Goal: Communication & Community: Answer question/provide support

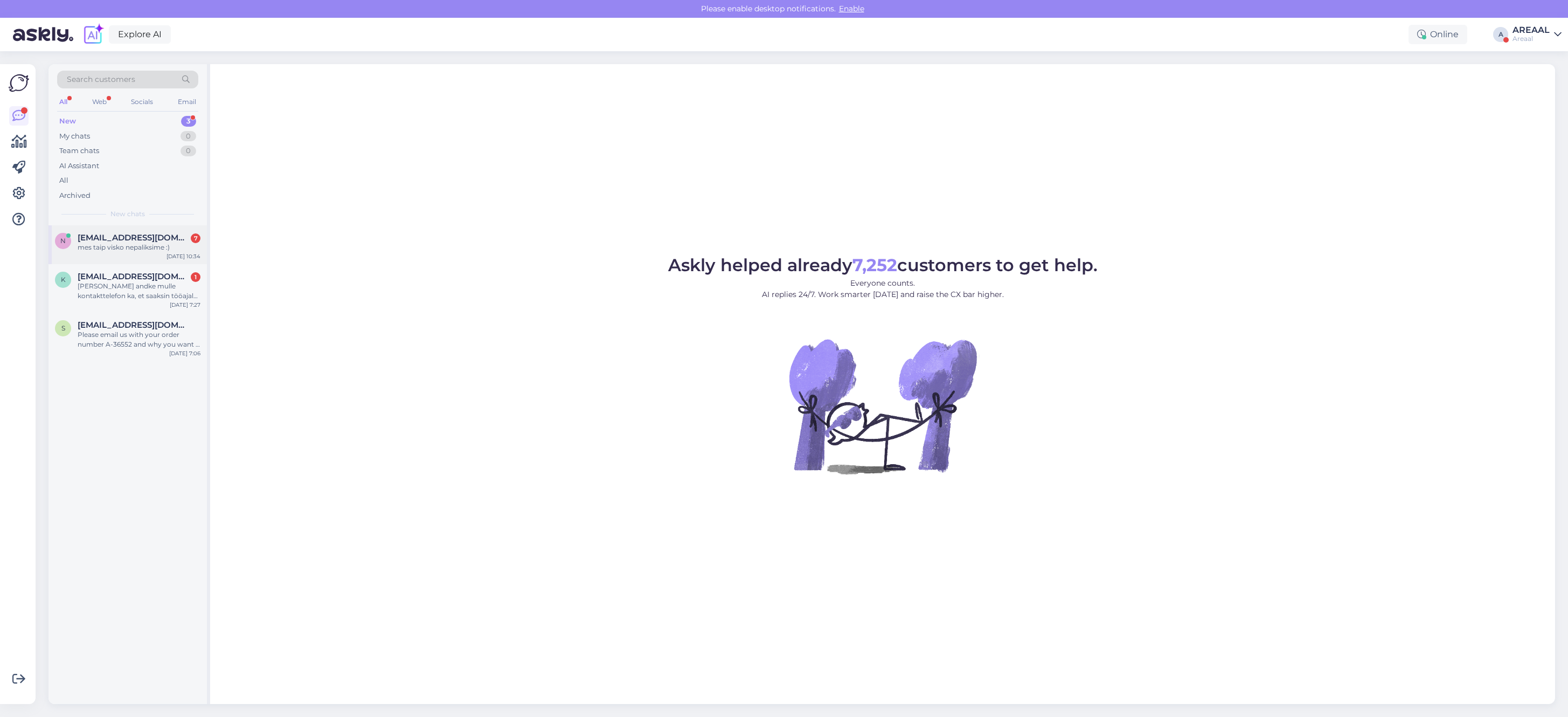
click at [179, 232] on div "n neringutea333@gmail.com 7 mes taip visko nepaliksime :) Oct 8 10:34" at bounding box center [127, 244] width 159 height 39
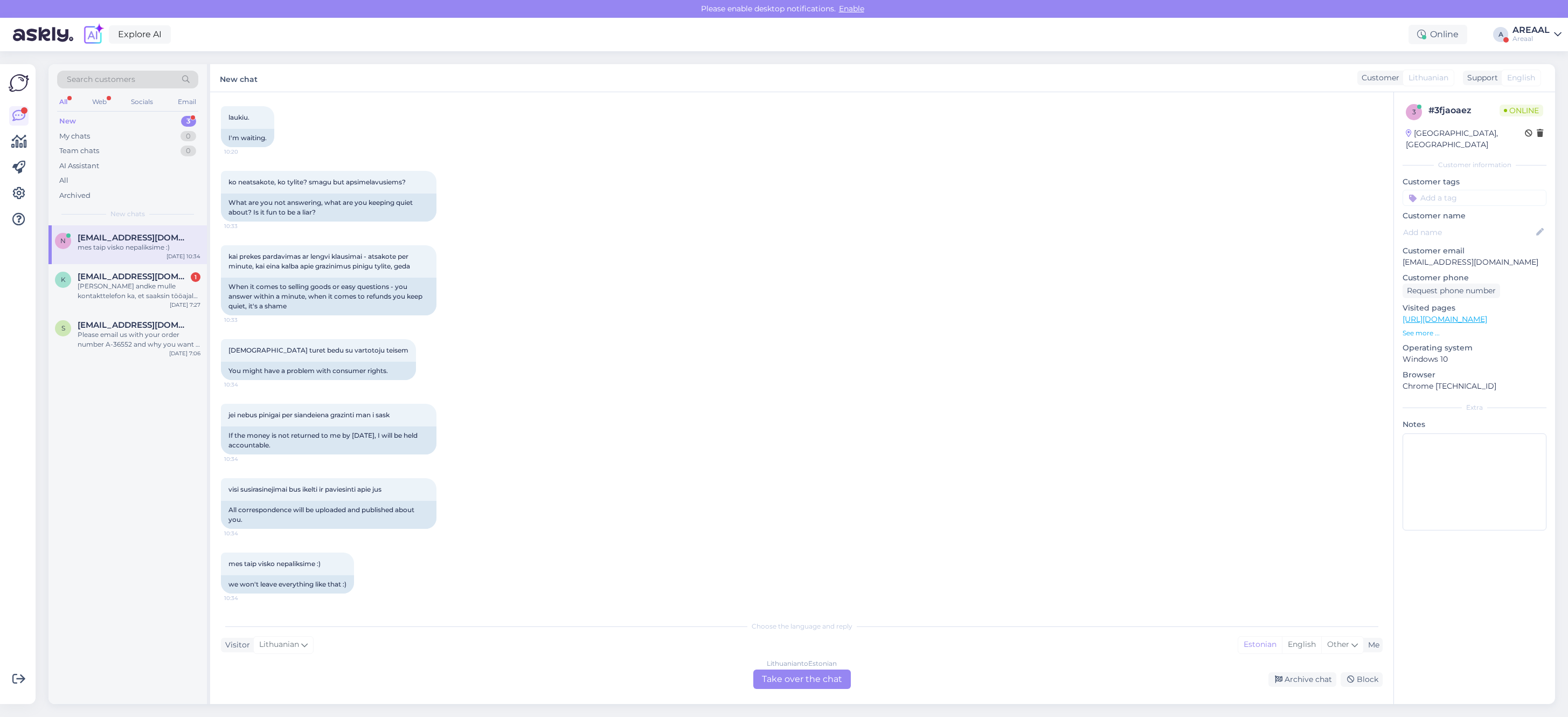
scroll to position [5156, 0]
click at [821, 673] on div "Lithuanian to Estonian Take over the chat" at bounding box center [801, 679] width 97 height 19
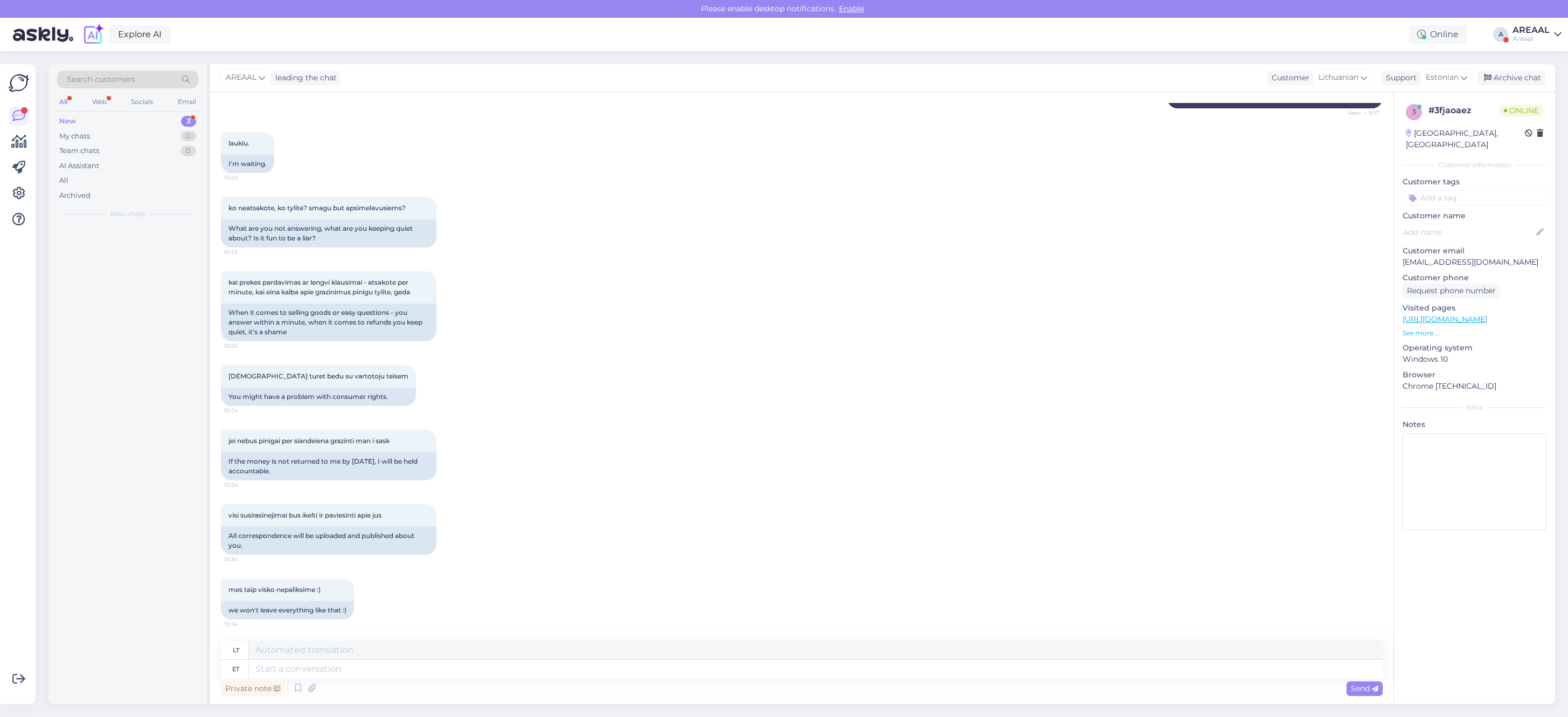
scroll to position [5130, 0]
click at [819, 671] on textarea at bounding box center [816, 669] width 1134 height 18
type textarea "The e"
type textarea "The"
type textarea "The e-mails are"
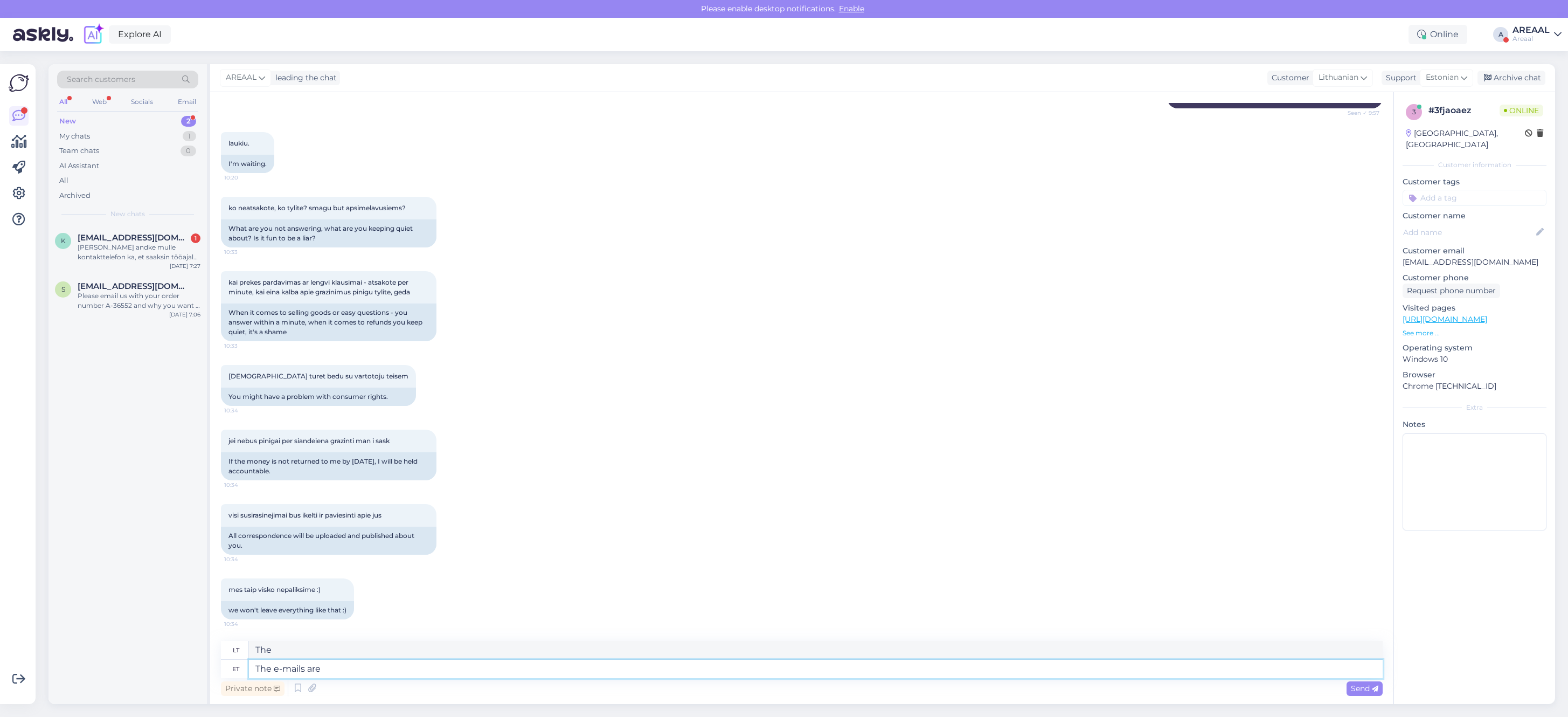
type textarea "El. laiškai"
type textarea "The e-mails are an"
type textarea "El. laiškai yra"
type textarea "The e-mails are answered wit"
type textarea "Į el. laiškus atsakoma."
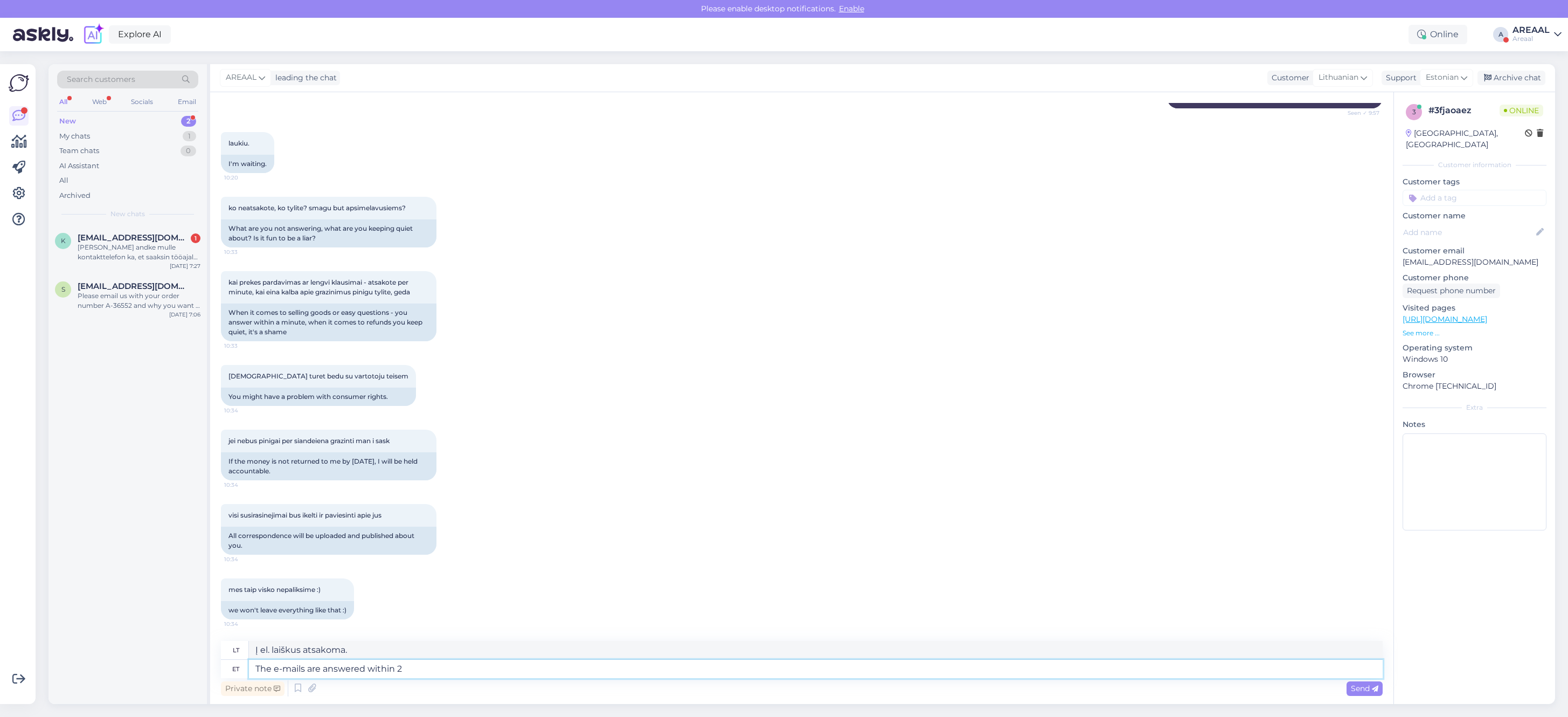
type textarea "The e-mails are answered within 2"
type textarea "Į el. laiškus atsakoma per"
type textarea "The e-mails are answered within 2 day"
type textarea "Į el. laiškus atsakoma per 2"
type textarea "The e-mails are answered within 2 days"
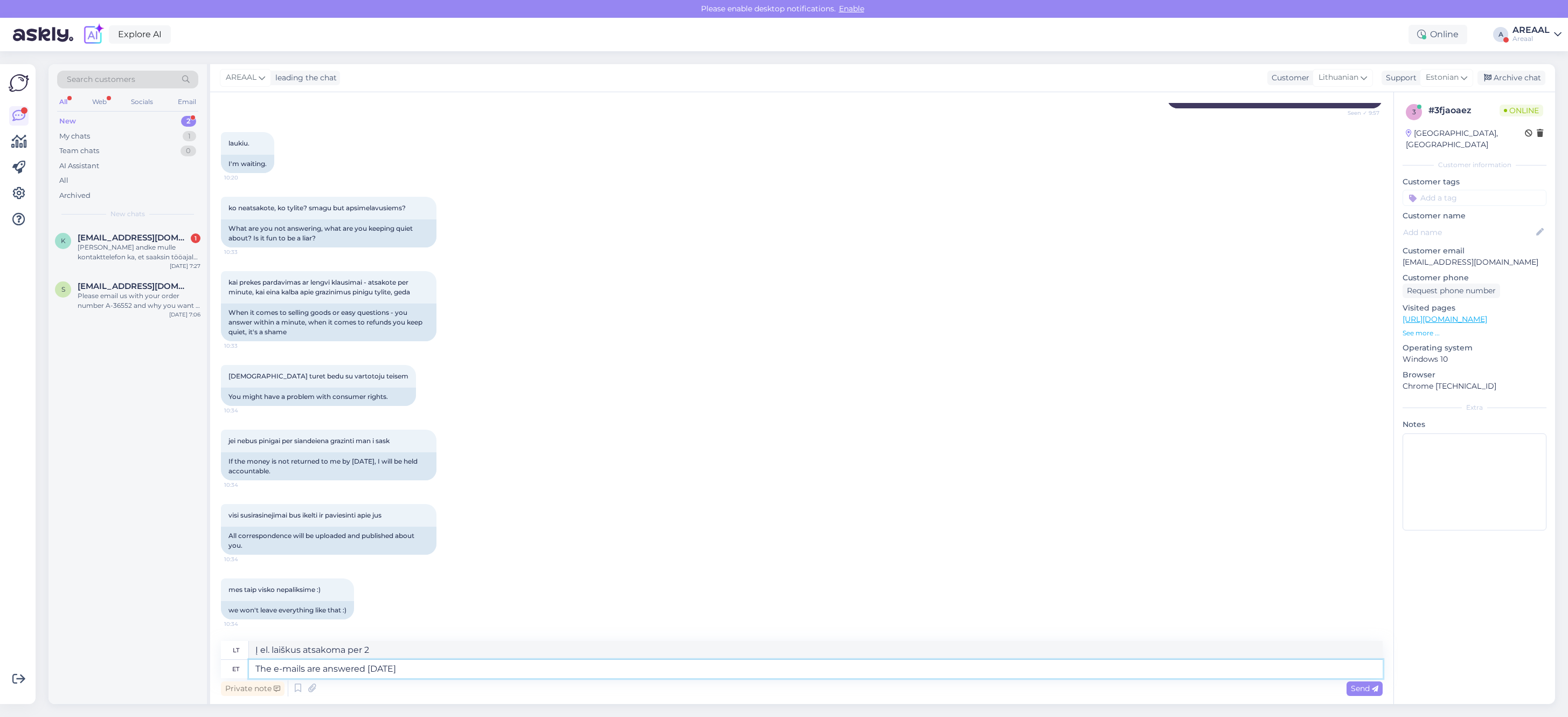
type textarea "Į el. laiškus atsakoma per 2 dienas"
type textarea "The e-mails are answered within 2 work"
type textarea "Į el. laiškus atsakoma per 2"
type textarea "The e-mails are answered within 2 working da"
type textarea "Į el. laiškus atsakoma per 2 darbo dienas"
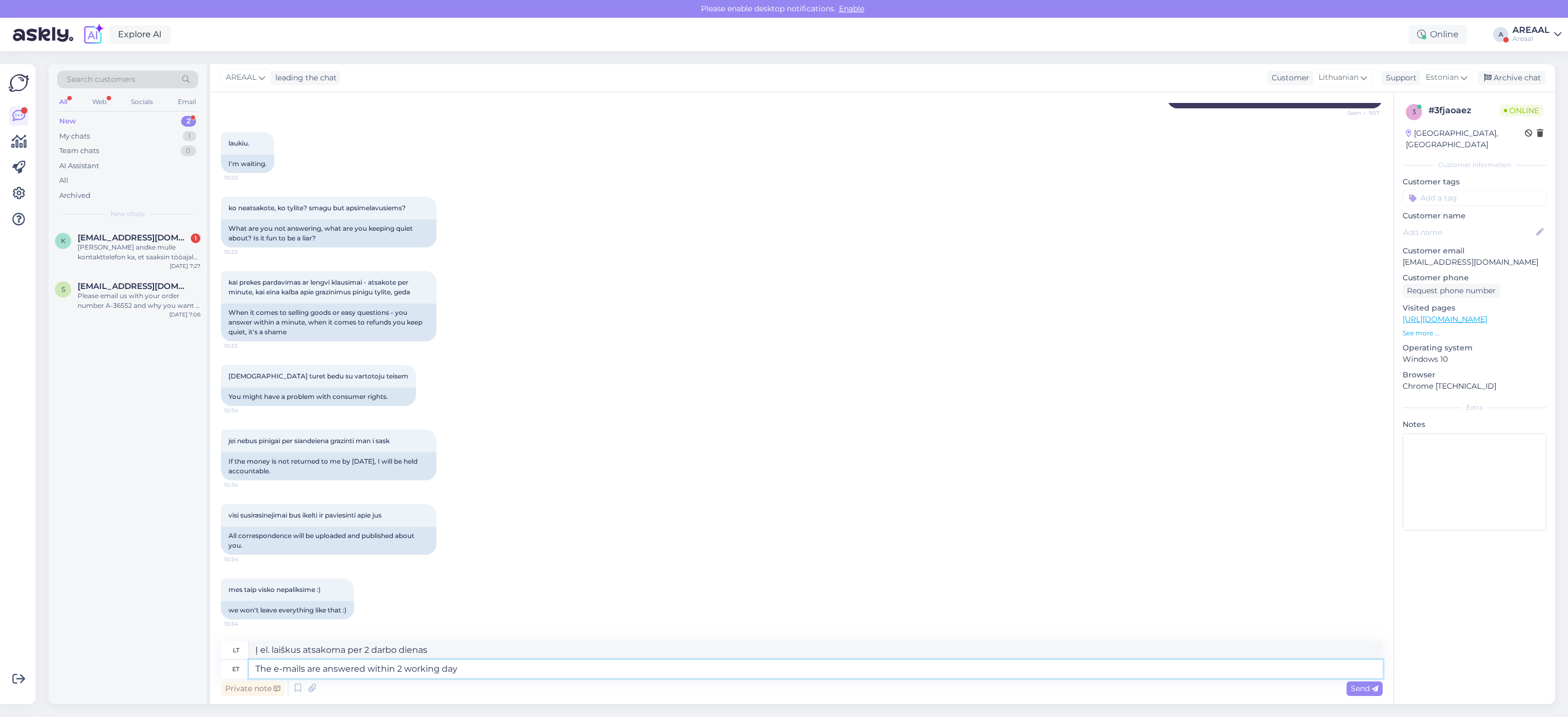
type textarea "The e-mails are answered within 2 working days"
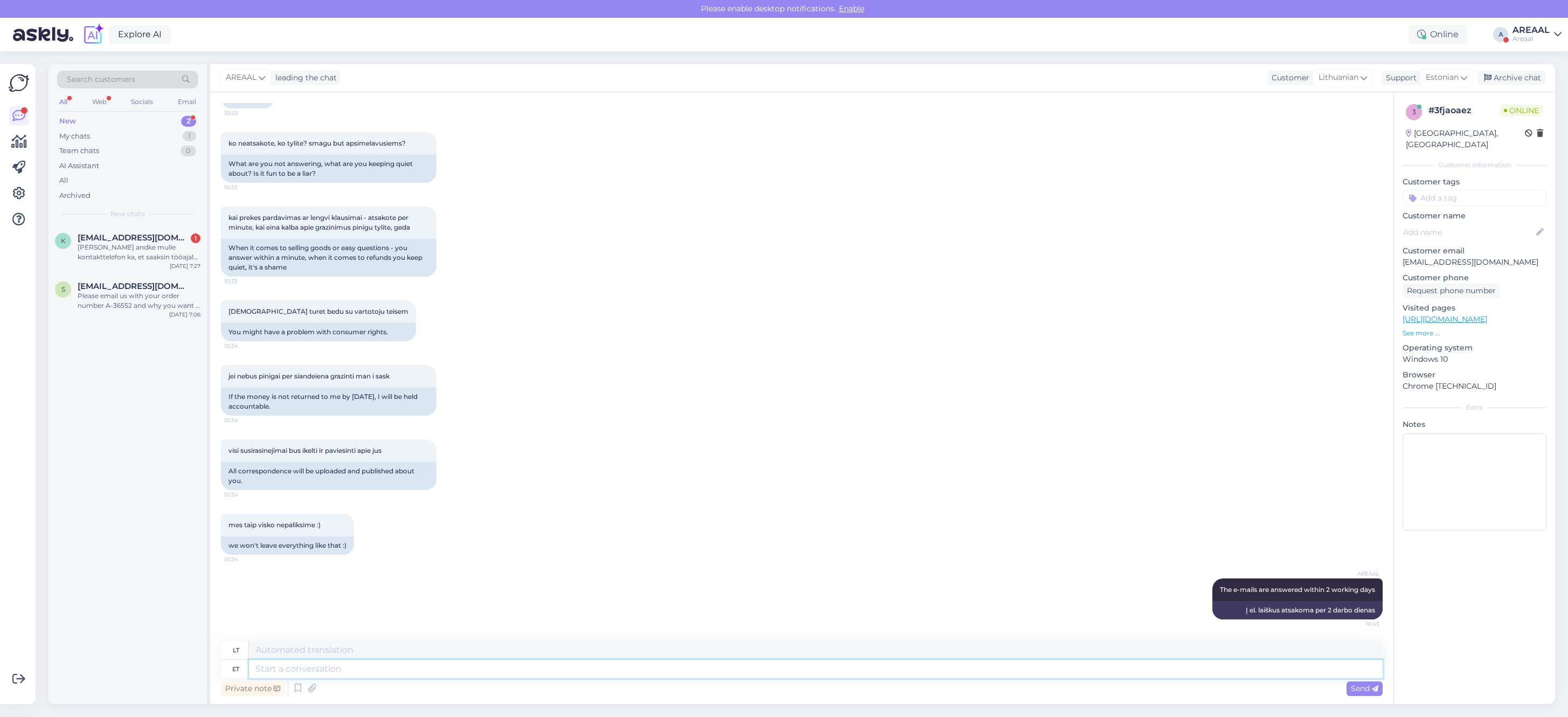
scroll to position [5195, 0]
click at [1211, 311] on div "galesite turet bedu su vartotoju teisem 10:34 You might have a problem with con…" at bounding box center [801, 321] width 1162 height 65
click at [138, 267] on div "k kerli.otsus@gmail.com 1 Palun andke mulle kontakttelefon ka, et saaksin tööaj…" at bounding box center [127, 249] width 159 height 48
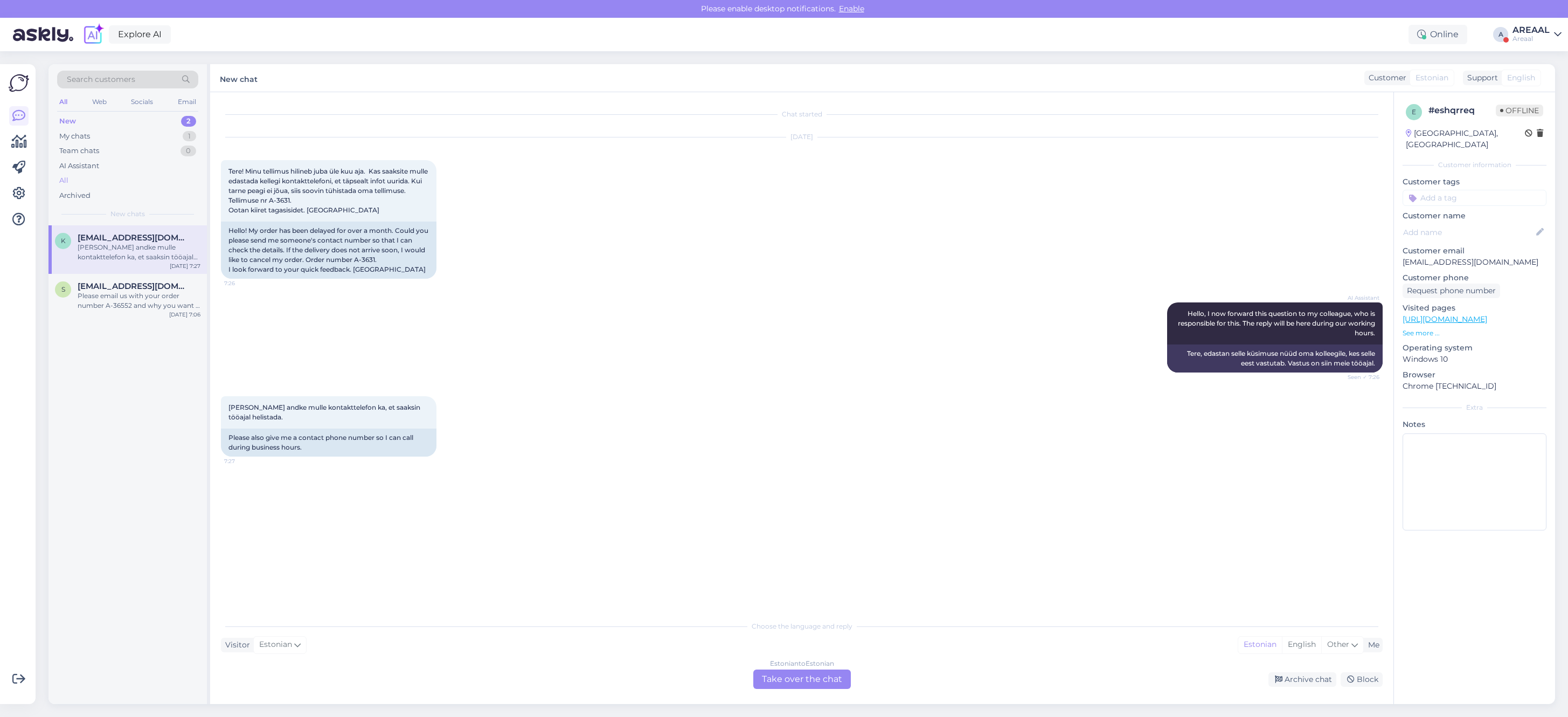
click at [84, 182] on div "All" at bounding box center [128, 180] width 141 height 15
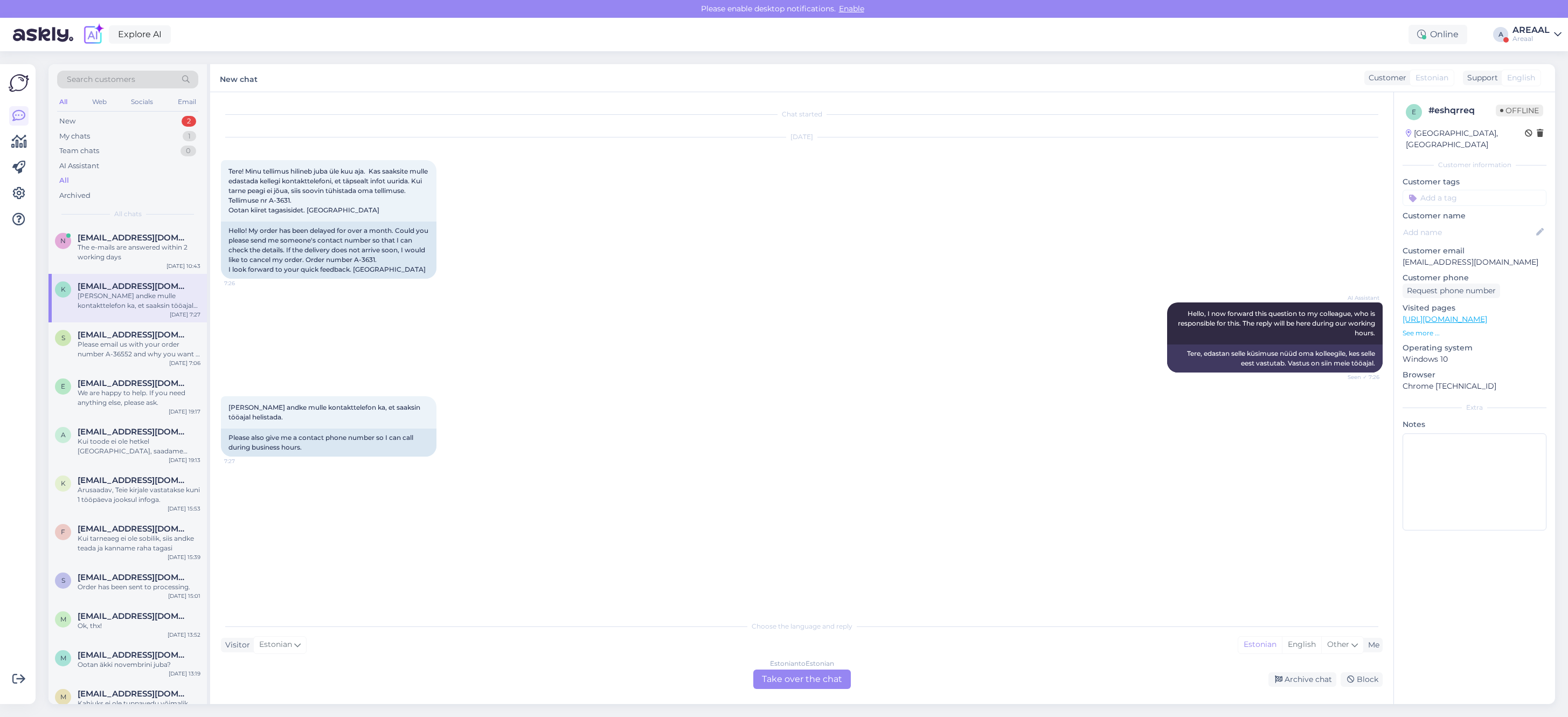
click at [127, 238] on span "[EMAIL_ADDRESS][DOMAIN_NAME]" at bounding box center [133, 238] width 112 height 10
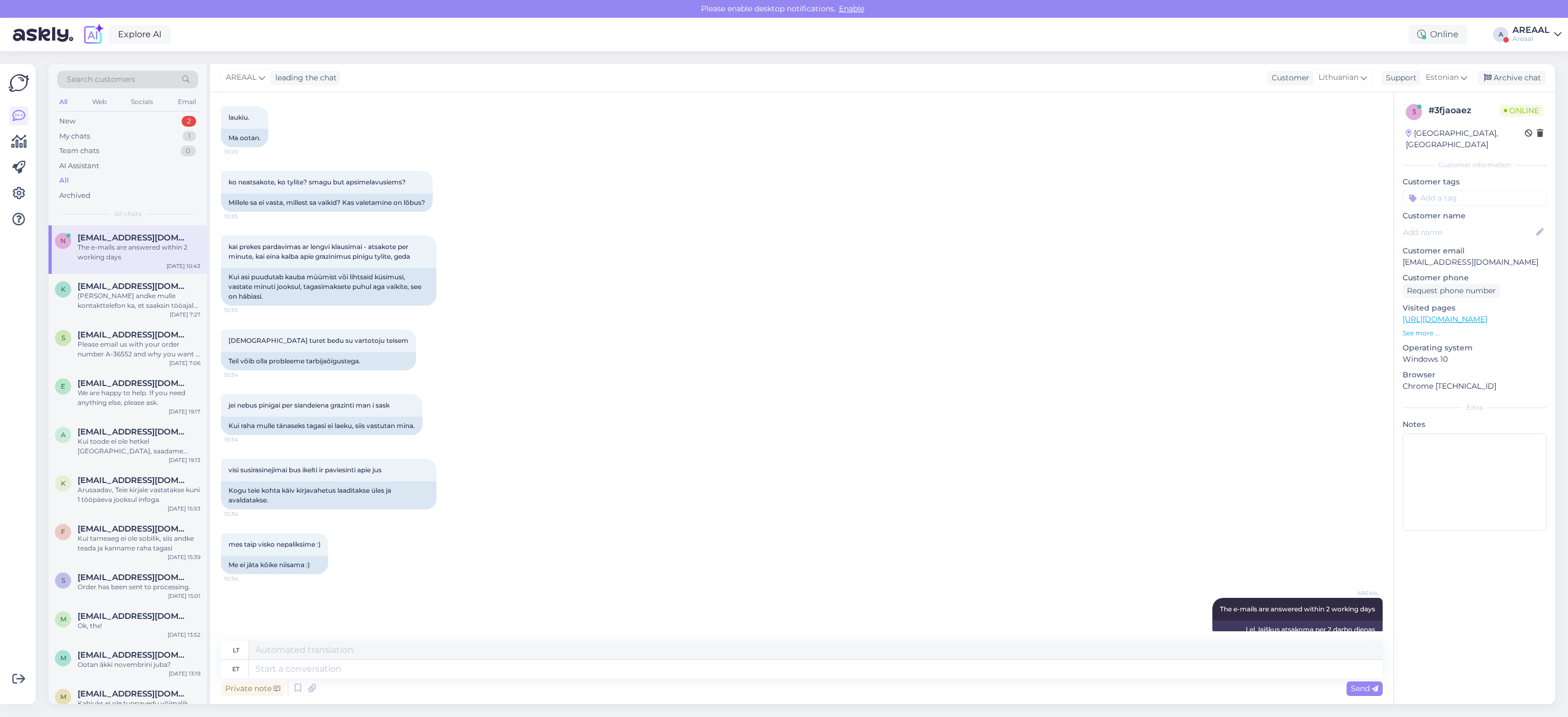
scroll to position [5166, 0]
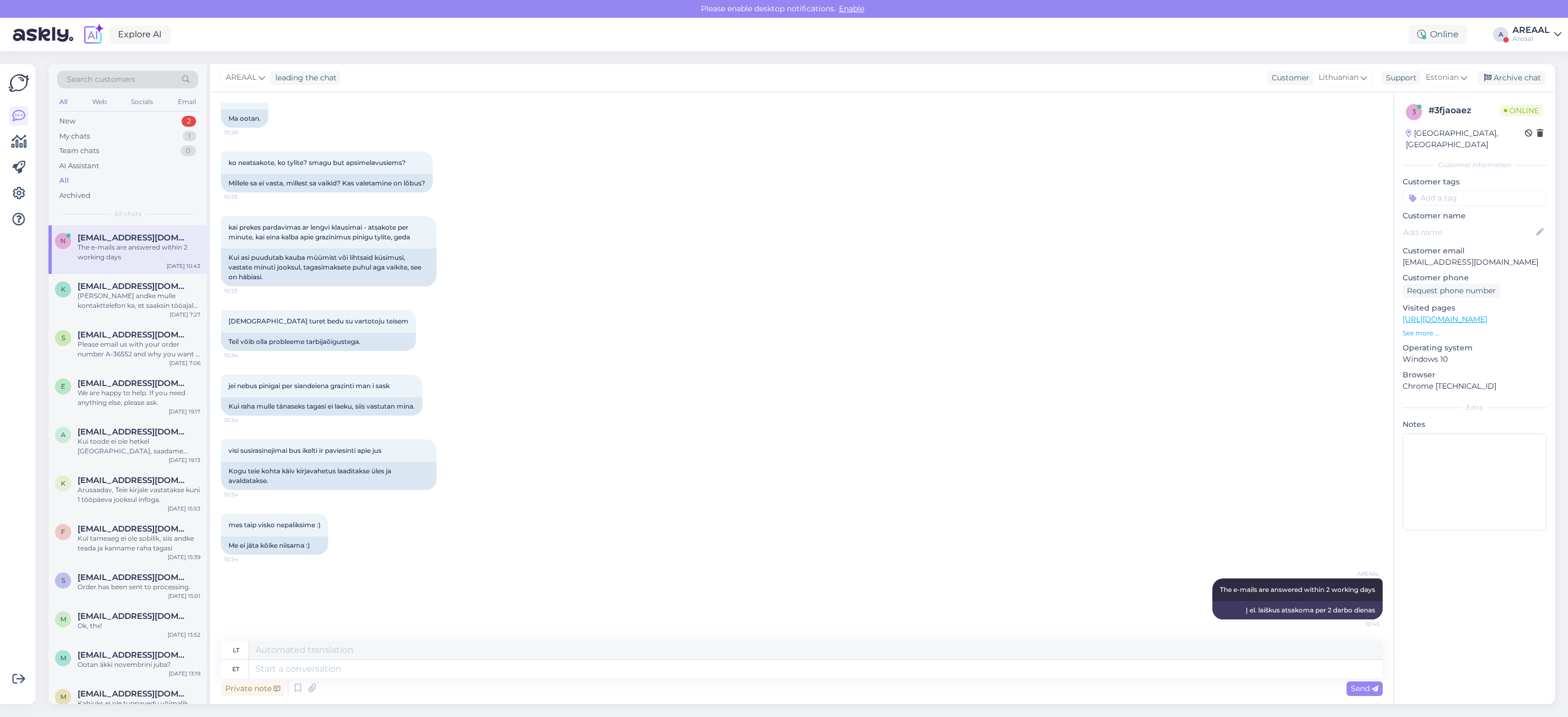
click at [979, 214] on div "kai prekes pardavimas ar lengvi klausimai - atsakote per minute, kai eina kalba…" at bounding box center [801, 251] width 1162 height 94
click at [1022, 95] on div "Chat started Jul 21 2025 Sveiki rasiau del garantinio jums i el pasta, taciau i…" at bounding box center [801, 398] width 1183 height 611
click at [809, 320] on div "galesite turet bedu su vartotoju teisem 10:34 Teil võib olla probleeme tarbijaõ…" at bounding box center [801, 331] width 1162 height 65
click at [955, 221] on div "kai prekes pardavimas ar lengvi klausimai - atsakote per minute, kai eina kalba…" at bounding box center [801, 251] width 1162 height 94
click at [145, 303] on div "Palun andke mulle kontakttelefon ka, et saaksin tööajal helistada." at bounding box center [139, 300] width 123 height 19
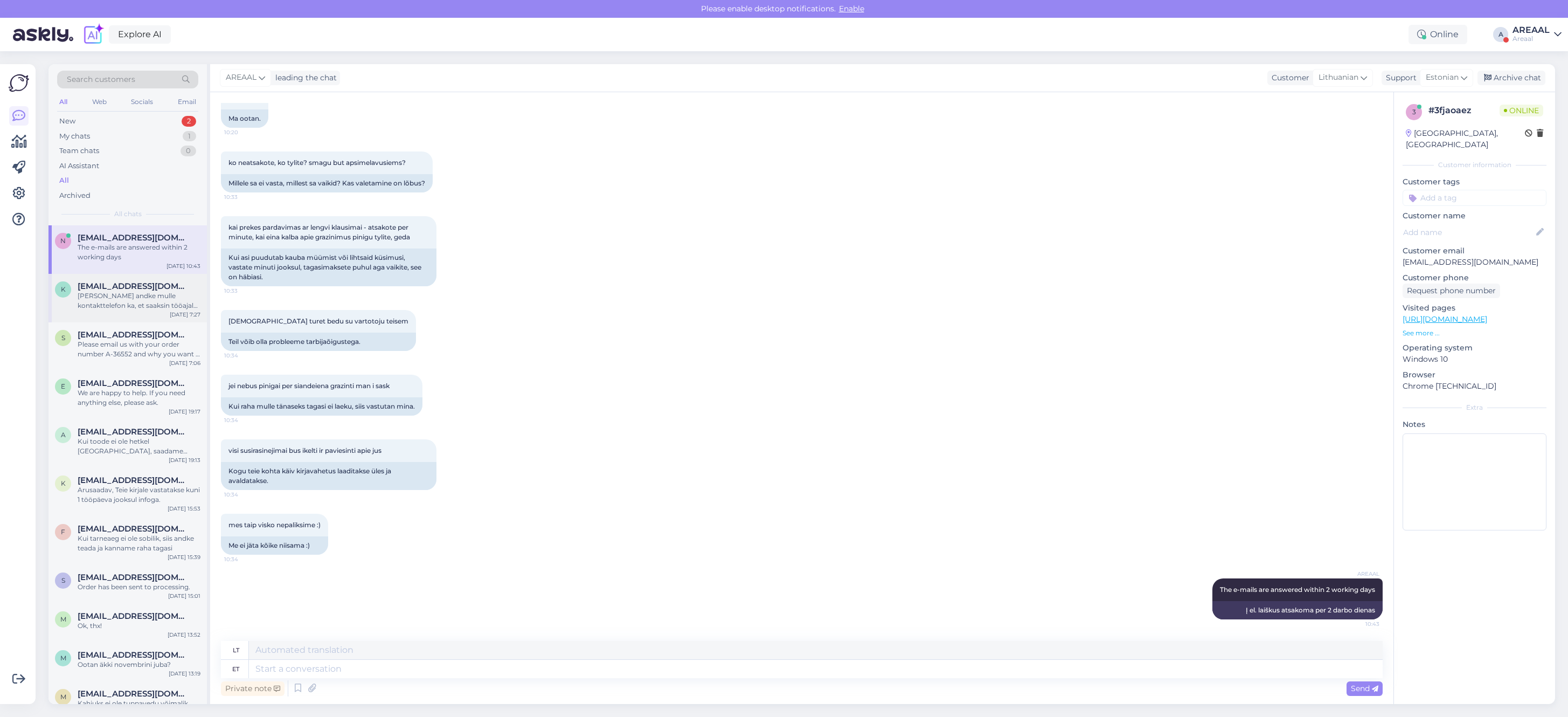
scroll to position [0, 0]
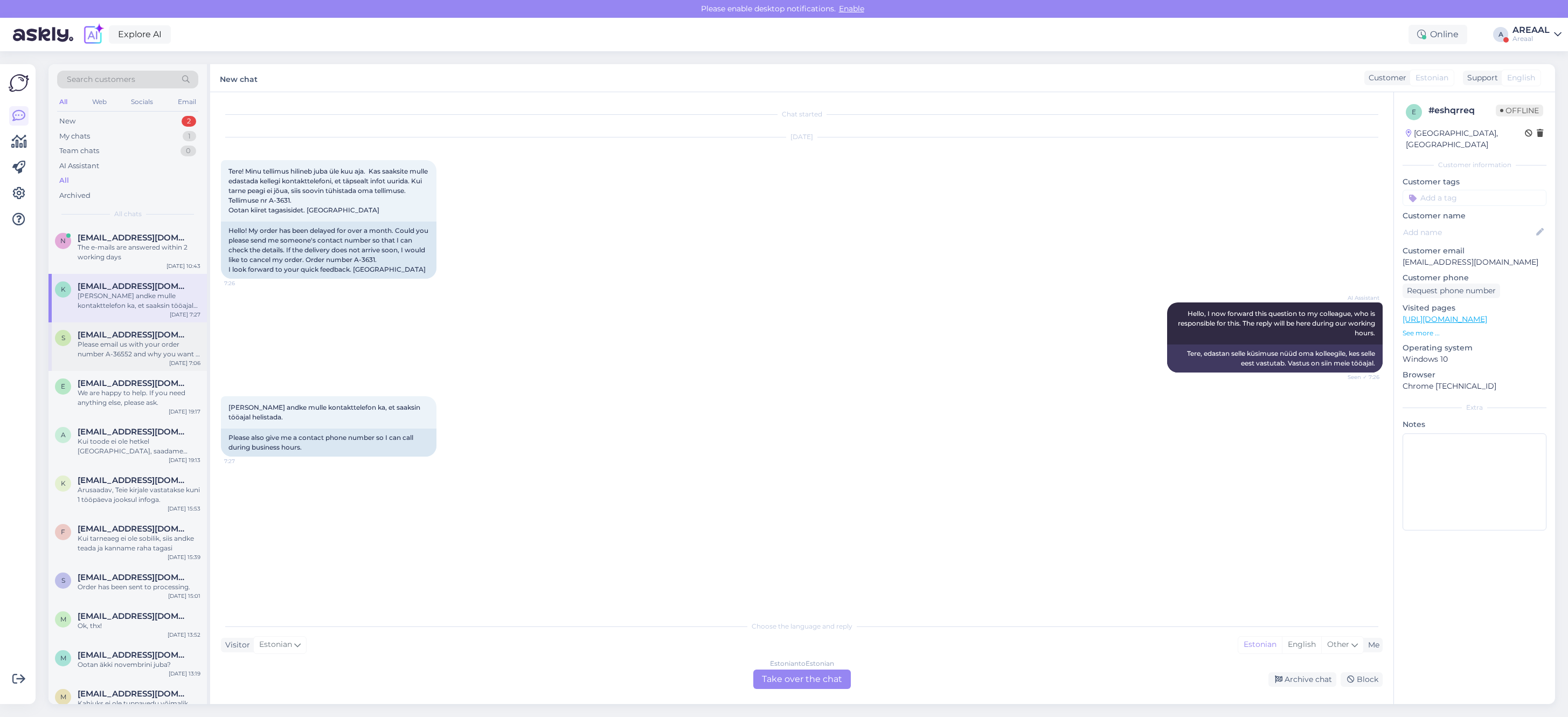
click at [142, 352] on div "Please email us with your order number A-36552 and why you want a refund. We wi…" at bounding box center [139, 349] width 123 height 19
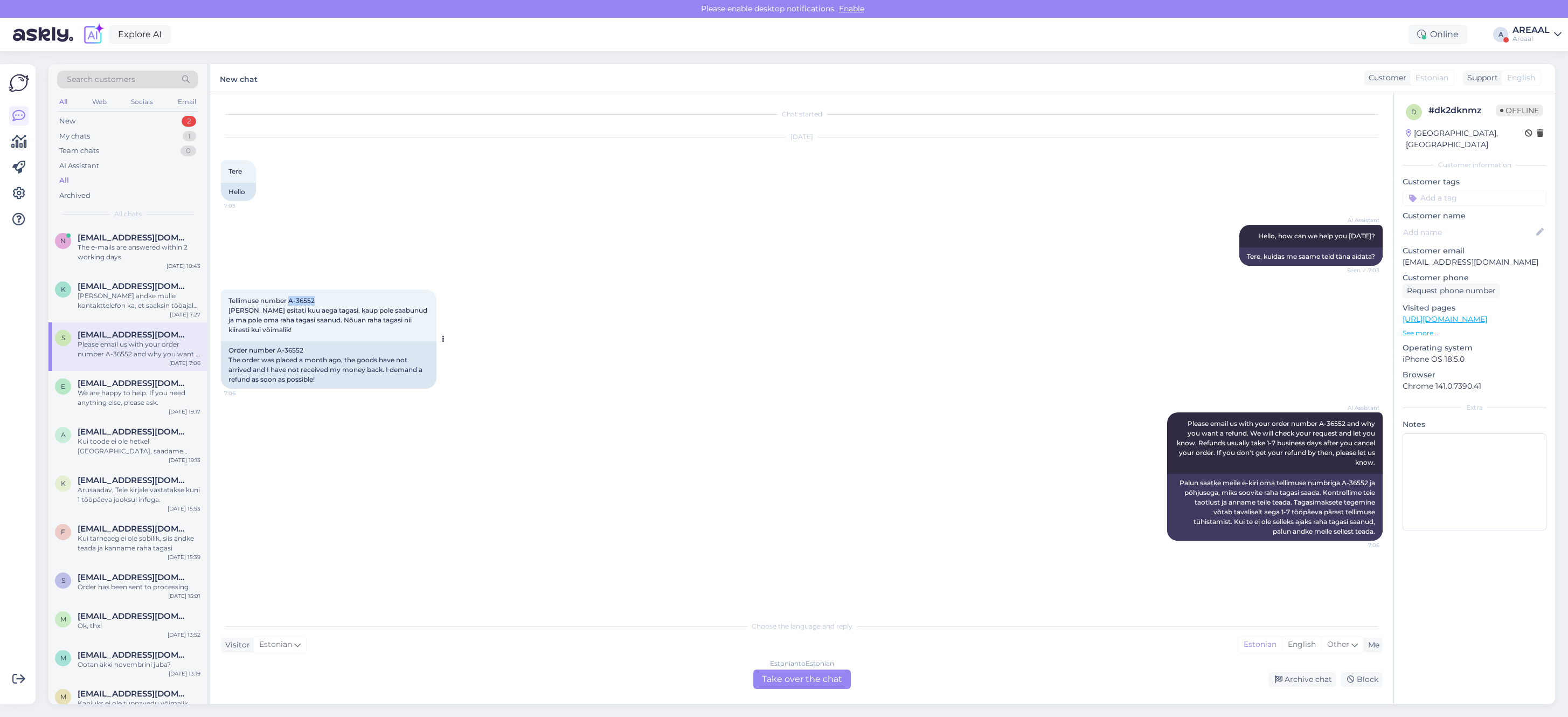
drag, startPoint x: 331, startPoint y: 298, endPoint x: 291, endPoint y: 303, distance: 40.3
click at [291, 303] on div "Tellimuse number A-36552 Tellimus esitati kuu aega tagasi, kaup pole saabunud j…" at bounding box center [328, 315] width 215 height 52
copy span "A-36552"
click at [82, 234] on span "neringutea333@gmail.com" at bounding box center [133, 238] width 112 height 10
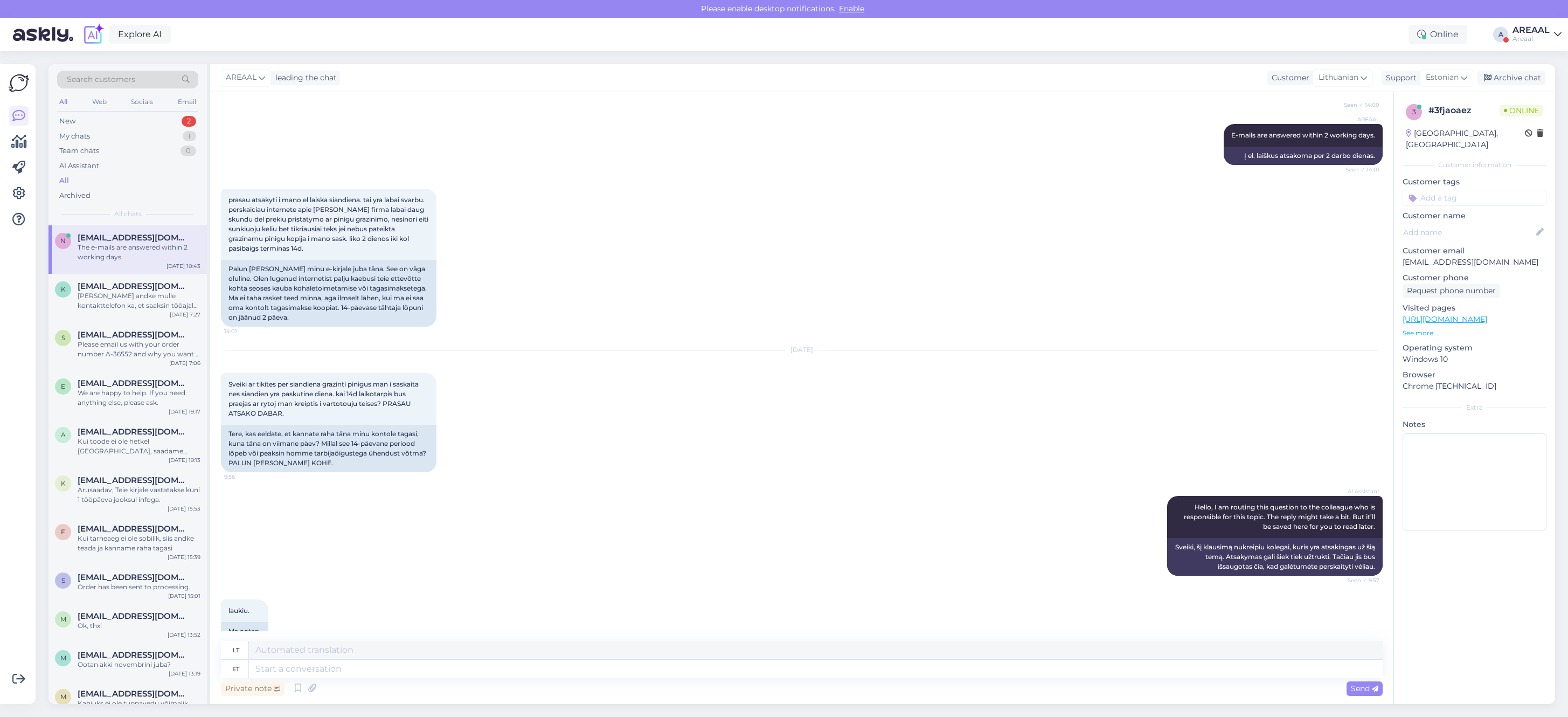
scroll to position [5166, 0]
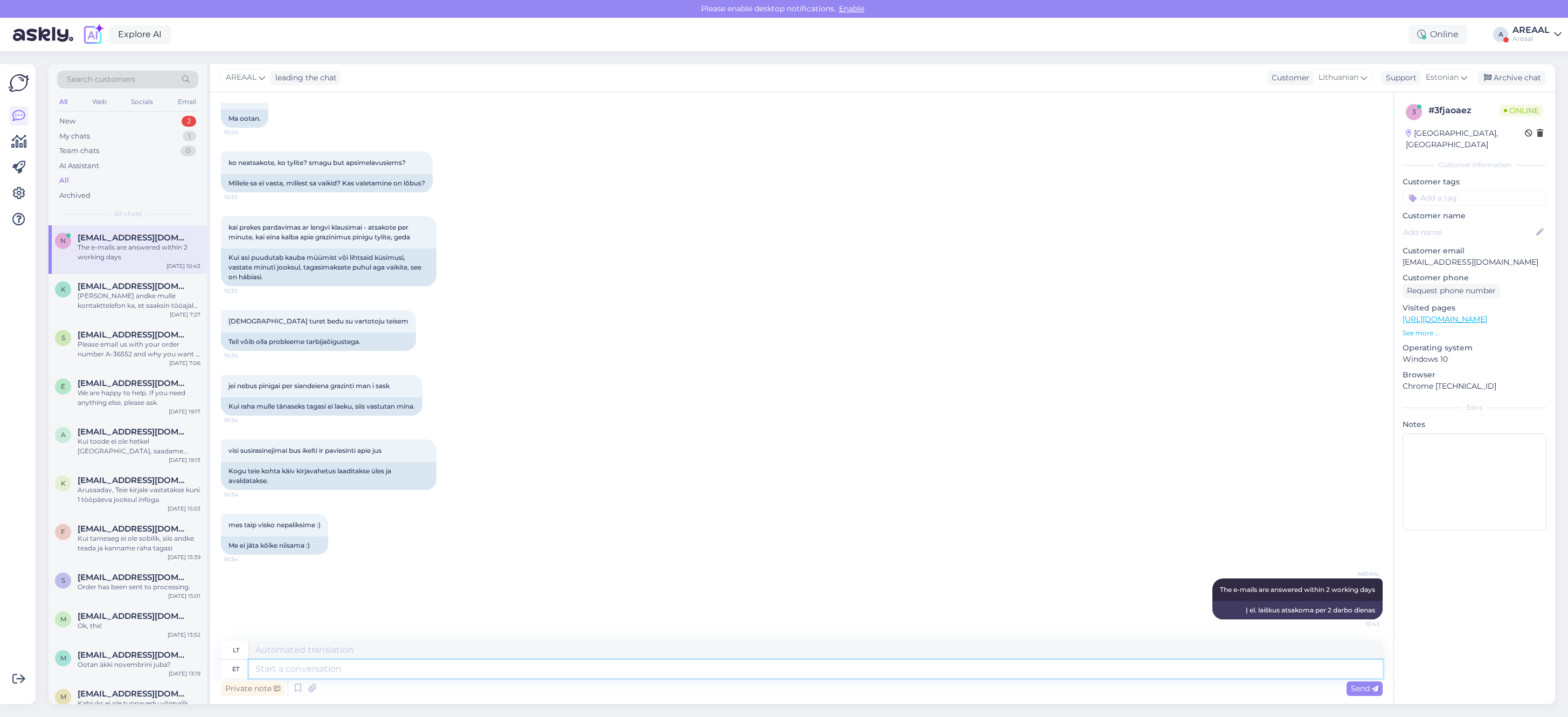
click at [590, 675] on textarea at bounding box center [816, 669] width 1134 height 18
click at [133, 302] on div "Palun andke mulle kontakttelefon ka, et saaksin tööajal helistada." at bounding box center [139, 300] width 123 height 19
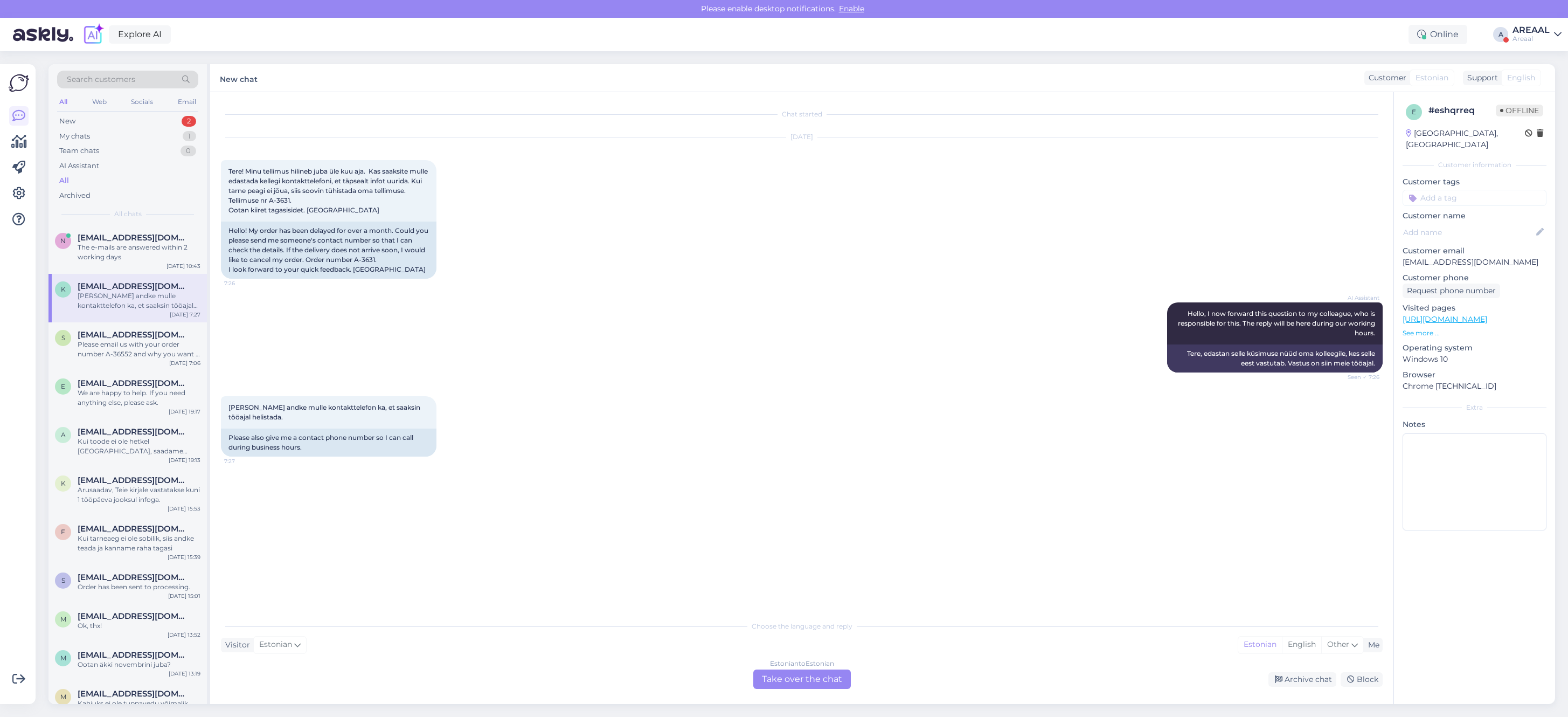
click at [122, 322] on div "k kerli.otsus@gmail.com Palun andke mulle kontakttelefon ka, et saaksin tööajal…" at bounding box center [127, 298] width 159 height 48
click at [128, 344] on div "Please email us with your order number A-36552 and why you want a refund. We wi…" at bounding box center [139, 349] width 123 height 19
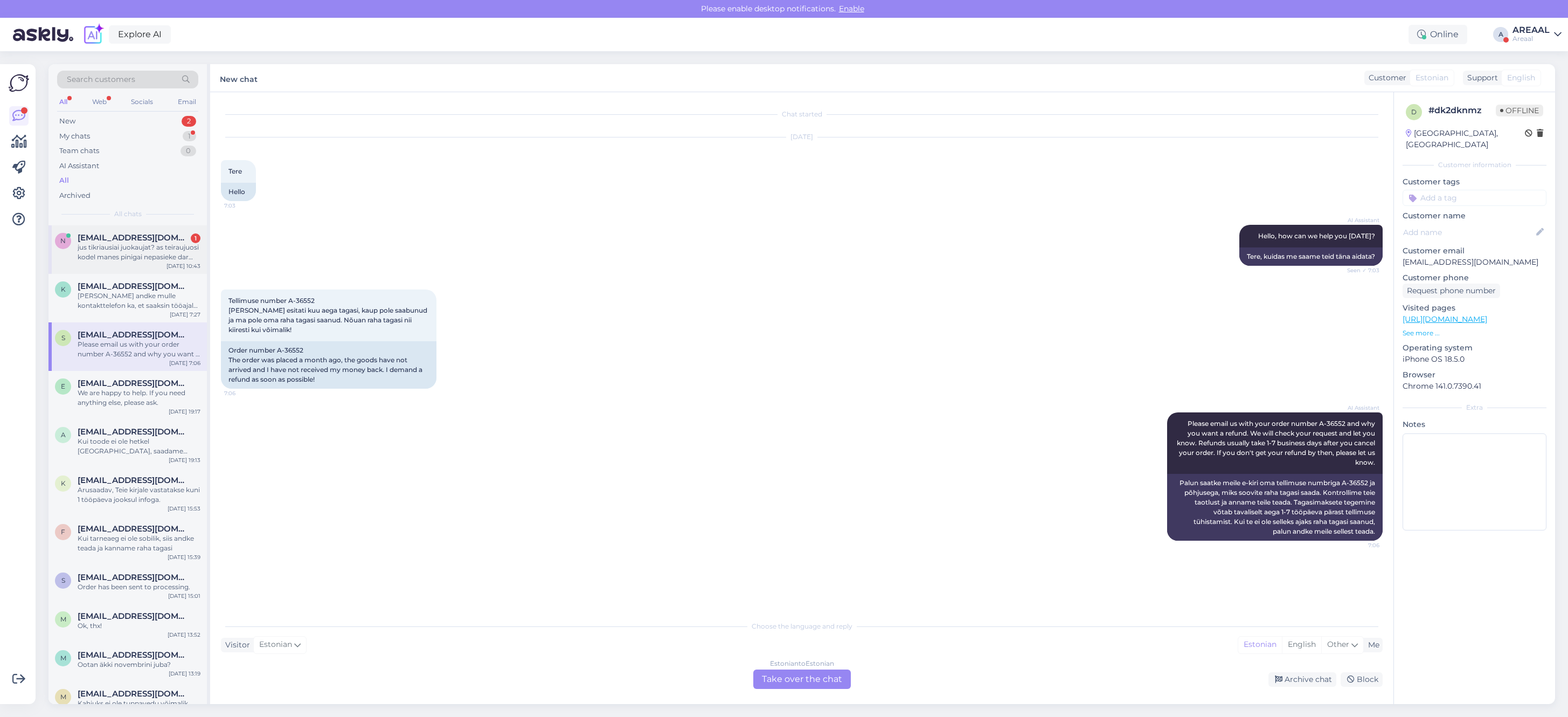
click at [186, 241] on div "neringutea333@gmail.com 1" at bounding box center [139, 238] width 123 height 10
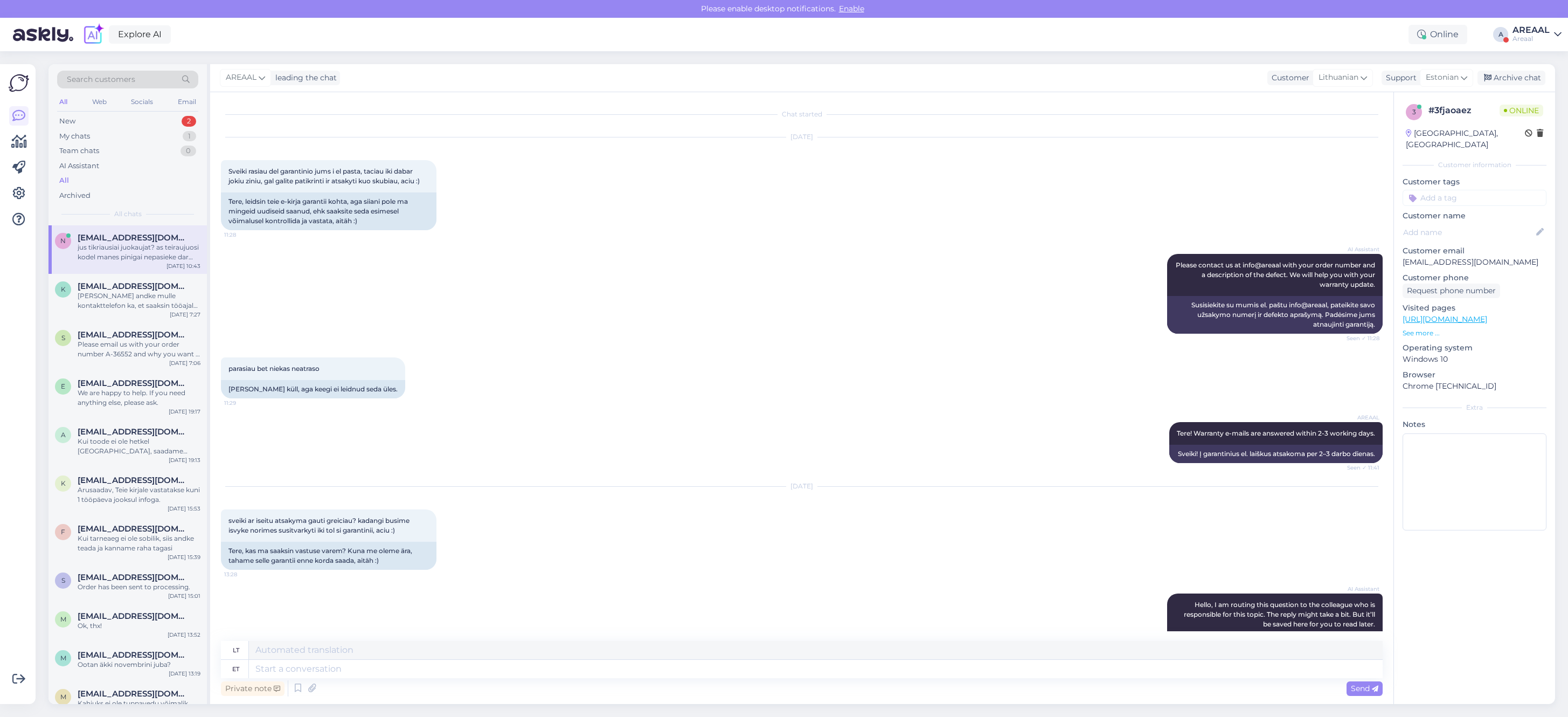
scroll to position [5279, 0]
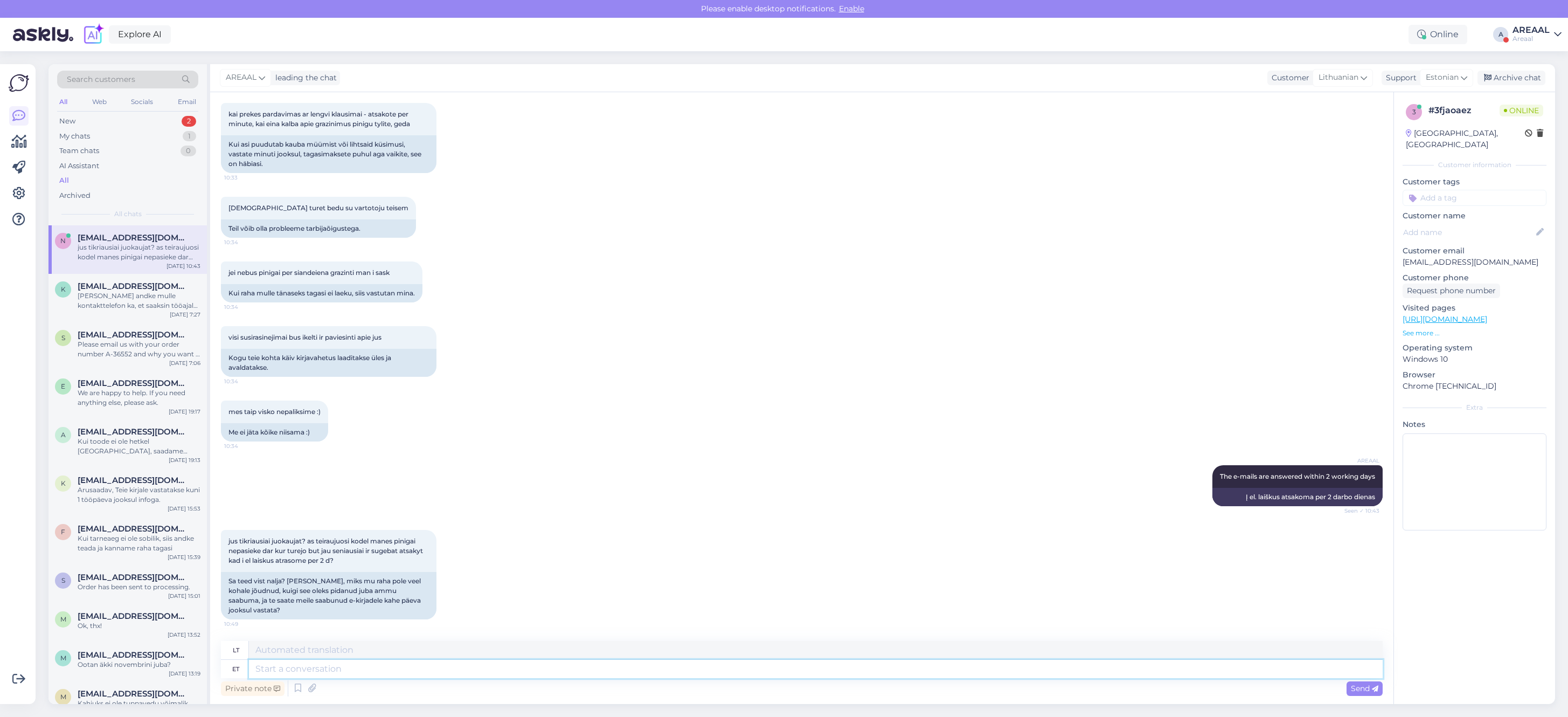
click at [570, 667] on textarea at bounding box center [816, 669] width 1134 height 18
click at [1539, 38] on div "Areaal" at bounding box center [1531, 39] width 37 height 8
click at [1538, 84] on button "Open" at bounding box center [1537, 83] width 30 height 17
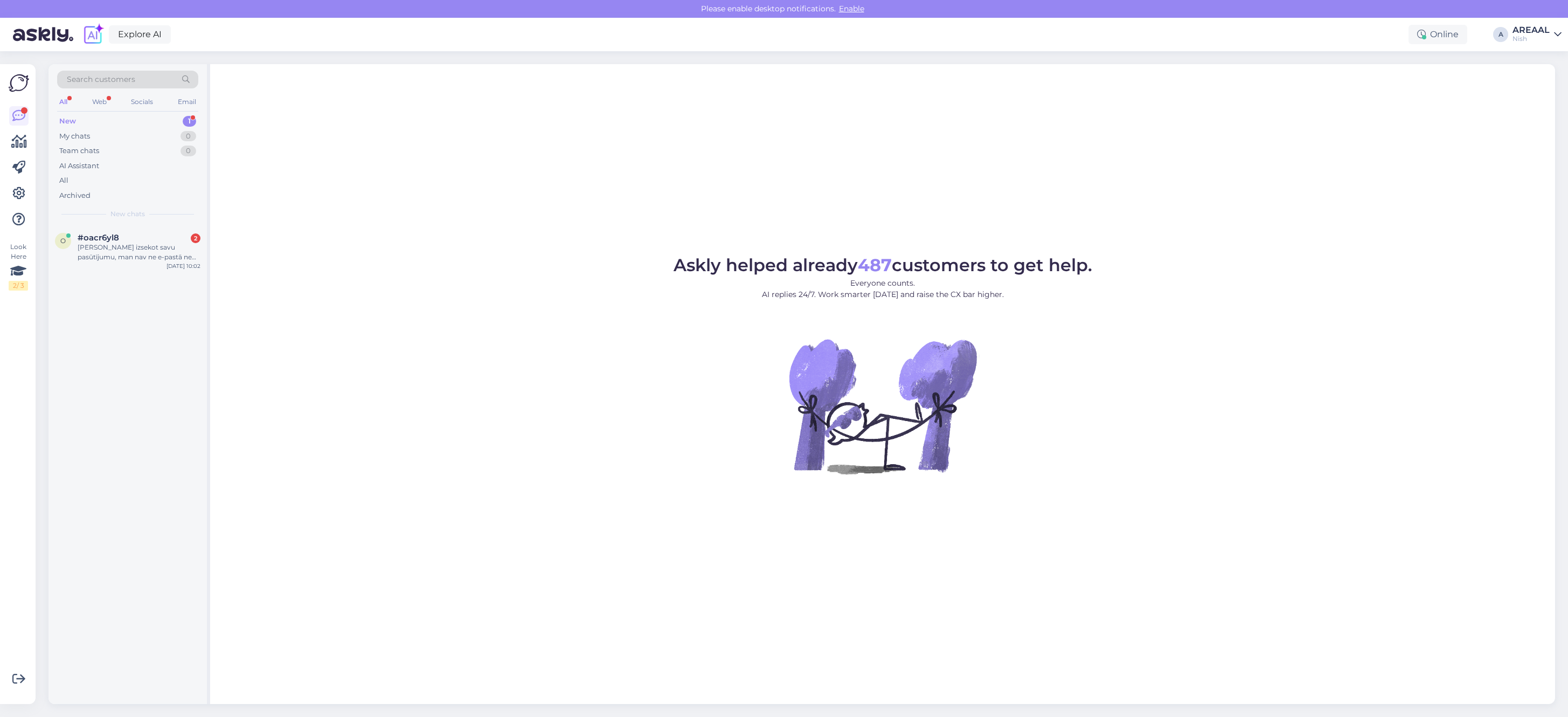
click at [212, 248] on div "Askly helped already 487 customers to get help. Everyone counts. AI replies 24/…" at bounding box center [882, 384] width 1345 height 640
click at [186, 249] on div "Nevaru izsekot savu pasūtījumu, man nav ne e-pastā ne surogātpastā pasūtījuma I…" at bounding box center [139, 252] width 123 height 19
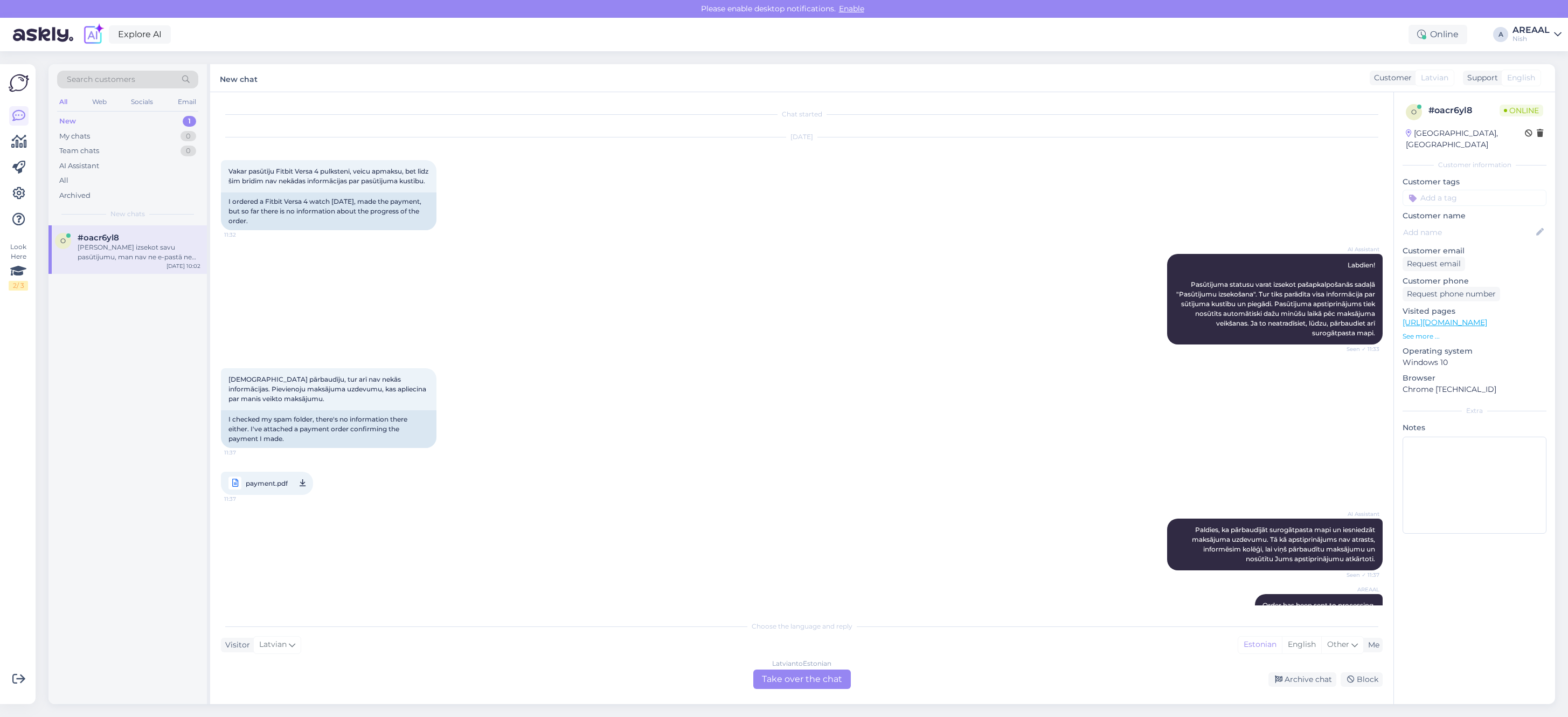
scroll to position [2075, 0]
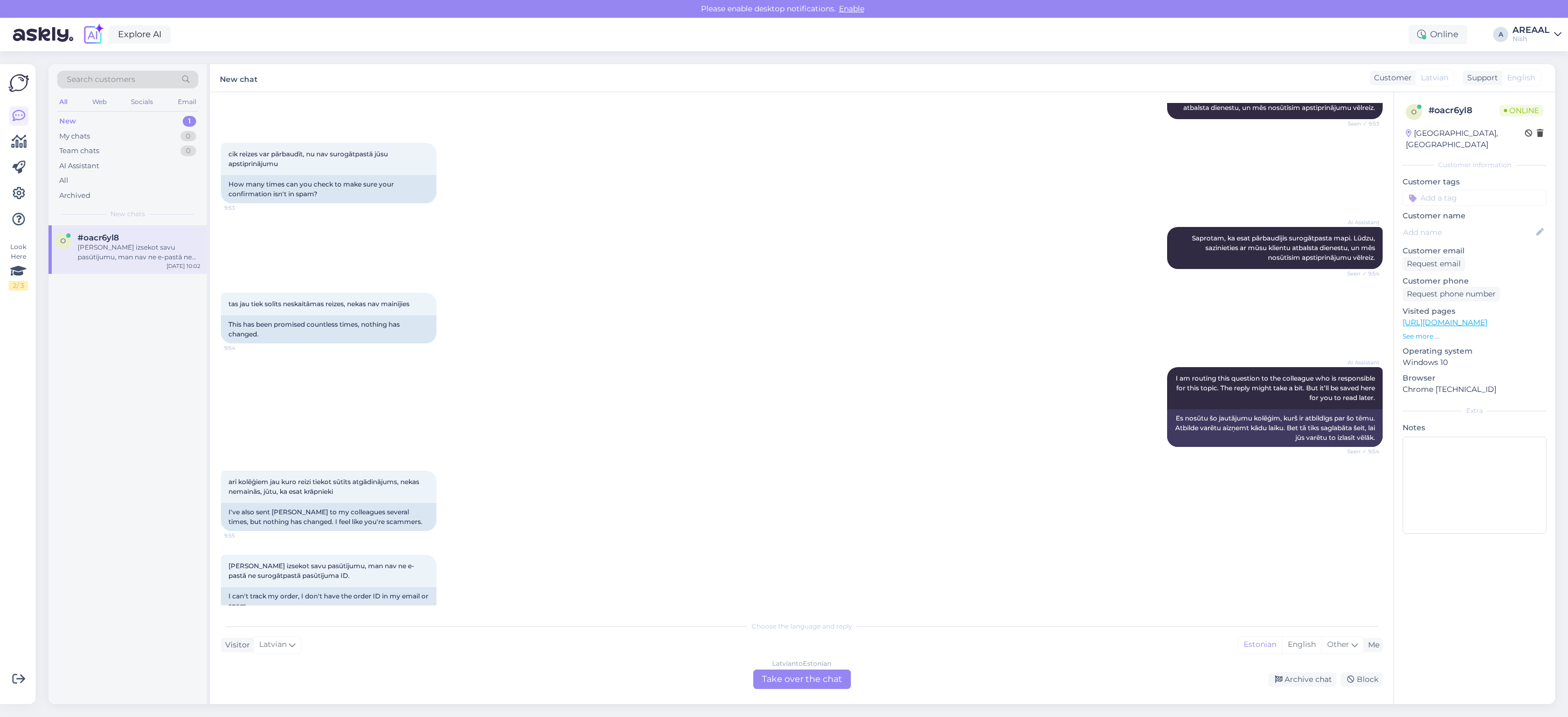
click at [1545, 42] on div "Nish" at bounding box center [1531, 39] width 37 height 8
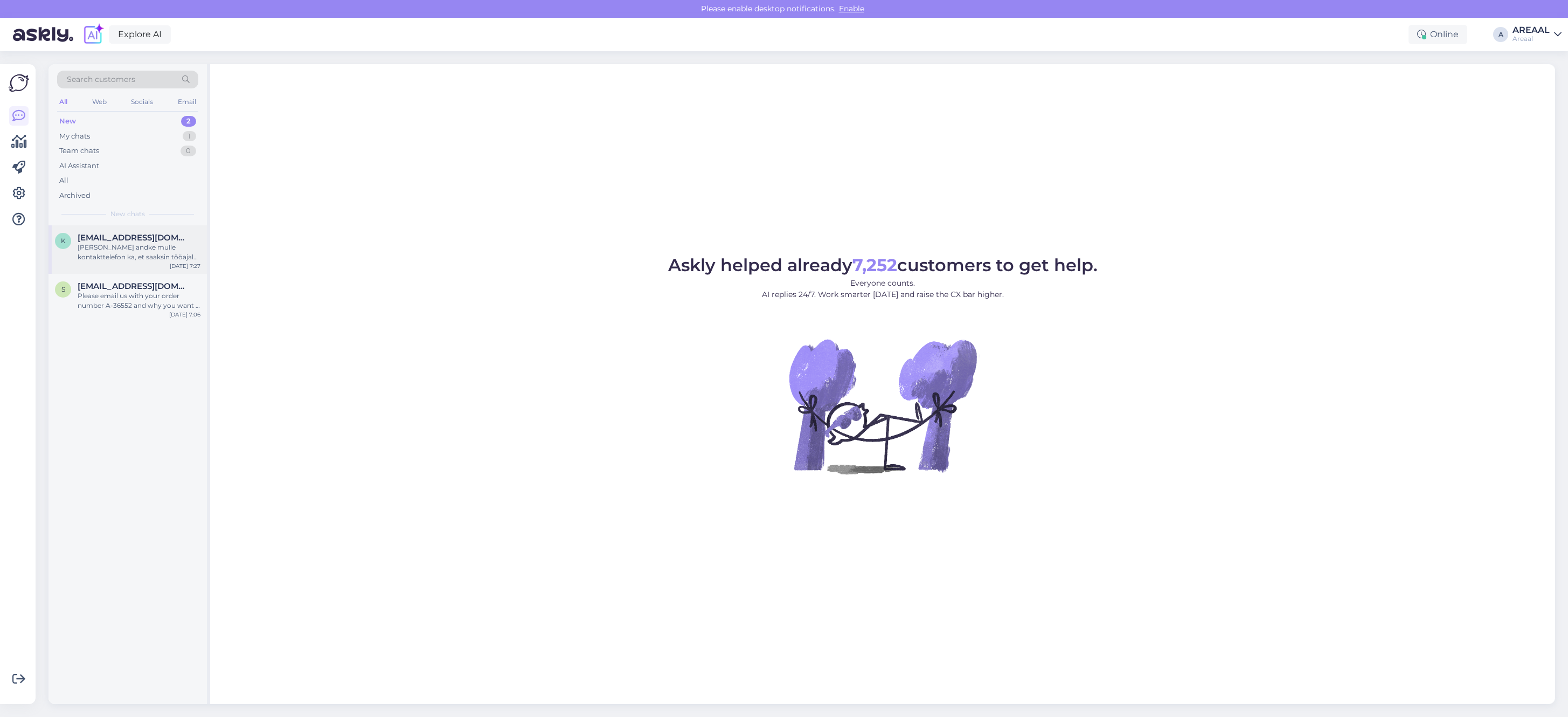
click at [156, 248] on div "Palun andke mulle kontakttelefon ka, et saaksin tööajal helistada." at bounding box center [139, 252] width 123 height 19
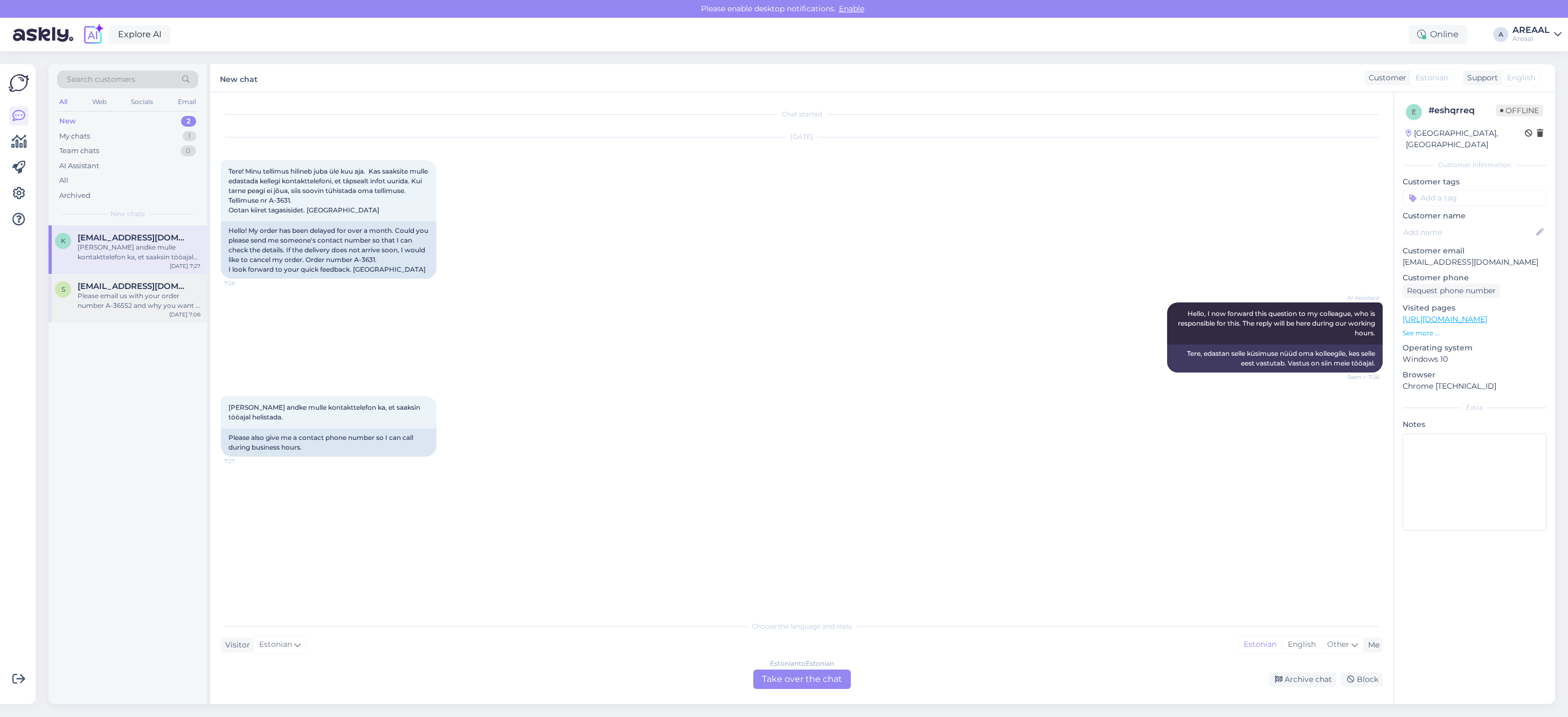
click at [160, 291] on div "Please email us with your order number A-36552 and why you want a refund. We wi…" at bounding box center [139, 300] width 123 height 19
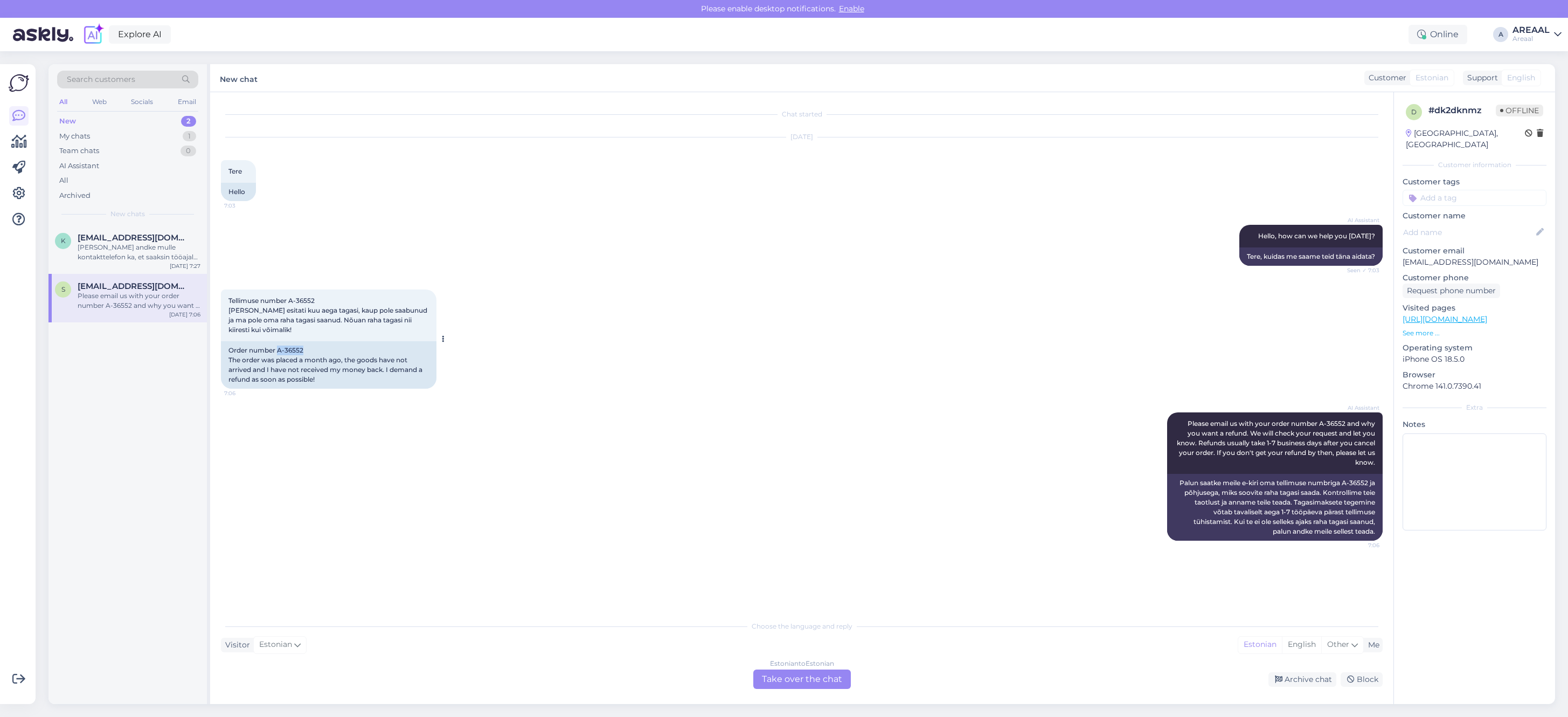
drag, startPoint x: 306, startPoint y: 351, endPoint x: 278, endPoint y: 349, distance: 28.1
click at [278, 349] on div "Order number A-36552 The order was placed a month ago, the goods have not arriv…" at bounding box center [328, 365] width 215 height 47
copy div "A-36552"
click at [1311, 672] on div "Archive chat" at bounding box center [1302, 680] width 68 height 15
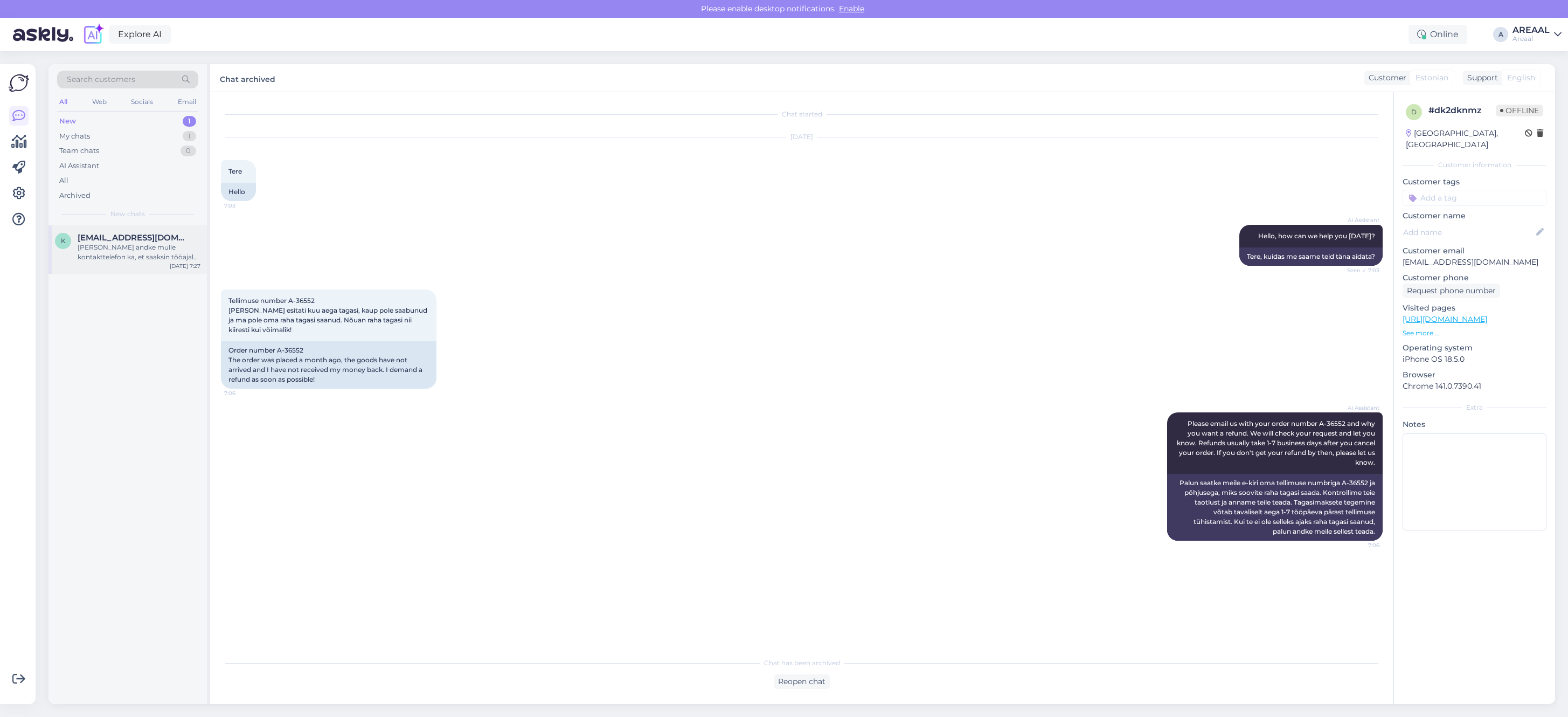
click at [160, 230] on div "k kerli.otsus@gmail.com Palun andke mulle kontakttelefon ka, et saaksin tööajal…" at bounding box center [127, 249] width 159 height 48
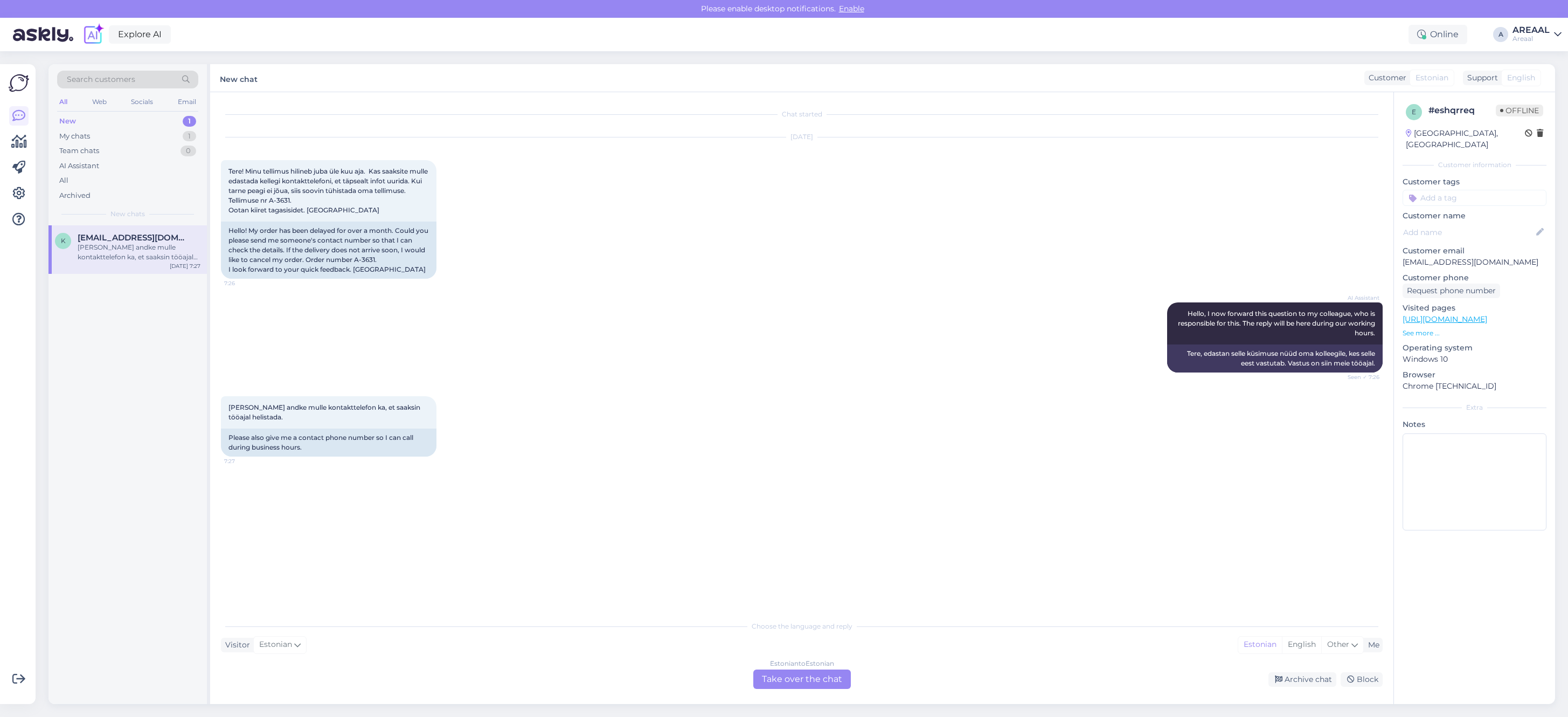
drag, startPoint x: 821, startPoint y: 693, endPoint x: 805, endPoint y: 666, distance: 31.4
click at [821, 693] on div "Chat started Oct 8 2025 Tere! Minu tellimus hilineb juba üle kuu aja. Kas saaks…" at bounding box center [801, 398] width 1183 height 611
click at [805, 666] on div "Estonian to Estonian" at bounding box center [801, 664] width 64 height 10
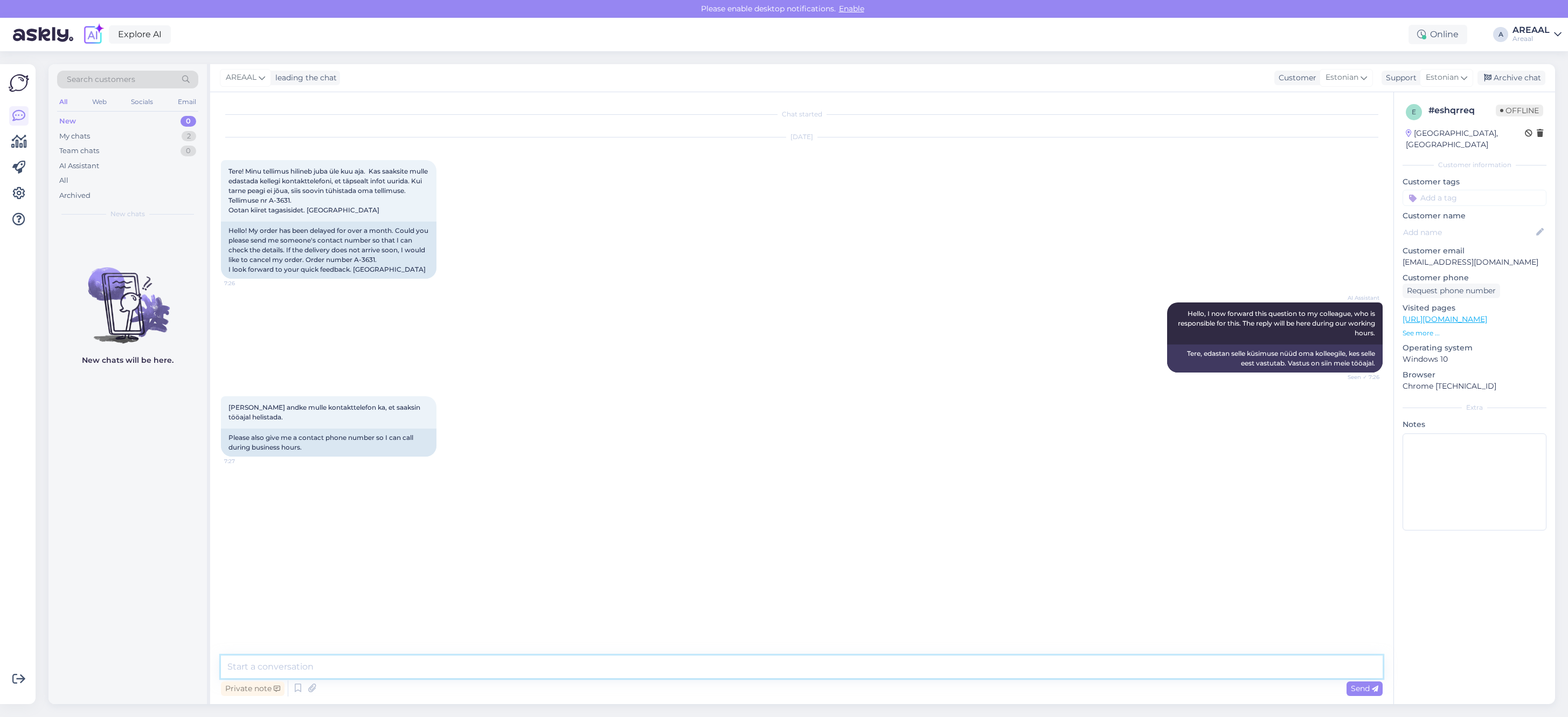
click at [805, 666] on textarea at bounding box center [801, 666] width 1162 height 22
type textarea "Teie saadetud e-mailile vastatakse tänase päeva jooksul."
click at [1541, 71] on div "Archive chat" at bounding box center [1512, 78] width 68 height 15
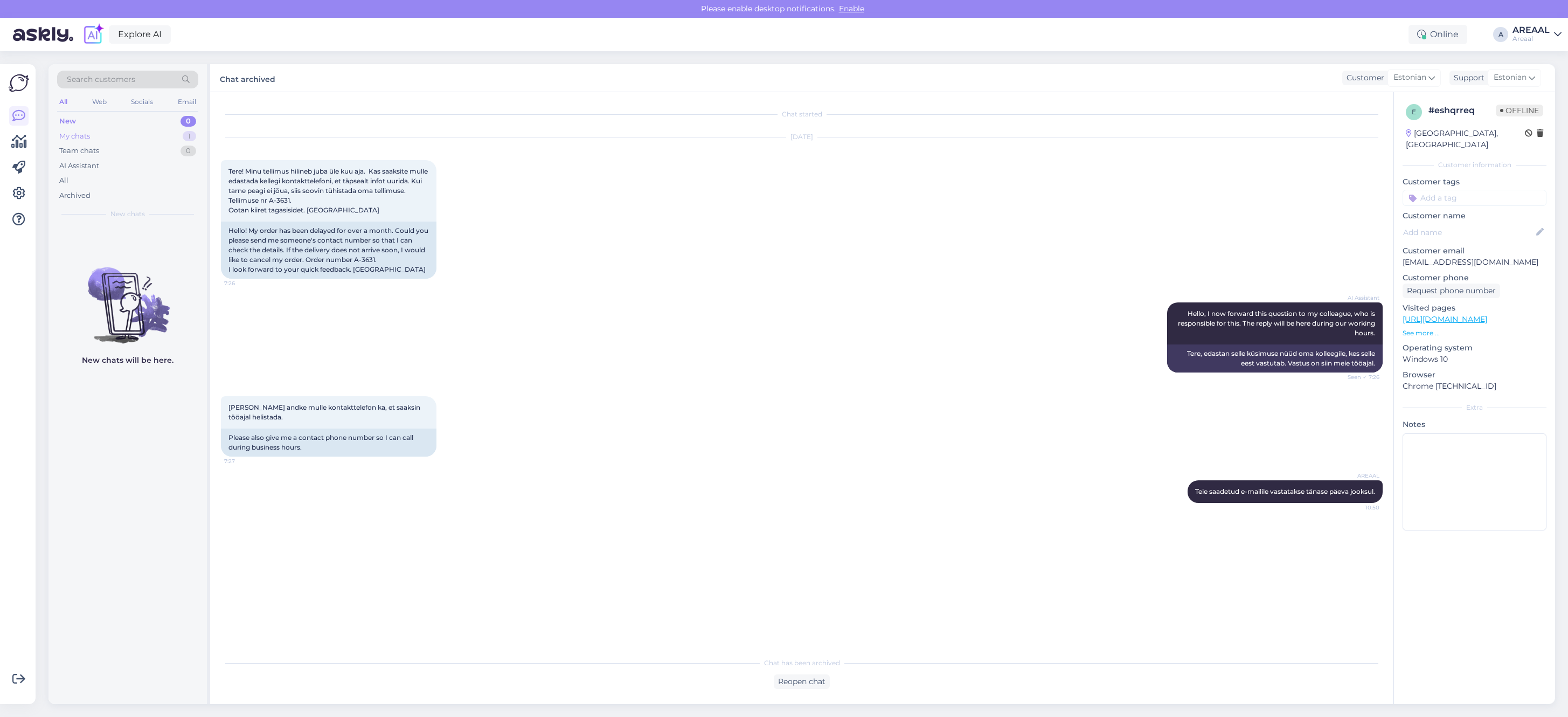
click at [108, 131] on div "My chats 1" at bounding box center [128, 136] width 141 height 15
click at [110, 265] on div "n neringutea333@gmail.com jus tikriausiai juokaujat? as teiraujuosi kodel manes…" at bounding box center [127, 249] width 159 height 48
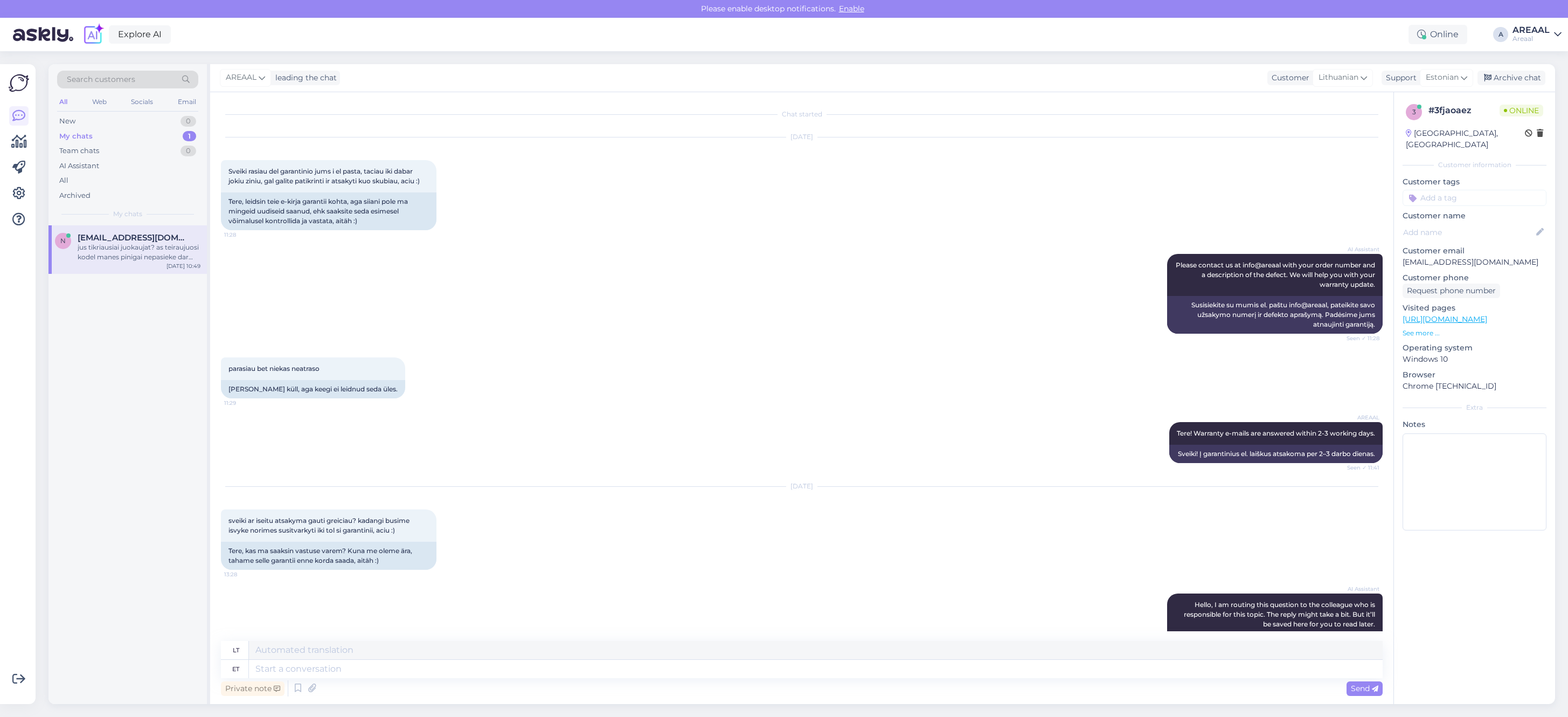
scroll to position [5279, 0]
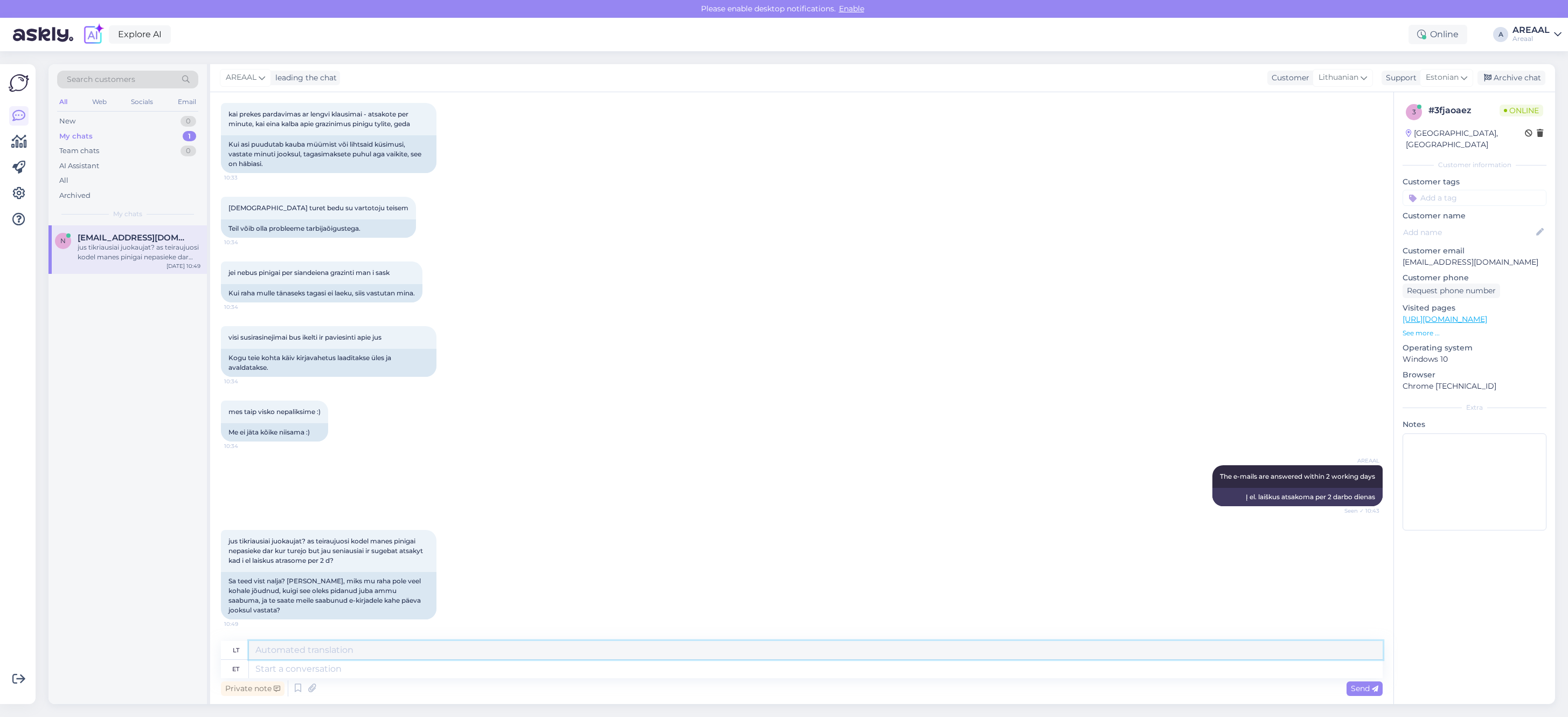
click at [508, 642] on textarea at bounding box center [816, 650] width 1134 height 18
click at [522, 668] on textarea at bounding box center [816, 669] width 1134 height 18
click at [829, 662] on textarea at bounding box center [816, 669] width 1134 height 18
type textarea "Kas 14"
type textarea "Yra"
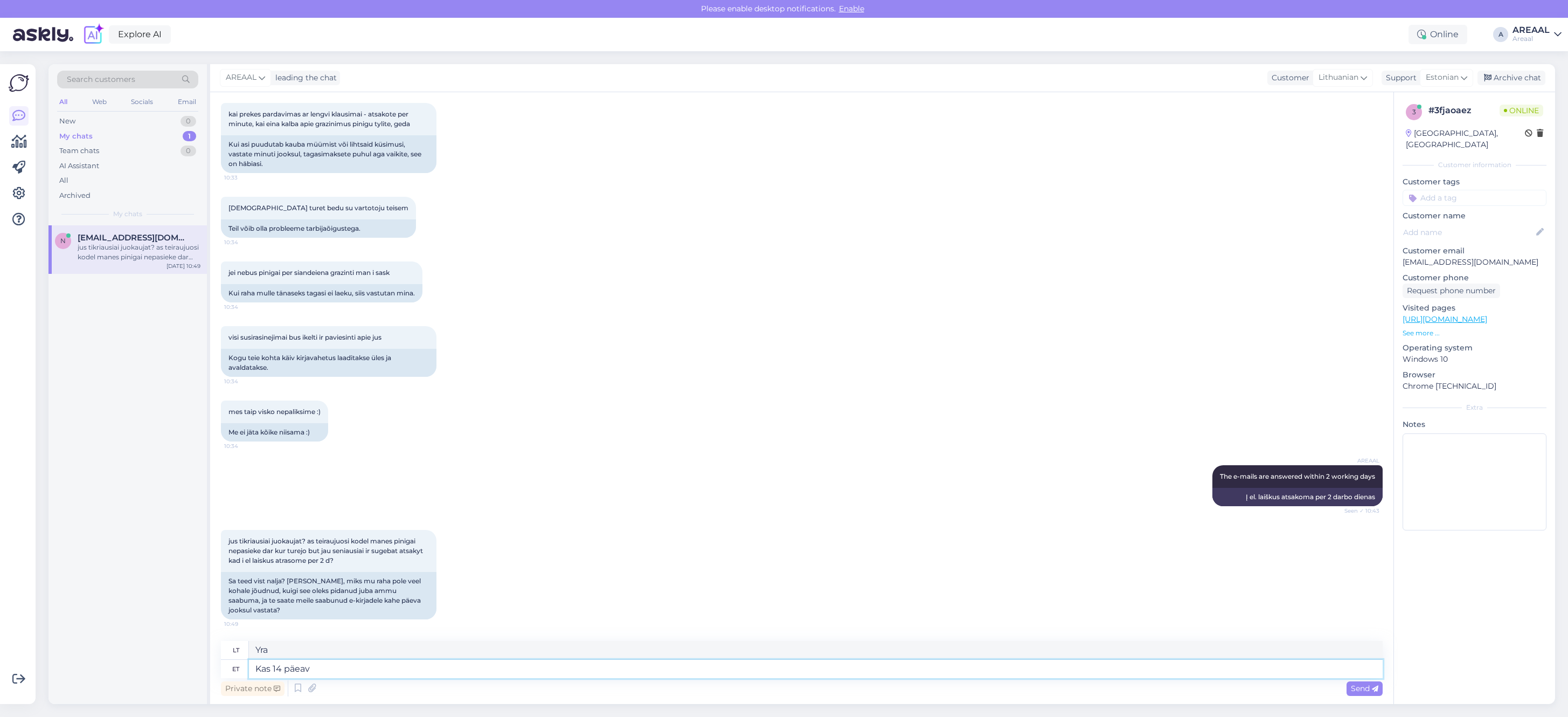
type textarea "Kas 14 päeav"
type textarea "Yra 14"
type textarea "Kas 14 päeav oin"
type textarea "Ar tai 14 dienų?"
type textarea "Kas 14 päeva on mö"
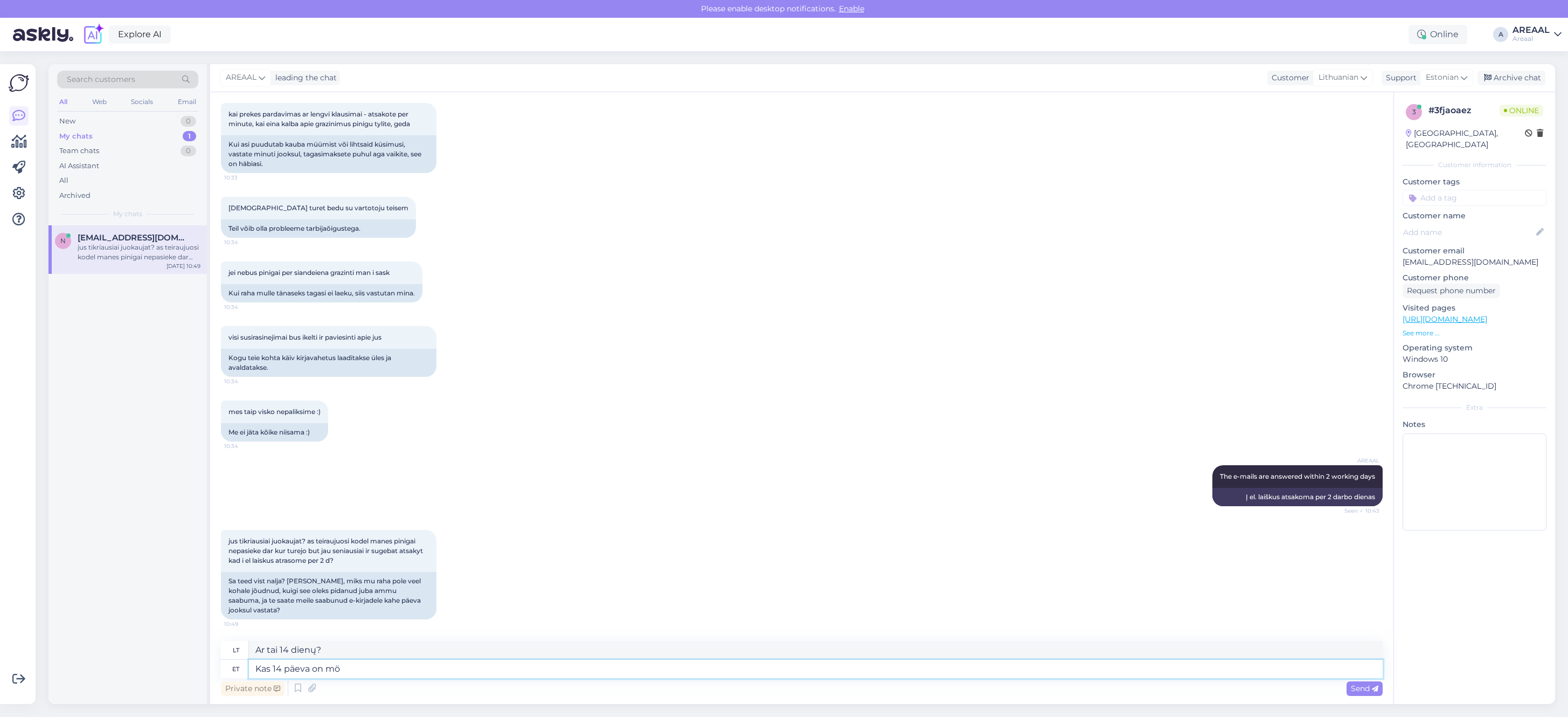
type textarea "Yra 14 dienų"
type textarea "Kas 14 päeva on möödunud?"
type textarea "Ar praėjo 14 dienų?"
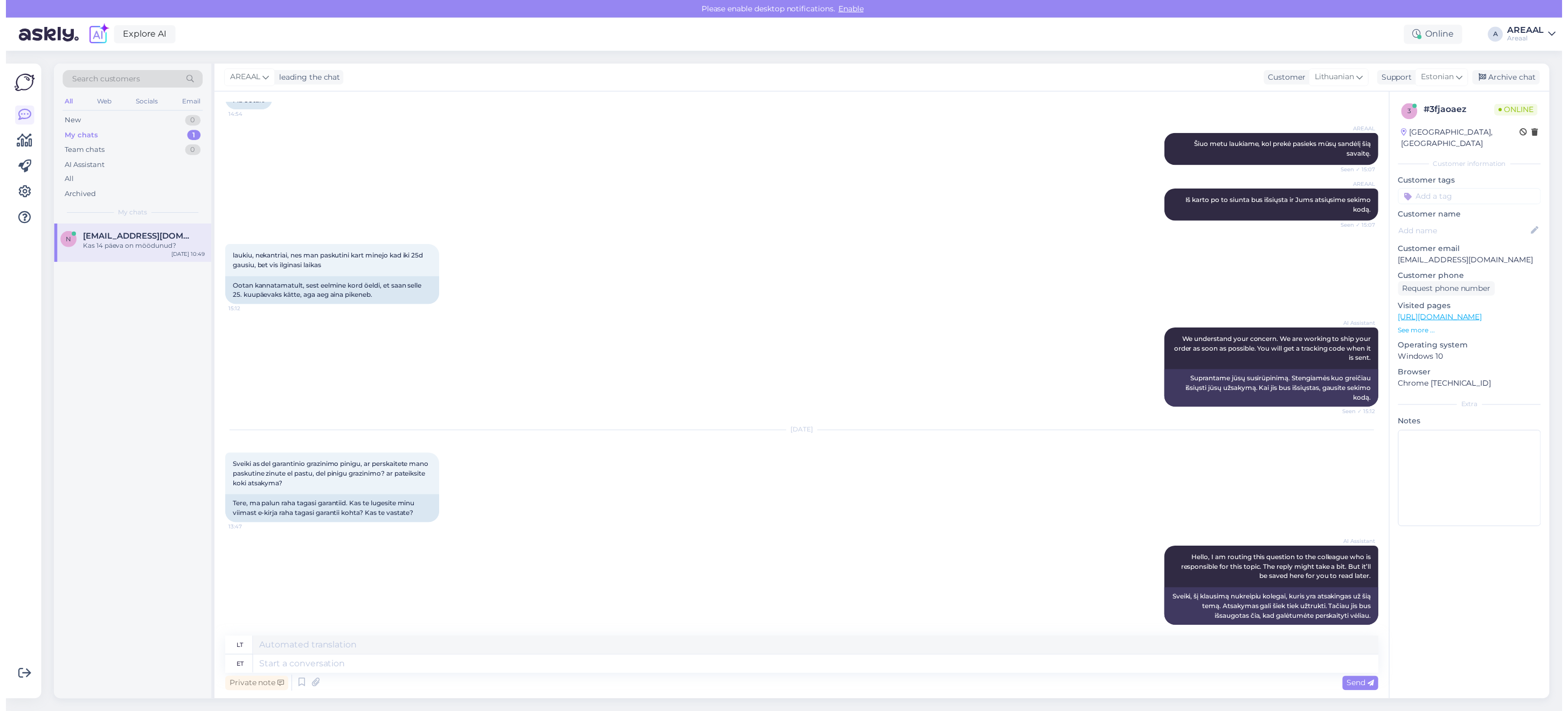
scroll to position [5342, 0]
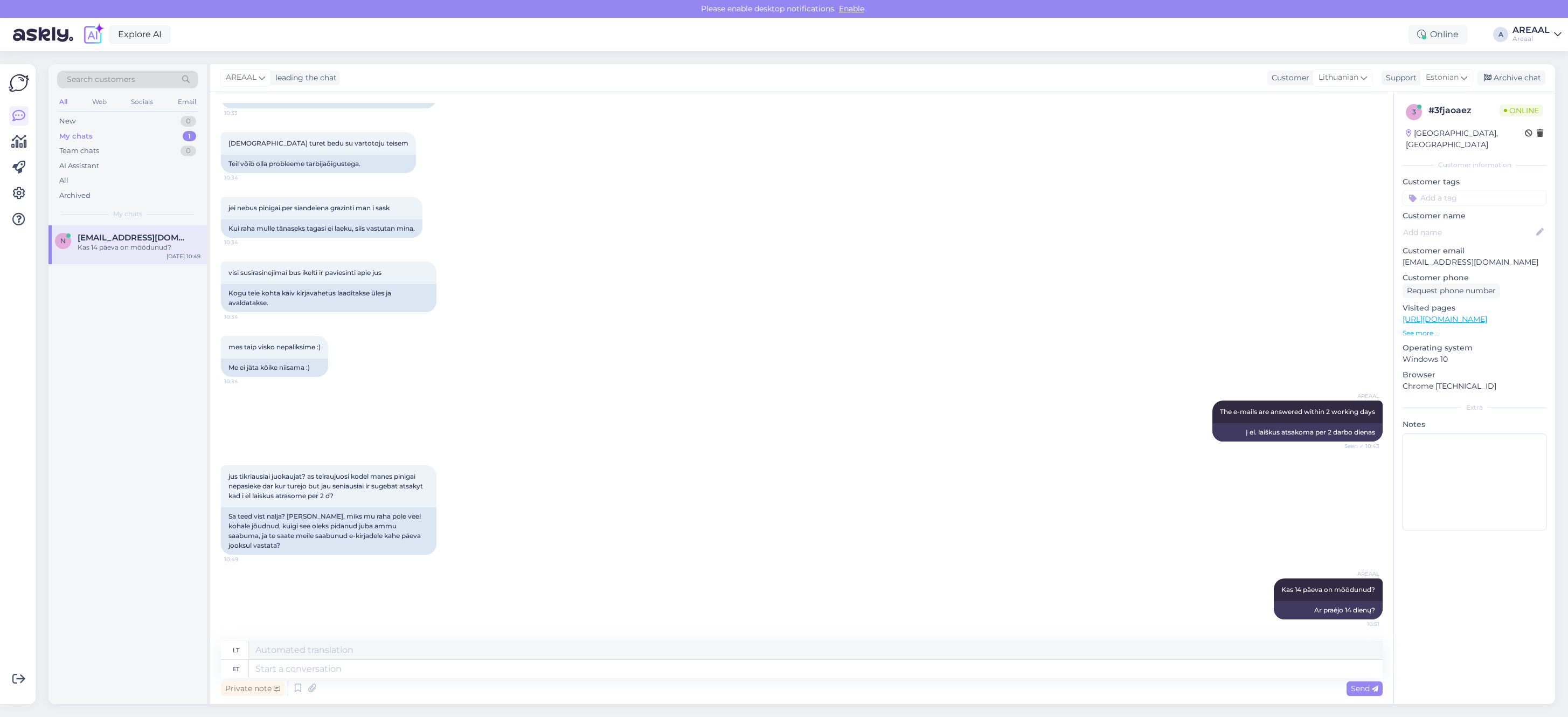
click at [845, 202] on div "jei nebus pinigai per siandeiena grazinti man i sask 10:34 Kui raha mulle tänas…" at bounding box center [801, 218] width 1162 height 65
click at [962, 209] on div "jei nebus pinigai per siandeiena grazinti man i sask 10:34 Kui raha mulle tänas…" at bounding box center [801, 218] width 1162 height 65
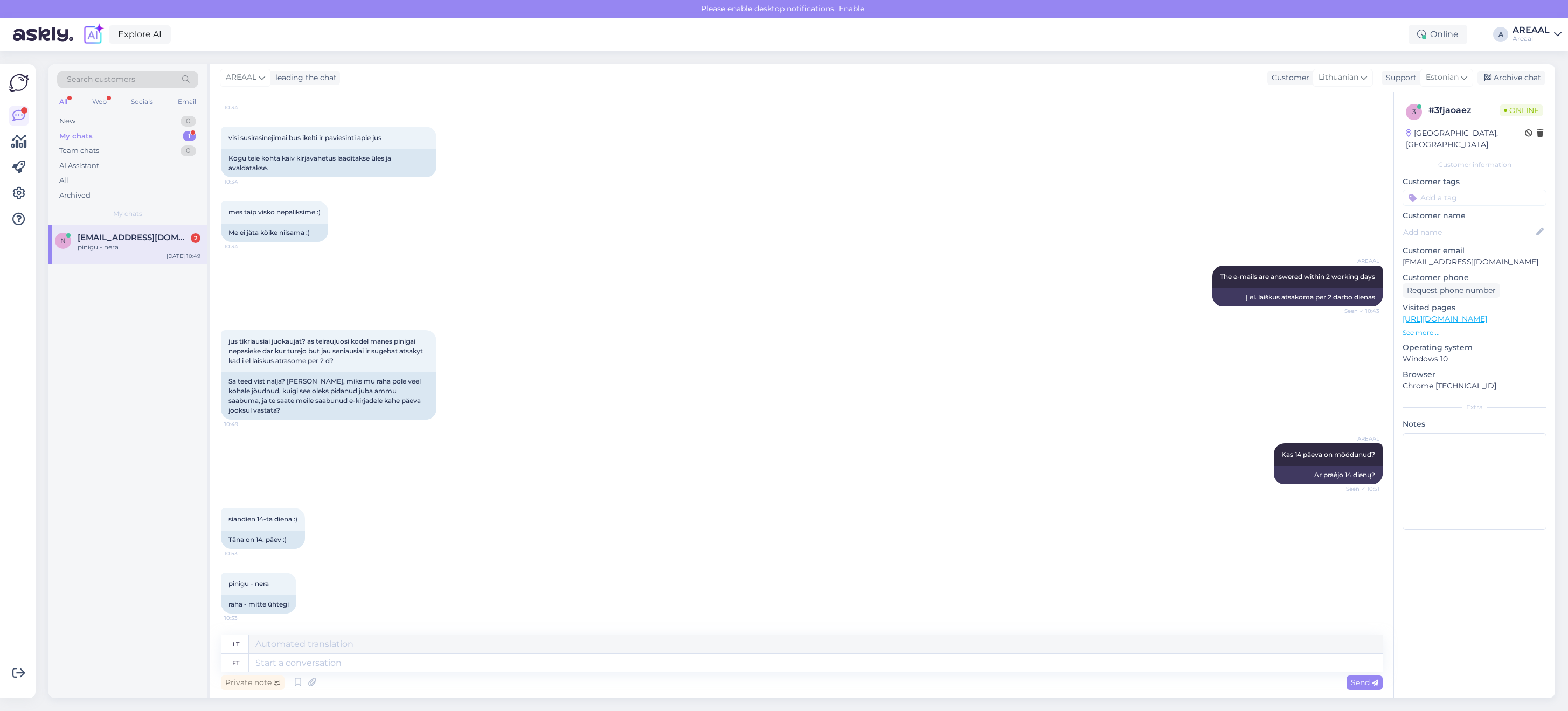
scroll to position [5472, 0]
click at [399, 662] on textarea at bounding box center [816, 664] width 1134 height 18
type textarea "Your refun"
type textarea "Jūsų"
type textarea "Your refund ah"
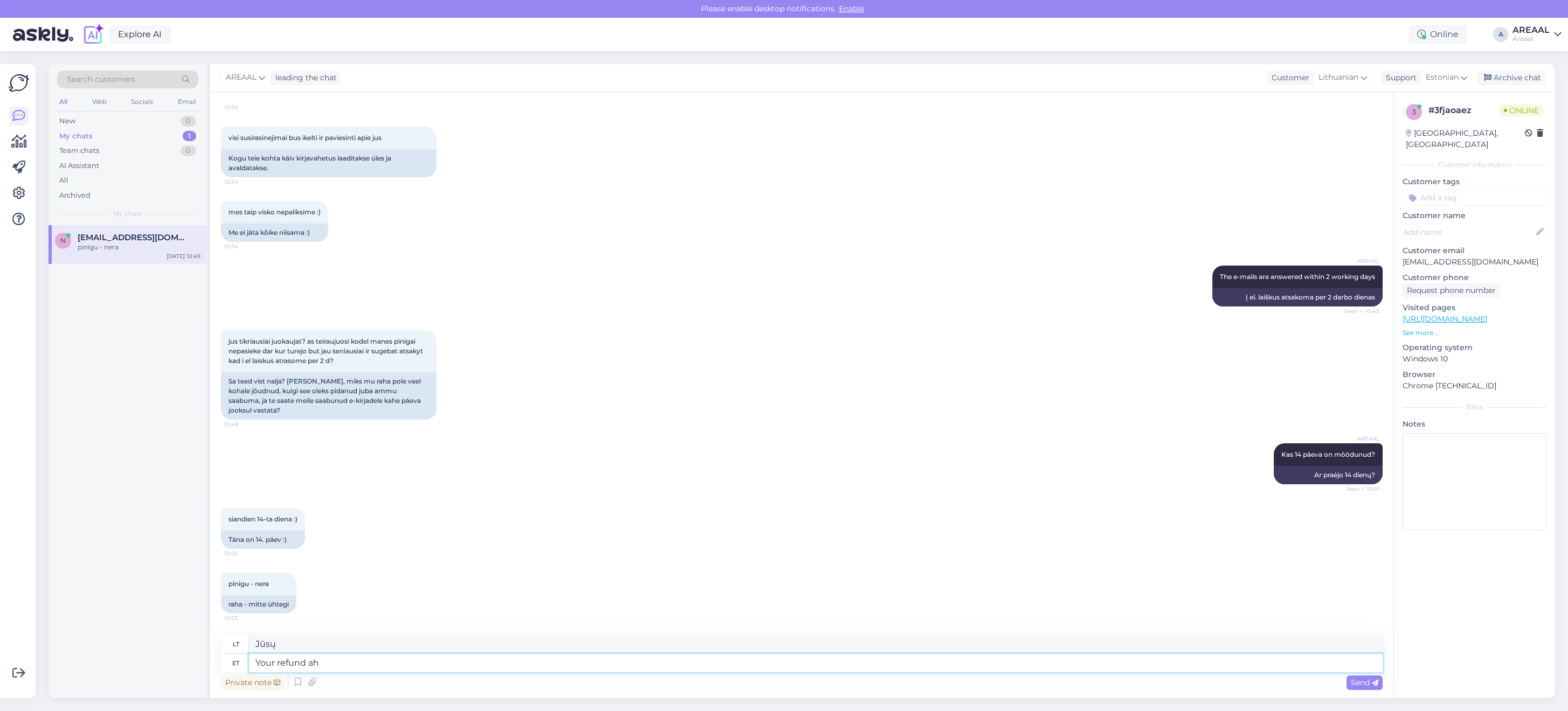
type textarea "Jūsų grąžinimas"
type textarea "Your refund has been d"
type textarea "Jūsų grąžinimas buvo atliktas"
type textarea "Your refund has been done. Yro"
type textarea "Jūsų pinigų grąžinimas apdorotas."
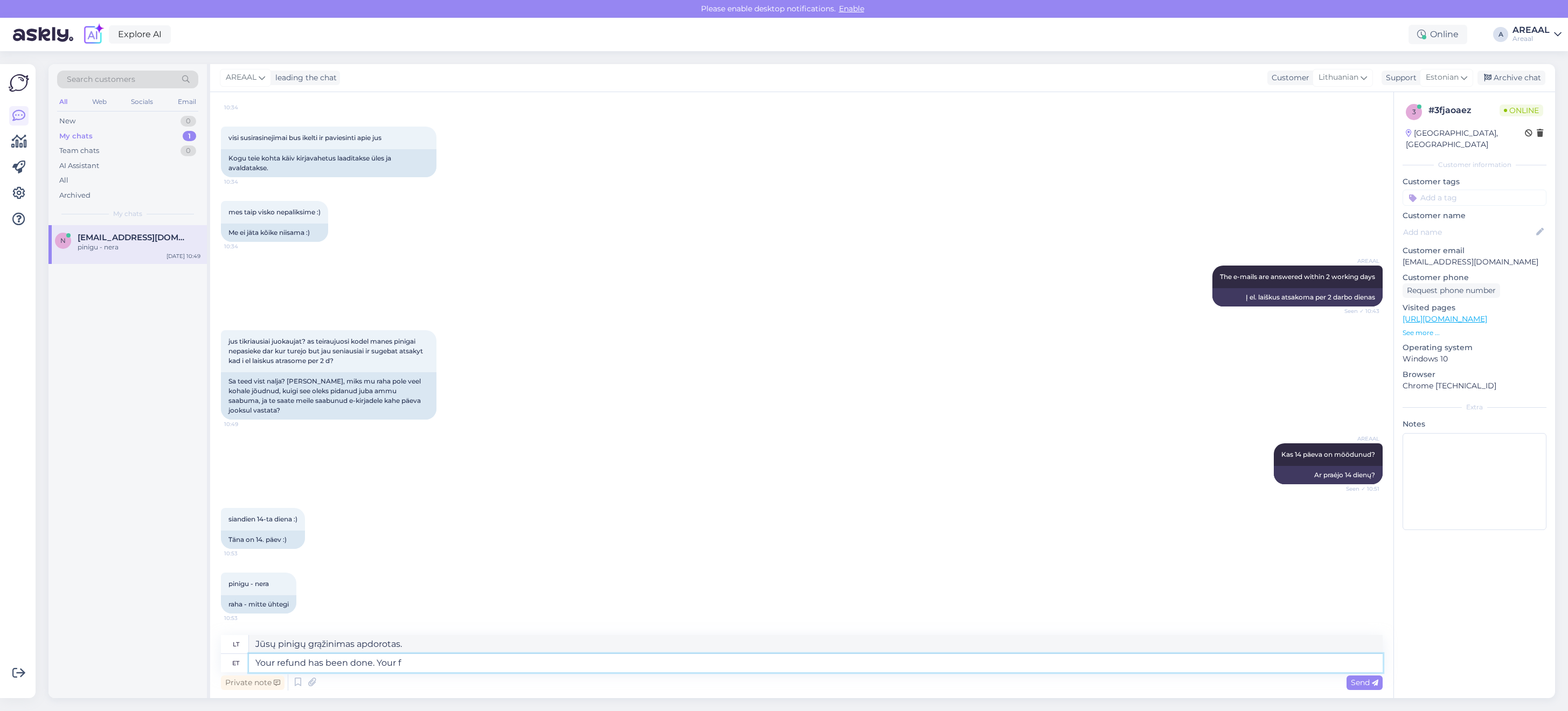
type textarea "Your refund has been done. Your fe"
type textarea "Jūsų pinigai grąžinti. Jūsų"
type textarea "Your refund has been done. Your feedback our"
type textarea "Jūsų pinigai grąžinti. Jūsų atsiliepimas"
type textarea "Your refund has been done. Your feedback our"
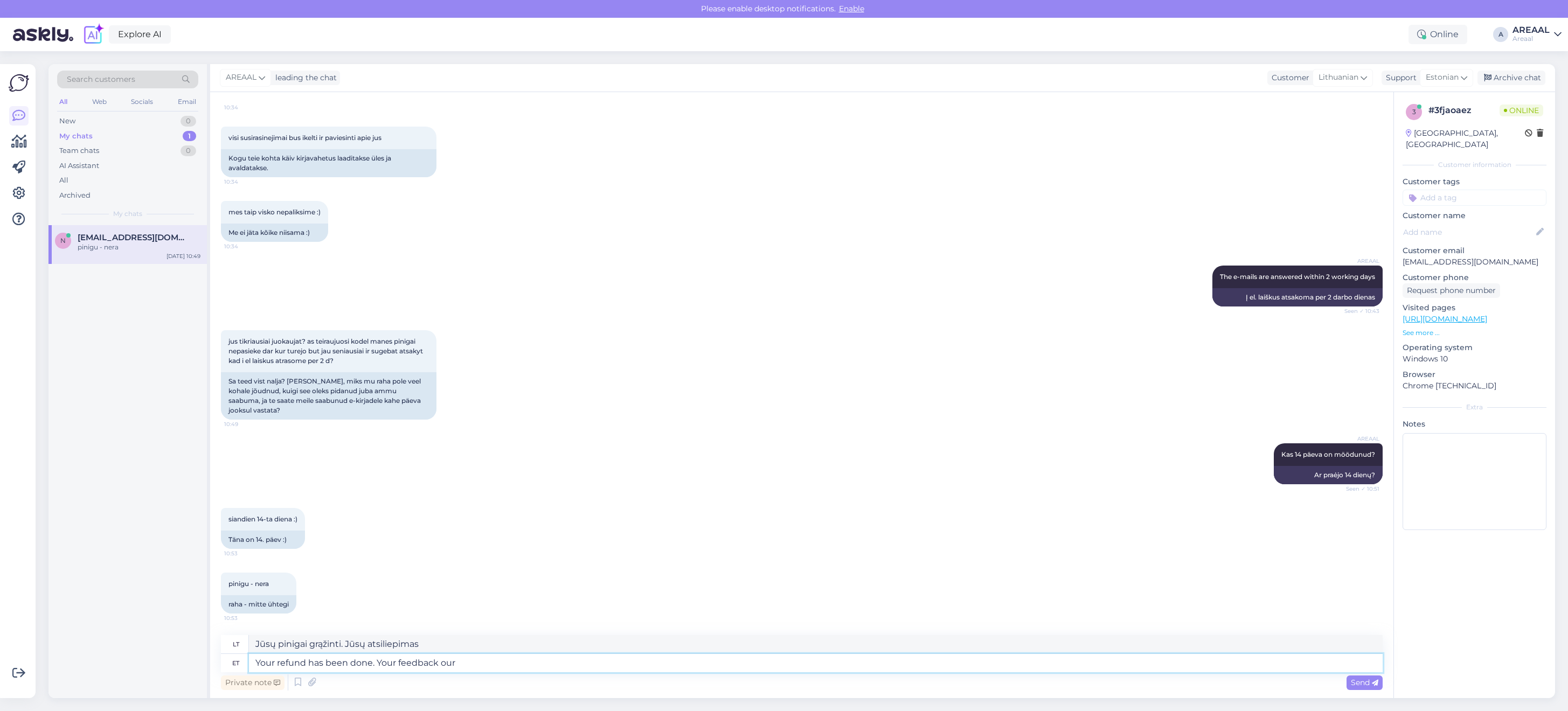
type textarea "Jūsų grąžinimas atliktas. Jūsų atsiliepimai mūsų"
drag, startPoint x: 436, startPoint y: 653, endPoint x: 442, endPoint y: 656, distance: 6.7
click at [438, 654] on div "lt Jūsų grąžinimas atliktas. Jūsų atsiliepimai mūsų et Your refund has been don…" at bounding box center [801, 654] width 1162 height 37
click at [453, 661] on textarea "Your refund has been done. Your feedback our" at bounding box center [816, 664] width 1134 height 18
click at [446, 668] on textarea "Your refund has been done. Your feedback our" at bounding box center [816, 664] width 1134 height 18
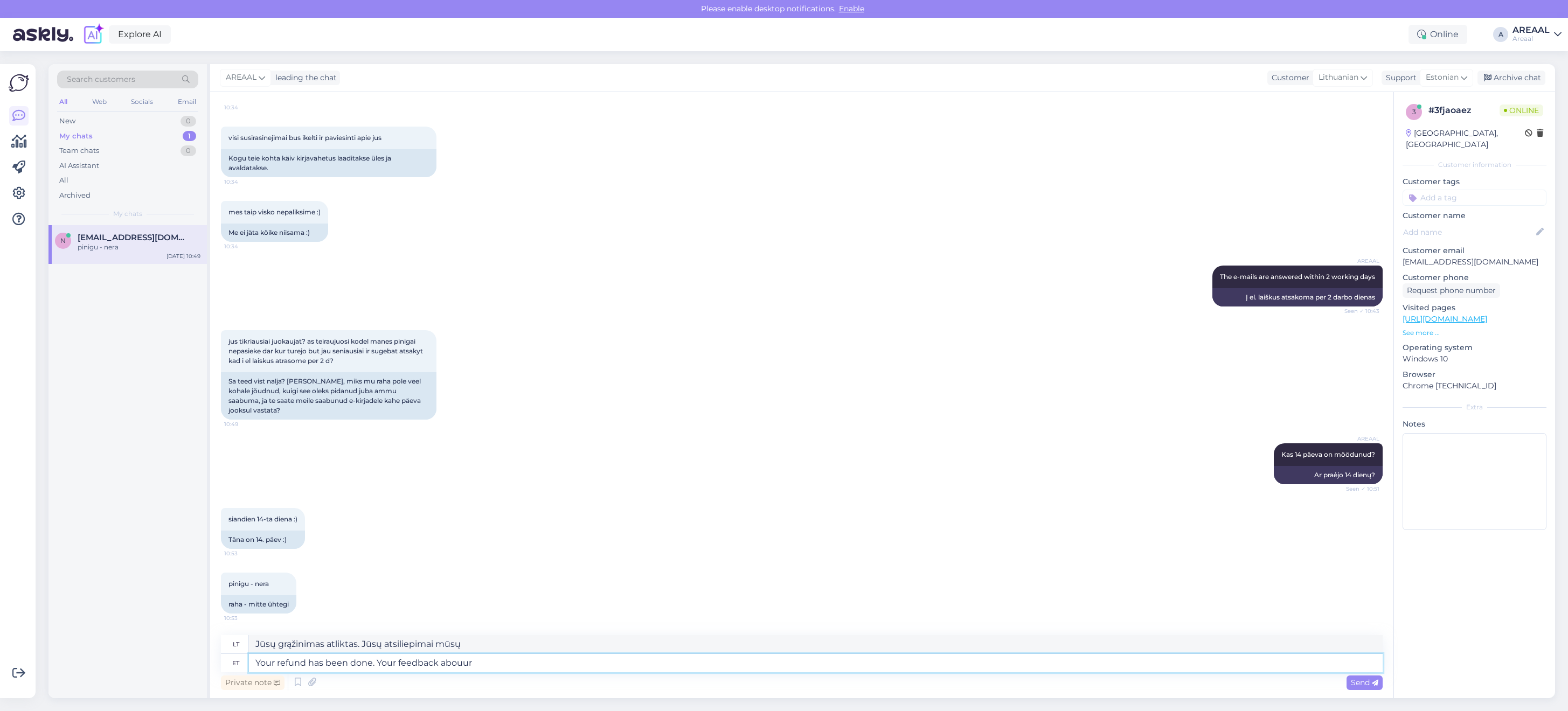
type textarea "Your refund has been done. Your feedback aboutur"
type textarea "Jūsų pinigai grąžinti. Jūsų atsiliepimas yra būtinas."
type textarea "Your refund has been done. Your feedback about ur"
type textarea "Jūsų grąžinimas atliktas. Jūsų atsiliepimas apie jūsų"
click at [372, 664] on textarea "Your refund has been done. Your feedback about ur" at bounding box center [816, 664] width 1134 height 18
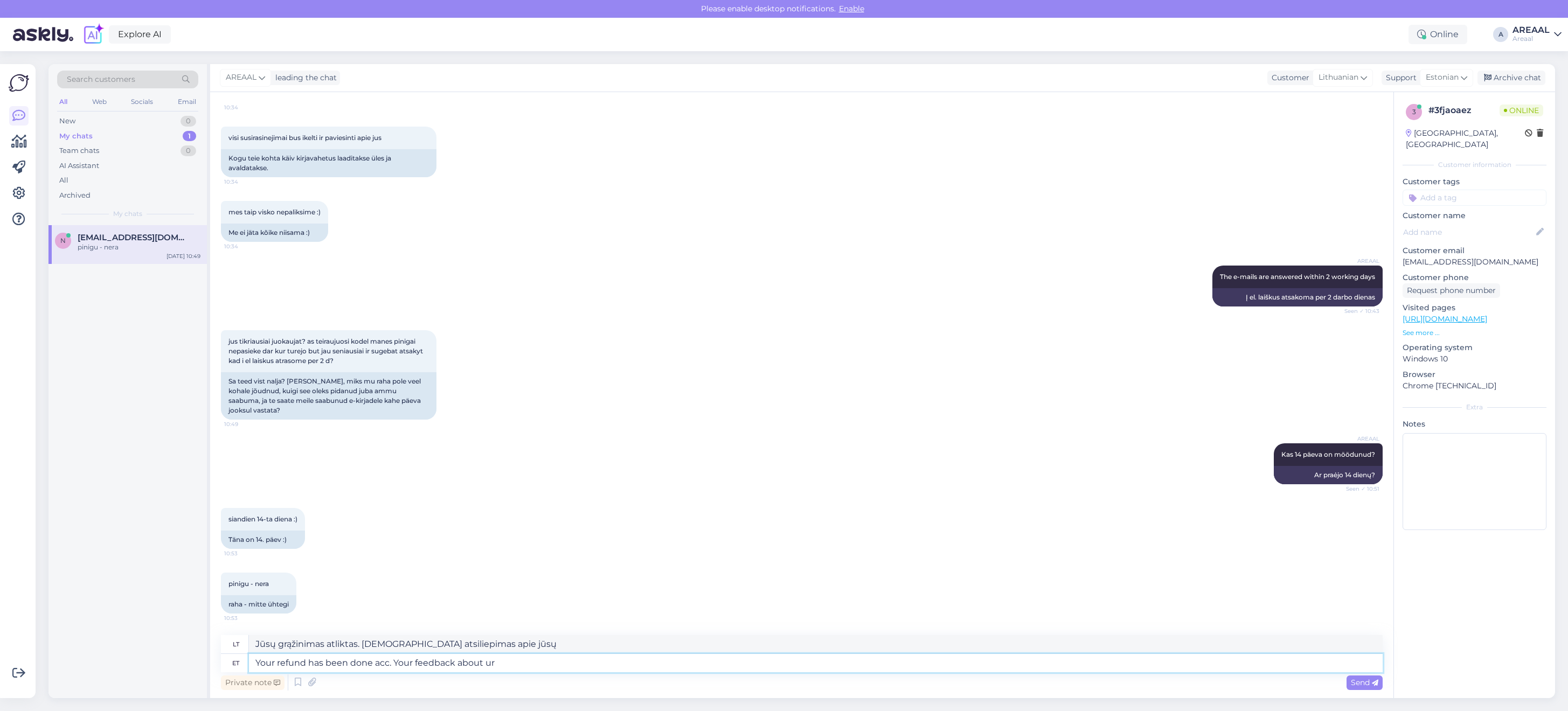
type textarea "Your refund has been done acco. Your feedback about ur"
type textarea "Jūsų grąžinimas atliktas. Jūsų atsiliepimai apie jūsų"
type textarea "Your refund has been done accor. Your feedback about ur"
type textarea "Jūsų grąžinimas atliktas pagal jūsų atsiliepimą apie jūsų"
type textarea "Your refund has been done accordi. Your feedback about ur"
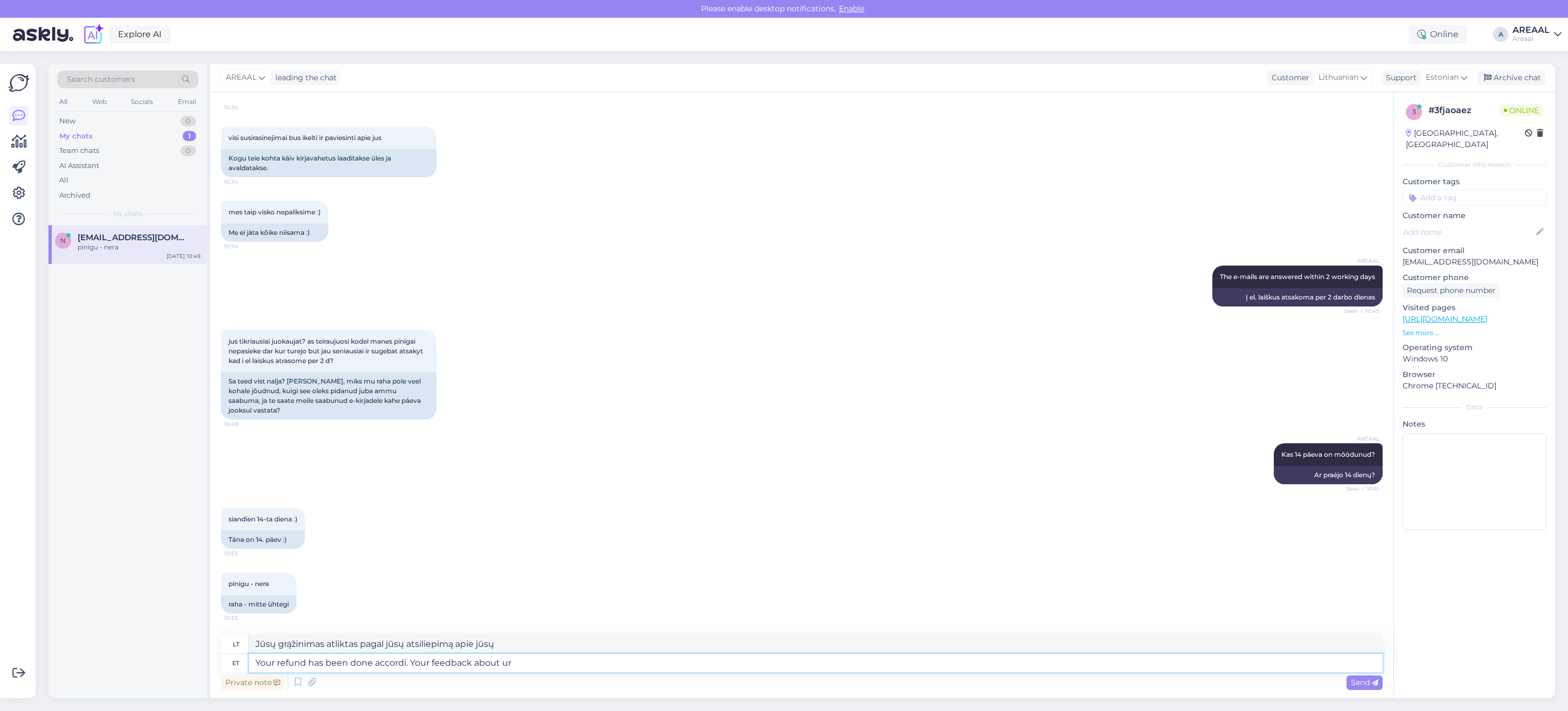
type textarea "Jūsų grąžinimas atliktas pagal jūsų atsiliepimus apie jūsų"
type textarea "Your refund has been done accordin. Your feedback about ur"
type textarea "Jūsų grąžinimas atliktas pagal jūsų atsiliepimus apie jūsų"
type textarea "Your refund has been done according t. Your feedback about ur"
type textarea "Jūsų grąžinimas buvo atliktas atitinkamai. Jūsų atsiliepimas apie jūsų"
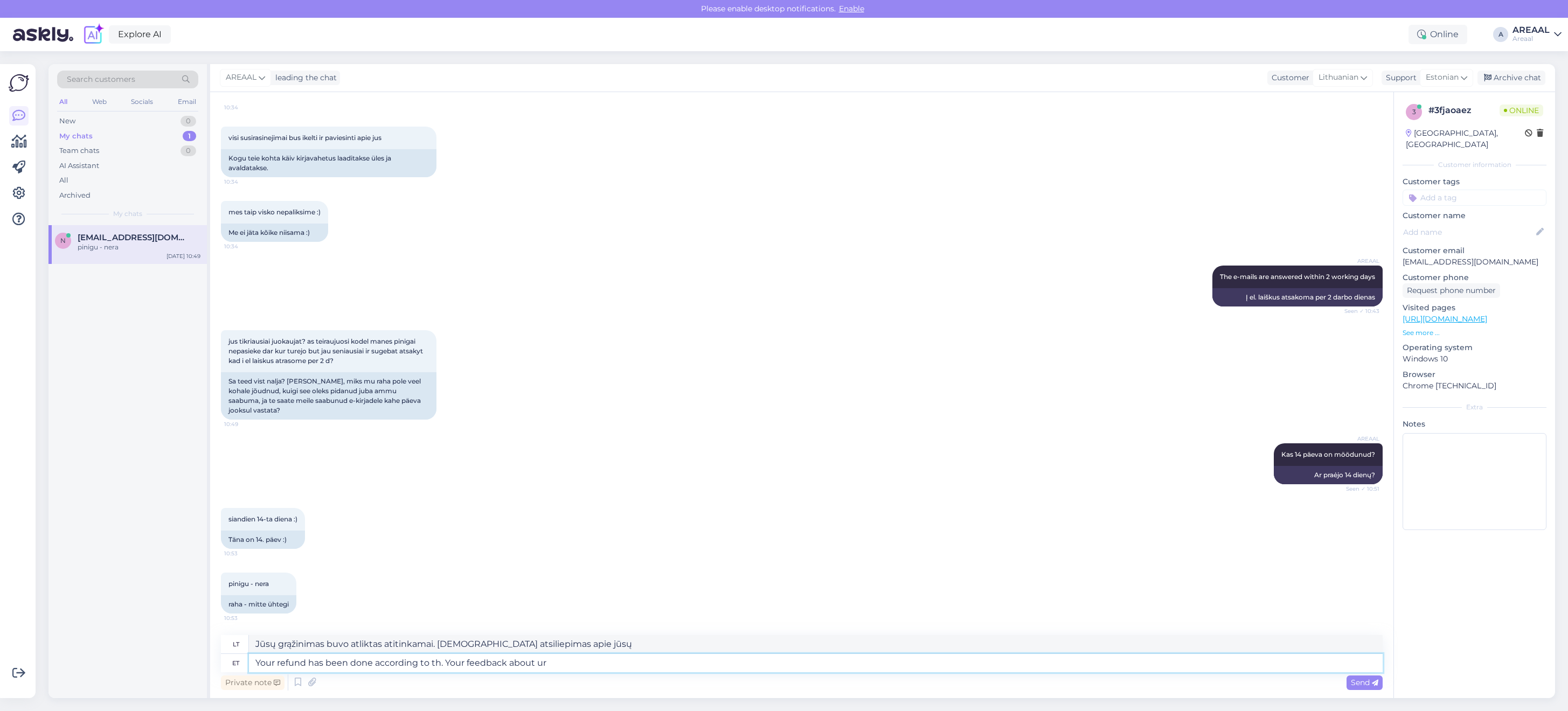
type textarea "Your refund has been done according to the. Your feedback about ur"
type textarea "Jūsų pinigai grąžinti pagal jūsų atsiliepimus apie mūsų"
type textarea "Your refund has been done according to the . Your feedback about ur"
type textarea "Jūsų grąžinimas buvo atliktas atsižvelgiant į jūsų atsiliepimus apie jūsų"
type textarea "Your refund has been done according to the . Your feedback about ur"
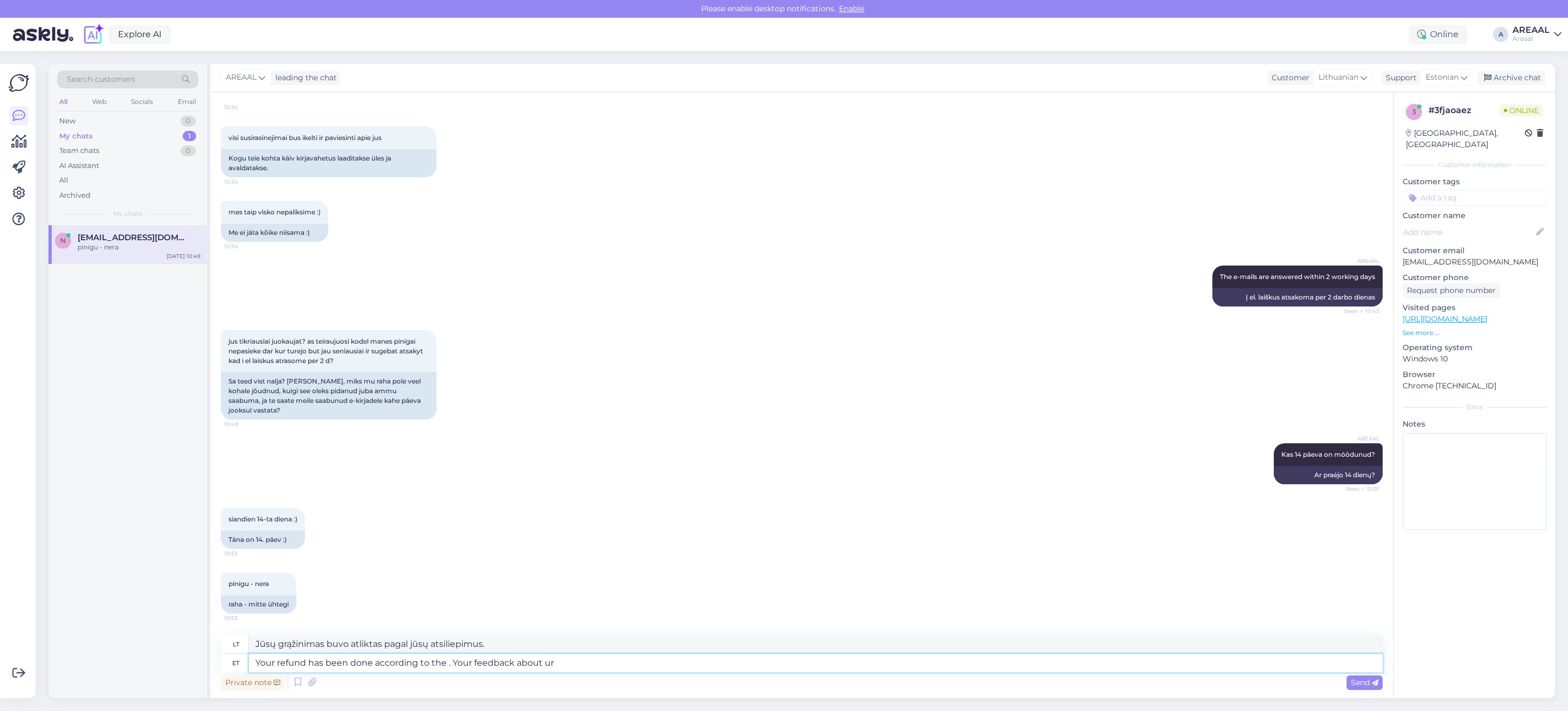
type textarea "Jūsų grąžinimas buvo atliktas atsižvelgiant į jūsų atsiliepimus apie jūsų"
type textarea "Your refund has been done according to the law. Your feedback about ur"
type textarea "Jūsų grąžinimas atliktas pagal įstatymus. Jūsų atsiliepimas apie jūsų"
type textarea "Your refund has been done according to the law. Your feedback about "our"
type textarea "Jūsų grąžinimas atliktas pagal įstatymus. Jūsų atsiliepimas apie"
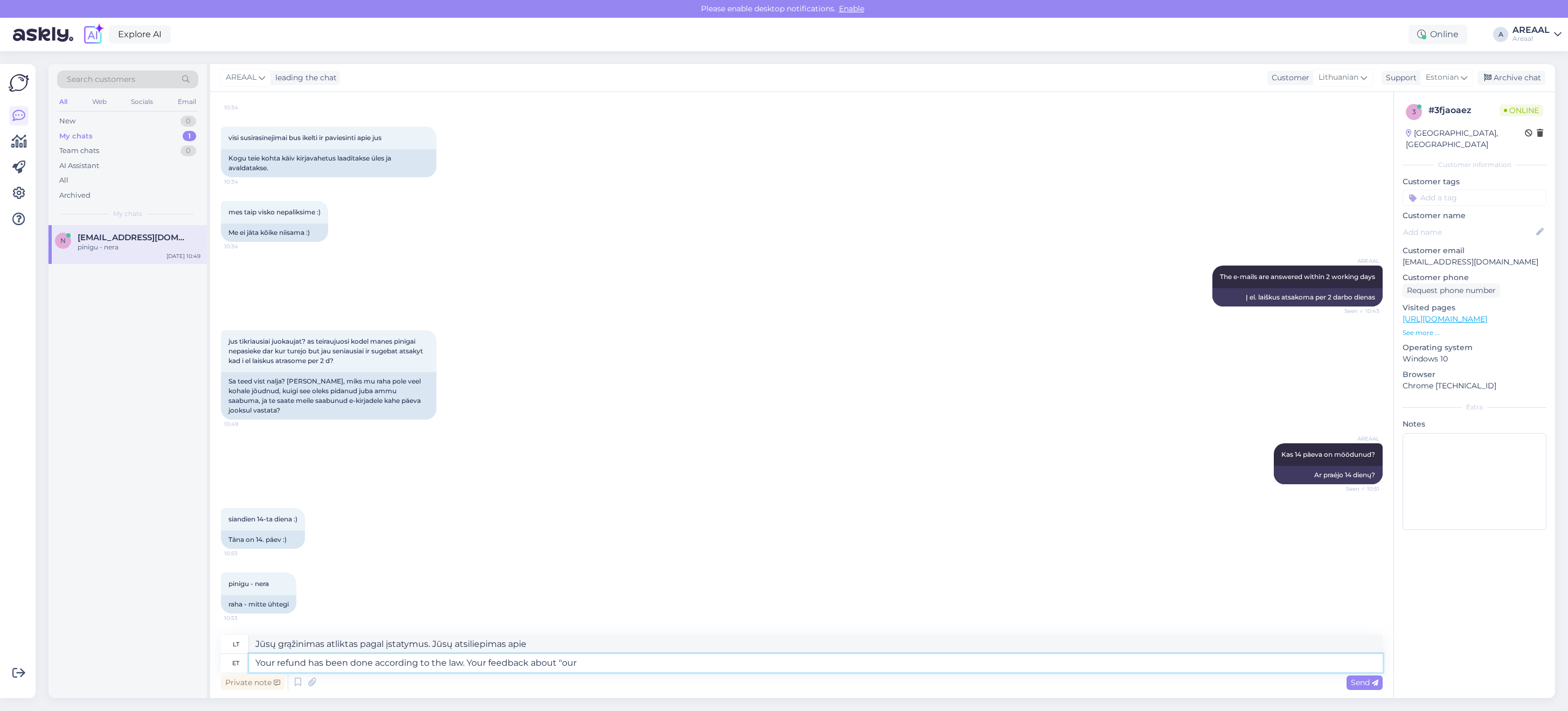
type textarea "Your refund has been done according to the law. Your feedback about "our c"
type textarea "Jūsų pinigai buvo grąžinti pagal įstatymus. Jūsų atsiliepimas apie „mūsų“"
type textarea "Your refund has been done according to the law. Your feedback about "our compan…"
type textarea "Jūsų pinigai buvo grąžinti pagal įstatymus. Jūsų atsiliepimas apie „mūsų įmonę“"
type textarea "Your refund has been done according to the law. Your feedback about "our compan…"
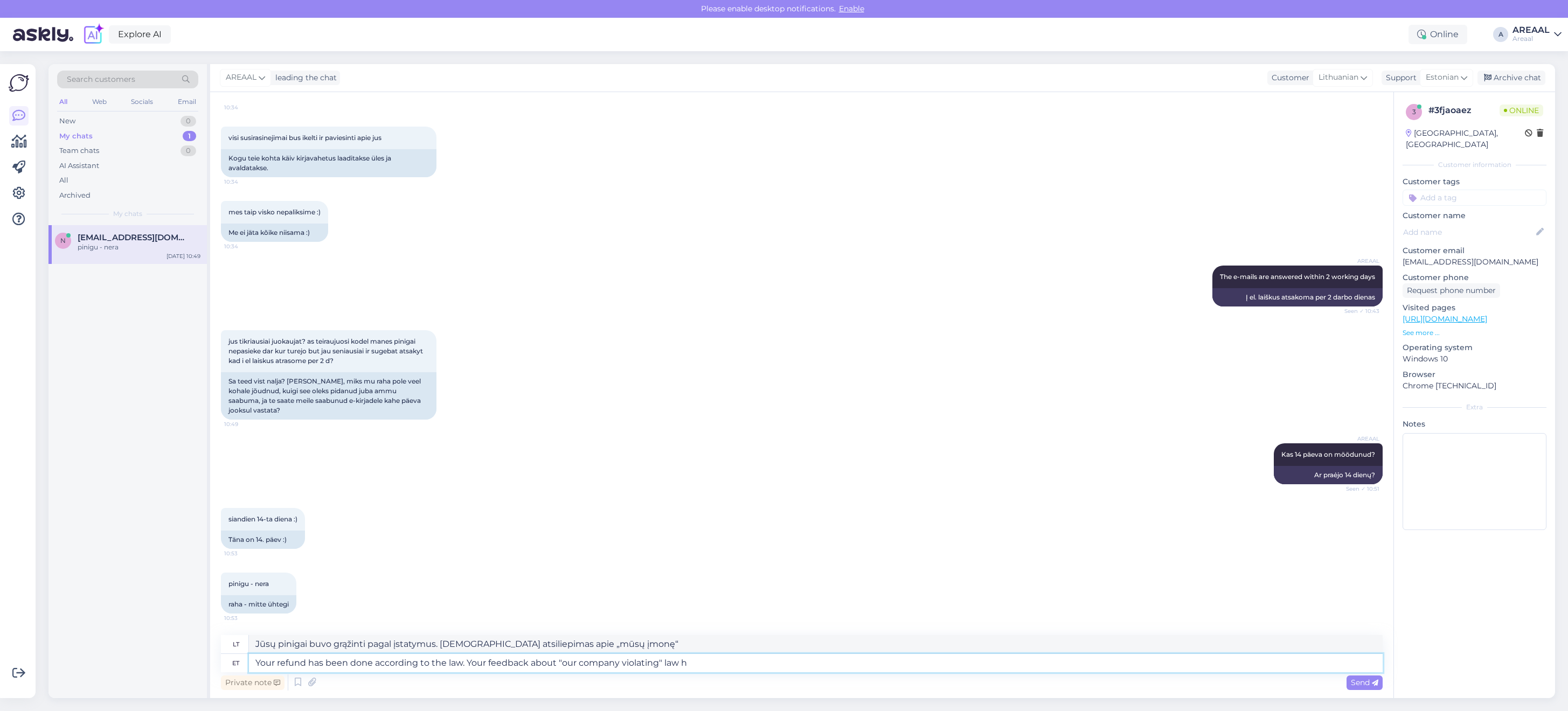
type textarea "Jūsų pinigai buvo grąžinti pagal įstatymus. Jūsų atsiliepimas apie „mūsų įmonės…"
type textarea "Your refund has been done according to the law. Your feedback about "our compan…"
type textarea "Jūsų pinigai buvo grąžinti pagal įstatymus. Jūsų atsiliepimas apie „mūsų įmonės…"
type textarea "Your refund has been done according to the law. Your feedback about "our compan…"
type textarea "Jūsų pinigai buvo grąžinti pagal įstatymus. Jūsų atsiliepimas apie „mūsų įmonės…"
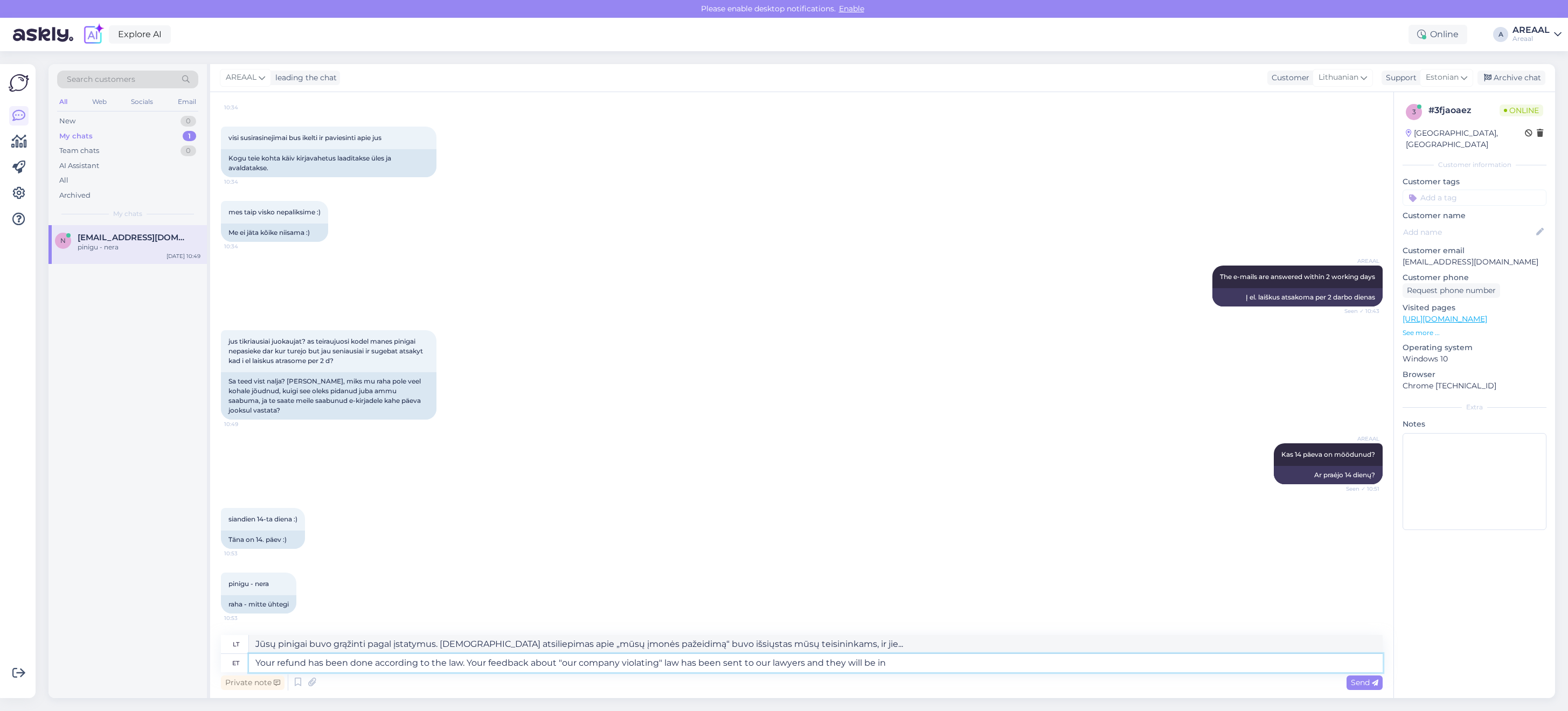
type textarea "Your refund has been done according to the law. Your feedback about "our compan…"
type textarea "Jūsų pinigai buvo grąžinti pagal įstatymus. Jūsų atsiliepimas apie „mūsų įmonės…"
type textarea "Your refund has been done according to the law. Your feedback about "our compan…"
type textarea "Jūsų pinigai buvo grąžinti pagal įstatymus. Jūsų atsiliepimas apie „mūsų įmonės…"
type textarea "Your refund has been done according to the law. Your feedback about "our compan…"
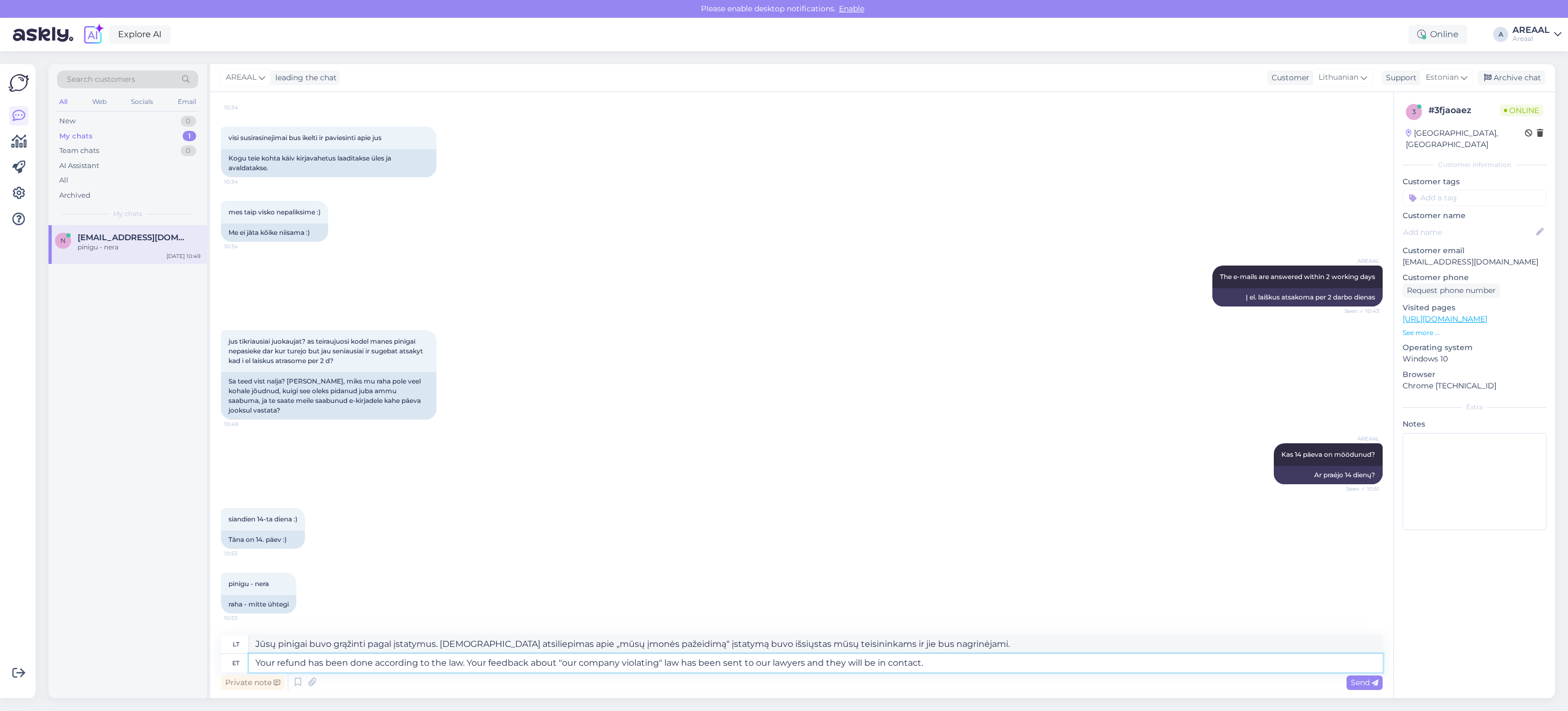
type textarea "Jūsų pinigai buvo grąžinti pagal įstatymus. Jūsų atsiliepimas apie „mūsų įmonės…"
click at [446, 664] on textarea "Your refund has been done according to the law. Your feedback about "our compan…" at bounding box center [816, 664] width 1134 height 18
type textarea "Your refund has been done according to the period stated in law. Your feedback …"
type textarea "Jūsų pinigai buvo grąžinti per įstatyme nurodytą laikotarpį. Jūsų atsiliepimas …"
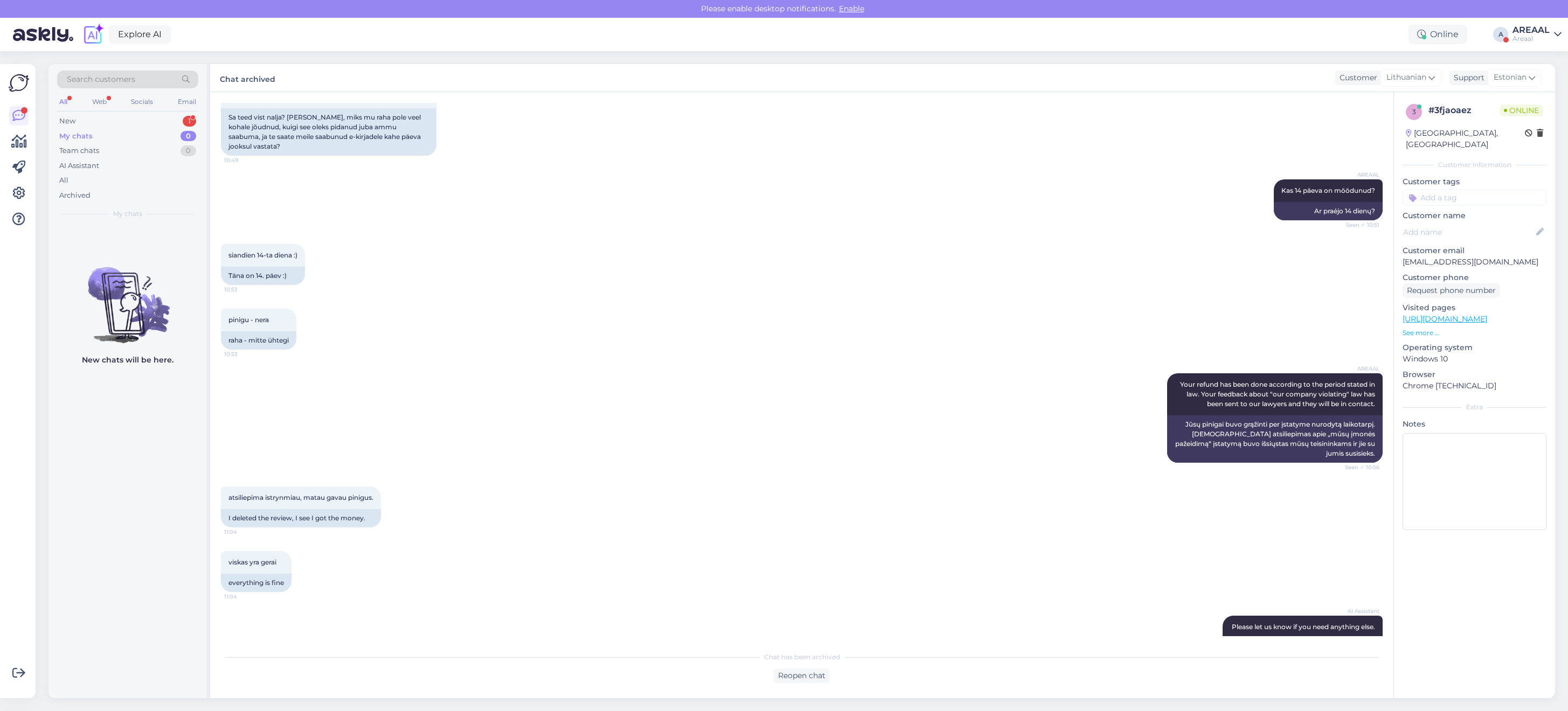
scroll to position [6249, 0]
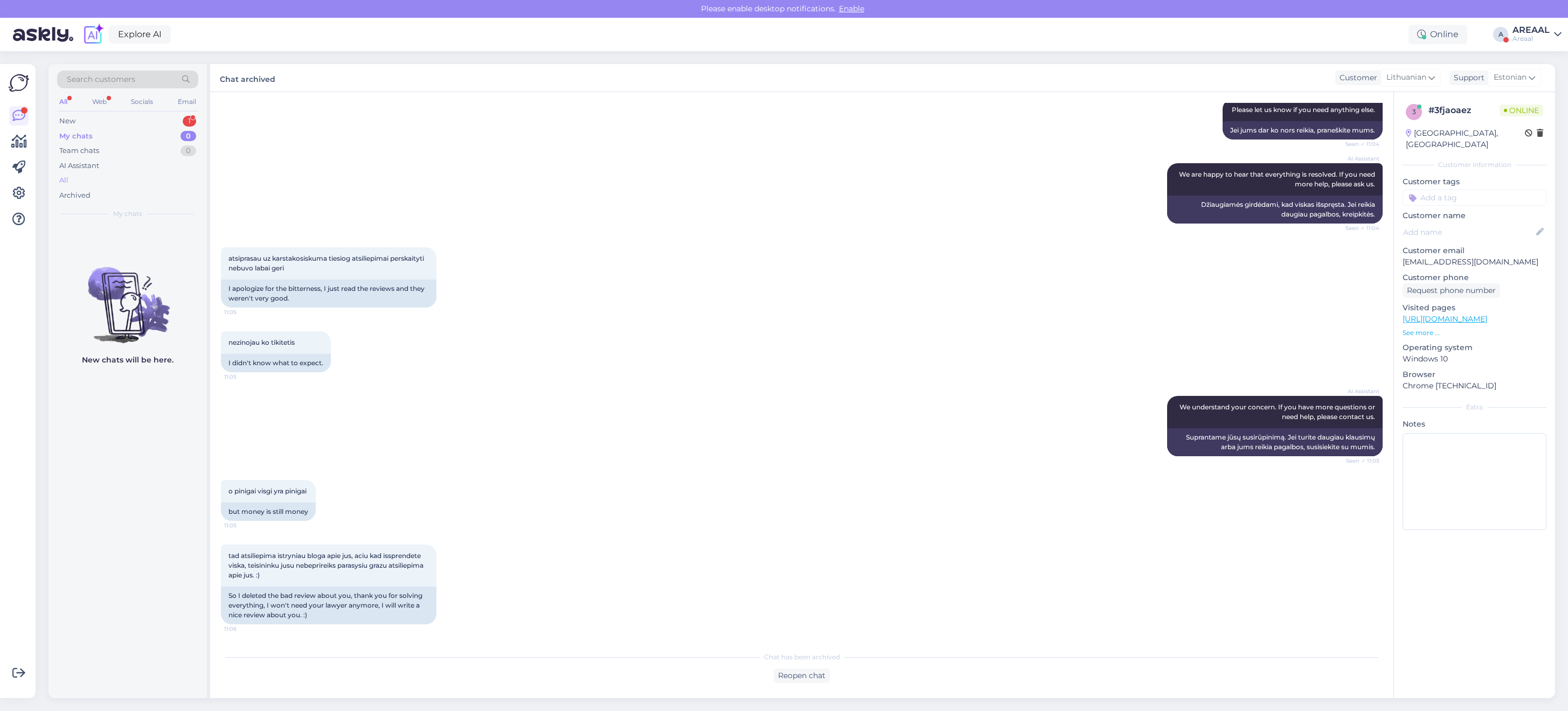
click at [164, 177] on div "All" at bounding box center [128, 180] width 141 height 15
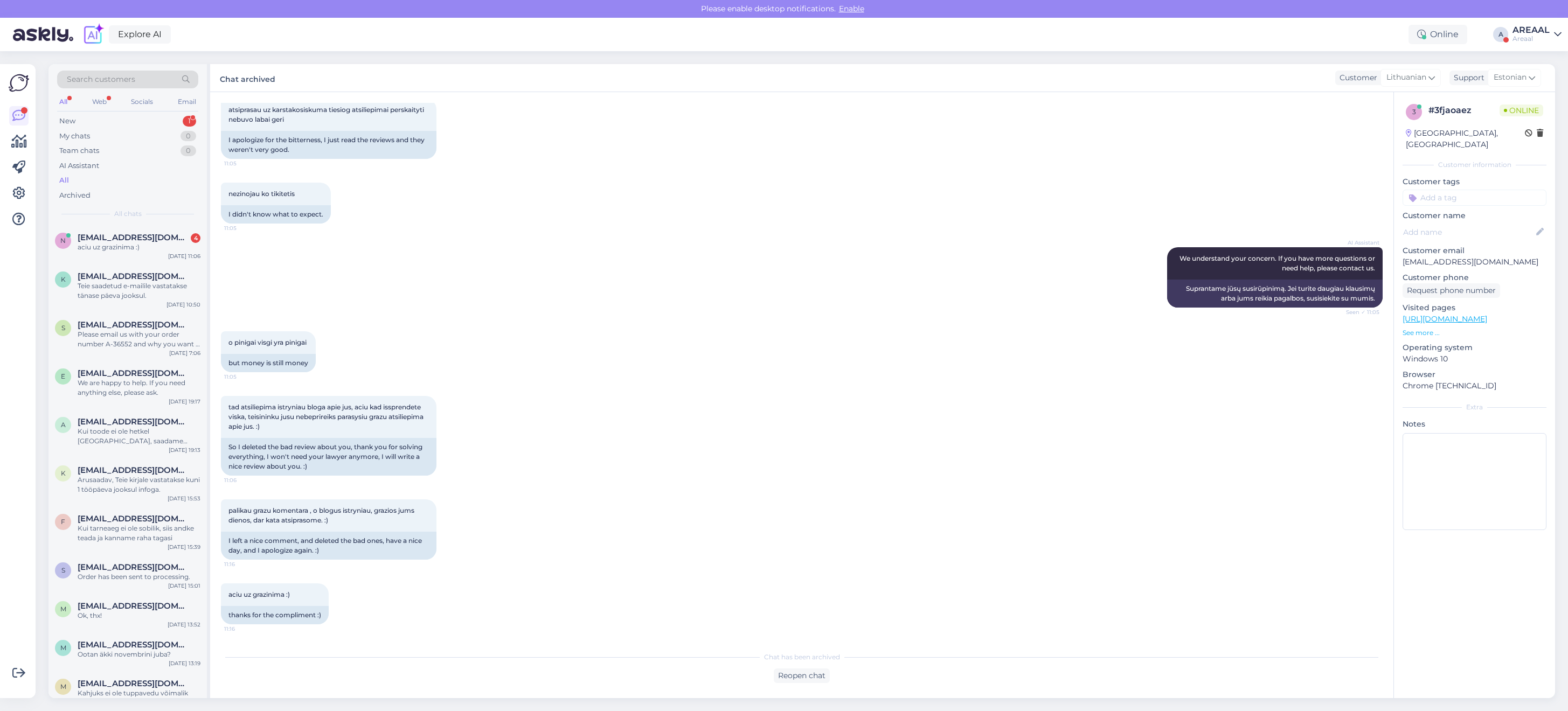
scroll to position [6397, 0]
click at [159, 254] on div "n neringutea333@gmail.com 4 aciu uz grazinima :) Oct 8 11:06" at bounding box center [127, 244] width 159 height 39
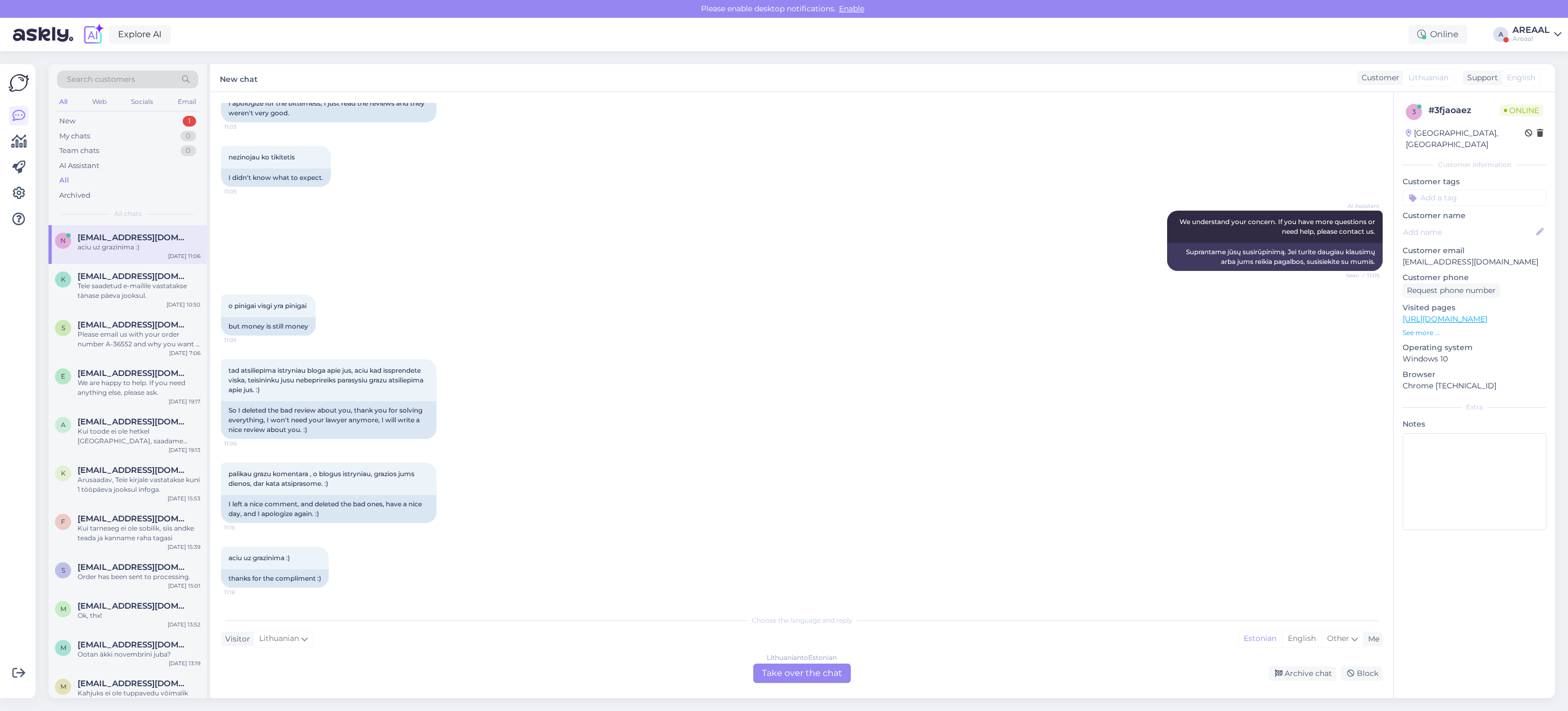
click at [812, 677] on div "Lithuanian to Estonian Take over the chat" at bounding box center [801, 673] width 97 height 19
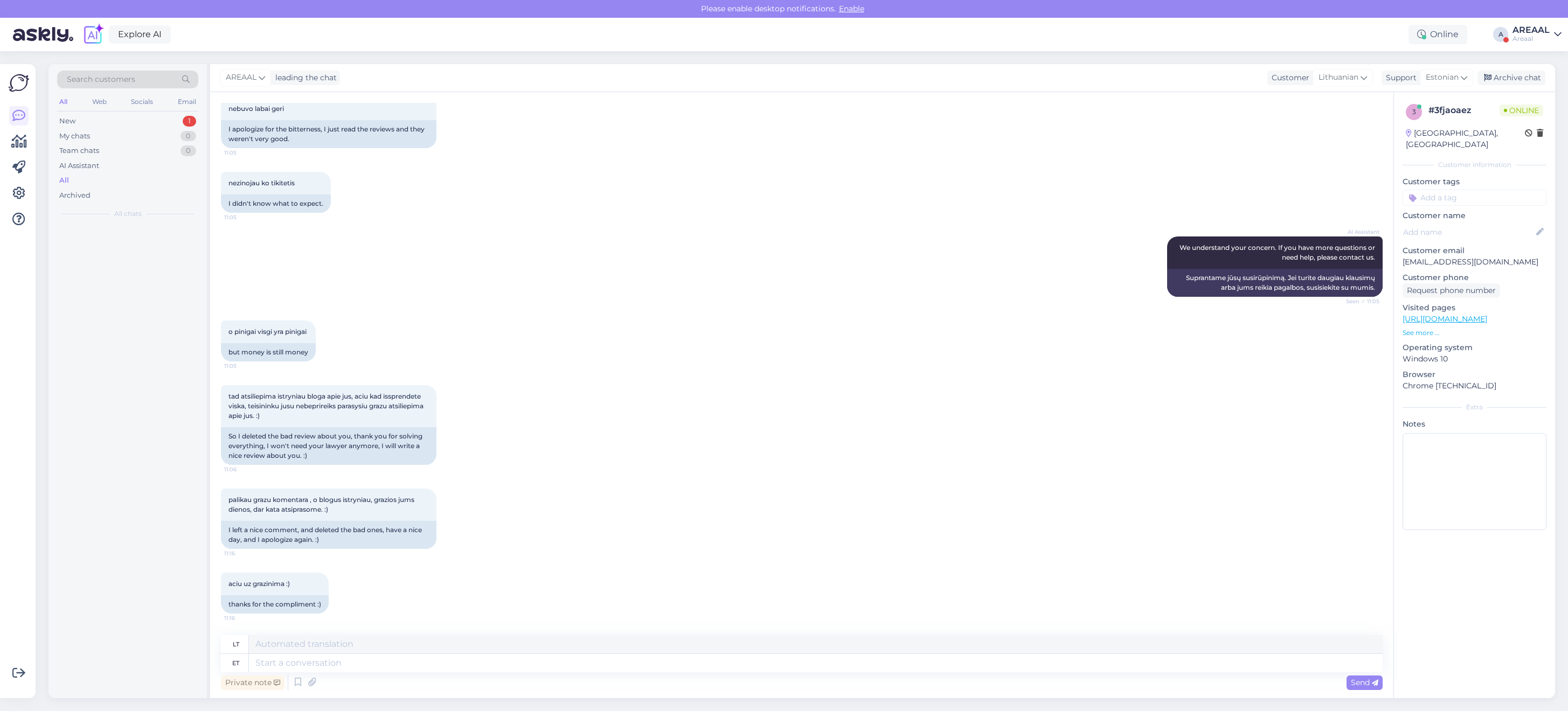
click at [809, 677] on div "Private note Send" at bounding box center [801, 683] width 1162 height 21
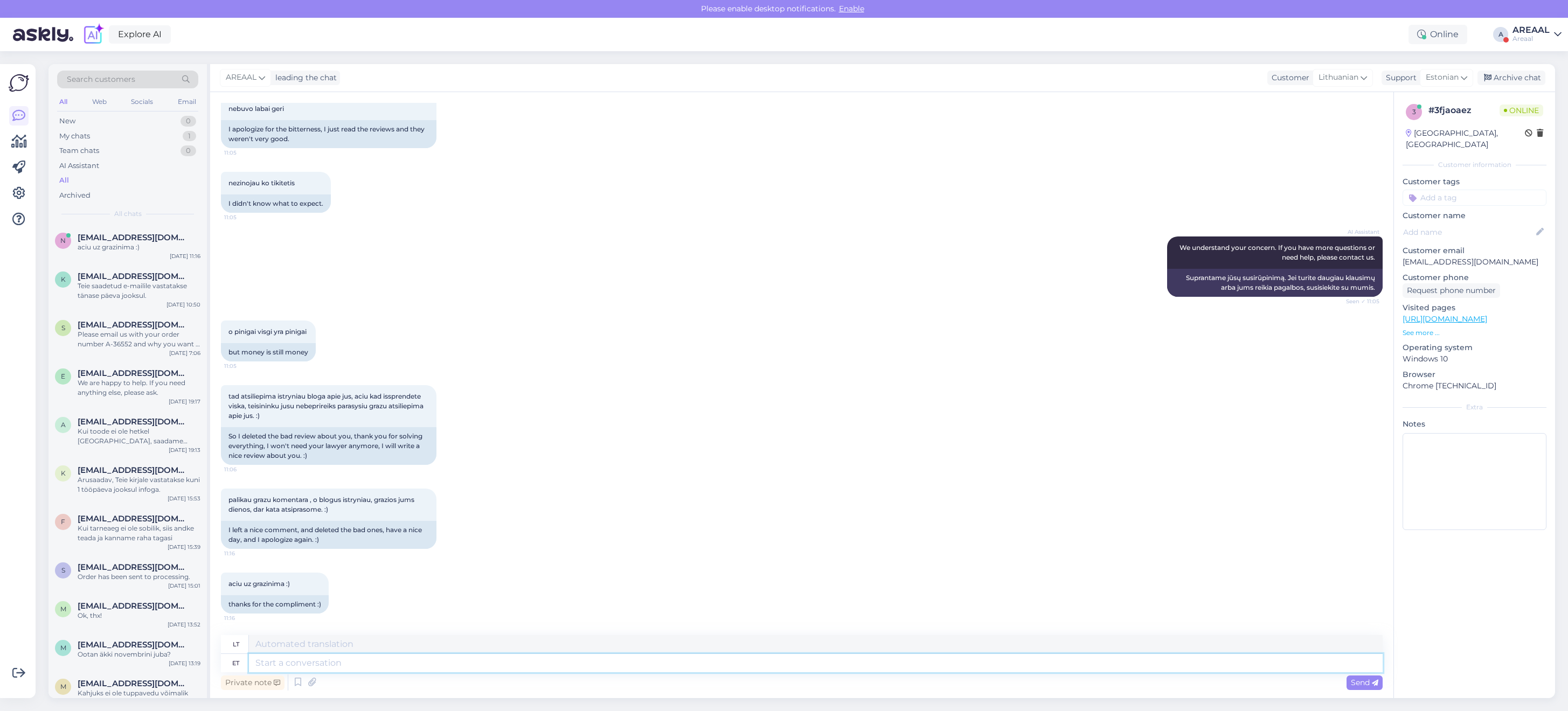
click at [806, 665] on textarea at bounding box center [816, 664] width 1134 height 18
type textarea "Thank you"
type textarea "Ačiū"
type textarea "Thank you. have"
type textarea "Ačiū."
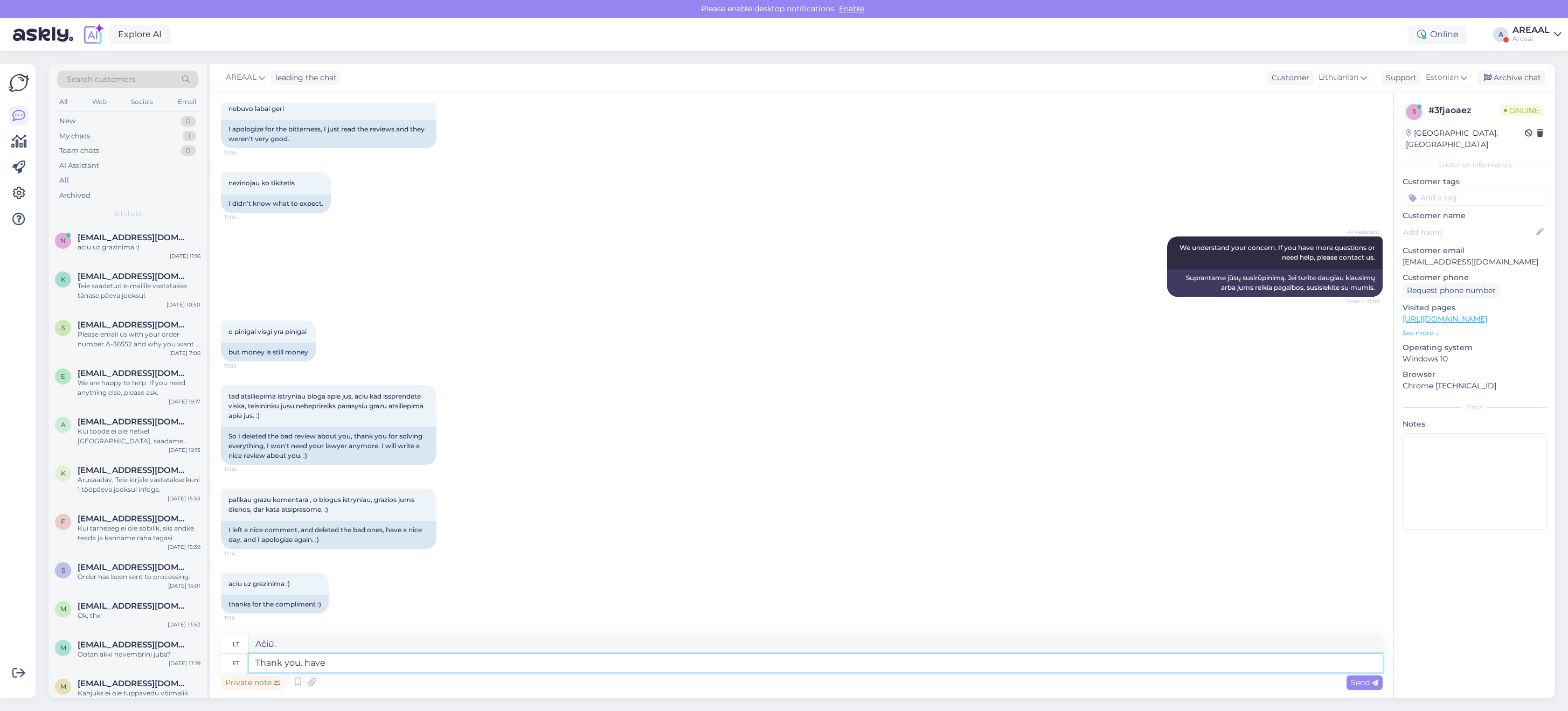
type textarea "Thank you. have A"
type textarea "Ačiū. Turiu"
type textarea "Thank you. have a nice"
type textarea "Ačiū. Turėkite."
type textarea "Thank you. have a nice d"
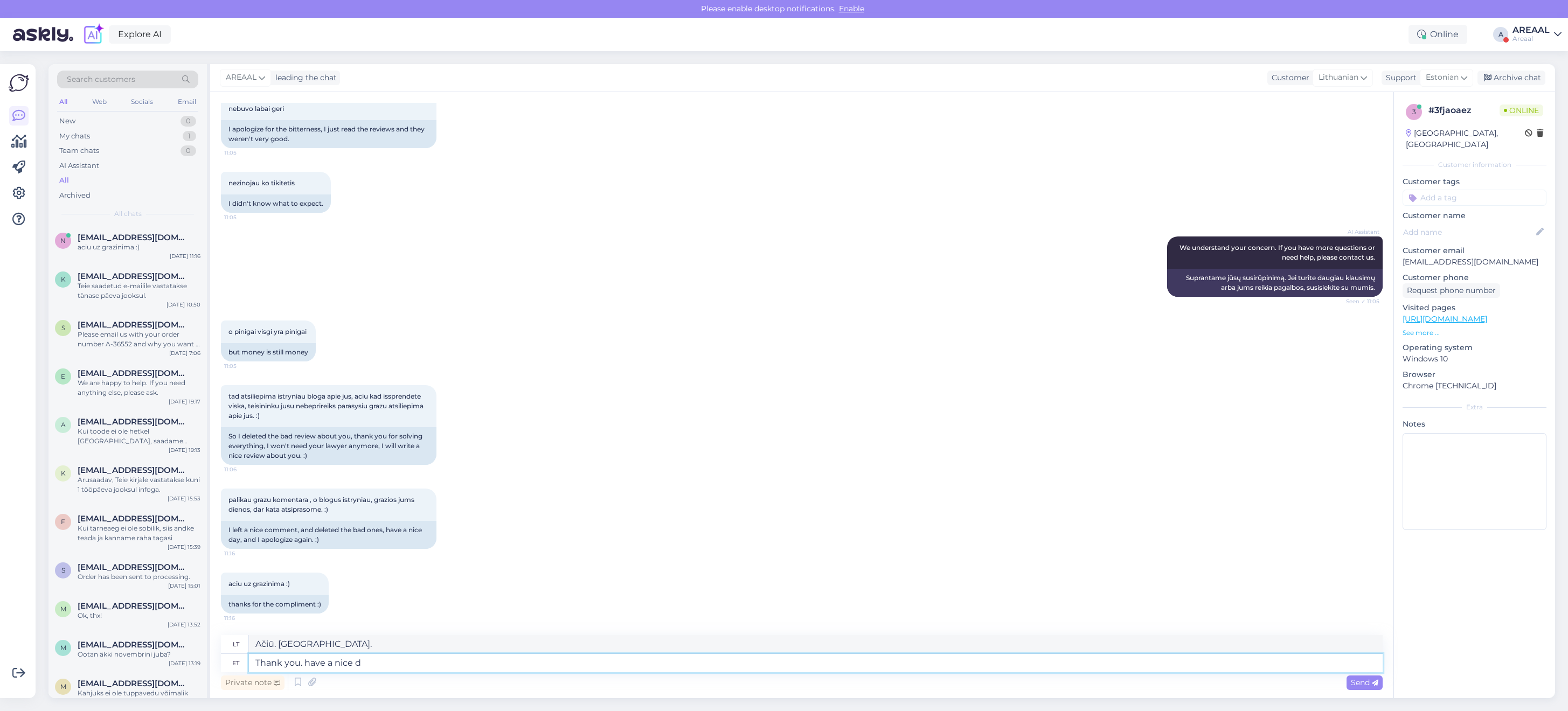
type textarea "Ačiū. Geros dienos."
type textarea "Thank you. have a nice day!"
type textarea "Ačiū. Geros dienos!"
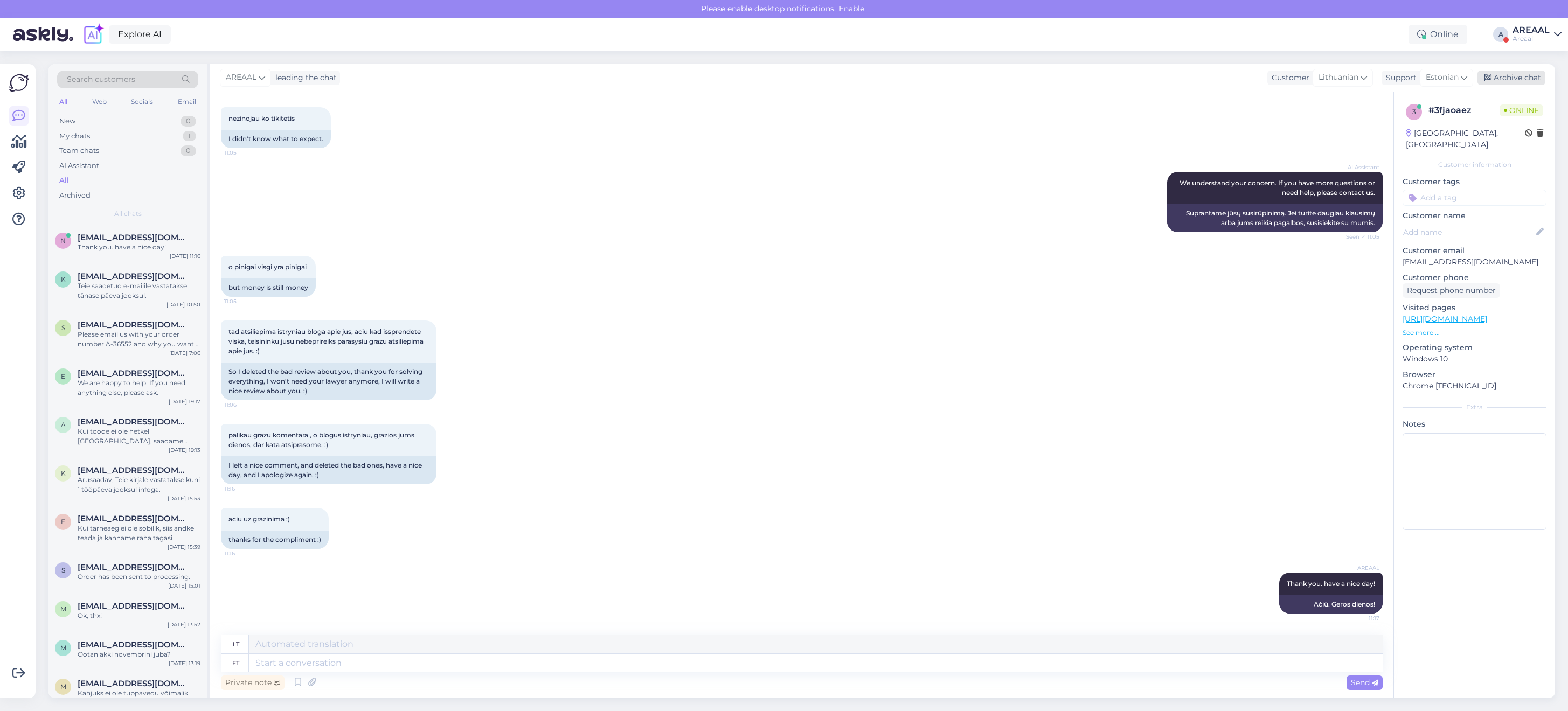
click at [1528, 79] on div "Archive chat" at bounding box center [1512, 78] width 68 height 15
click at [1530, 41] on div "Areaal" at bounding box center [1531, 39] width 37 height 8
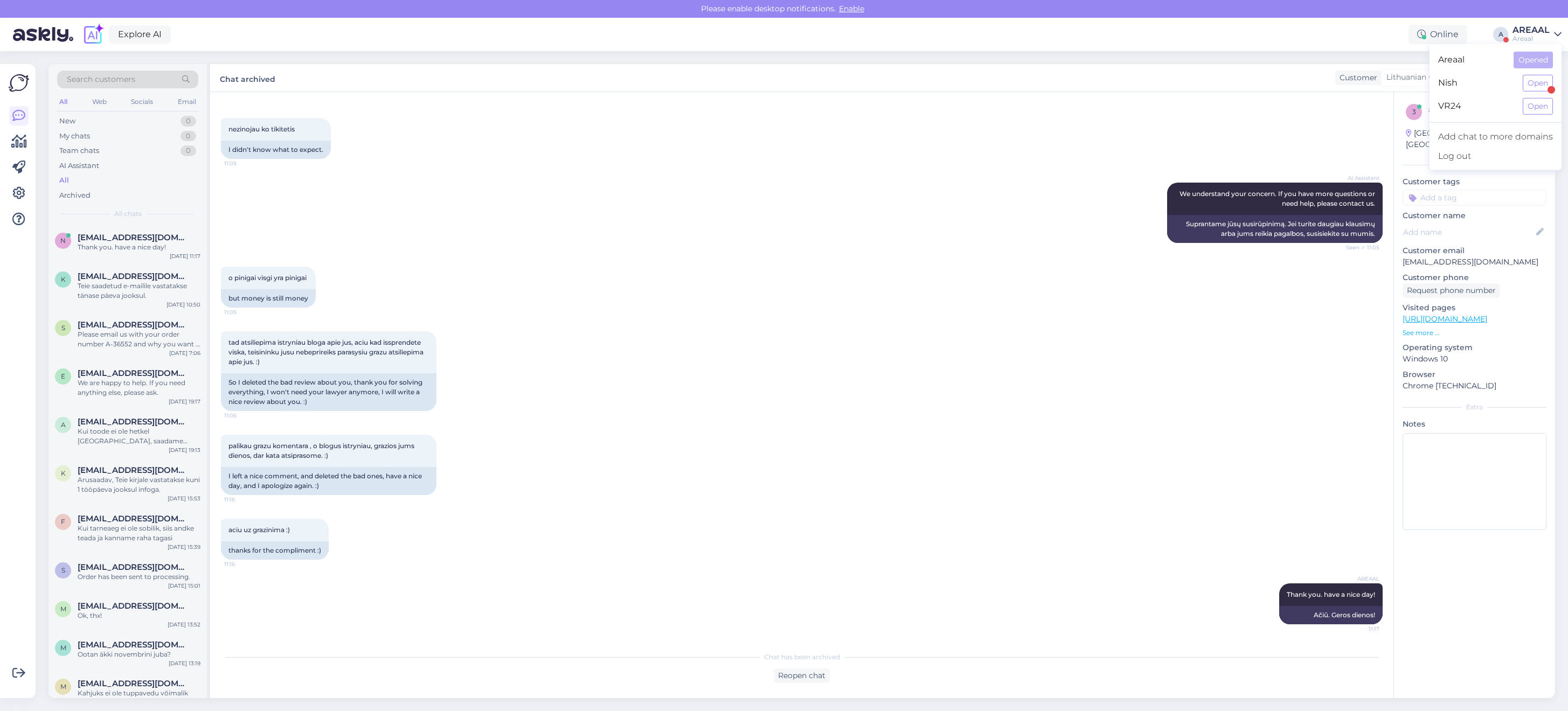
click at [1529, 73] on div "Nish Open" at bounding box center [1495, 83] width 132 height 23
click at [1533, 84] on button "Open" at bounding box center [1537, 83] width 30 height 17
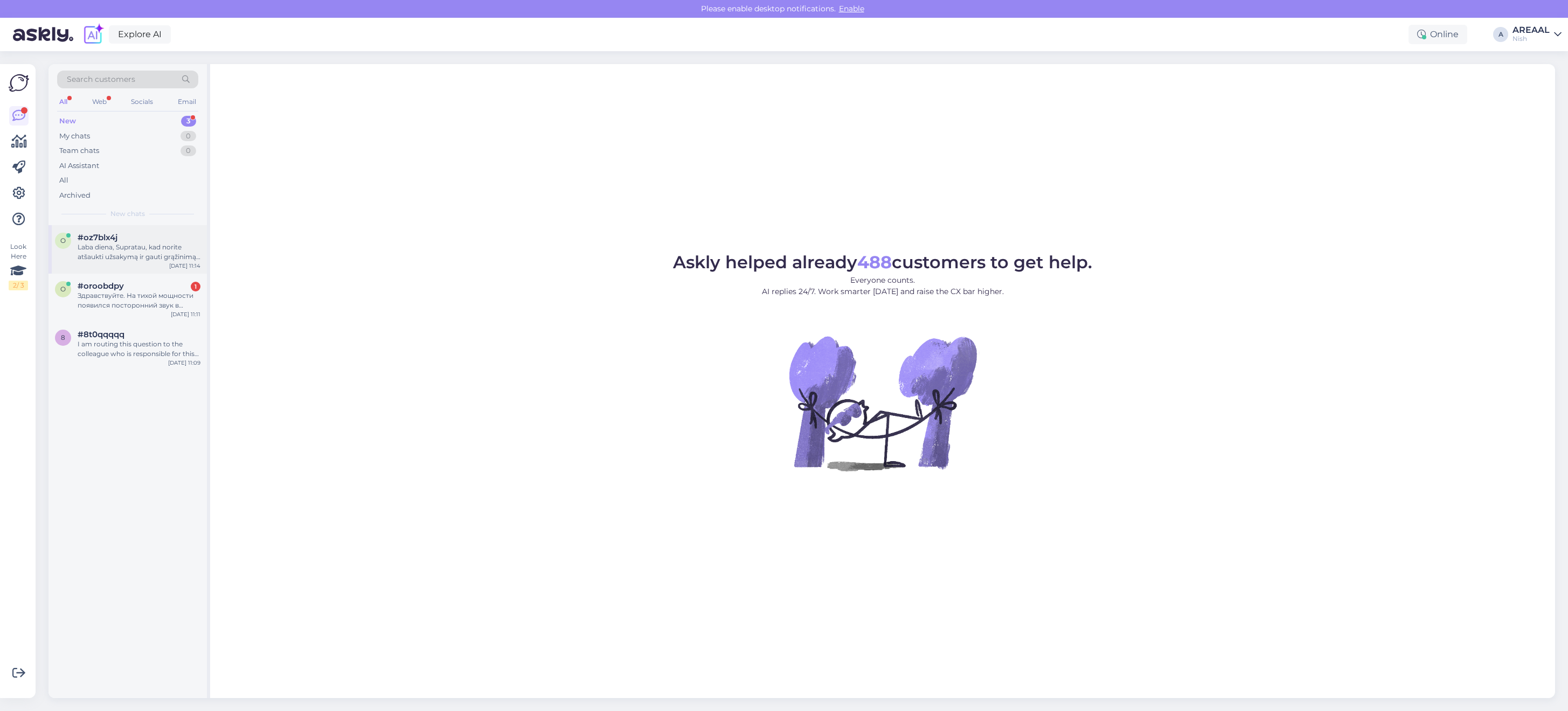
click at [160, 253] on div "Laba diena, Supratau, kad norite atšaukti užsakymą ir gauti grąžinimą. Norėdami…" at bounding box center [139, 252] width 123 height 19
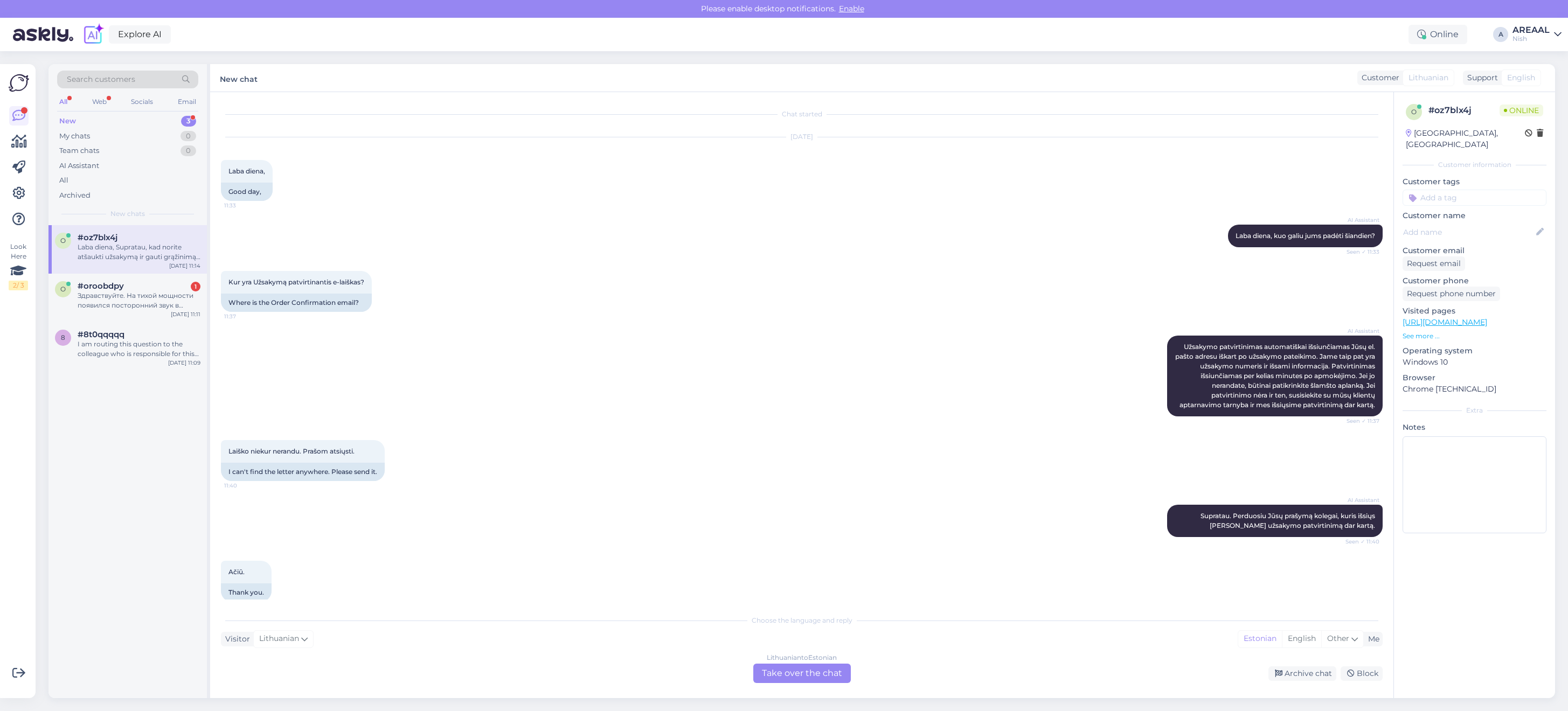
scroll to position [2069, 0]
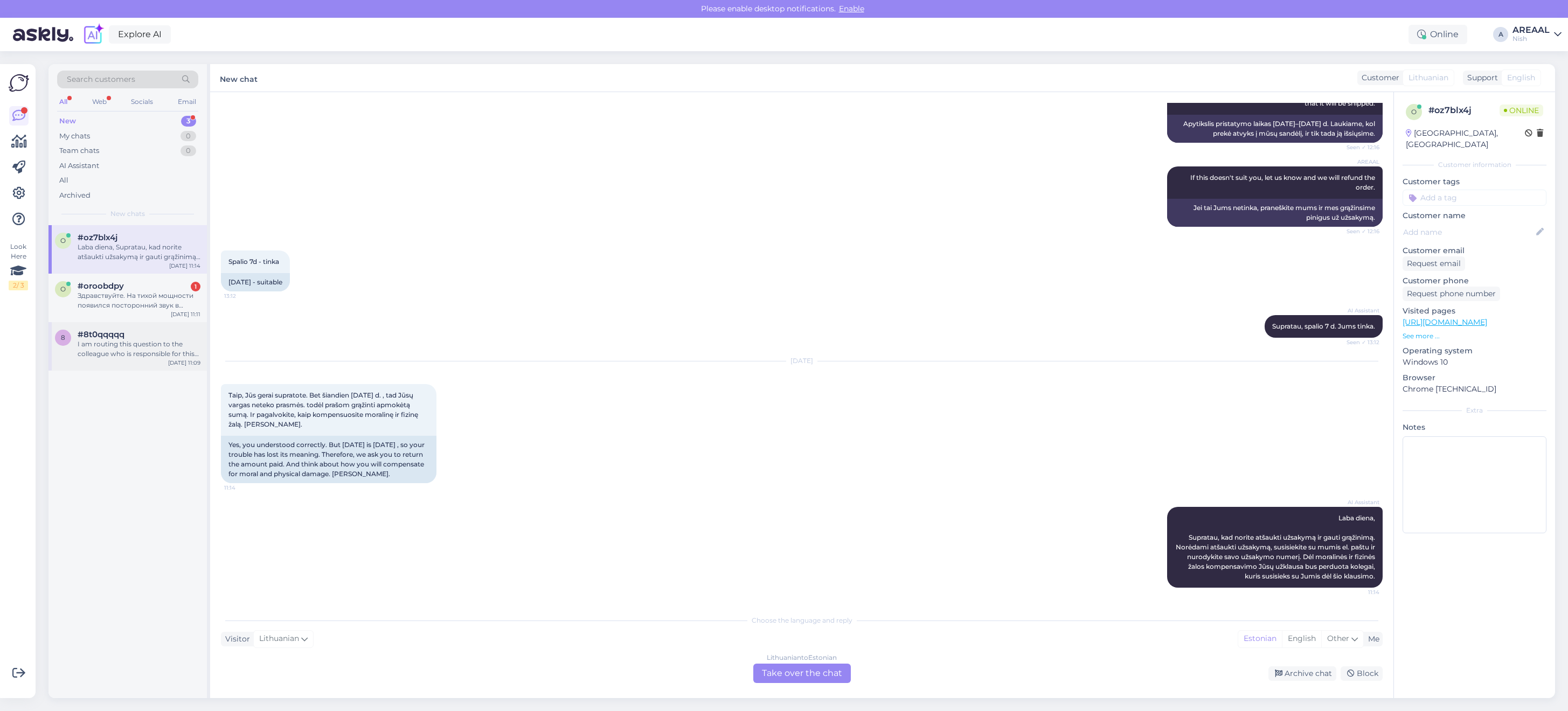
click at [146, 346] on div "I am routing this question to the colleague who is responsible for this topic. …" at bounding box center [139, 349] width 123 height 19
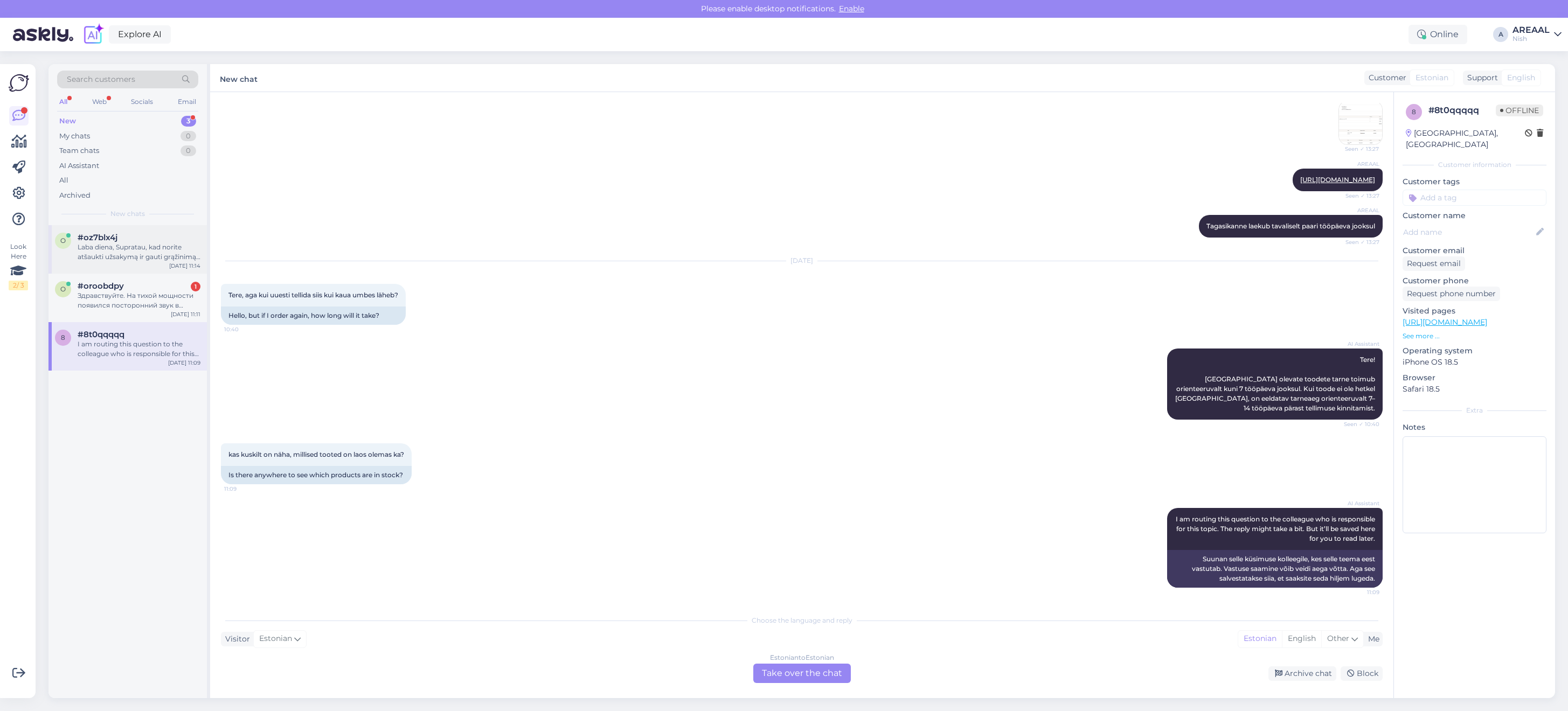
click at [157, 243] on div "Laba diena, Supratau, kad norite atšaukti užsakymą ir gauti grąžinimą. Norėdami…" at bounding box center [139, 252] width 123 height 19
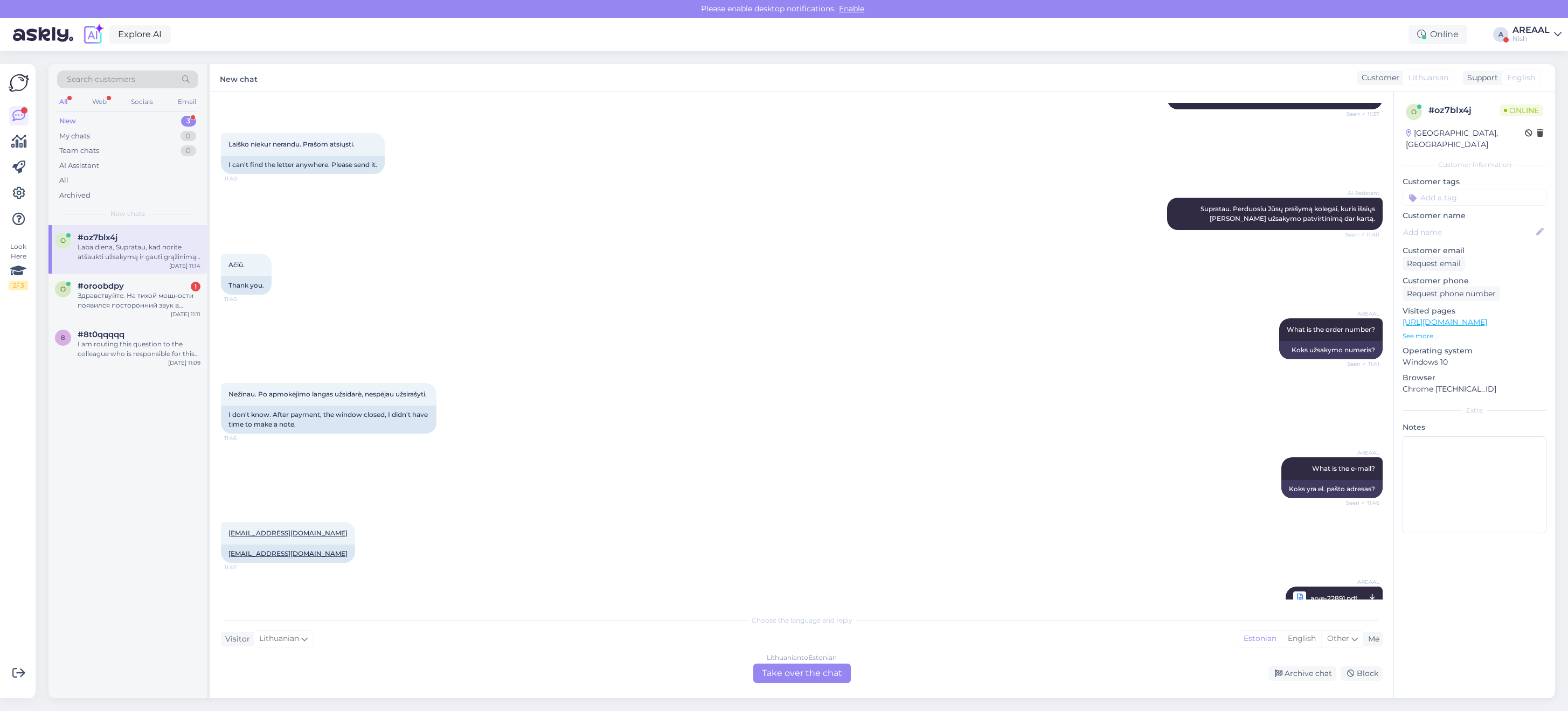
scroll to position [0, 0]
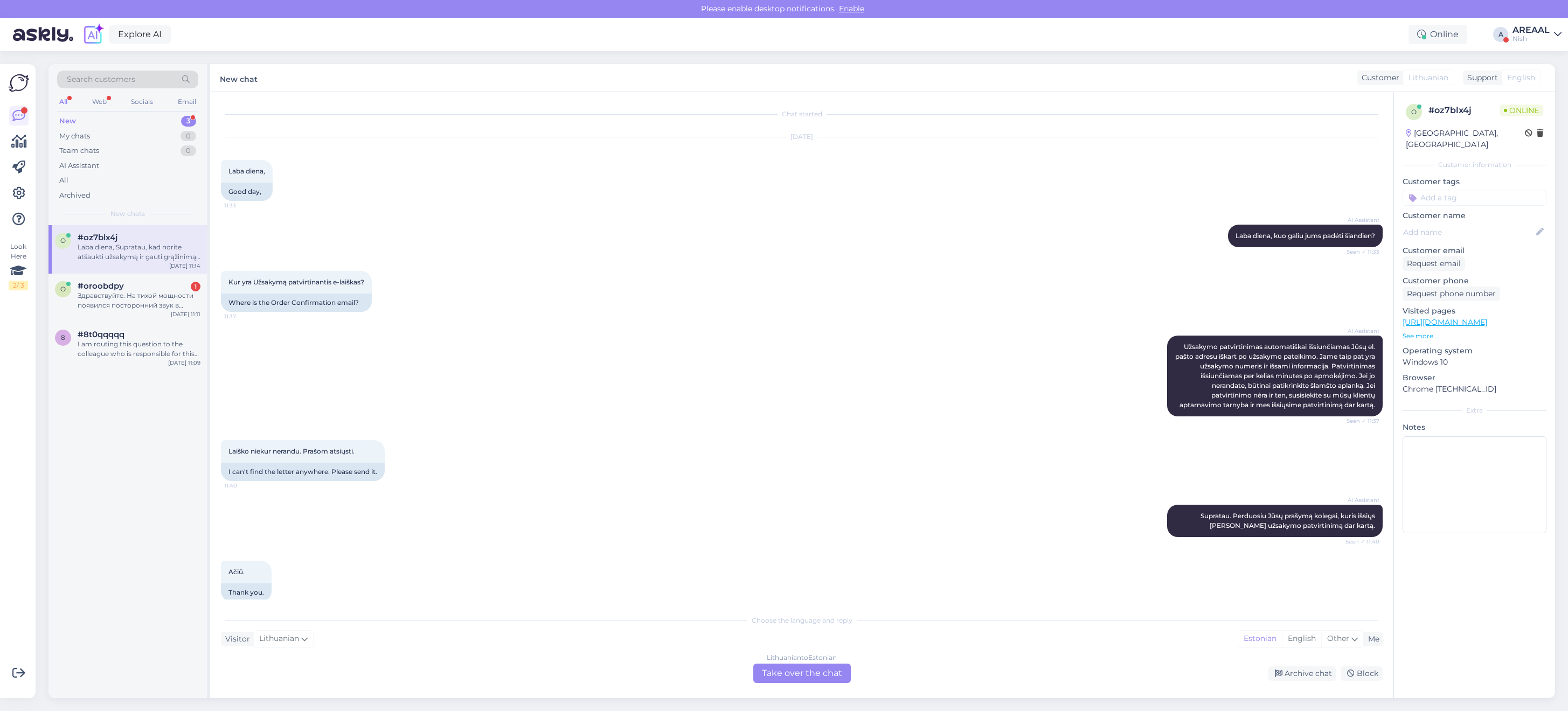
drag, startPoint x: 553, startPoint y: 150, endPoint x: 557, endPoint y: 191, distance: 41.2
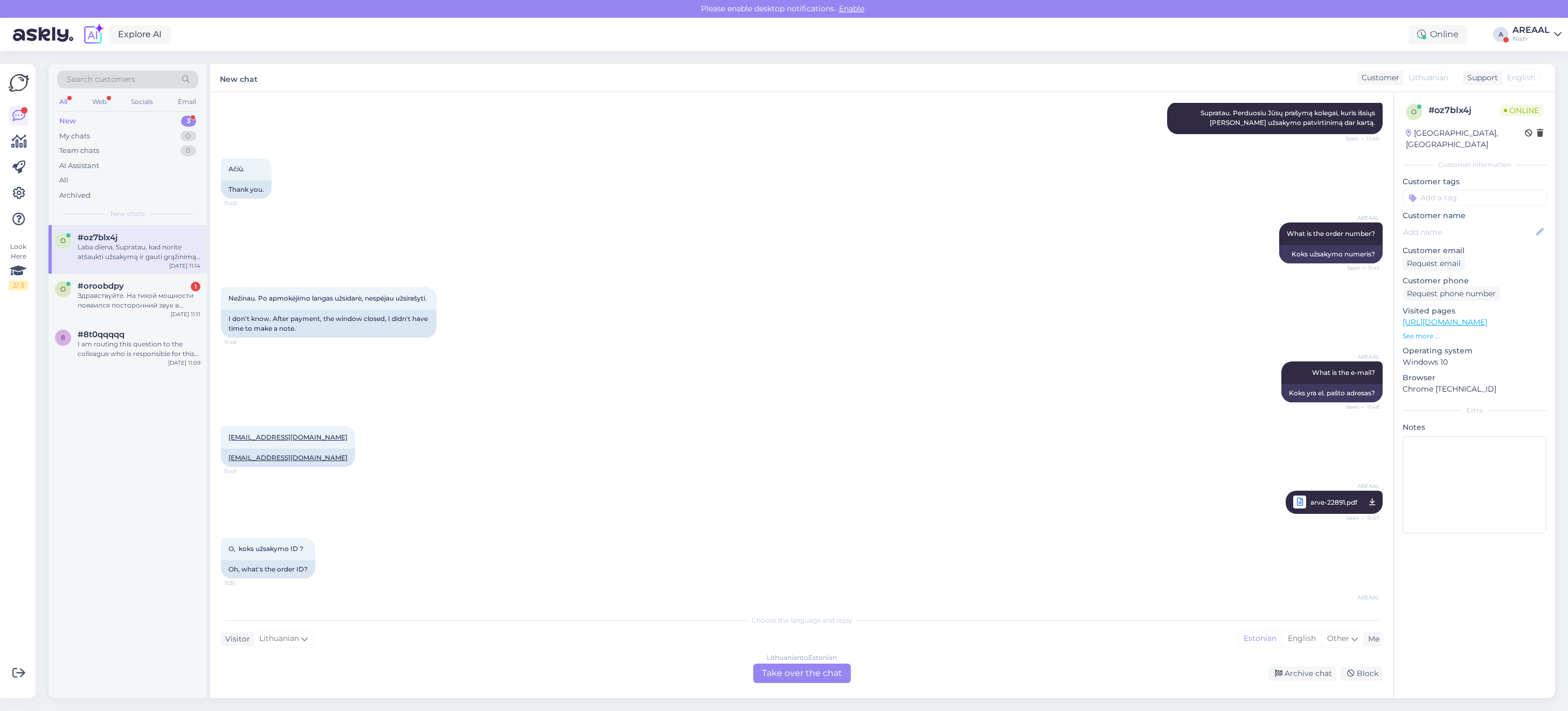
scroll to position [2069, 0]
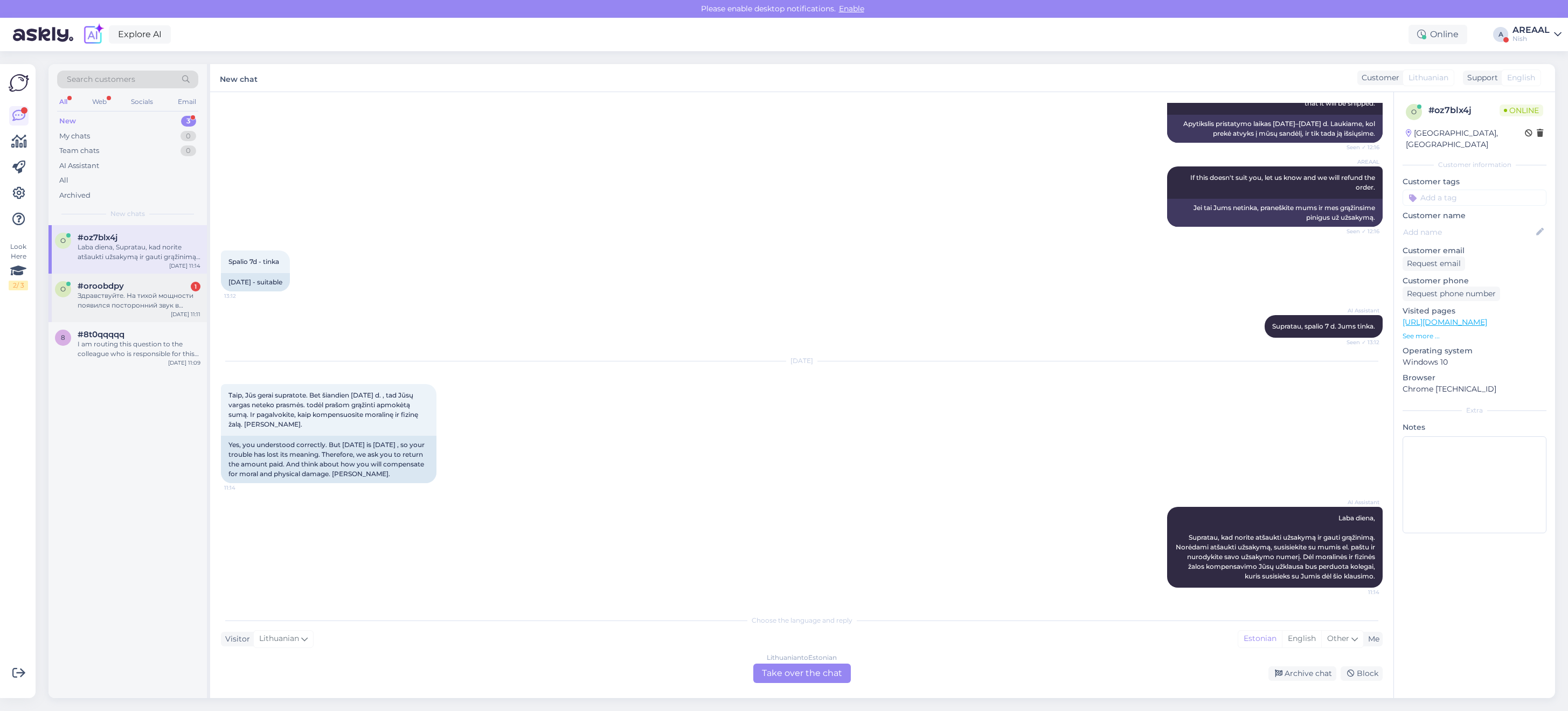
click at [125, 289] on div "#oroobdpy 1" at bounding box center [139, 287] width 123 height 10
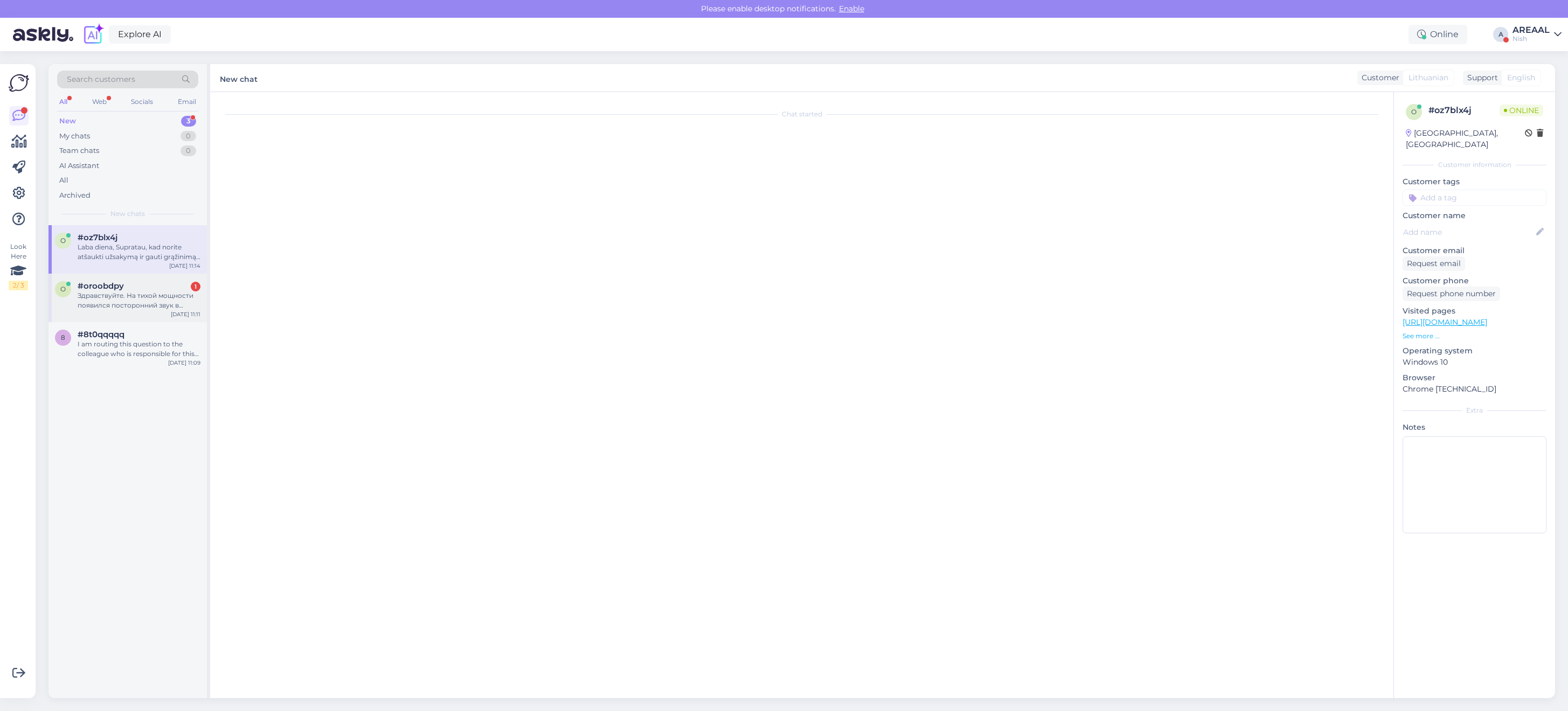
scroll to position [0, 0]
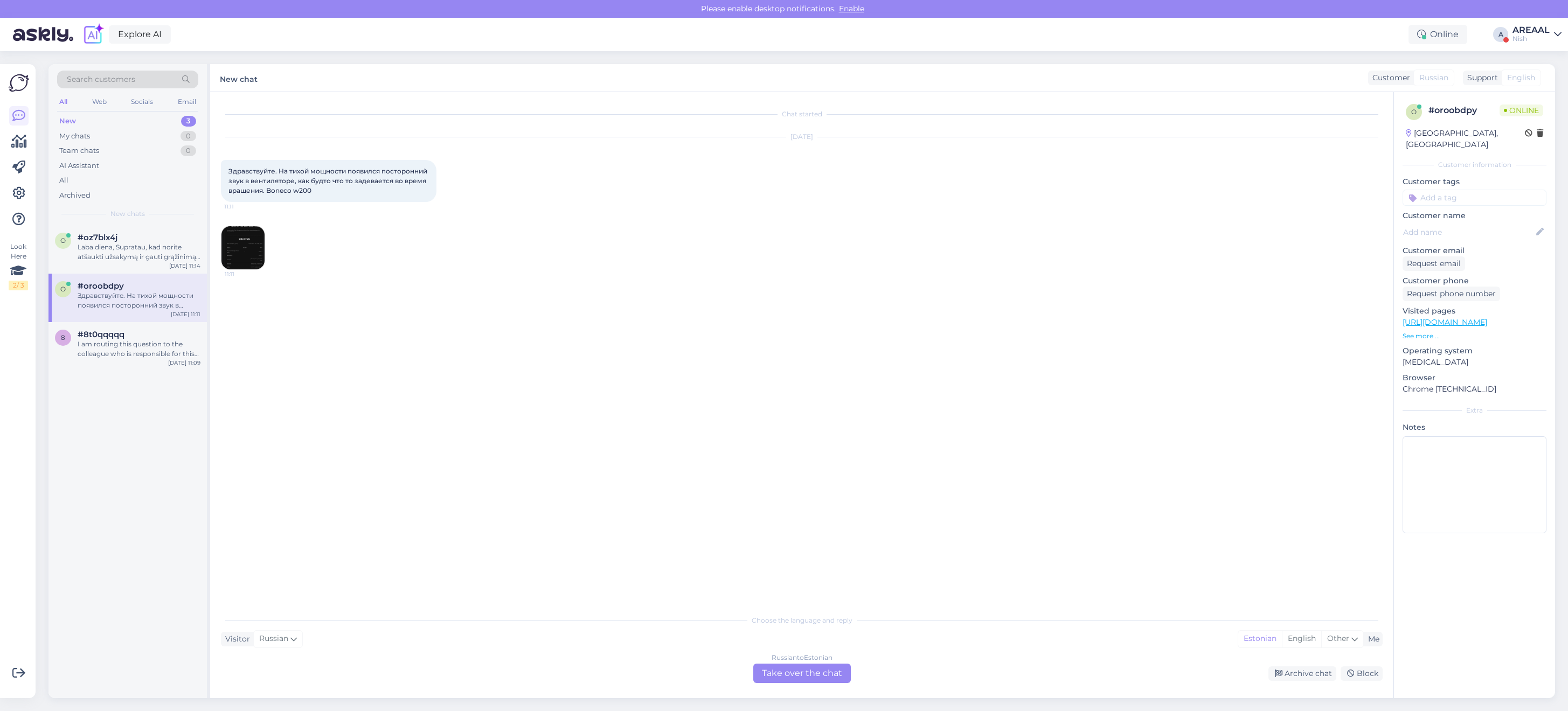
click at [258, 259] on img at bounding box center [243, 248] width 43 height 43
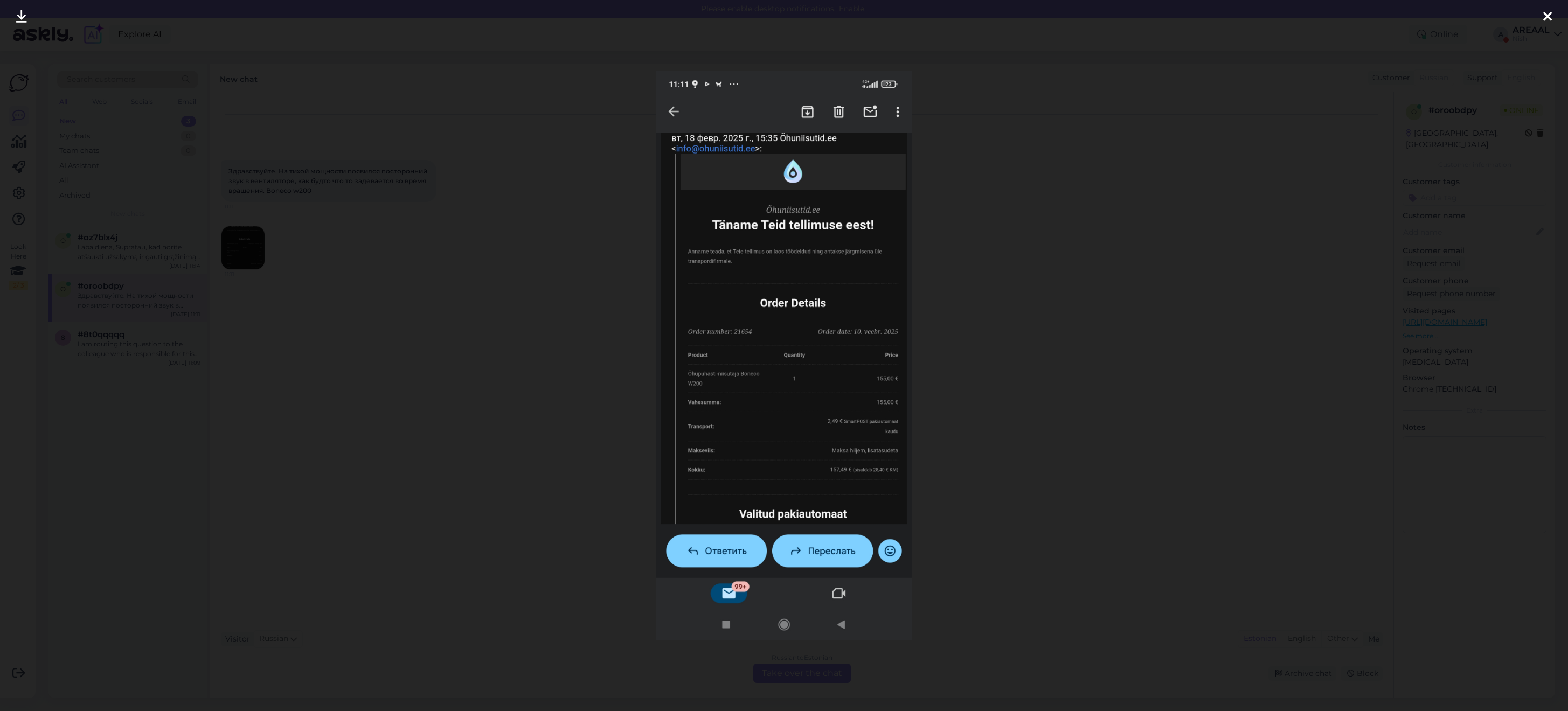
click at [426, 314] on div at bounding box center [784, 356] width 1568 height 711
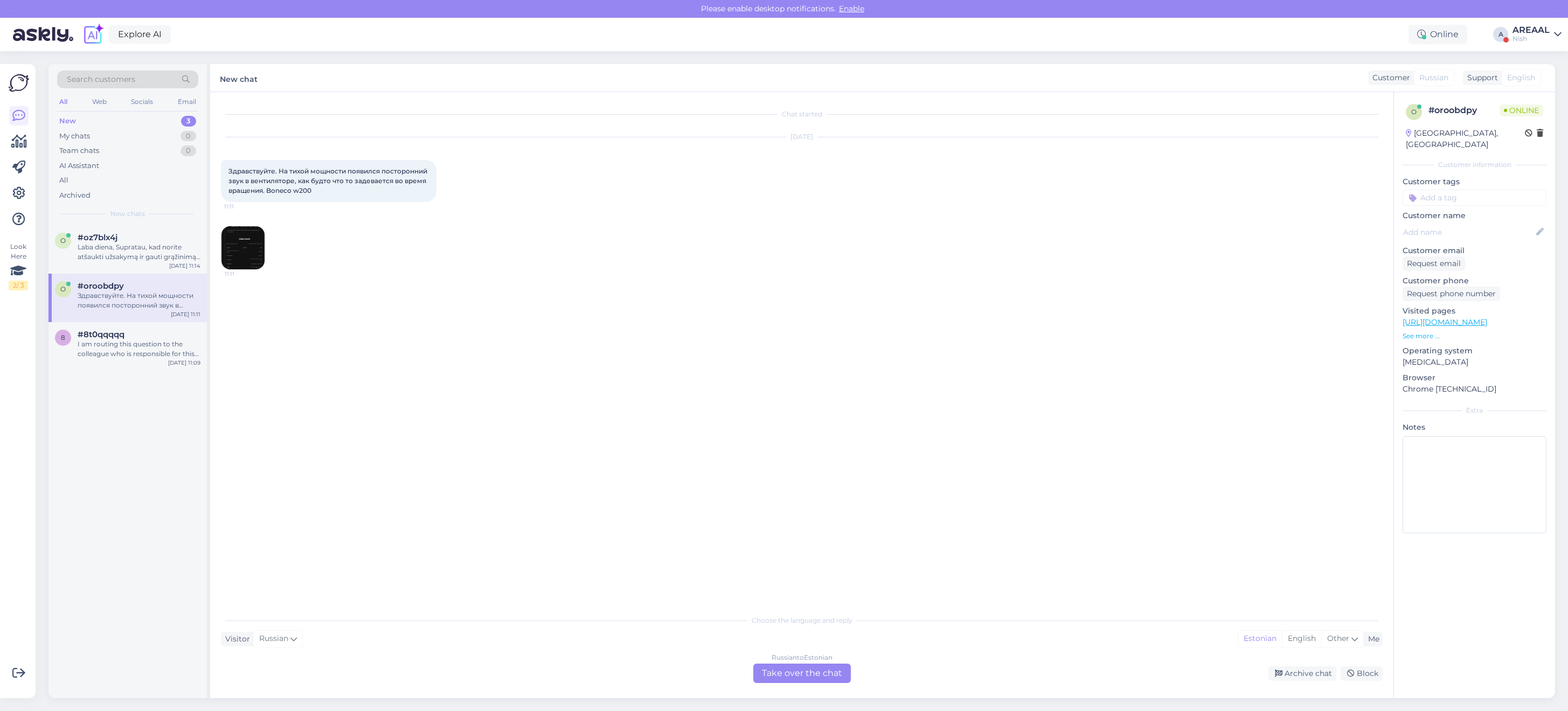
click at [816, 678] on div "Russian to Estonian Take over the chat" at bounding box center [801, 673] width 97 height 19
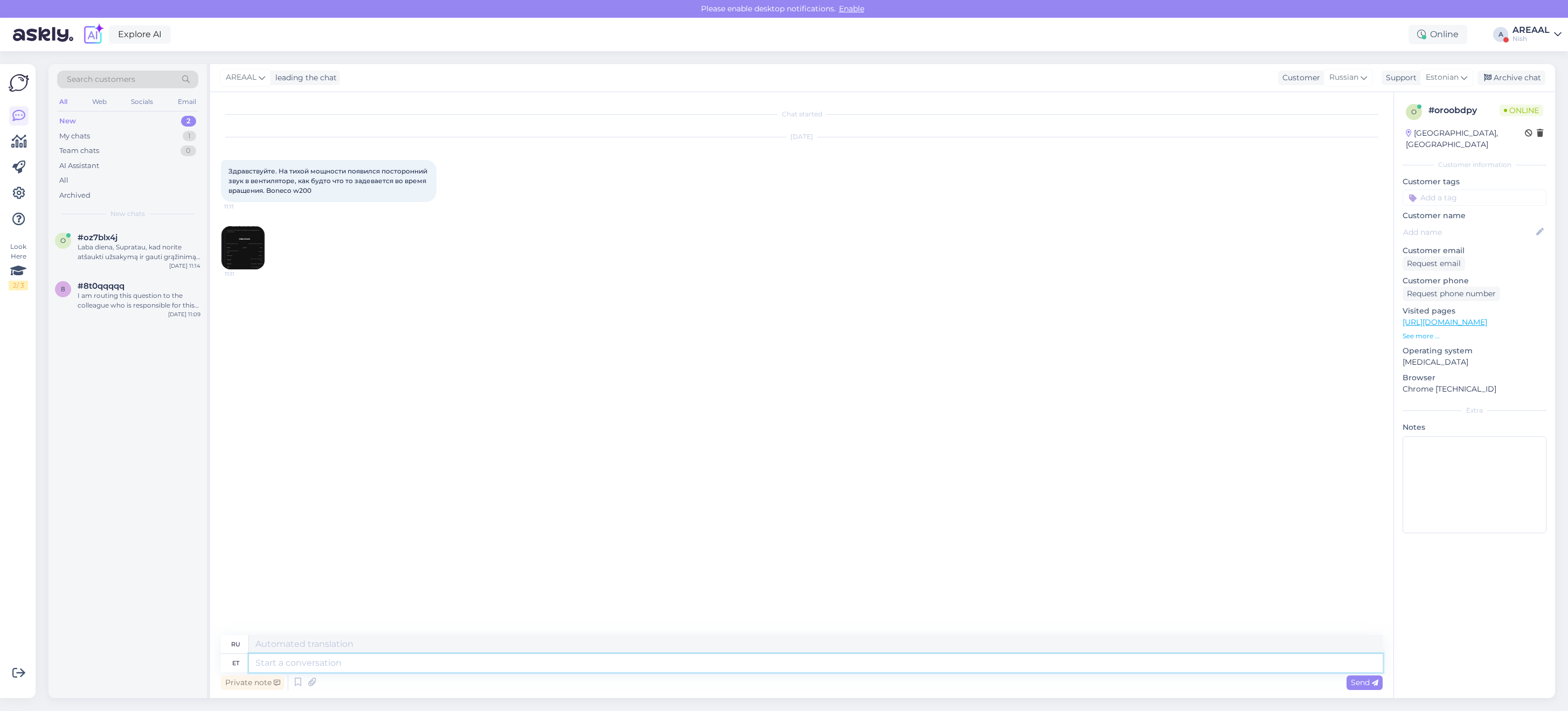
click at [831, 664] on textarea at bounding box center [816, 664] width 1134 height 18
type textarea "Teie kir"
type textarea "Твой"
type textarea "Teie kirjale"
type textarea "На ваше письмо"
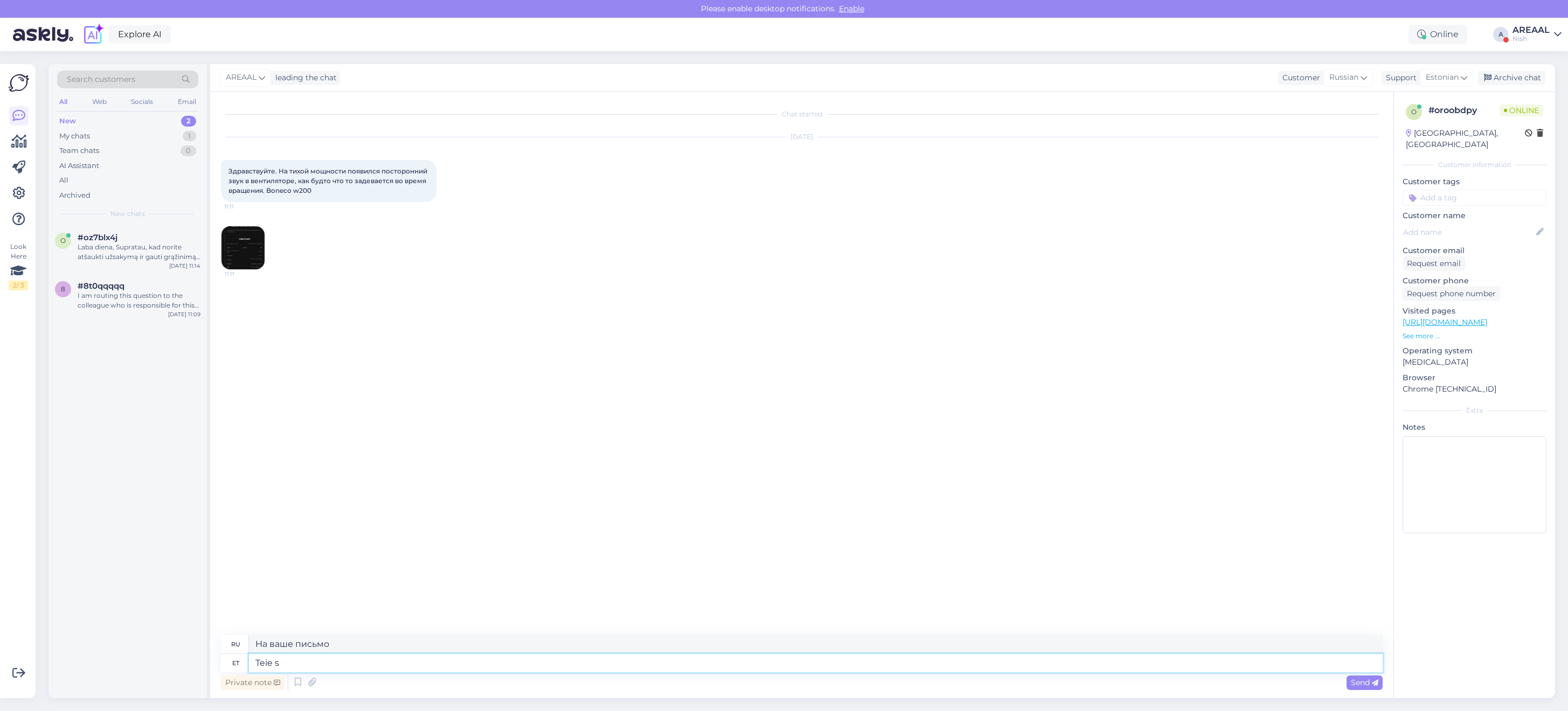
type textarea "Teie sa"
type textarea "Твой"
type textarea "Teie saadetud k"
type textarea "Отправлено вами"
type textarea "Teie saadetud kirjale vasta"
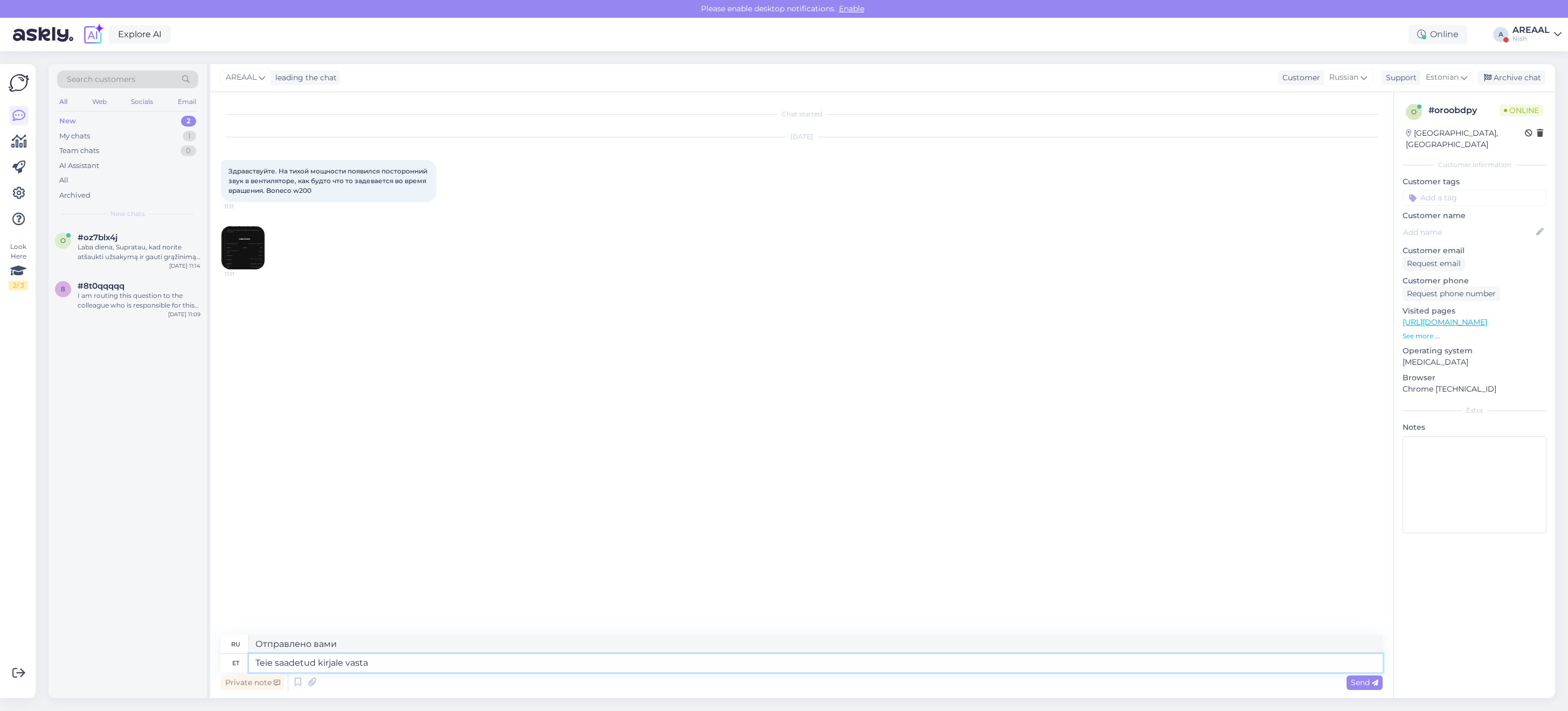
type textarea "На письмо, которое вы отправили"
type textarea "Teie saadetud kirjale vastatakse"
type textarea "На Ваше сообщение будет дан ответ."
type textarea "Teie saadetud kirjale vastatakse kuni 3 t"
type textarea "На ваше сообщение будет дан ответ в течение"
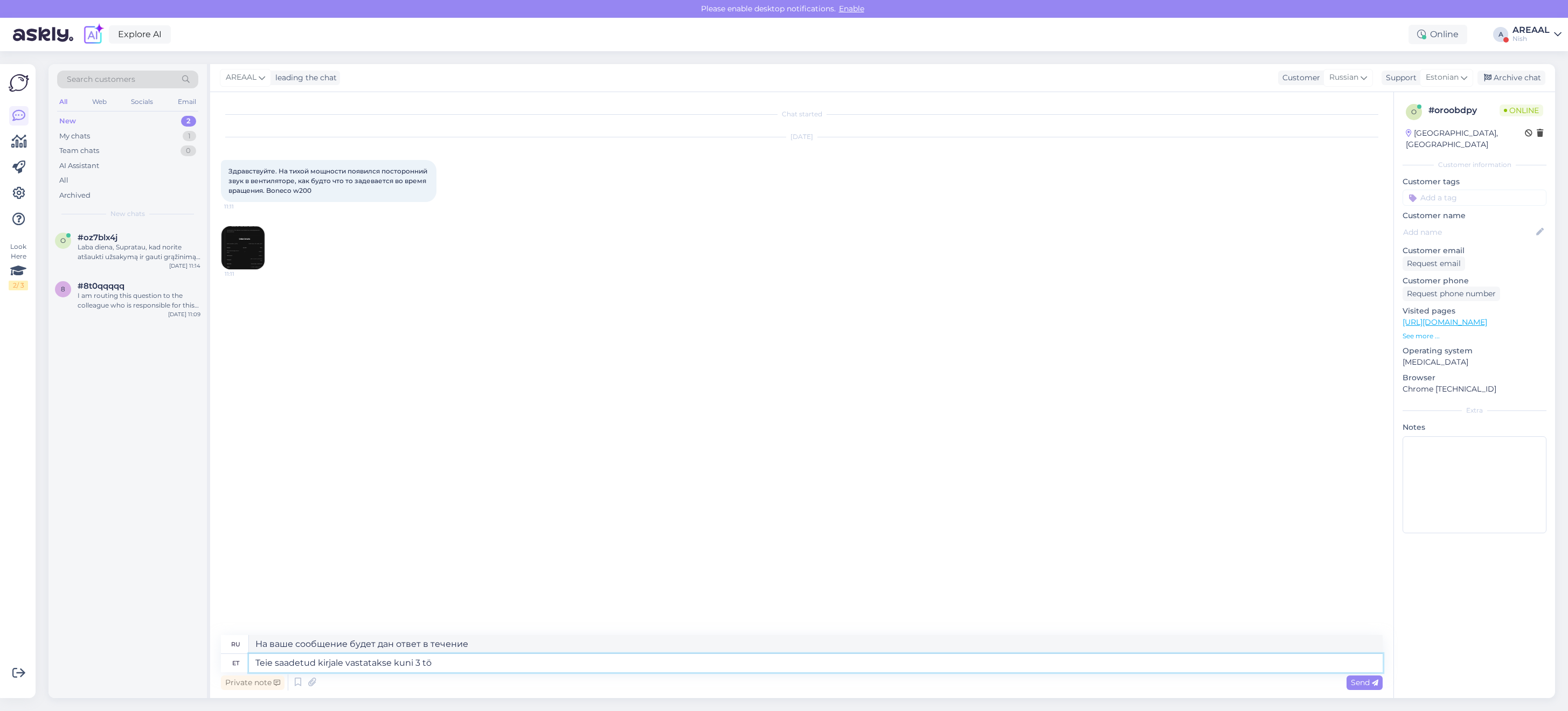
type textarea "Teie saadetud kirjale vastatakse kuni 3 töö"
type textarea "На ваше письмо будет дан ответ в течение 3"
type textarea "Teie saadetud kirjale vastatakse kuni 3 tööpäeva jooks"
type textarea "На ваше письмо будет дан ответ в течение 3 рабочих дней."
type textarea "Teie saadetud kirjale vastatakse kuni 3 tööpäeva jooksul."
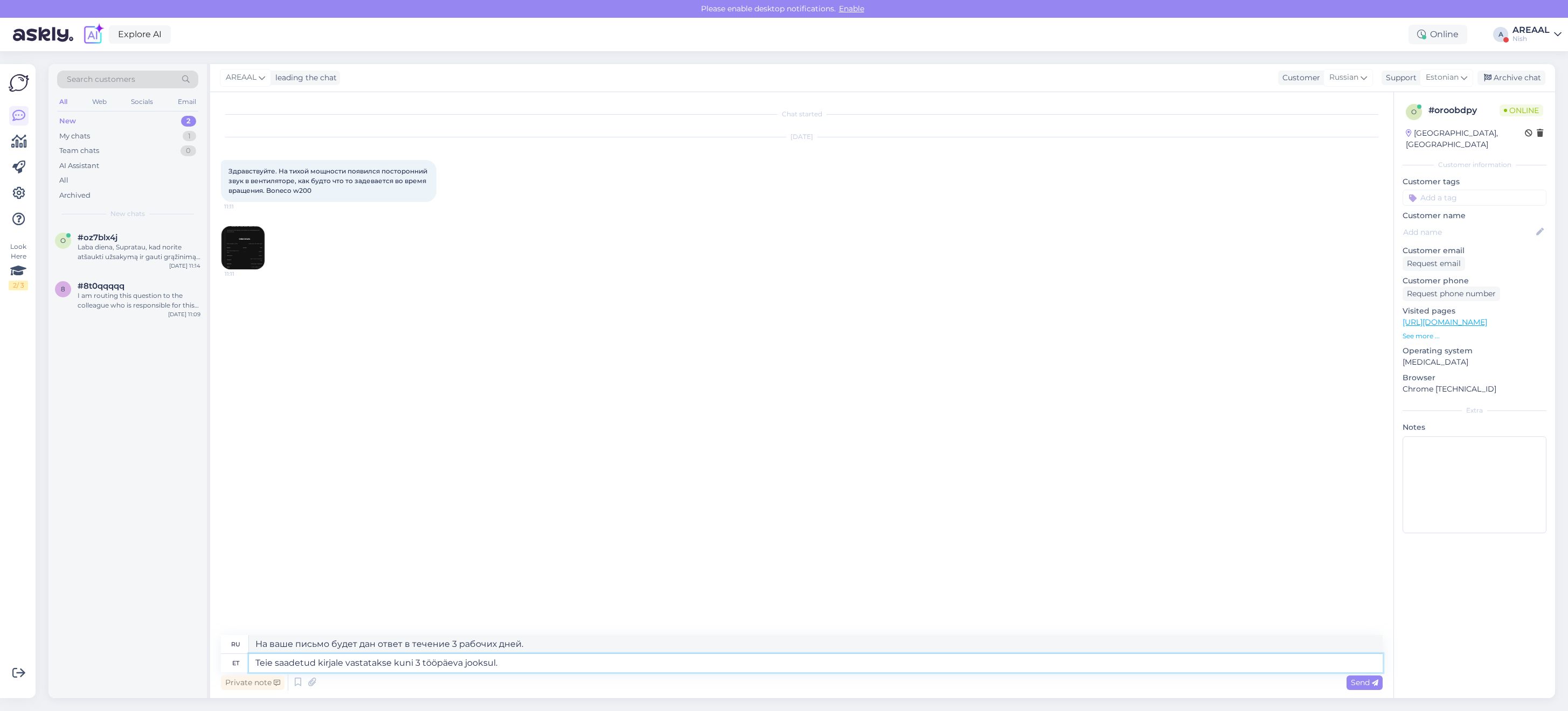
type textarea "На ваше письмо мы ответим в течение 3 рабочих дней."
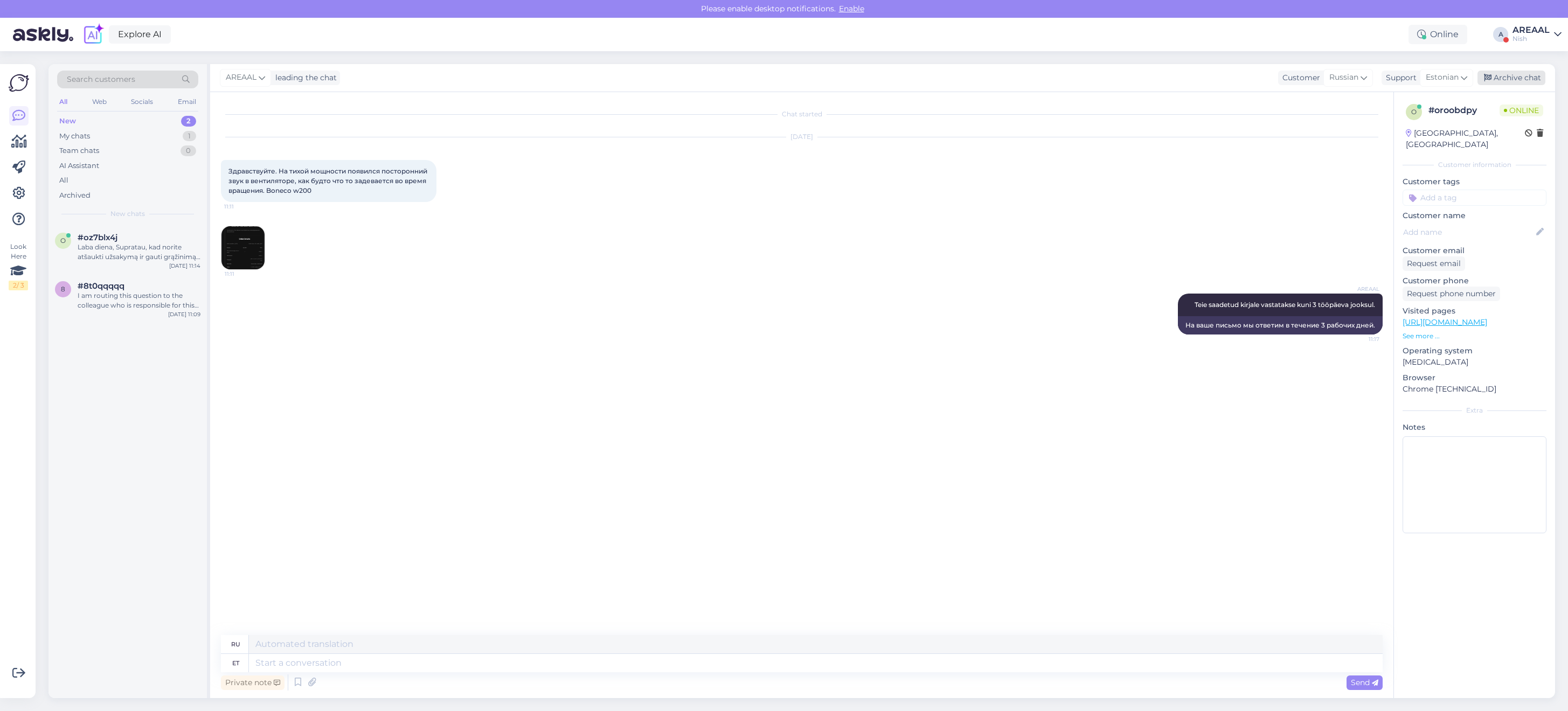
click at [1515, 77] on div "Archive chat" at bounding box center [1512, 78] width 68 height 15
click at [115, 302] on div "I am routing this question to the colleague who is responsible for this topic. …" at bounding box center [139, 300] width 123 height 19
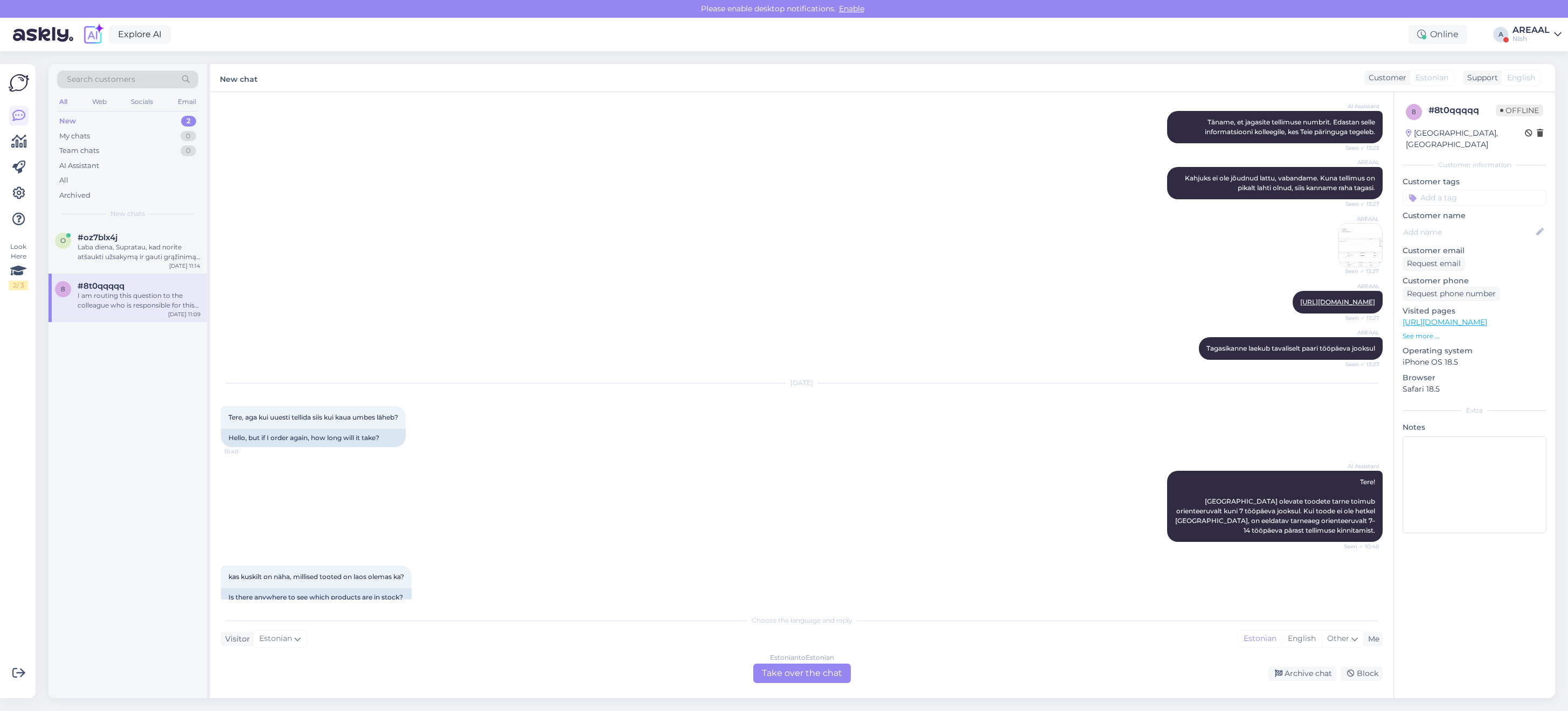
scroll to position [1096, 0]
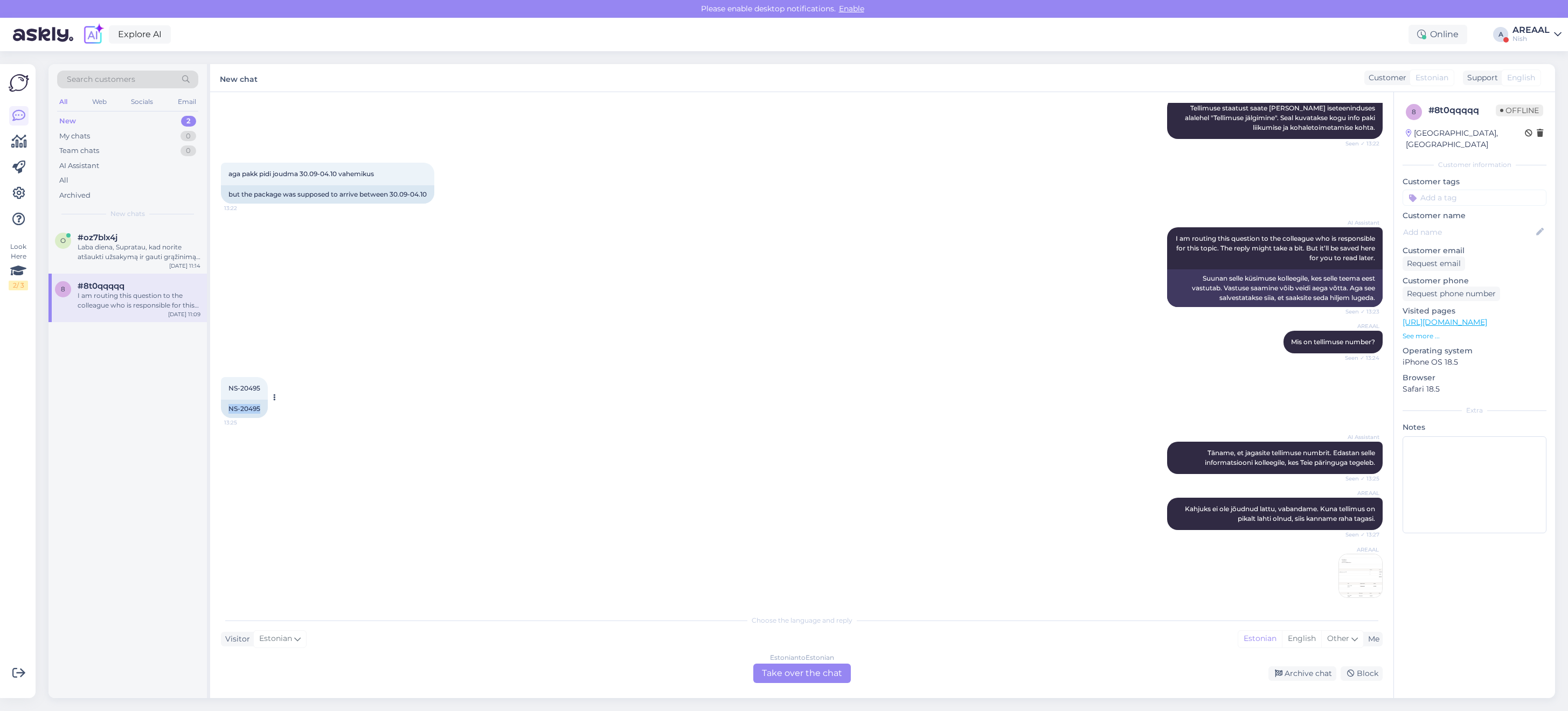
drag, startPoint x: 228, startPoint y: 415, endPoint x: 262, endPoint y: 416, distance: 34.0
click at [262, 416] on div "NS-20495" at bounding box center [244, 409] width 47 height 18
copy div "NS-20495"
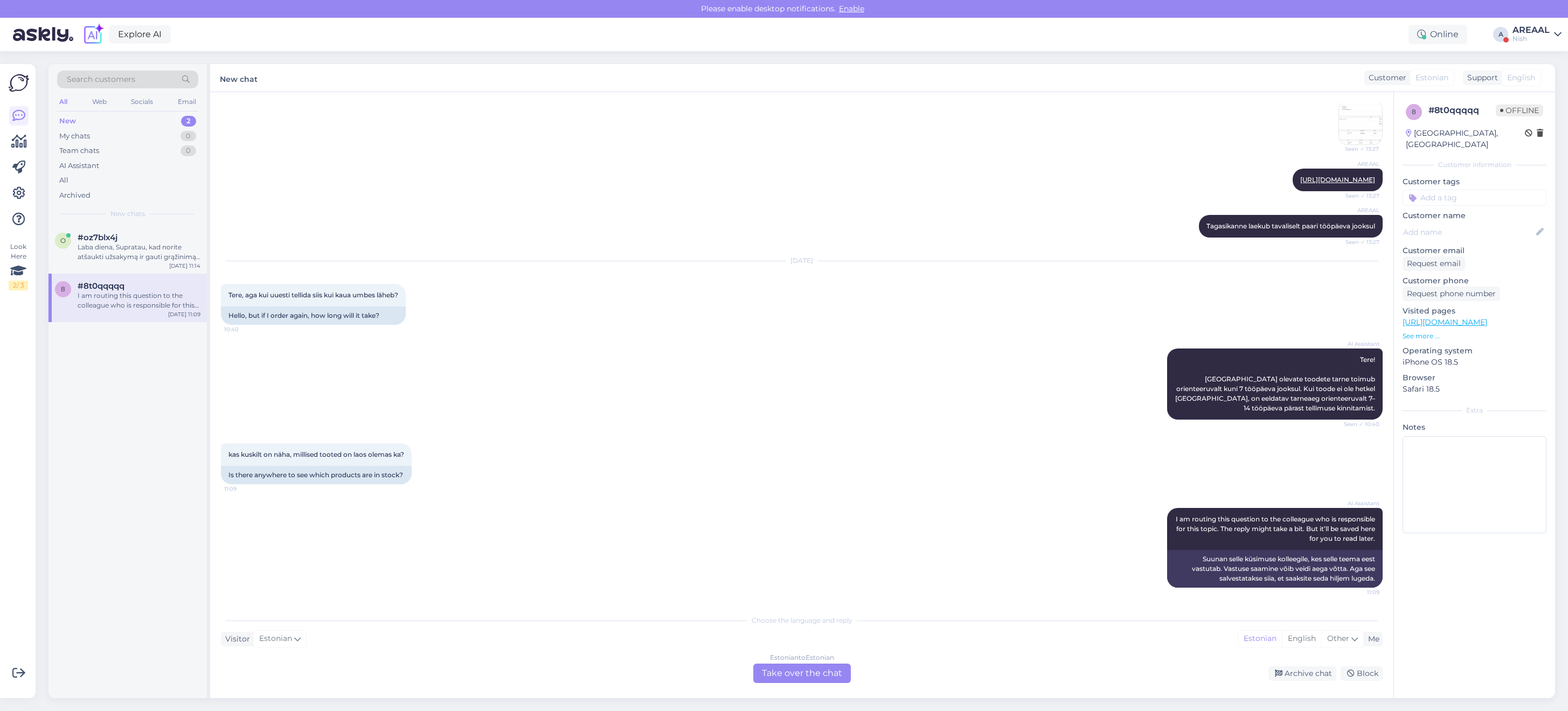
click at [770, 660] on div "Estonian to Estonian" at bounding box center [801, 658] width 64 height 10
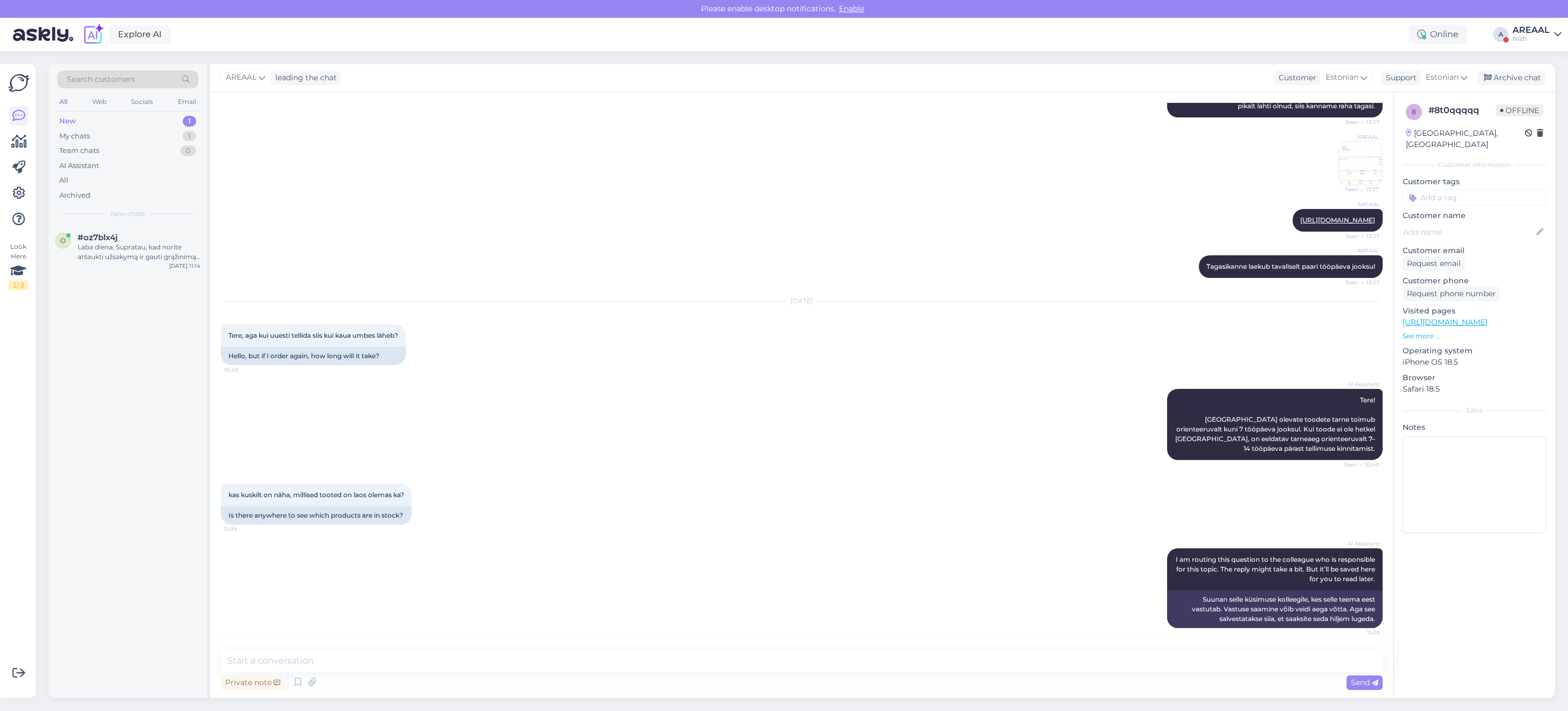
click at [783, 669] on textarea at bounding box center [801, 660] width 1162 height 22
type textarea "Antud toodet ei ole rohkem tulemas, mudeli tootmine lõpetatakse"
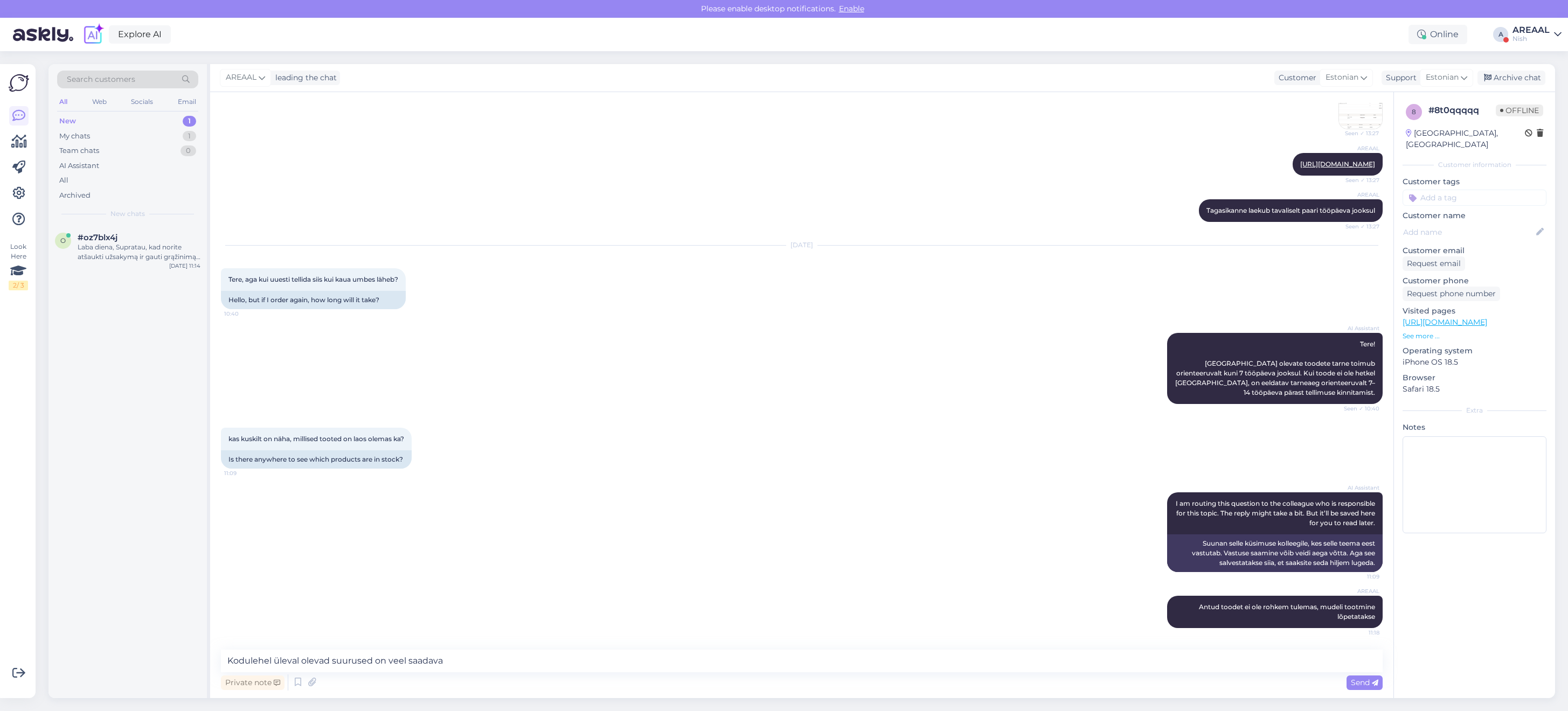
type textarea "Kodulehel üleval olevad suurused on veel saadaval"
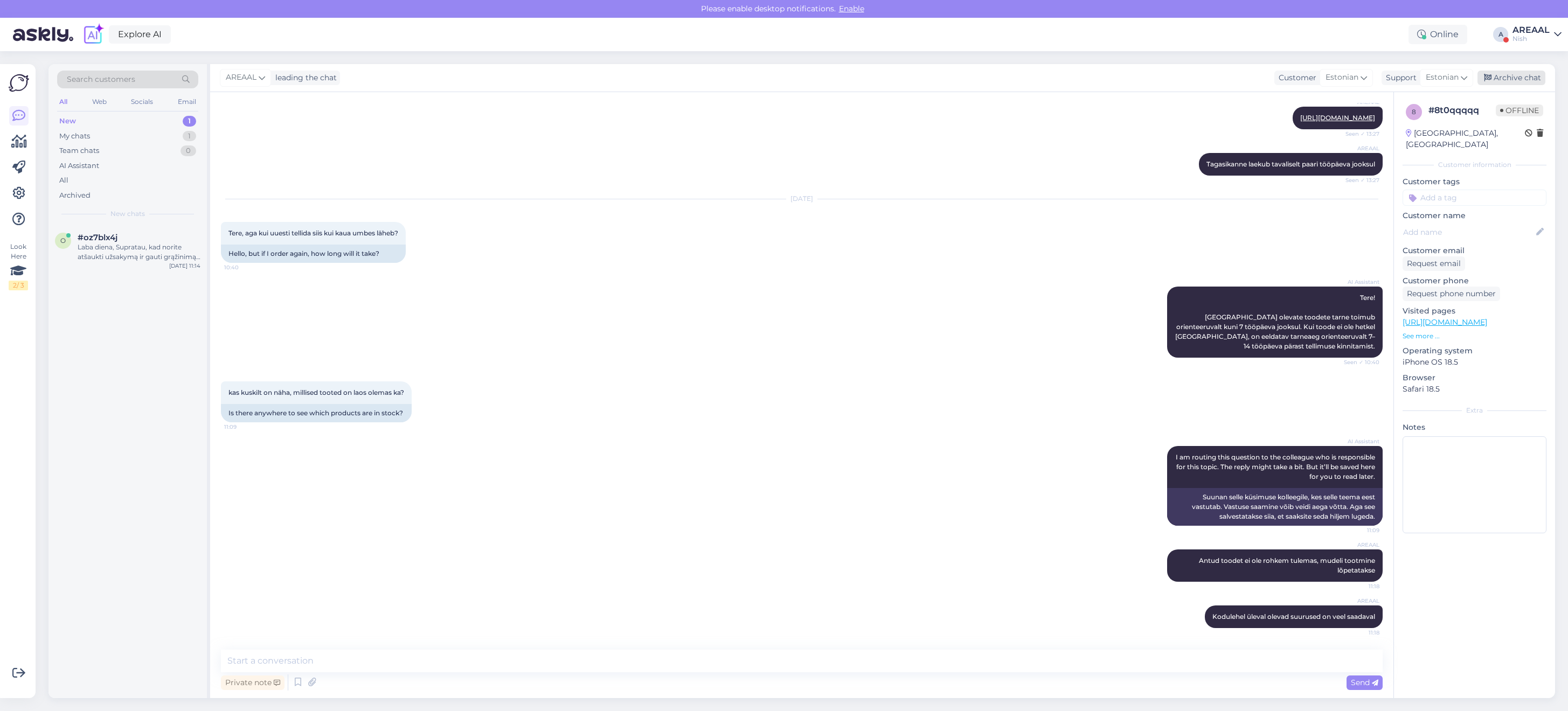
click at [1537, 82] on div "Archive chat" at bounding box center [1512, 78] width 68 height 15
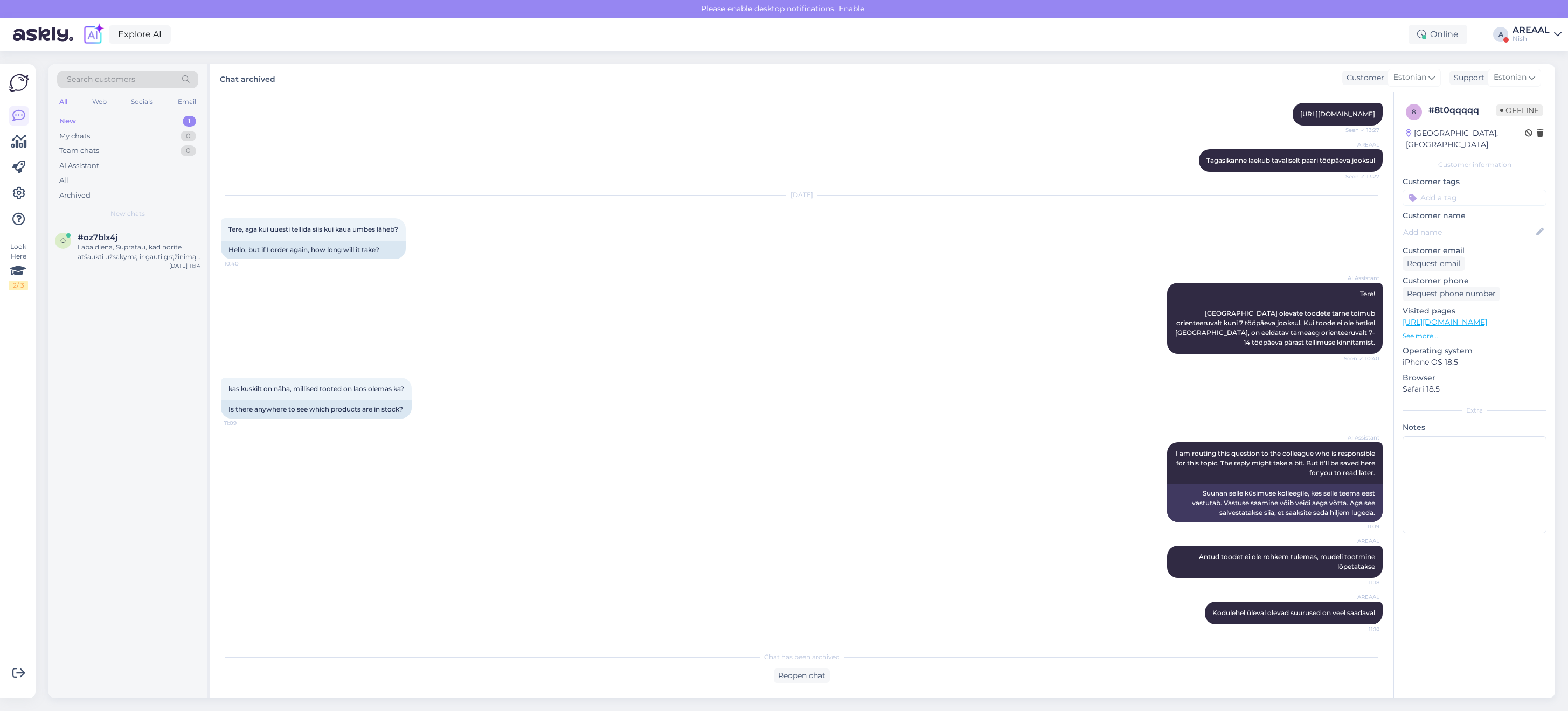
click at [113, 286] on div "o #oz7blx4j Laba diena, Supratau, kad norite atšaukti užsakymą ir gauti grąžini…" at bounding box center [127, 462] width 159 height 473
click at [112, 267] on div "o #oz7blx4j Laba diena, Supratau, kad norite atšaukti užsakymą ir gauti grąžini…" at bounding box center [127, 249] width 159 height 48
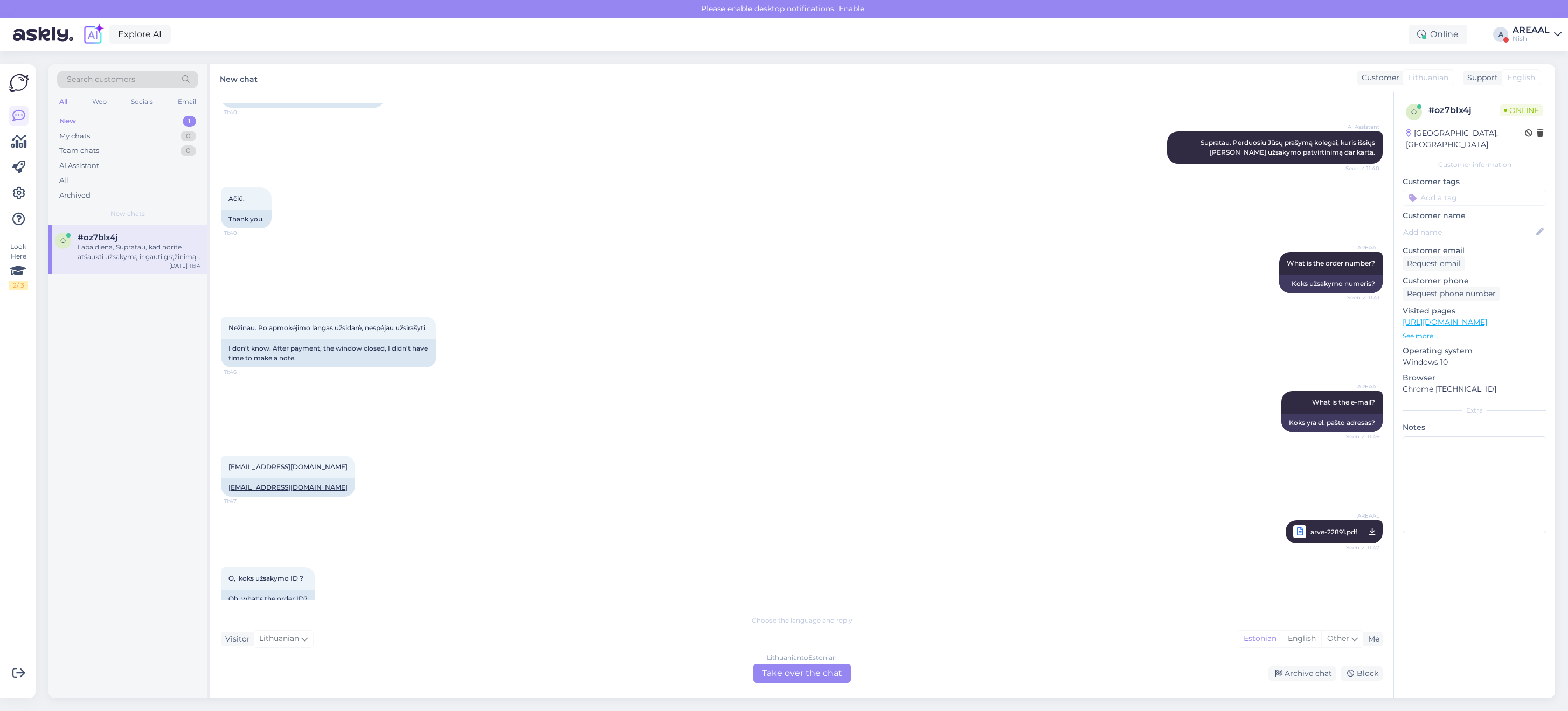
scroll to position [674, 0]
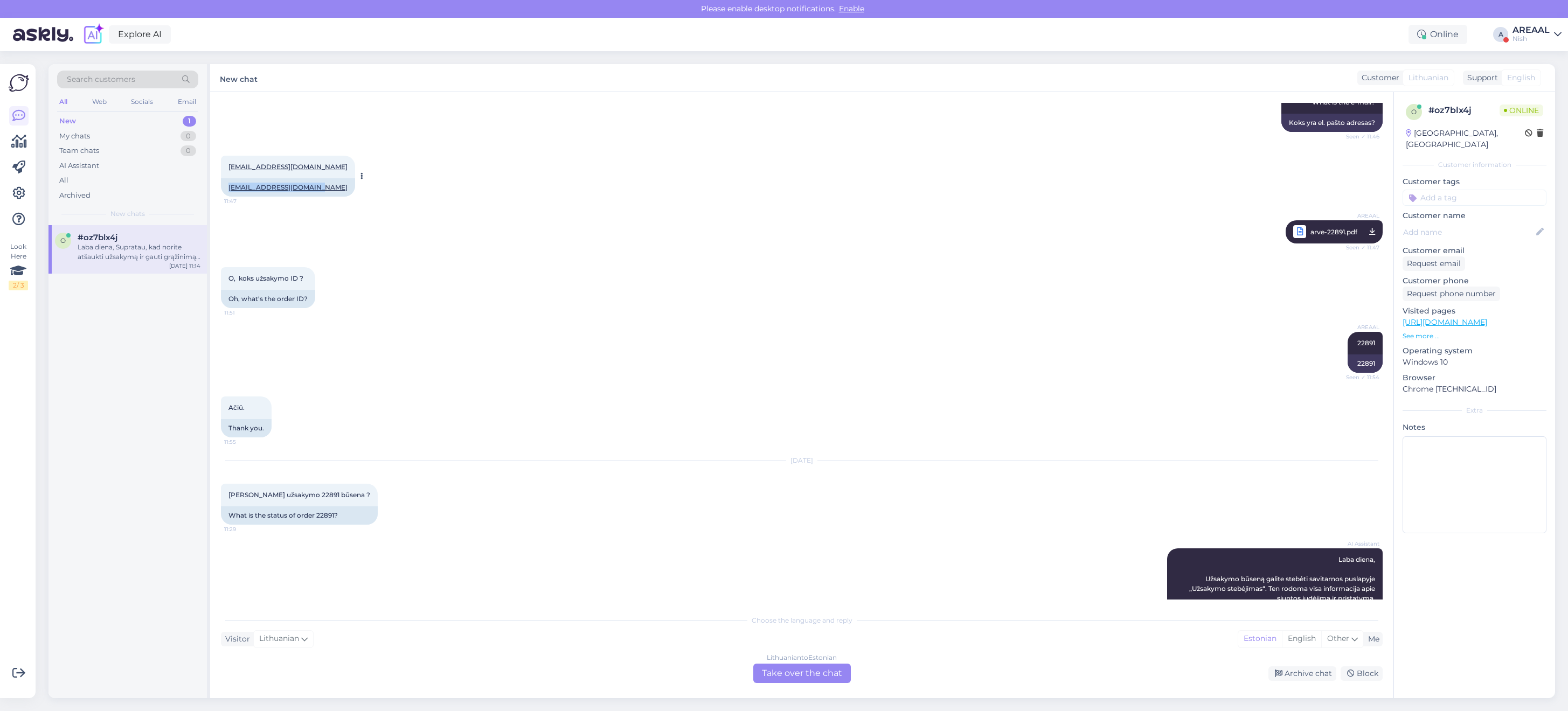
drag, startPoint x: 221, startPoint y: 195, endPoint x: 325, endPoint y: 200, distance: 104.1
click at [325, 197] on div "kgbventure005@gmail.com" at bounding box center [288, 188] width 135 height 18
copy link "kgbventure005@gmail.com"
click at [1508, 31] on div "Explore AI Online A AREAAL Nish" at bounding box center [784, 34] width 1568 height 33
click at [1530, 12] on div "Please enable desktop notifications. Enable" at bounding box center [784, 8] width 1568 height 17
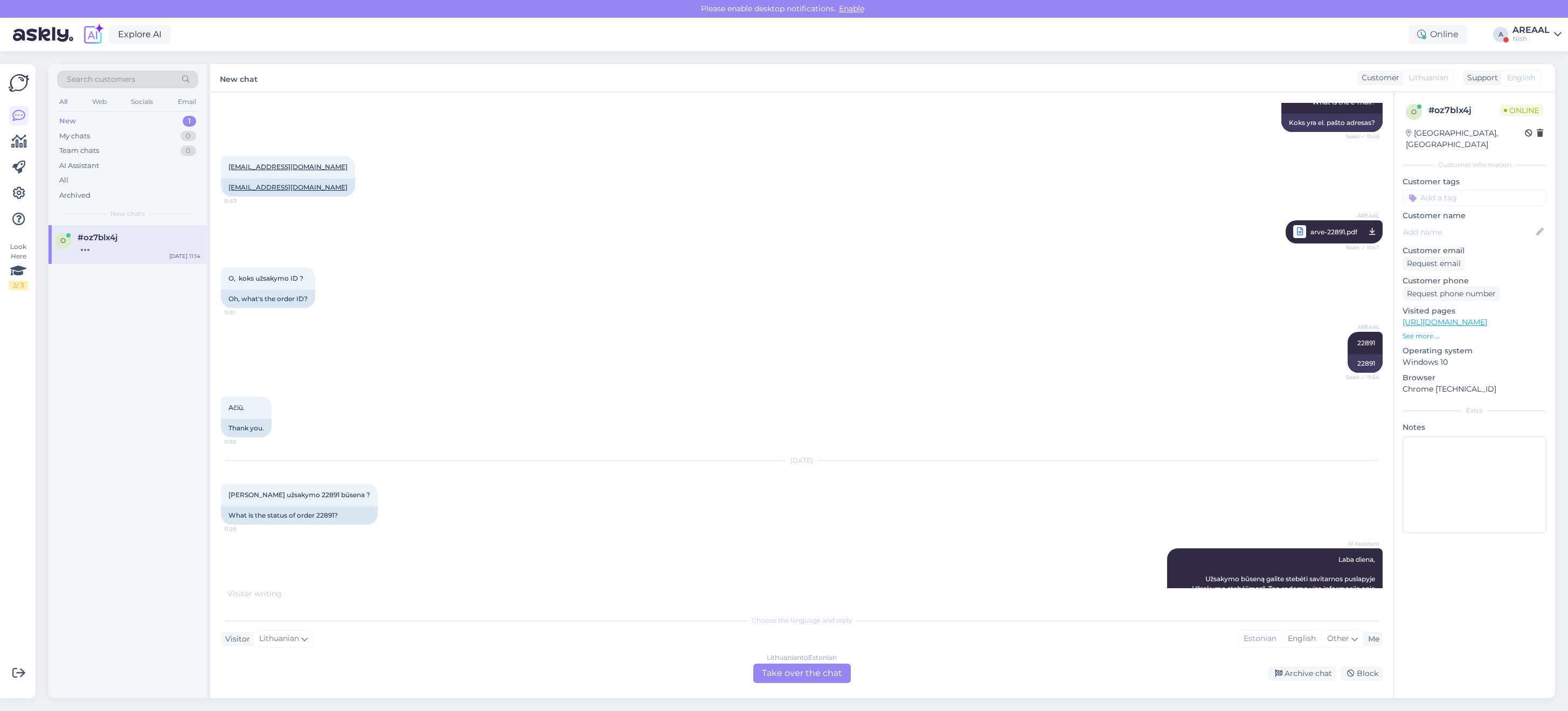
click at [1531, 22] on div "Explore AI Online A AREAAL Nish" at bounding box center [784, 34] width 1568 height 33
click at [1536, 43] on div "Explore AI Online A AREAAL Nish" at bounding box center [784, 34] width 1568 height 33
click at [1528, 17] on div "Explore AI Online A AREAAL Nish" at bounding box center [784, 34] width 1568 height 33
click at [1528, 33] on div "AREAAL" at bounding box center [1531, 30] width 37 height 8
click at [1533, 56] on button "Open" at bounding box center [1537, 60] width 30 height 17
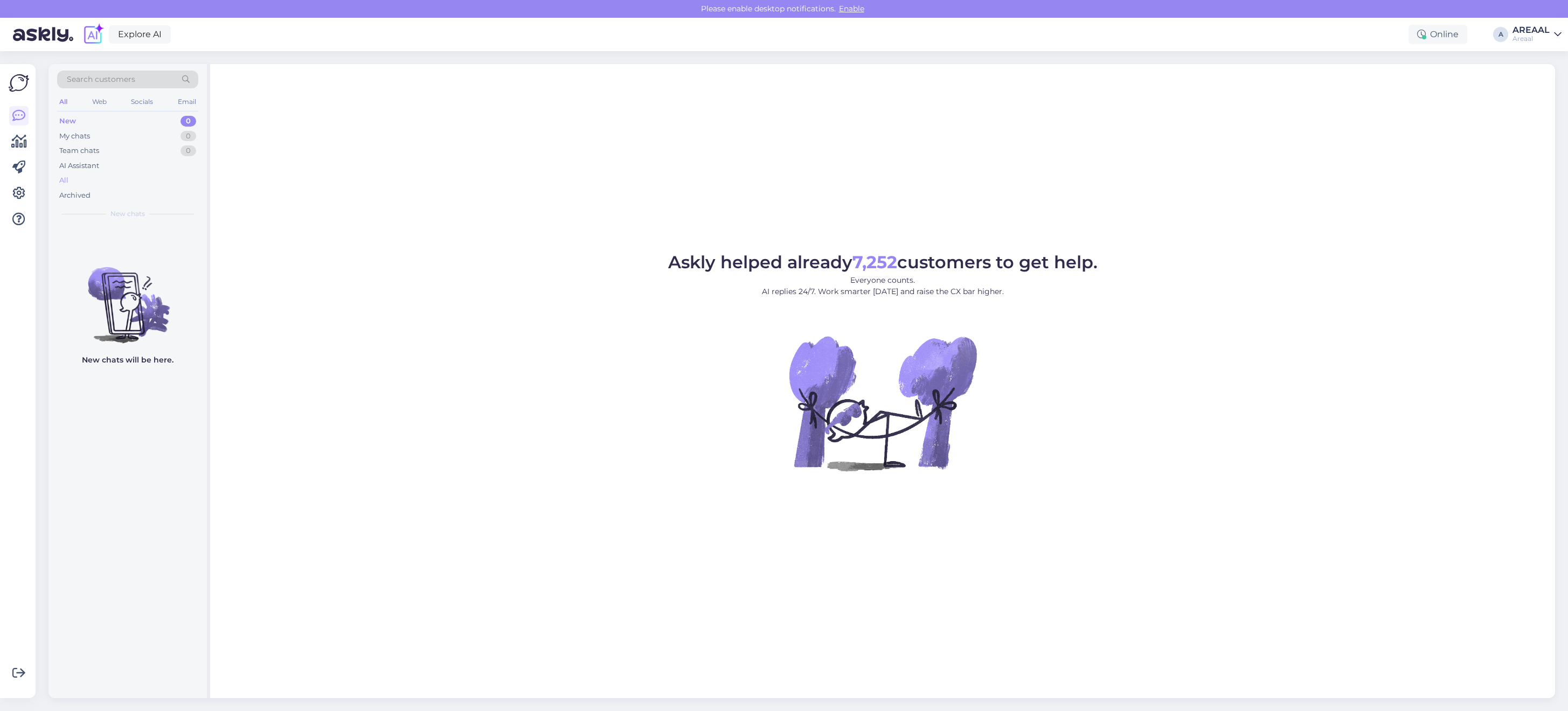
click at [123, 180] on div "All" at bounding box center [128, 180] width 141 height 15
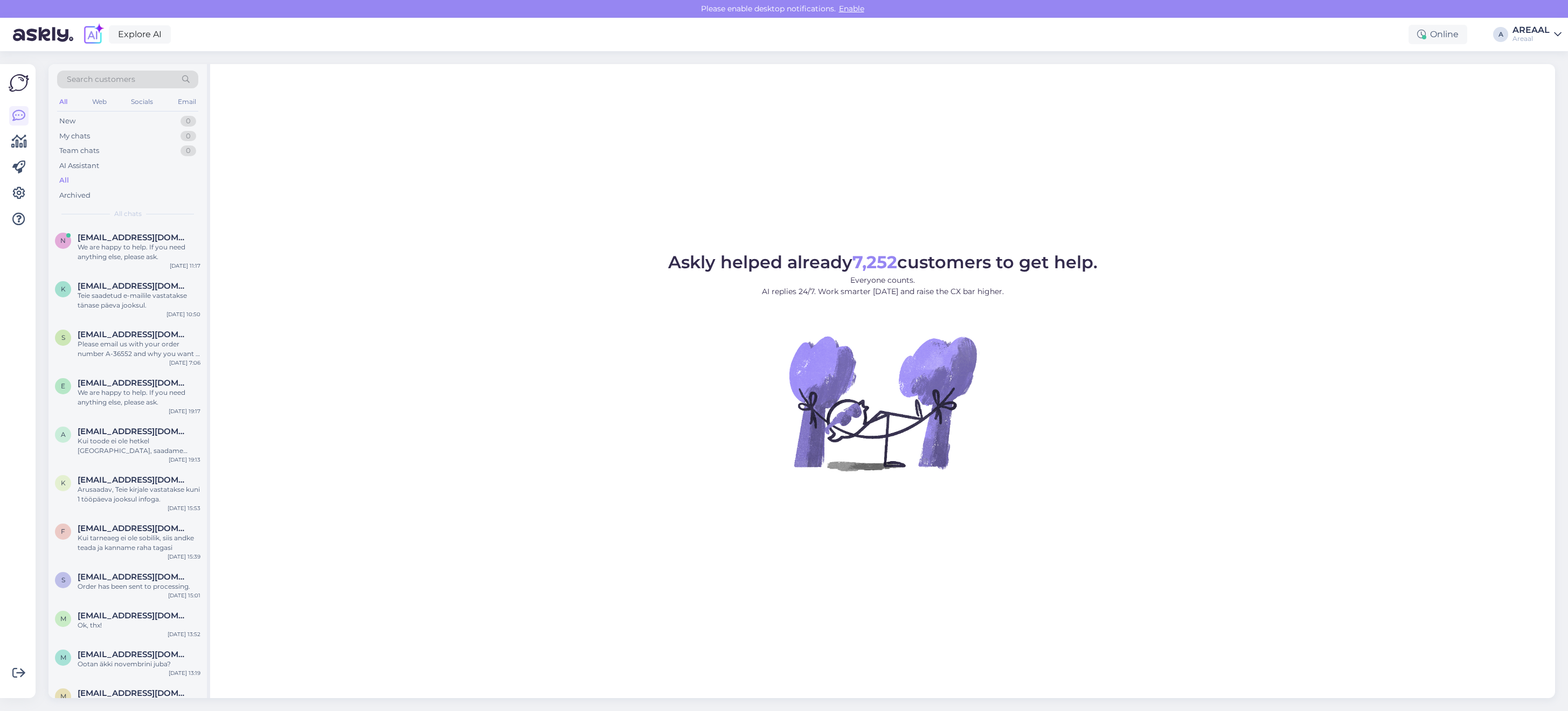
click at [1534, 28] on div "AREAAL" at bounding box center [1531, 30] width 37 height 8
click at [1546, 73] on div "Nish Open" at bounding box center [1495, 83] width 132 height 23
click at [1547, 86] on button "Open" at bounding box center [1537, 83] width 30 height 17
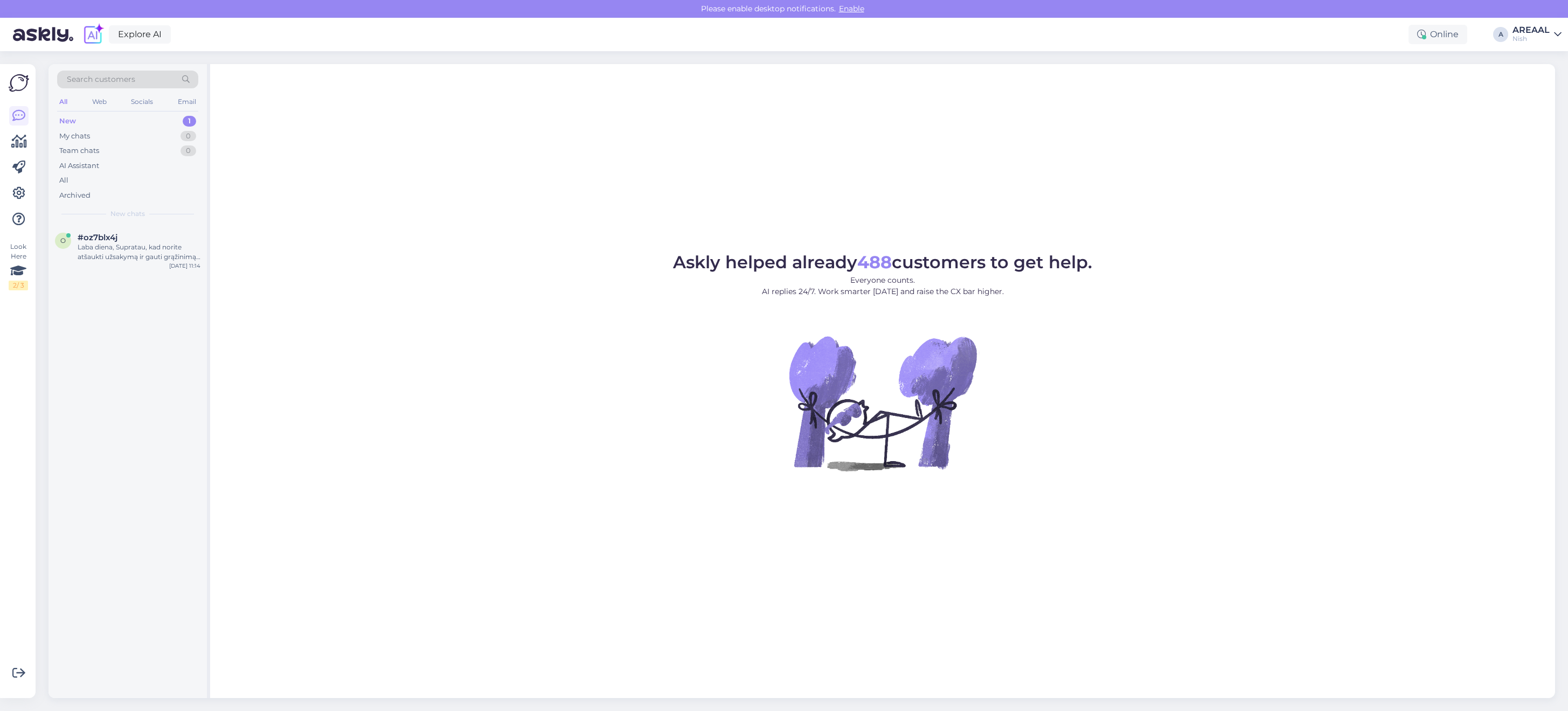
click at [1208, 206] on div "Askly helped already 488 customers to get help. Everyone counts. AI replies 24/…" at bounding box center [882, 381] width 1345 height 635
click at [1211, 212] on div "Askly helped already 488 customers to get help. Everyone counts. AI replies 24/…" at bounding box center [882, 381] width 1345 height 635
click at [168, 238] on div "#oroobdpy 1" at bounding box center [139, 238] width 123 height 10
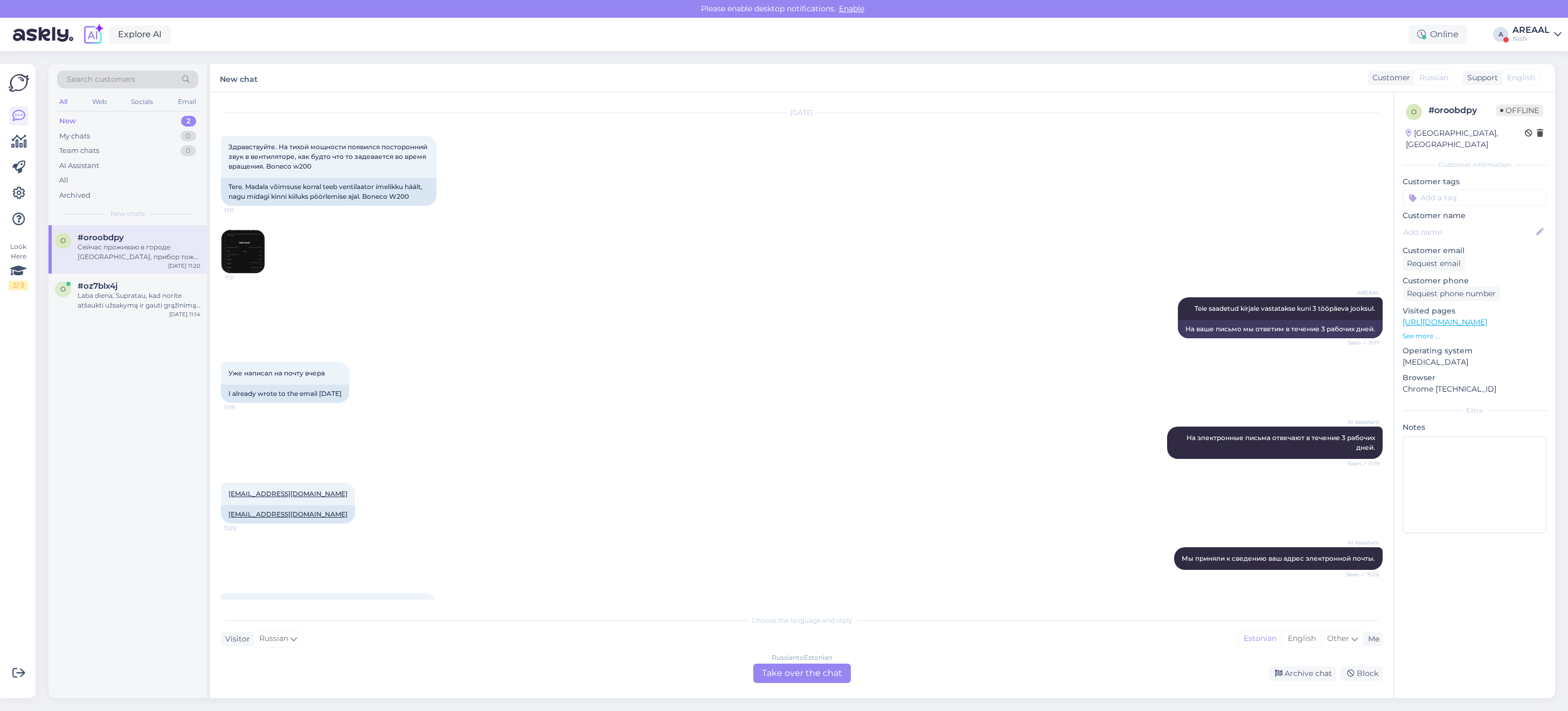
scroll to position [71, 0]
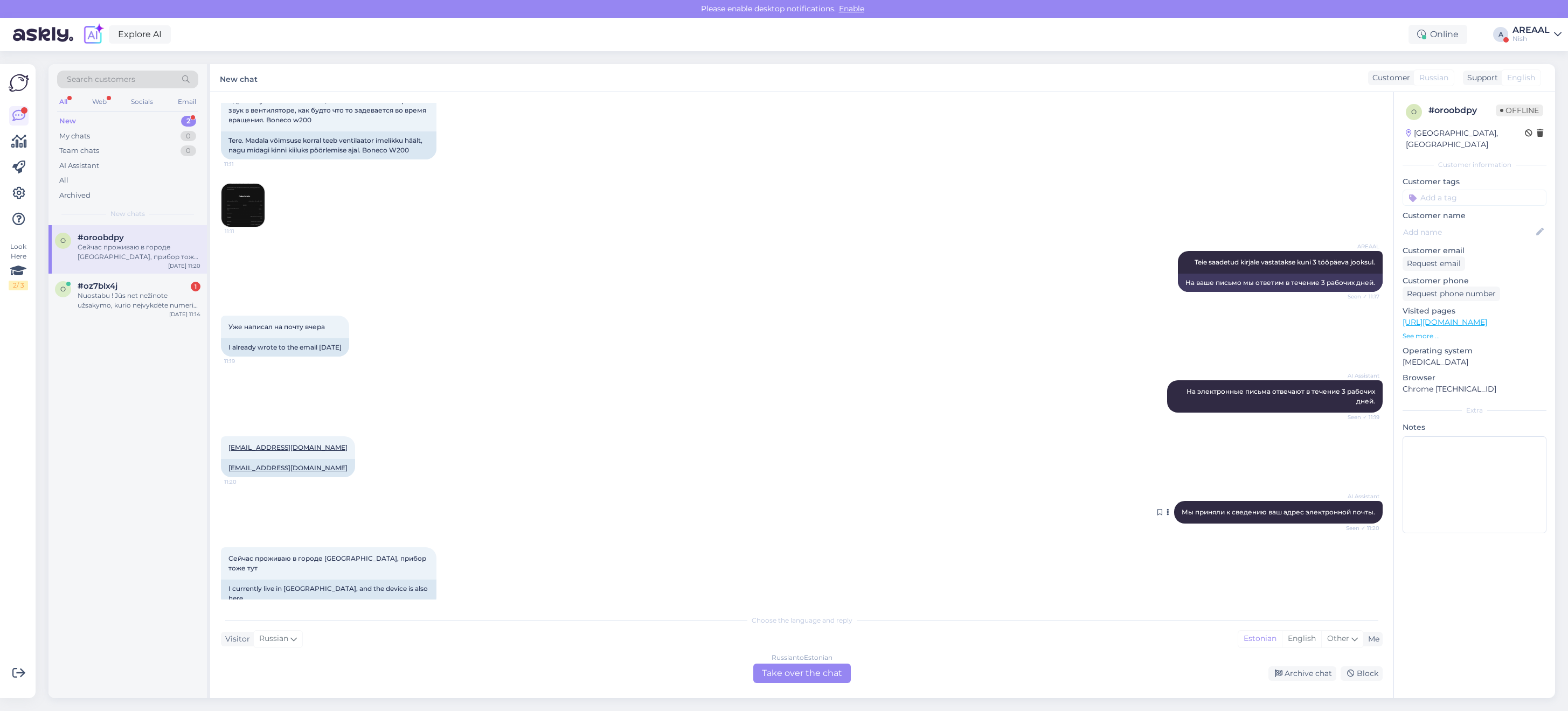
click at [1210, 504] on div "AI Assistant Мы приняли к сведению ваш адрес электронной почты. Seen ✓ 11:20" at bounding box center [1278, 512] width 208 height 22
copy div "Мы приняли к сведению ваш адрес электронной почты. Seen ✓ 11:20"
click at [1280, 674] on icon at bounding box center [1278, 674] width 7 height 7
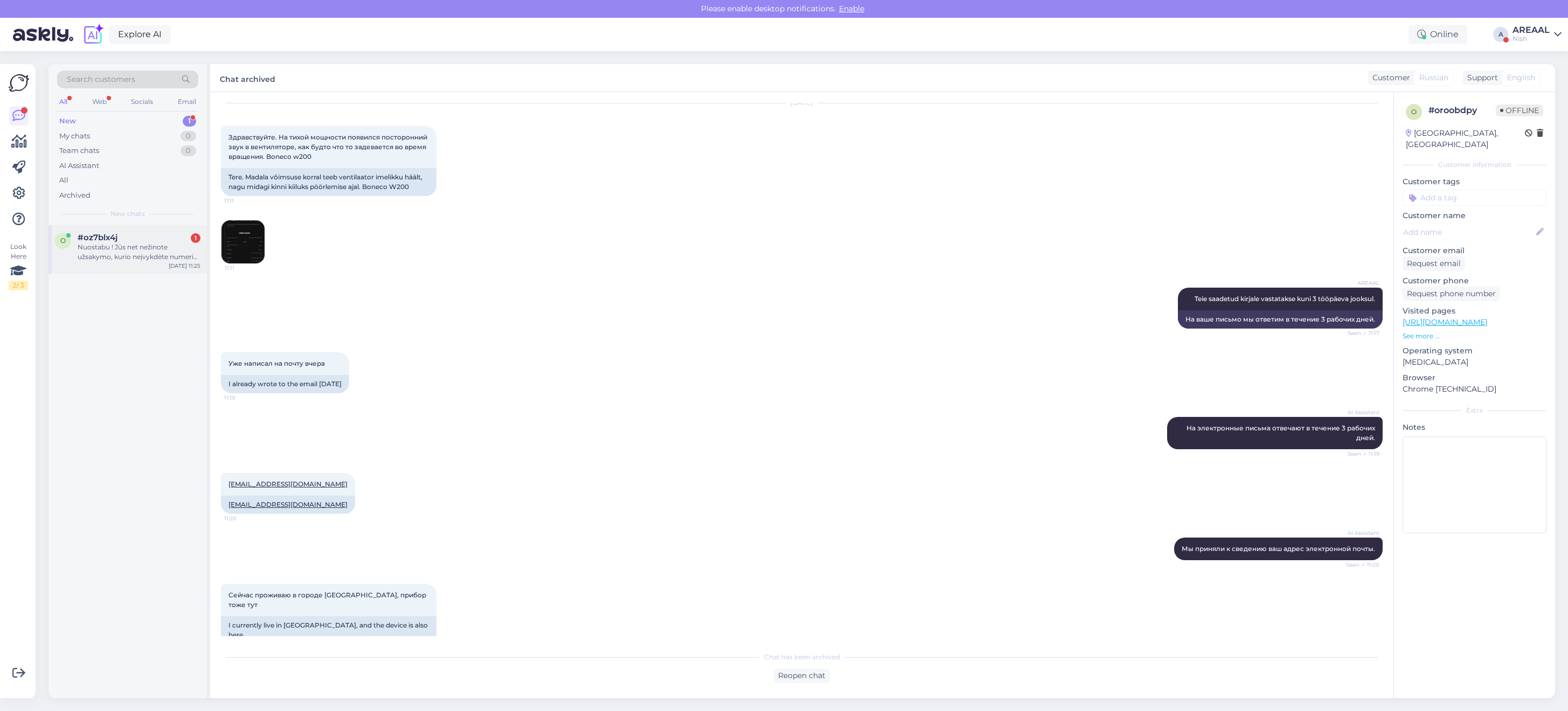
click at [149, 251] on div "Nuostabu ! Jūs net nežinote užsakymo, kurio neįvykdėte numerio. Tad jis yra 228…" at bounding box center [139, 252] width 123 height 19
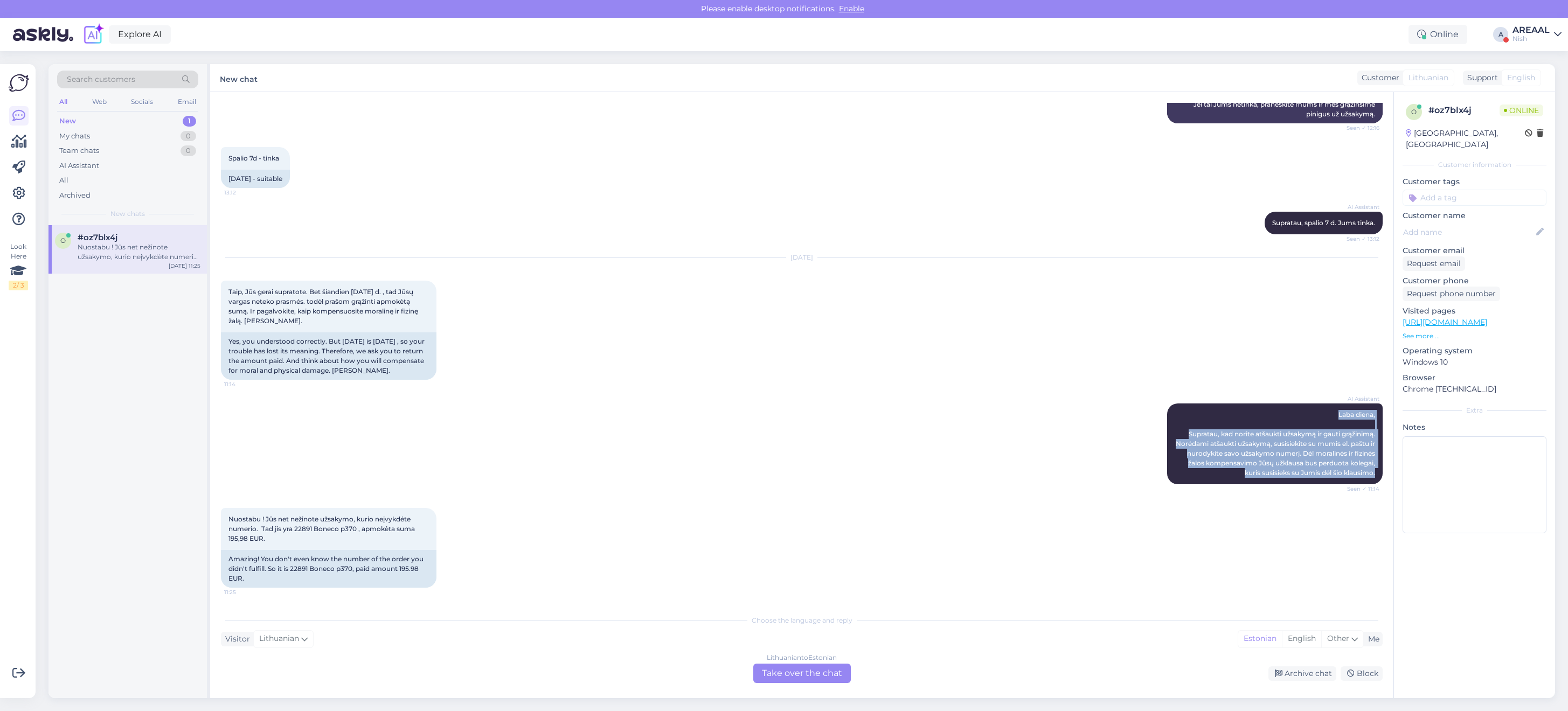
drag, startPoint x: 1283, startPoint y: 416, endPoint x: 1382, endPoint y: 472, distance: 113.7
click at [1382, 472] on div "Chat started Sep 18 2025 Laba diena, 11:33 Good day, AI Assistant Laba diena, k…" at bounding box center [806, 351] width 1171 height 497
copy span "Laba diena, Supratau, kad norite atšaukti užsakymą ir gauti grąžinimą. Norėdami…"
click at [791, 658] on div "Lithuanian to Estonian" at bounding box center [801, 658] width 70 height 10
click at [809, 684] on div "Chat started Sep 18 2025 Laba diena, 11:33 Good day, AI Assistant Laba diena, k…" at bounding box center [801, 395] width 1183 height 606
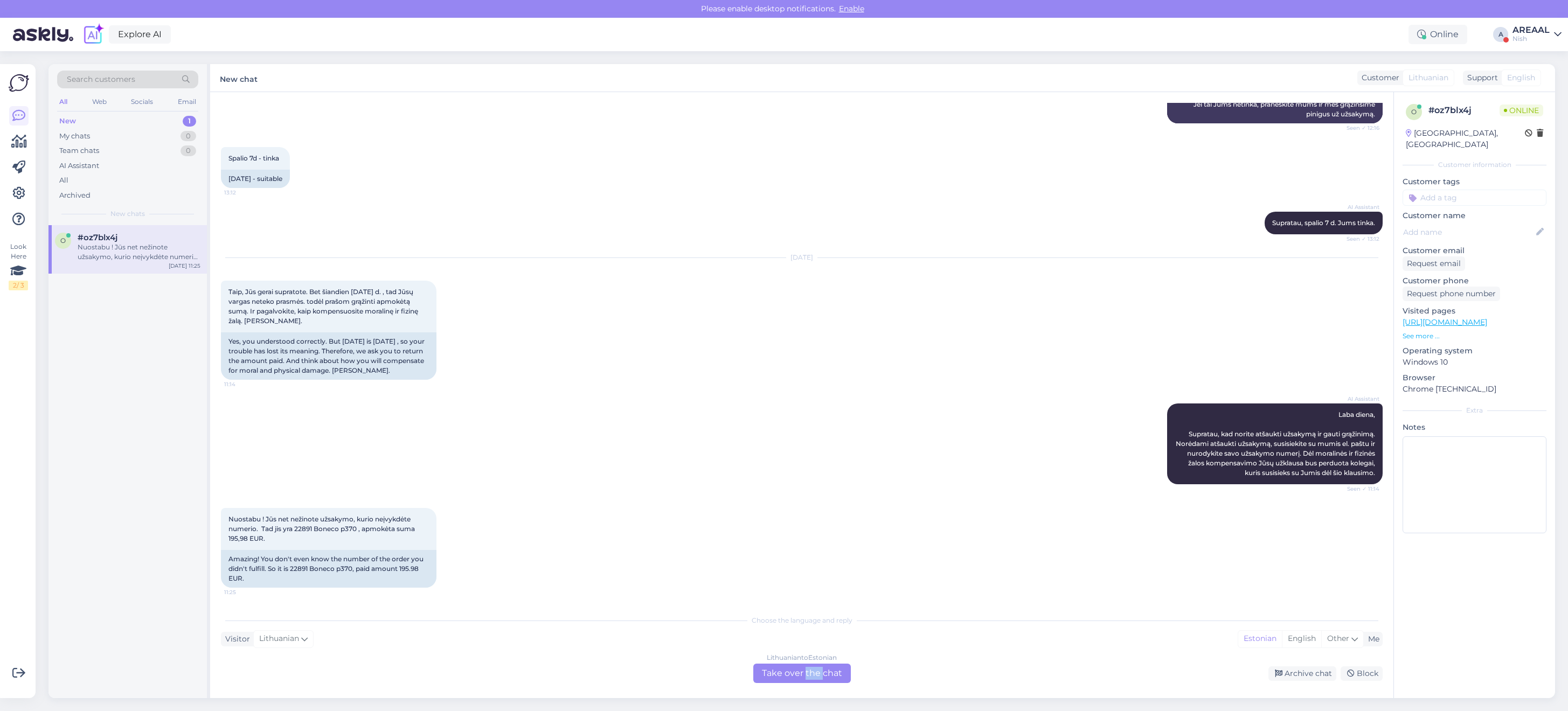
click at [809, 683] on div "Lithuanian to Estonian Take over the chat" at bounding box center [801, 673] width 97 height 19
click at [807, 674] on div "Lithuanian to Estonian Take over the chat" at bounding box center [801, 673] width 97 height 19
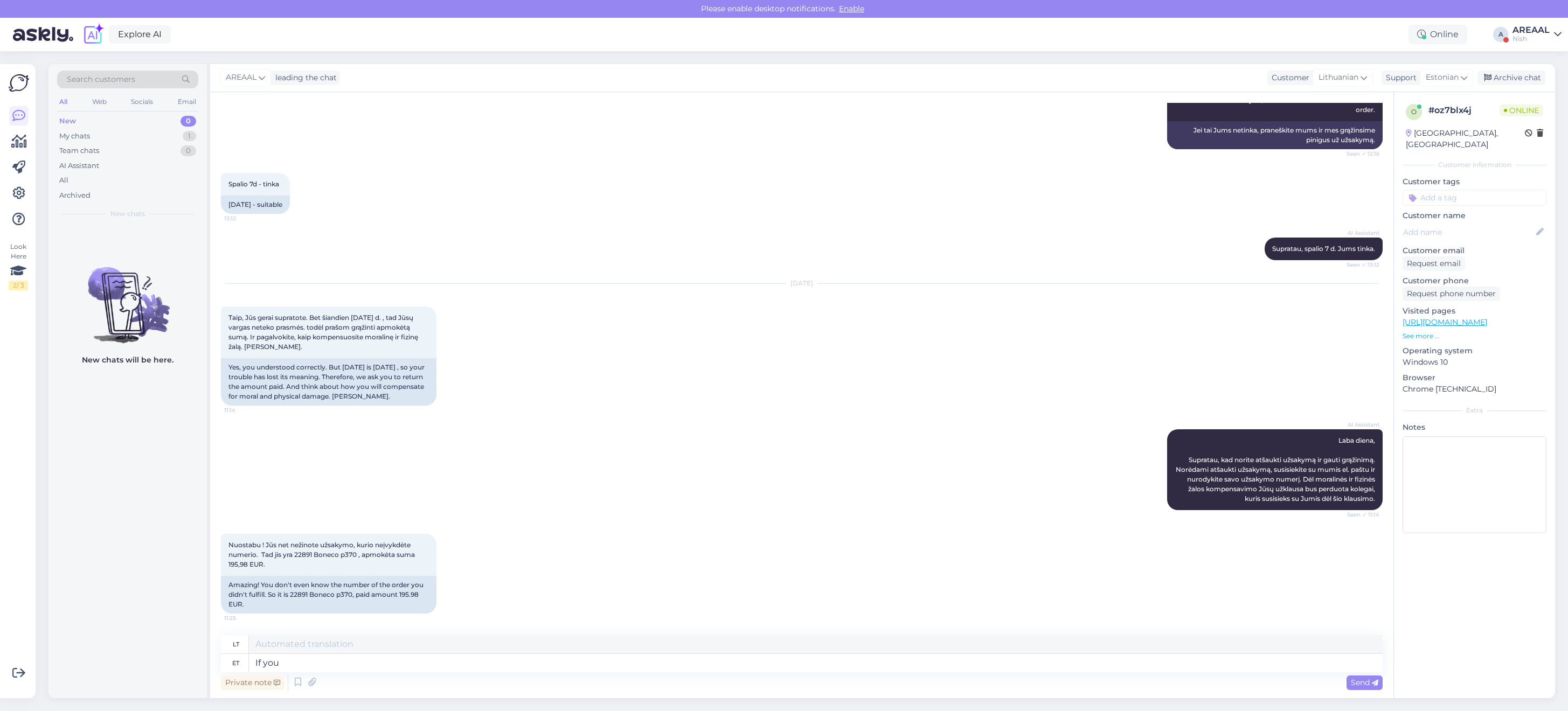
type textarea "If you"
type textarea "Jei"
type textarea "If you w"
type textarea "Jei jūs"
type textarea "If you wish to c"
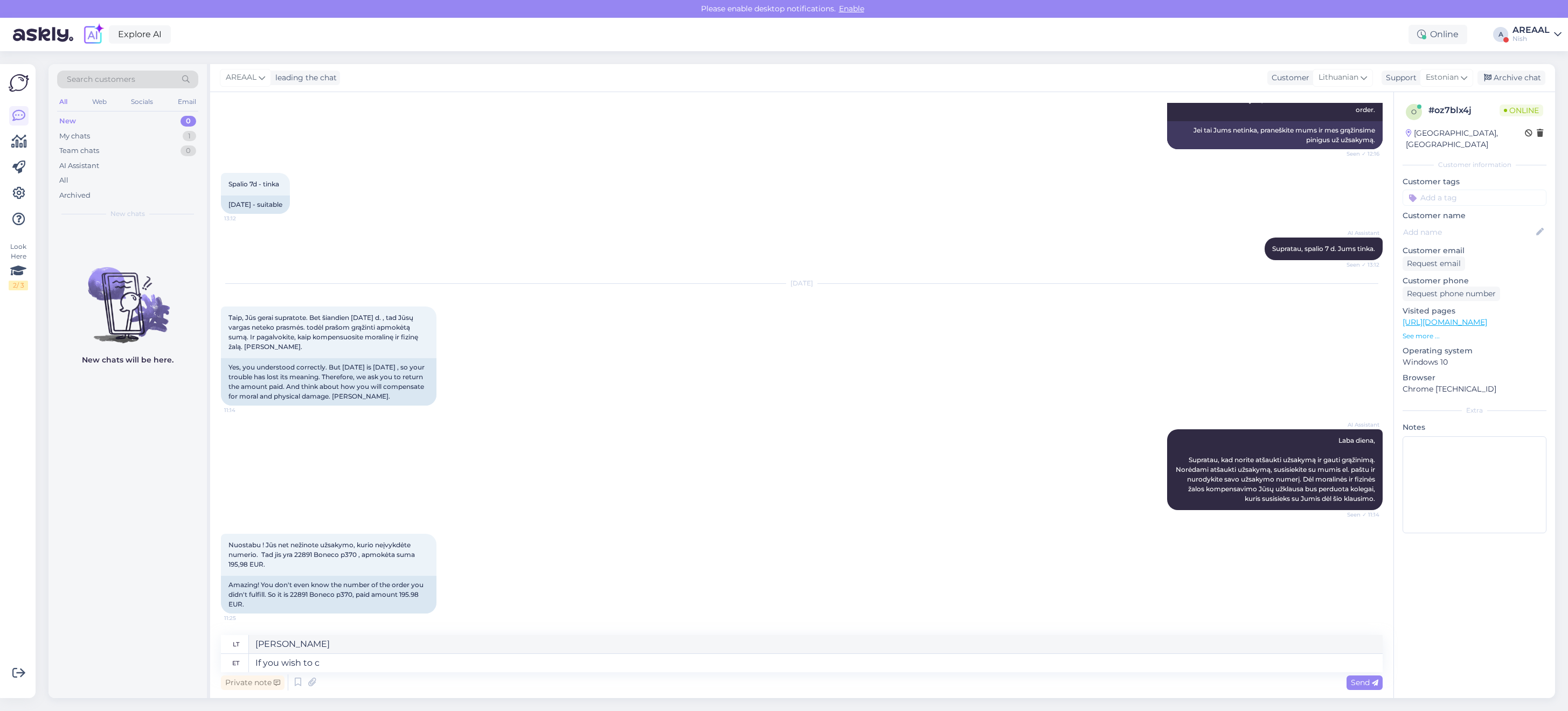
type textarea "Jei pageidaujate"
type textarea "If you wish to cance"
type textarea "Jei norite"
type textarea "If you wish to cancekl"
type textarea "Jei norite atšaukti"
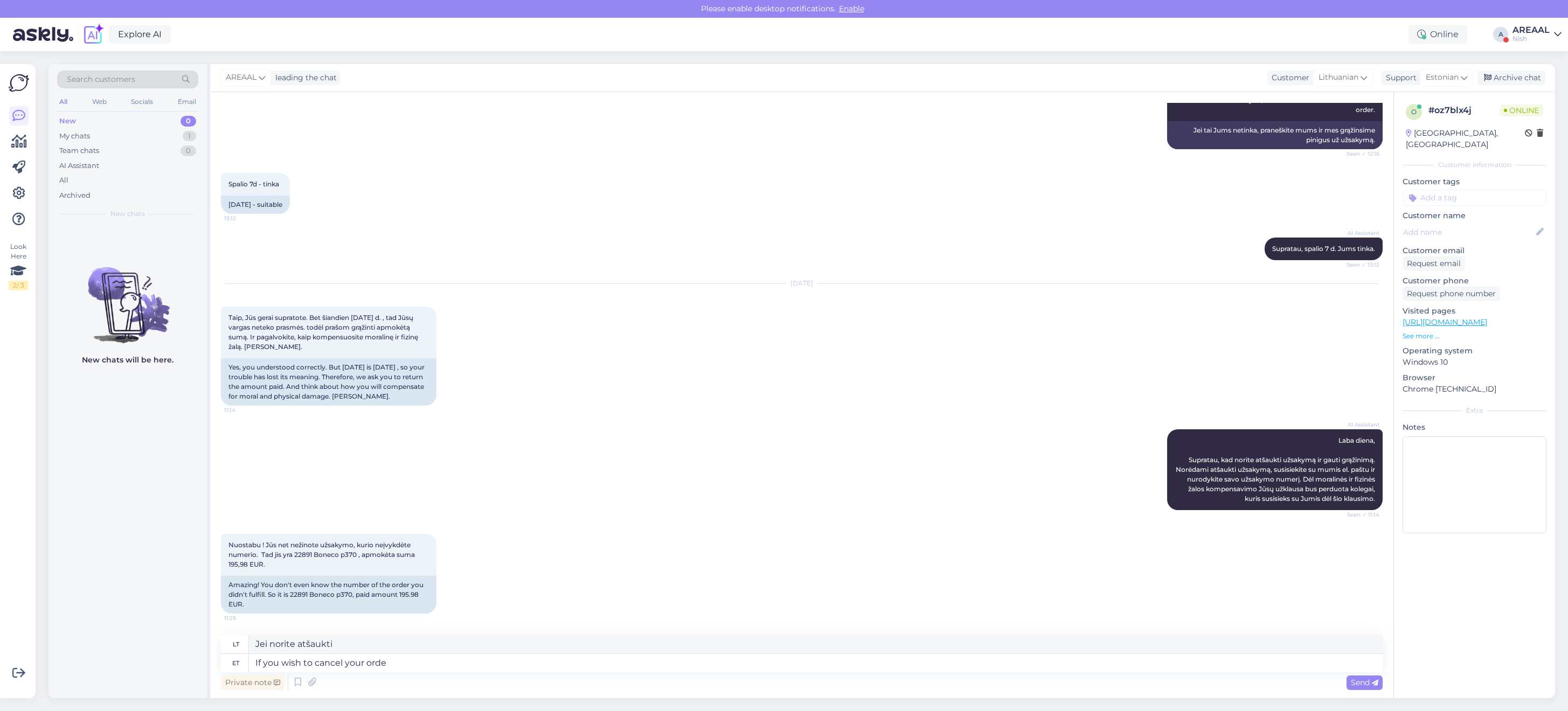
type textarea "If you wish to cancel your order"
type textarea "Jei norite atšaukti savo"
type textarea "If you wish to cancel your order, plaes"
type textarea "Jei norite atšaukti savo užsakymą,"
type textarea "If you wish to cancel your order, please sen"
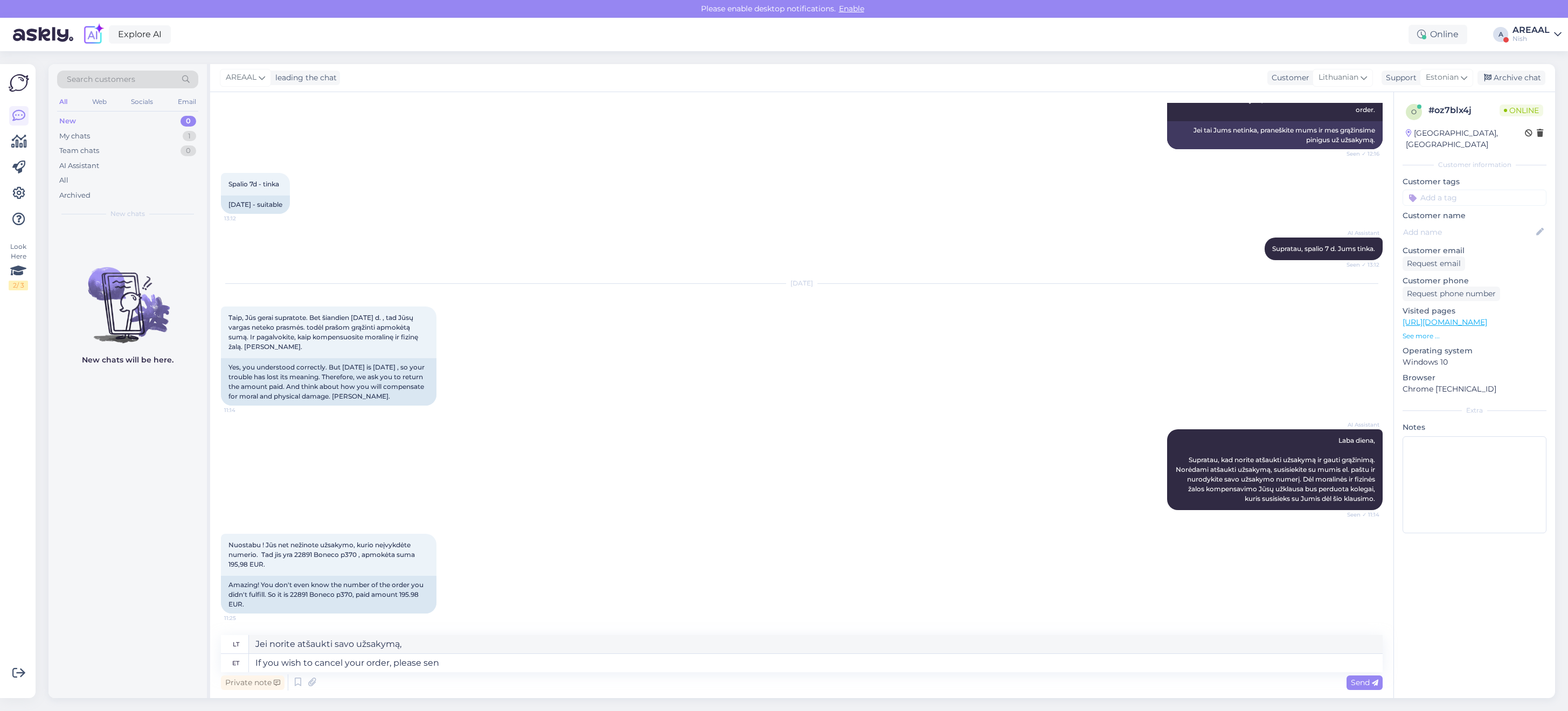
type textarea "Jei norite atšaukti savo užsakymą, prašome"
type textarea "If you wish to cancel your order, please send em"
type textarea "Jei norite atšaukti užsakymą, prašome atsiųsti"
type textarea "If you wish to cancel your order, please send e-mail to"
type textarea "Jei norite atšaukti užsakymą, prašome atsiųsti el. laišką"
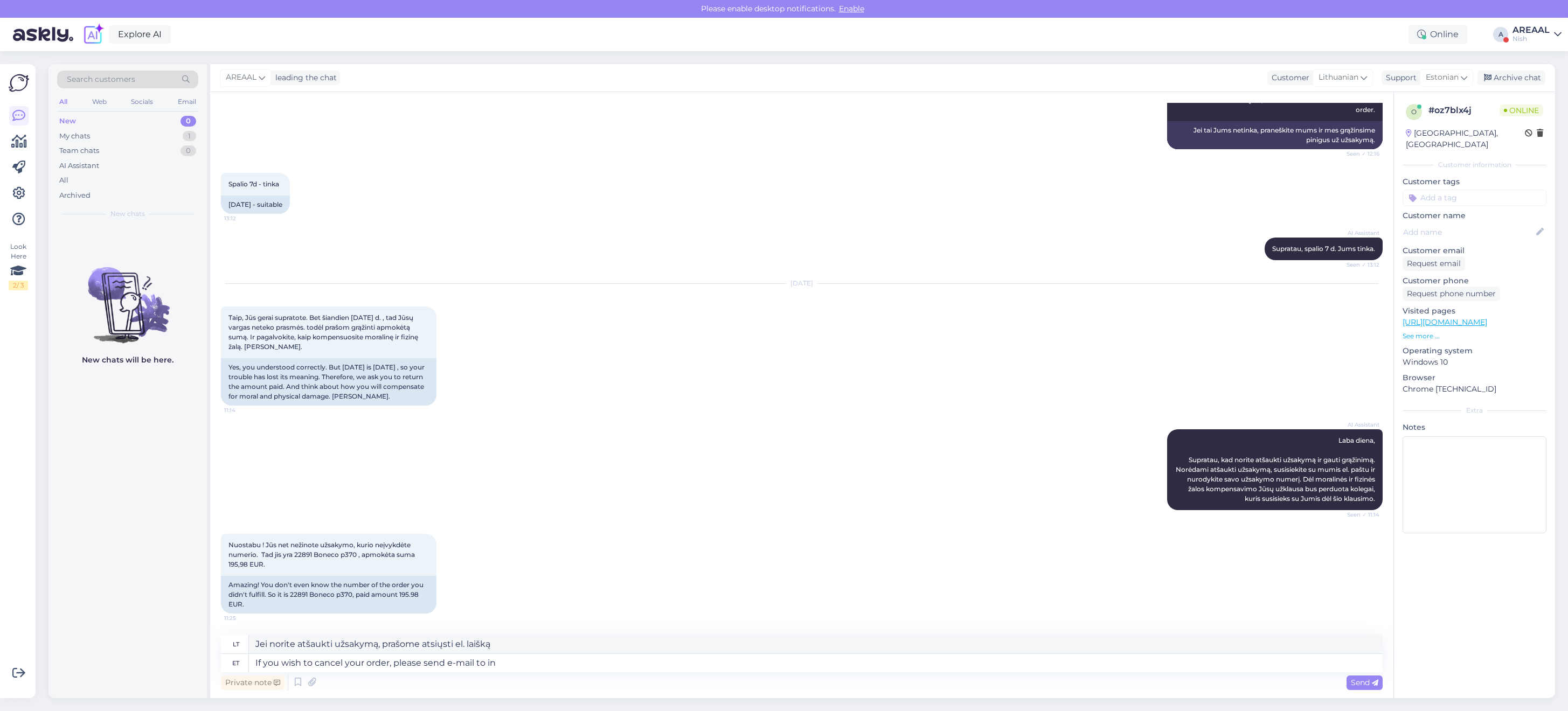
type textarea "If you wish to cancel your order, please send e-mail to inf"
type textarea "Jei norite atšaukti užsakymą, prašome atsiųsti el. laišką adresu"
type textarea "If you wish to cancel your order, please send e-mail to info@oroklimatas.lt"
type textarea "Jei norite atšaukti užsakymą, prašome siųsti el. laišką adresu info@oroklimatas…"
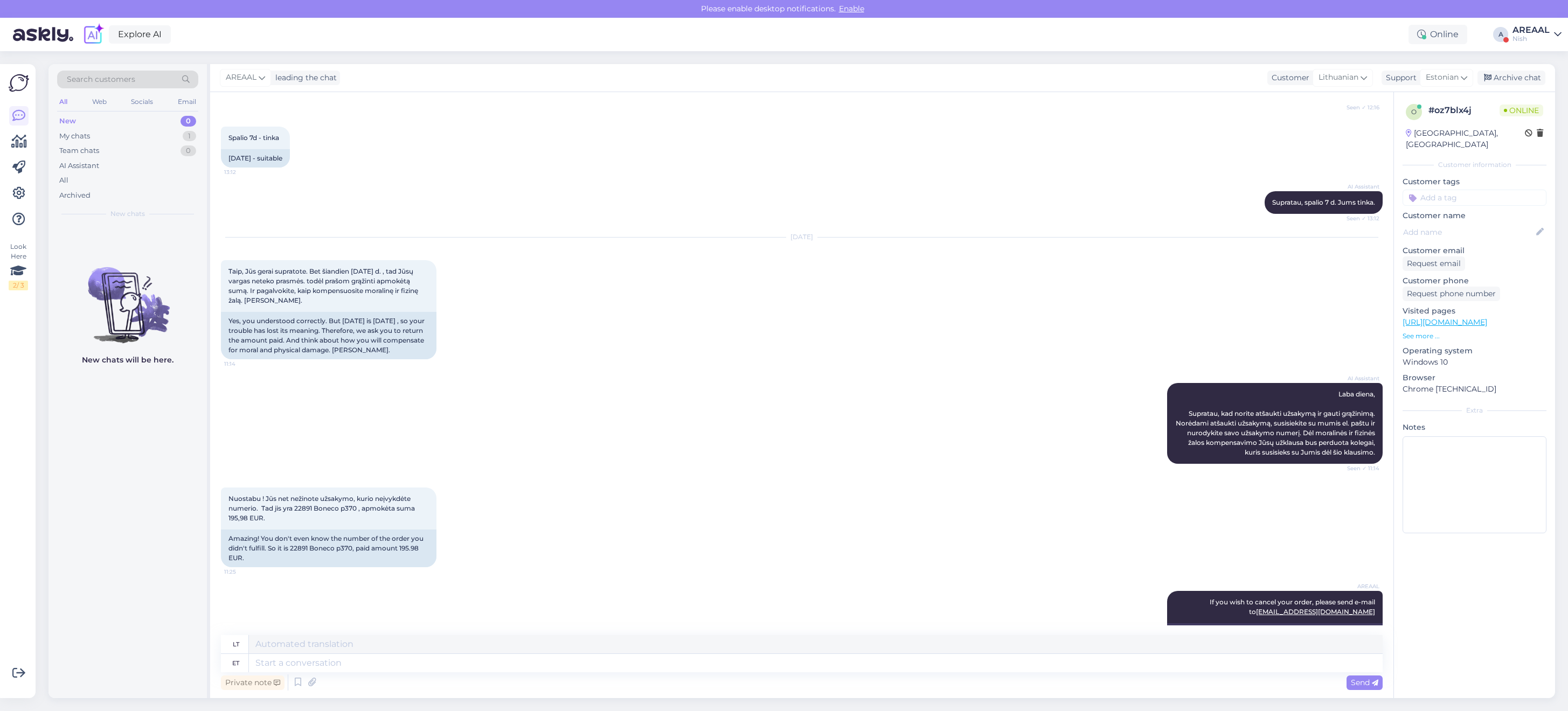
scroll to position [2231, 0]
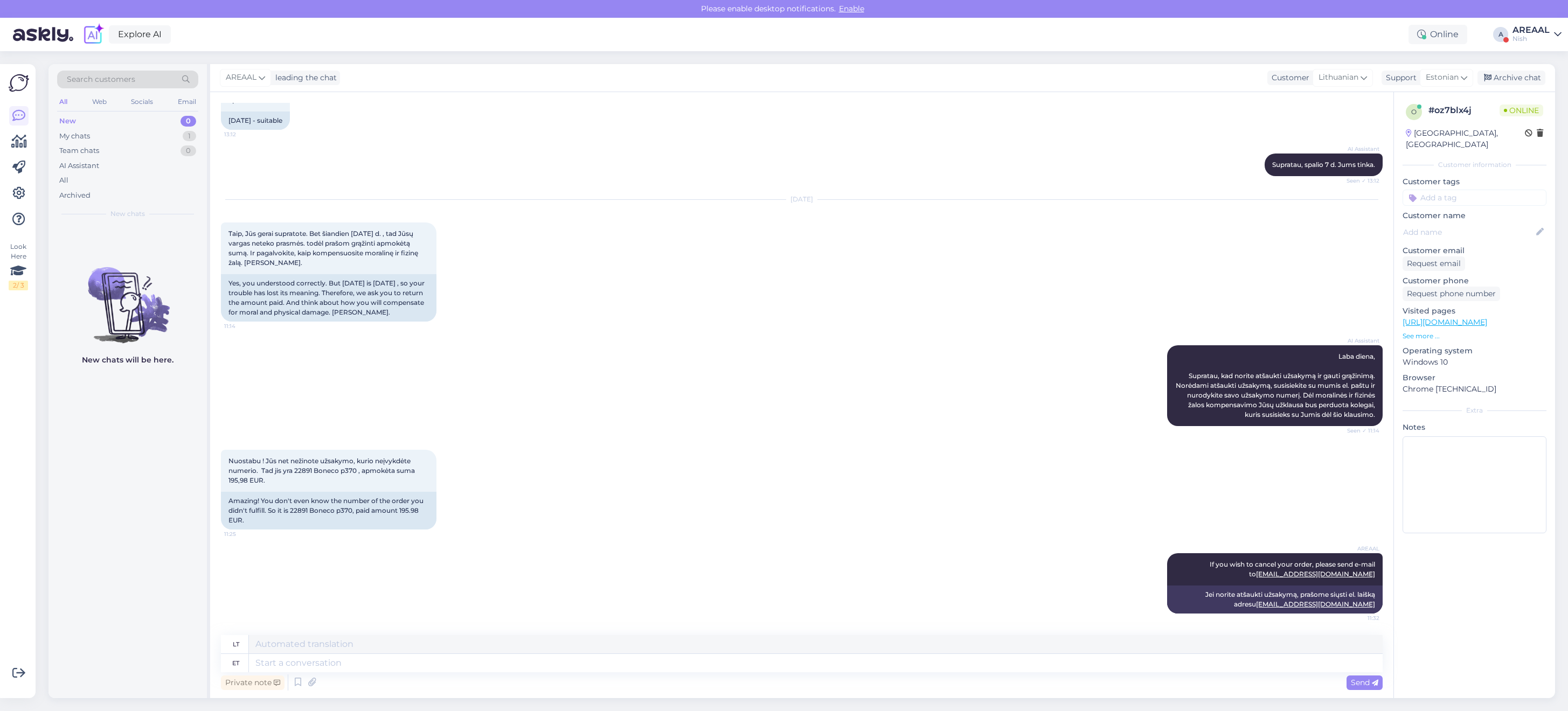
click at [869, 427] on div "AI Assistant Laba diena, Supratau, kad norite atšaukti užsakymą ir gauti grąžin…" at bounding box center [801, 386] width 1162 height 105
click at [863, 420] on div "AI Assistant Laba diena, Supratau, kad norite atšaukti užsakymą ir gauti grąžin…" at bounding box center [801, 386] width 1162 height 105
click at [1530, 30] on div "AREAAL" at bounding box center [1531, 30] width 37 height 8
click at [1544, 62] on button "Open" at bounding box center [1537, 60] width 30 height 17
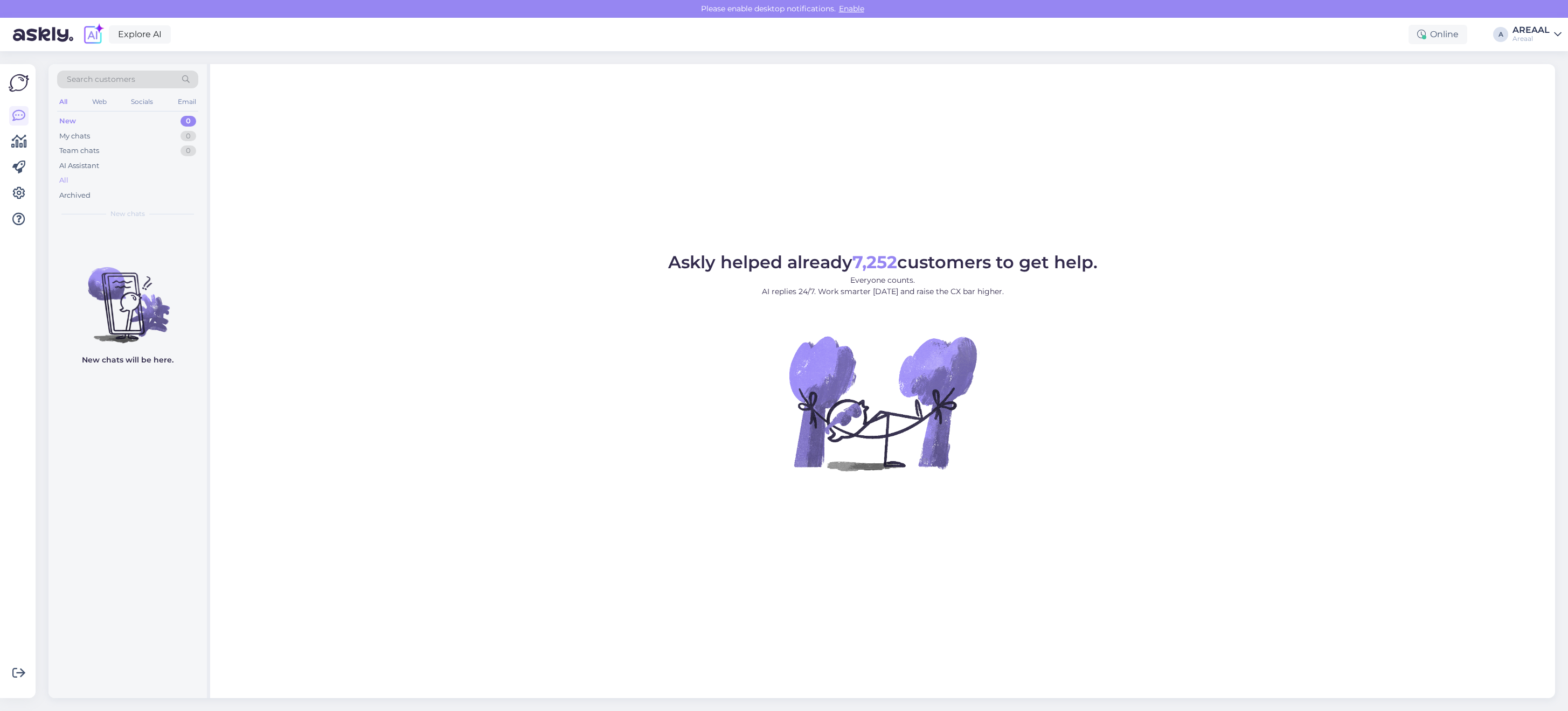
click at [100, 179] on div "All" at bounding box center [128, 180] width 141 height 15
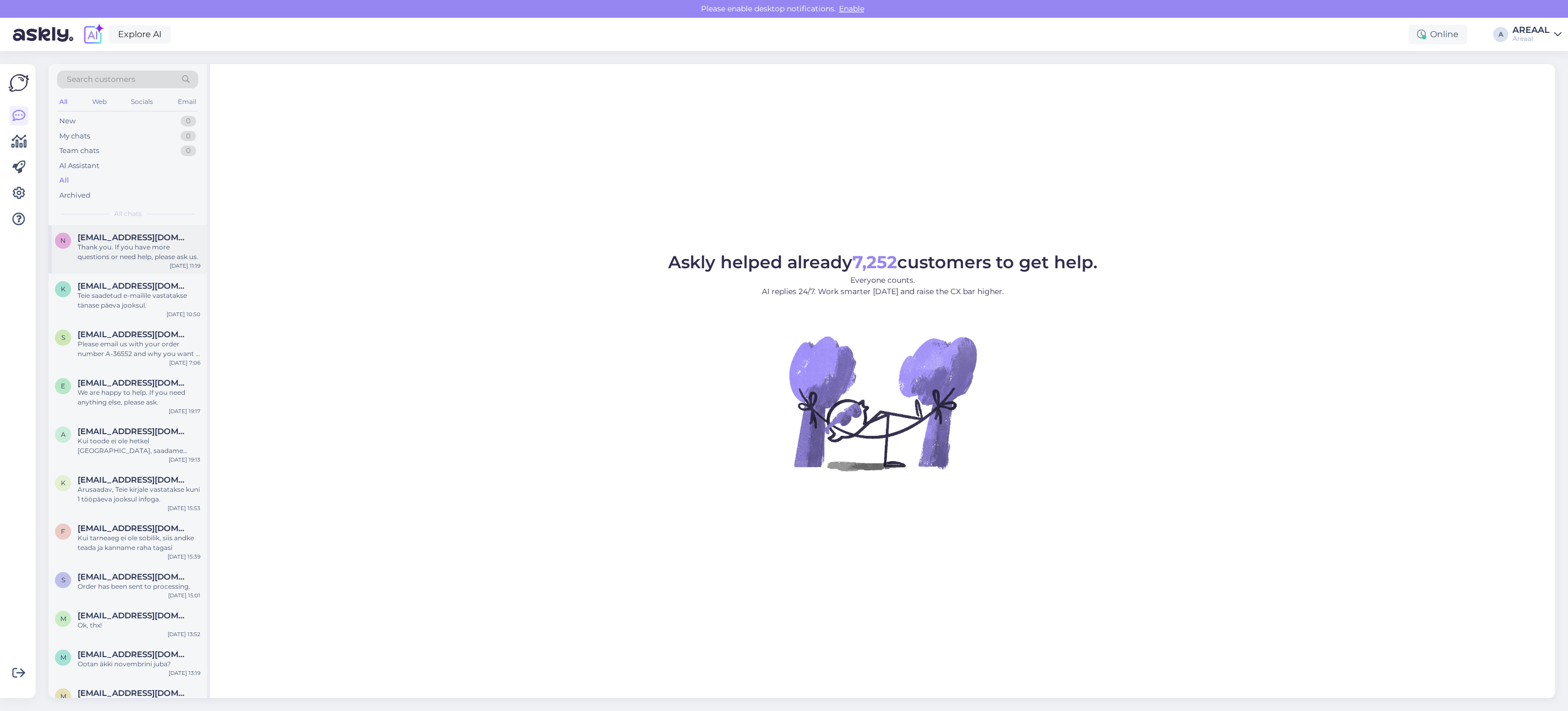
click at [133, 246] on div "Thank you. If you have more questions or need help, please ask us." at bounding box center [139, 252] width 123 height 19
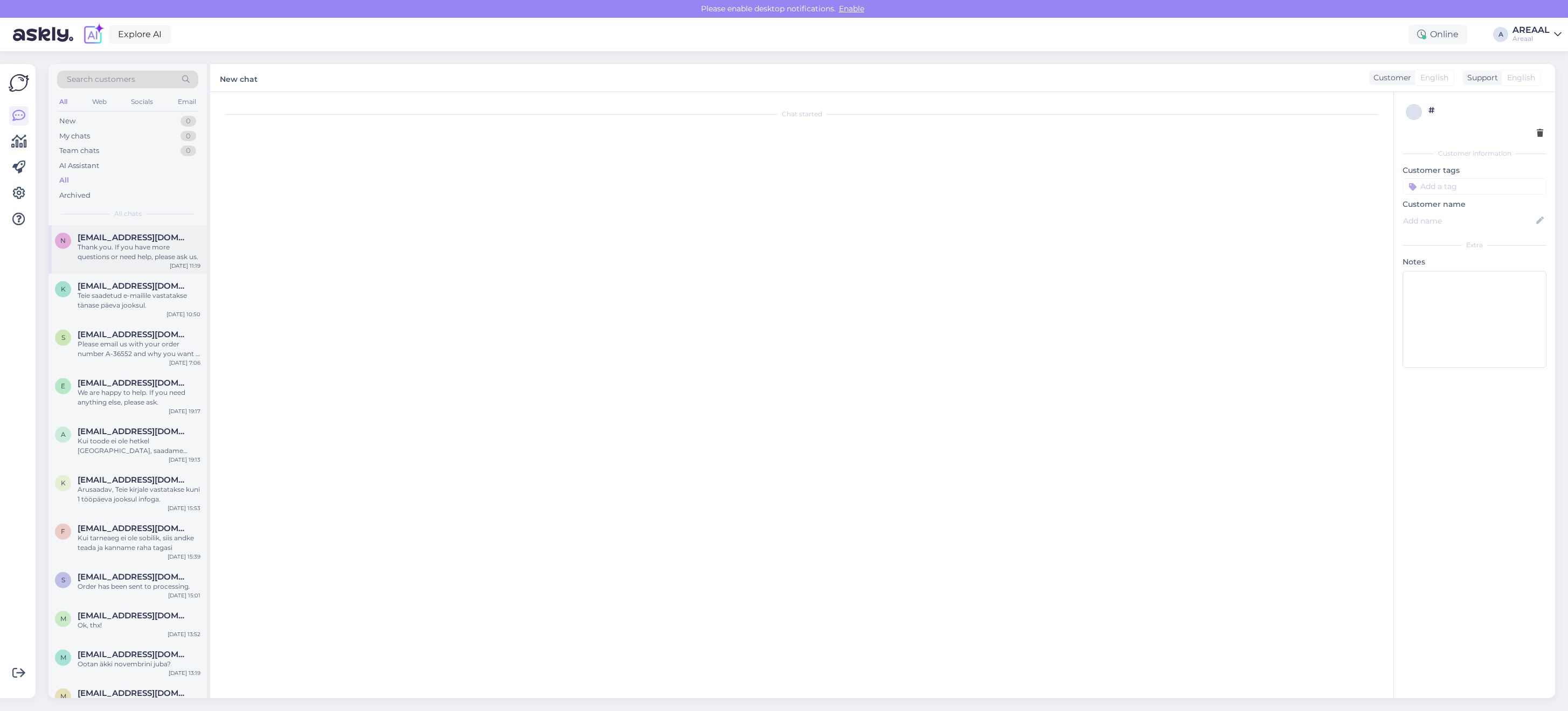
scroll to position [6907, 0]
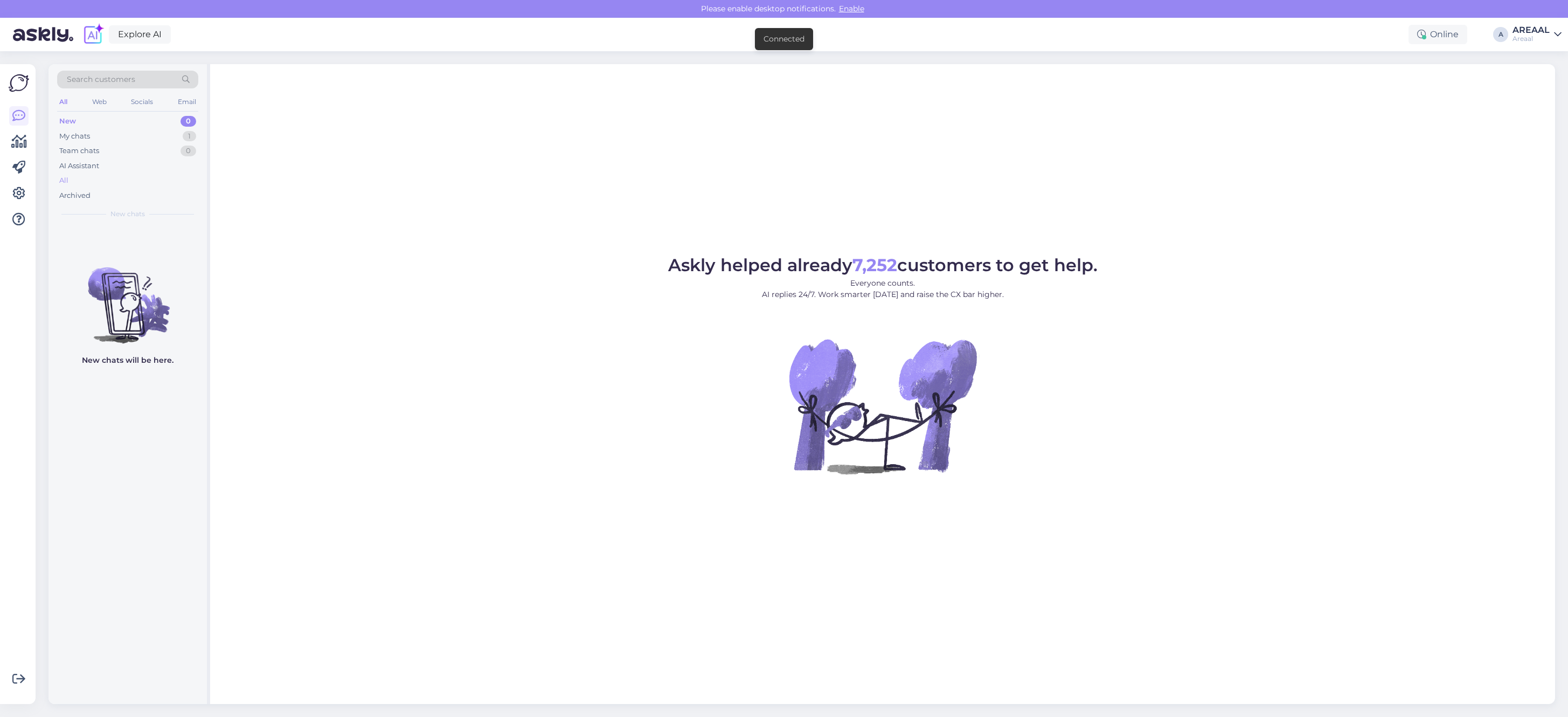
click at [162, 182] on div "All" at bounding box center [128, 180] width 141 height 15
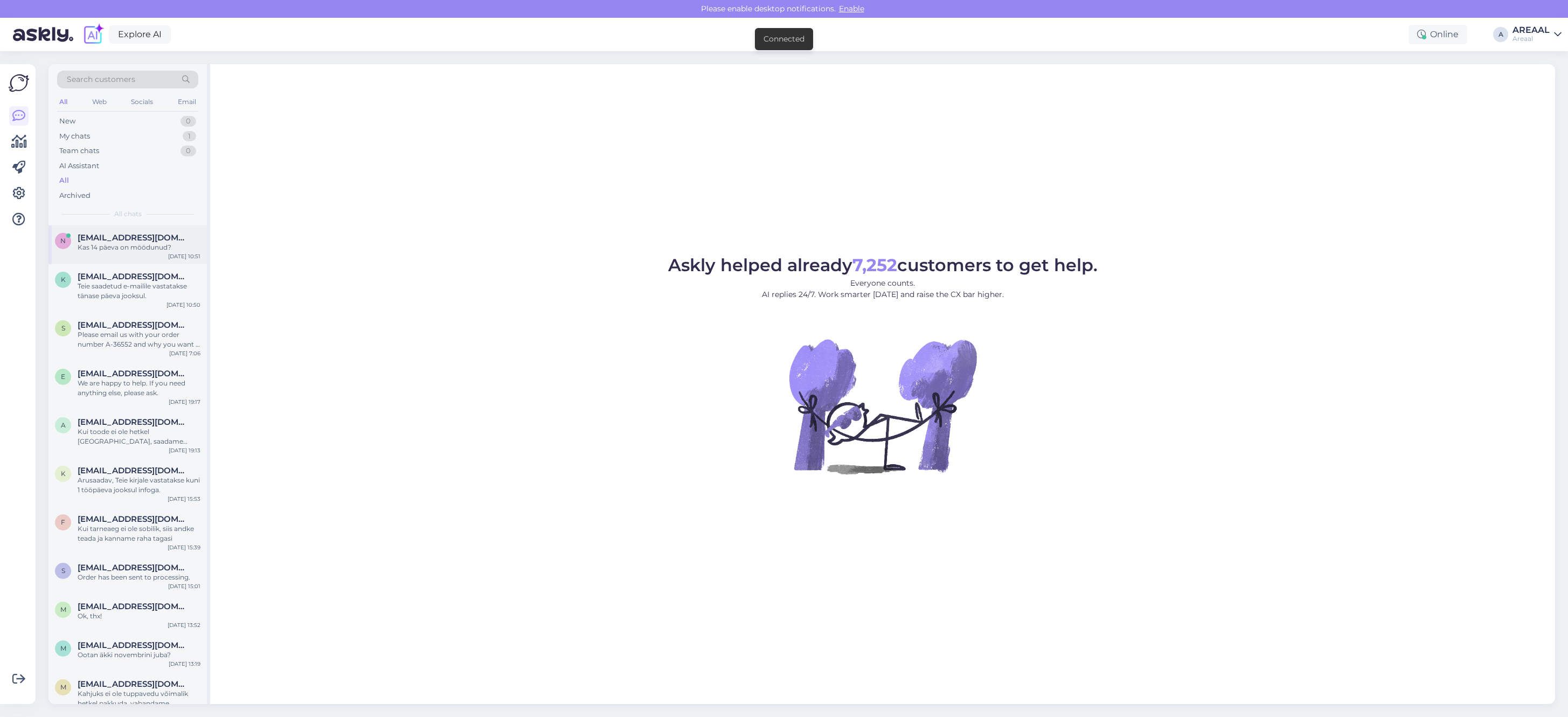
click at [160, 251] on div "Kas 14 päeva on möödunud?" at bounding box center [139, 248] width 123 height 10
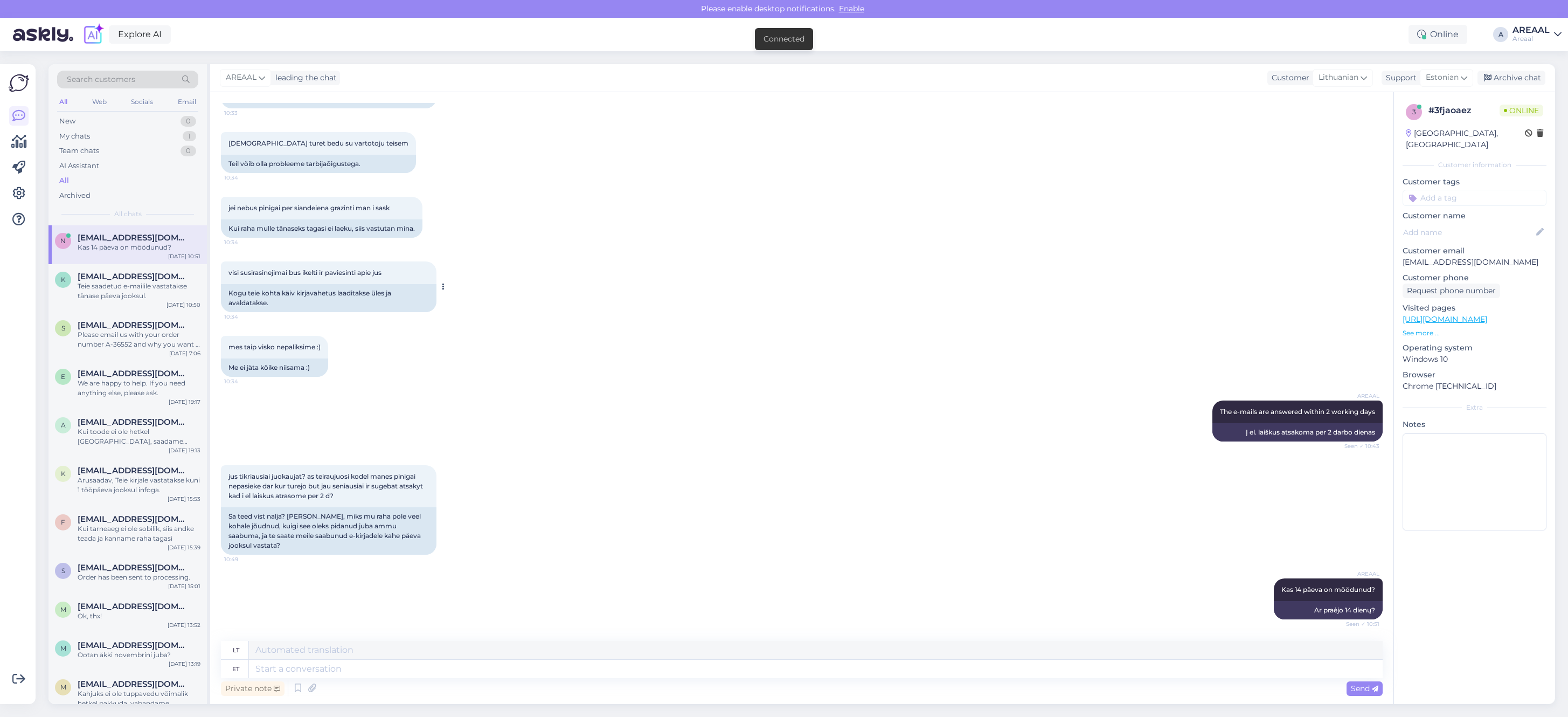
scroll to position [5409, 0]
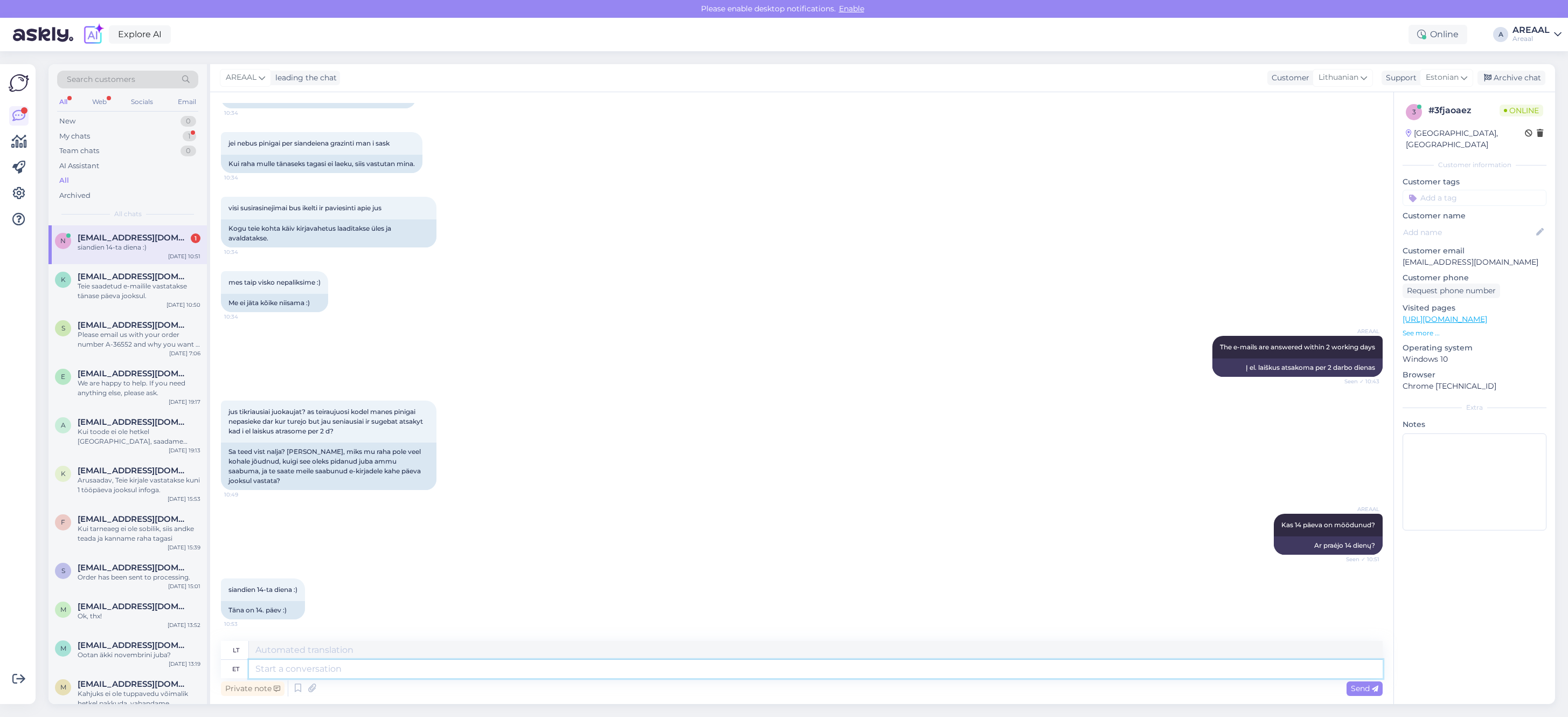
click at [324, 666] on textarea at bounding box center [816, 669] width 1134 height 18
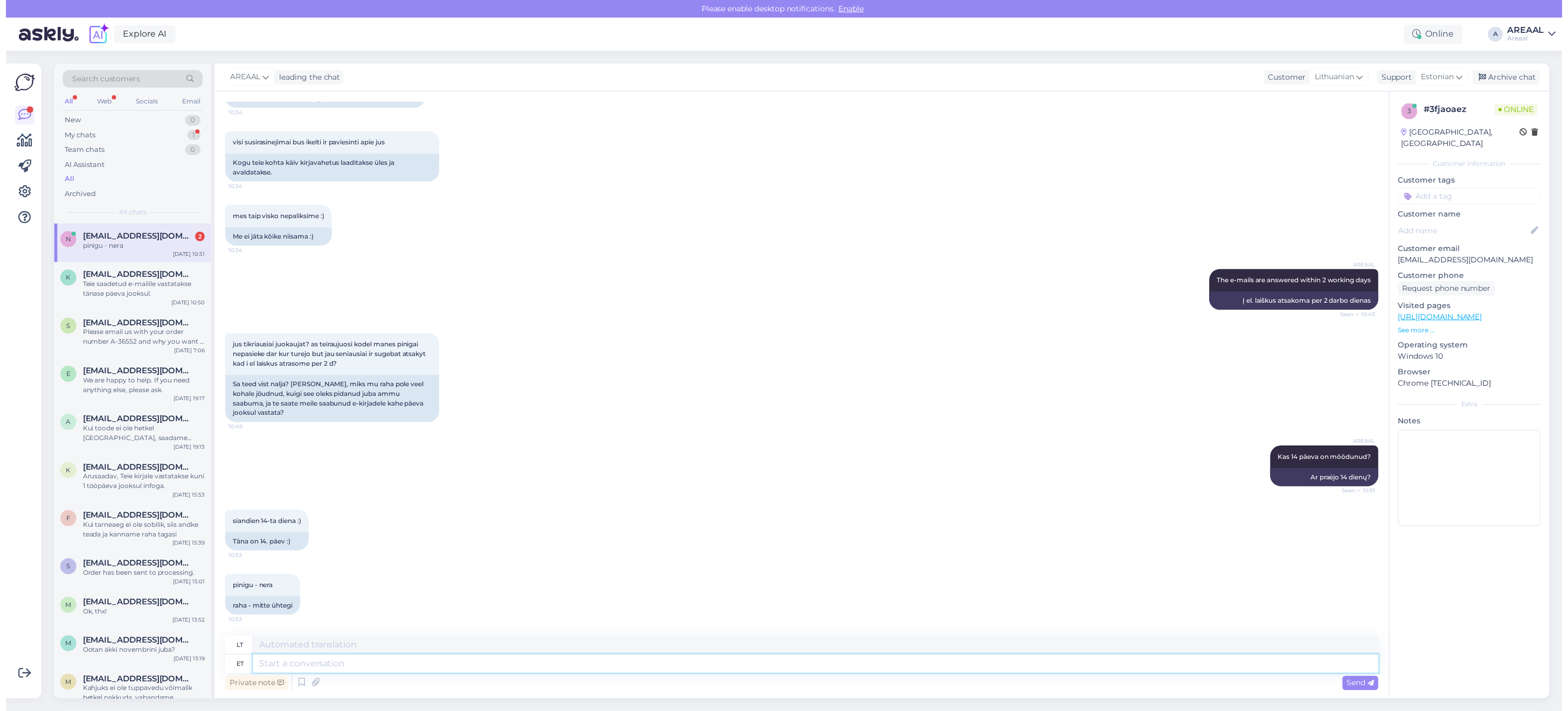
scroll to position [5472, 0]
click at [415, 653] on textarea at bounding box center [816, 650] width 1134 height 18
click at [411, 665] on textarea at bounding box center [816, 669] width 1134 height 18
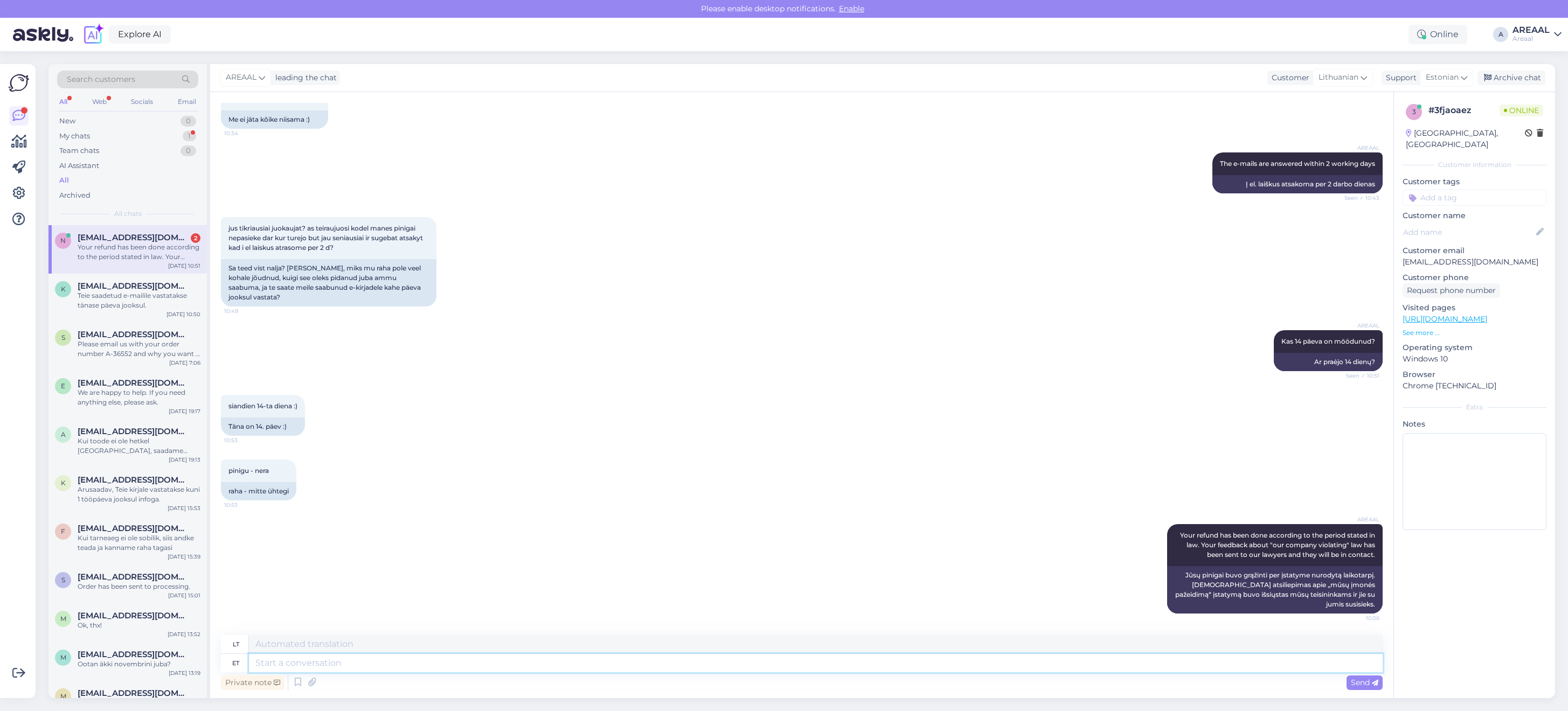
scroll to position [5575, 0]
click at [453, 174] on div "AREAAL The e-mails are answered within 2 working days Seen ✓ 10:43 Į el. laišku…" at bounding box center [801, 173] width 1162 height 65
click at [1191, 501] on div "pinigu - nera 10:53 raha - mitte ühtegi" at bounding box center [801, 480] width 1162 height 65
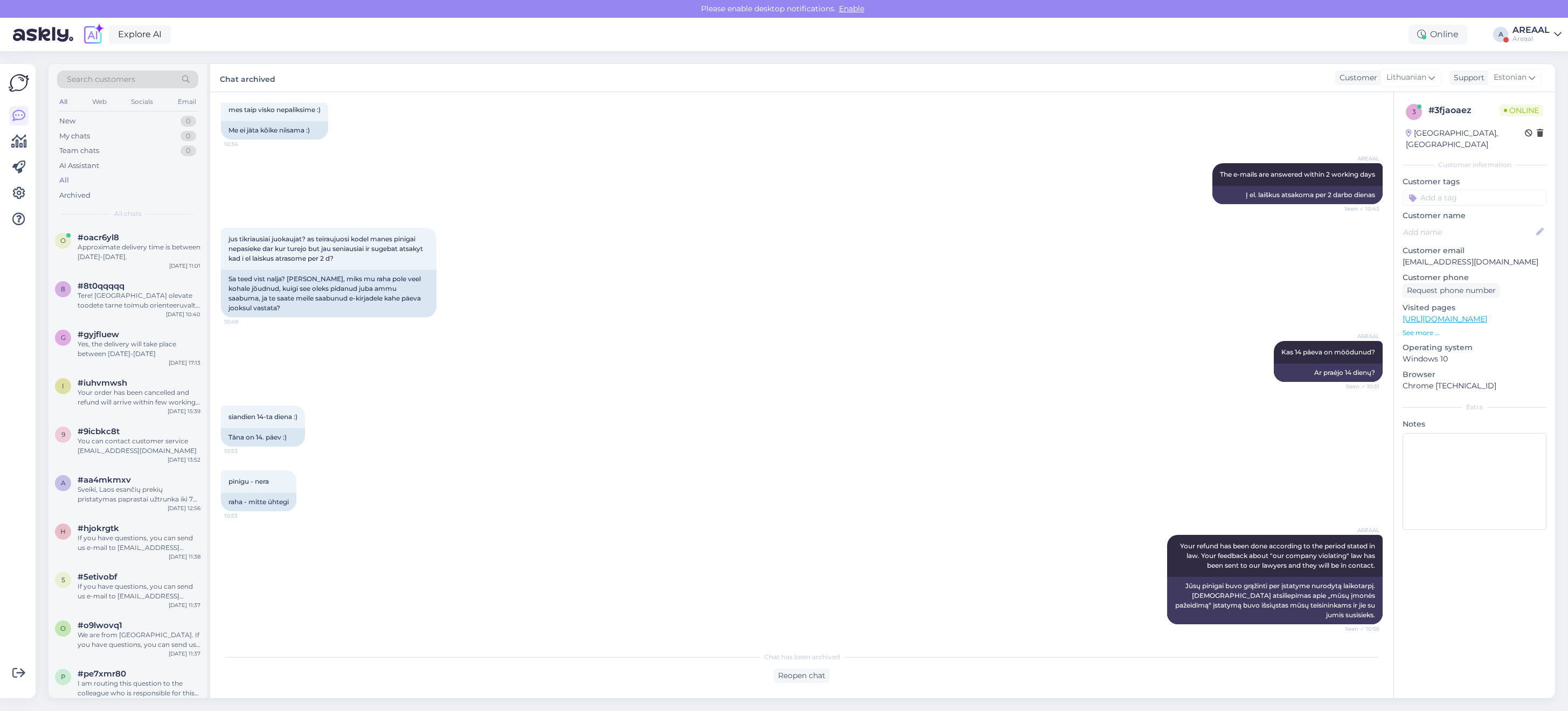
scroll to position [5569, 0]
click at [1522, 26] on div "AREAAL" at bounding box center [1531, 30] width 37 height 8
click at [1540, 78] on button "Open" at bounding box center [1537, 83] width 30 height 17
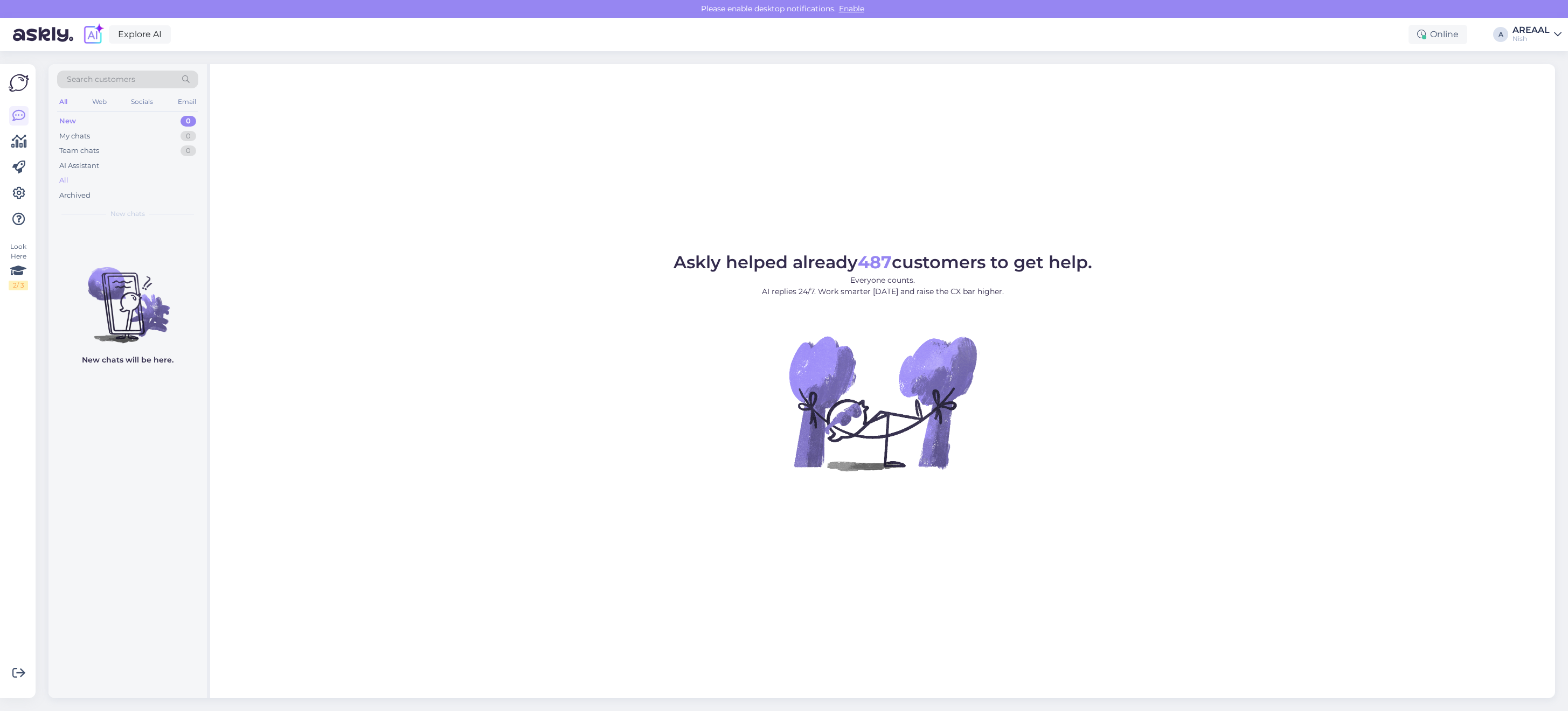
click at [153, 179] on div "All" at bounding box center [128, 180] width 141 height 15
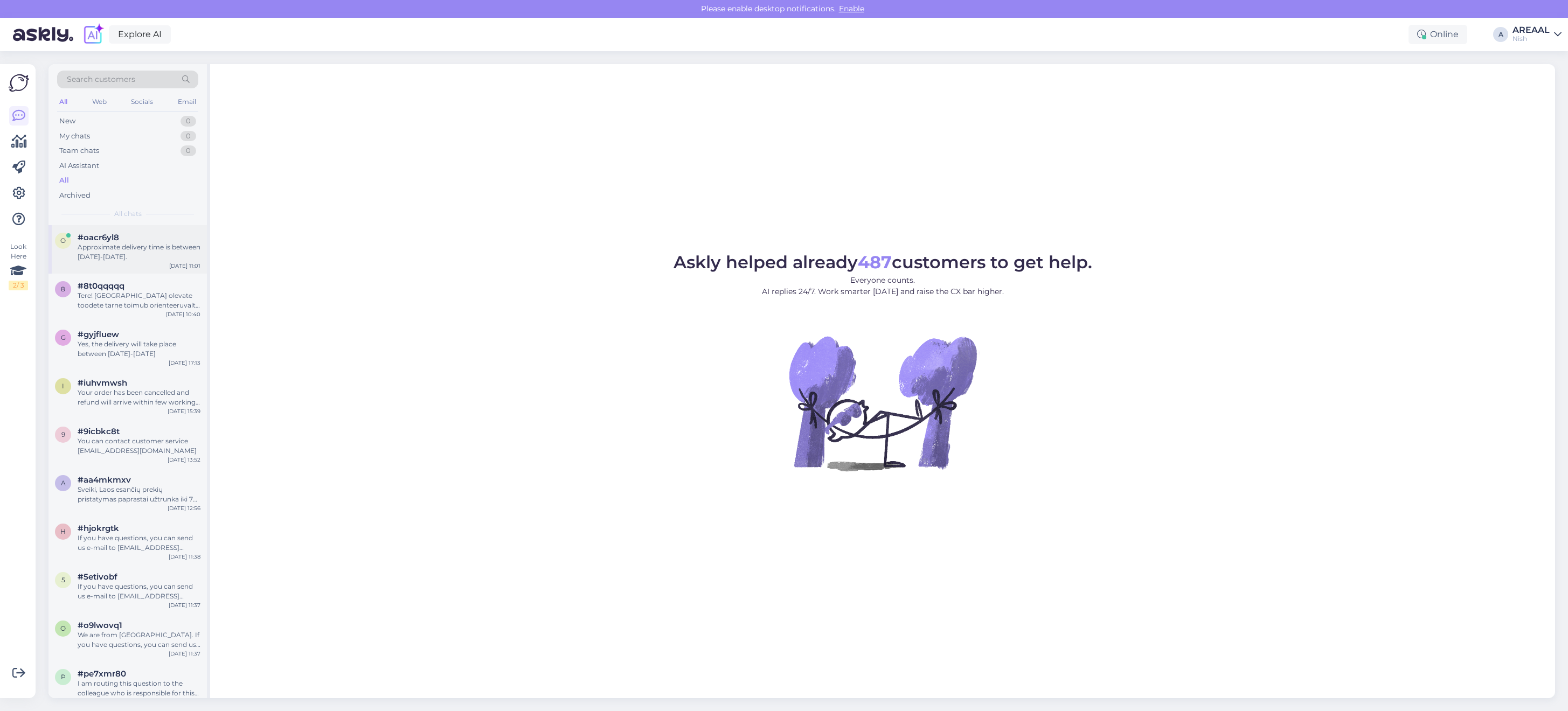
click at [165, 268] on div "o #oacr6yl8 Approximate delivery time is between 11-14 october. Oct 8 11:01" at bounding box center [127, 249] width 159 height 48
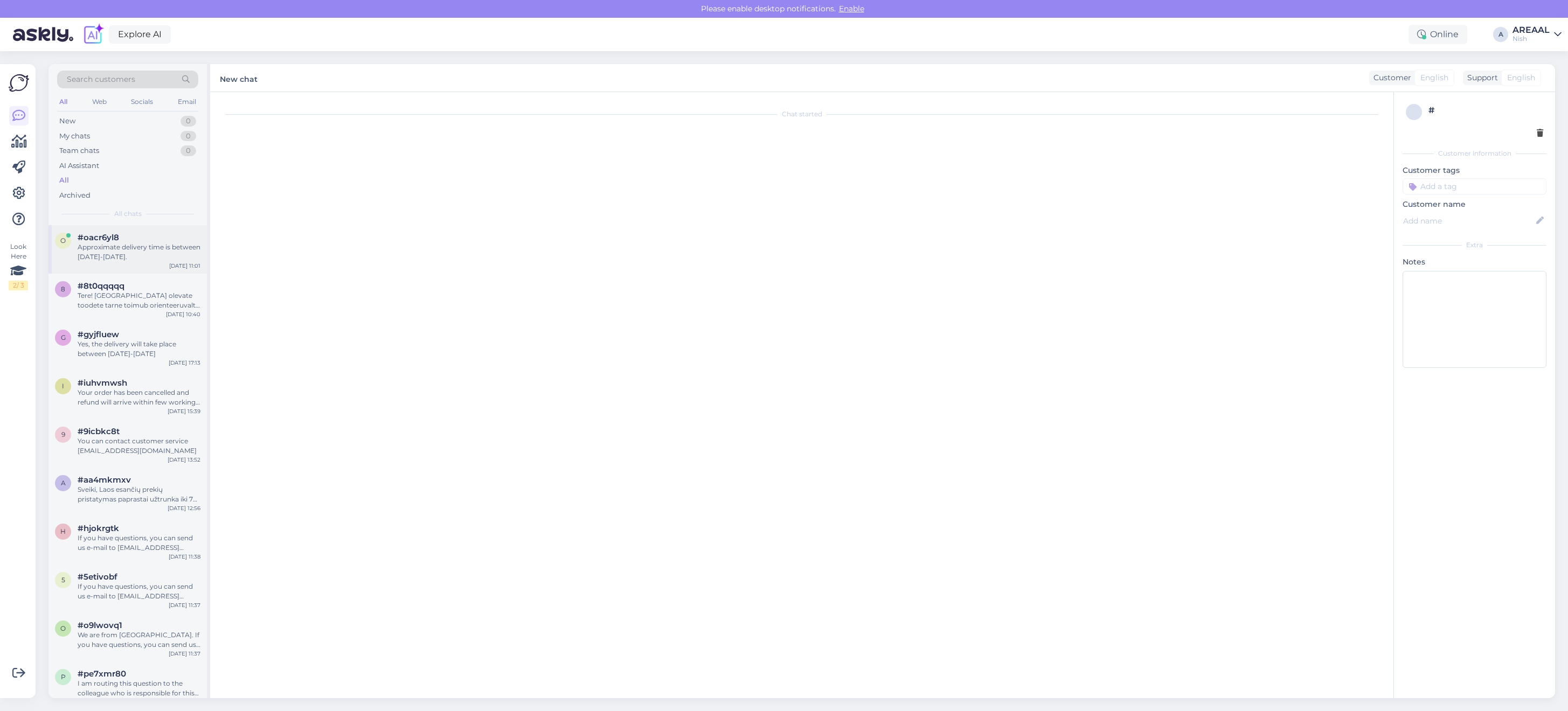
scroll to position [2266, 0]
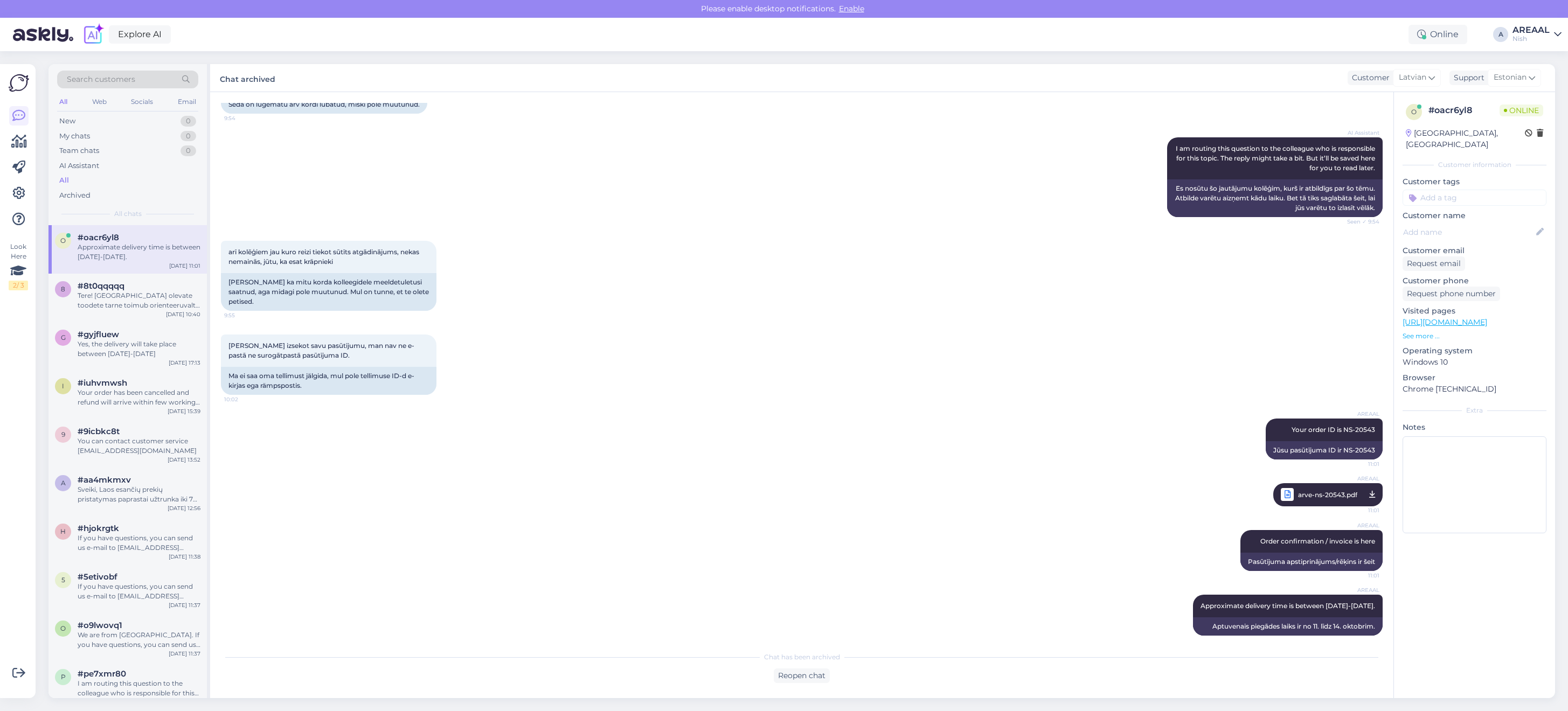
click at [1516, 36] on div "Nish" at bounding box center [1531, 39] width 37 height 8
drag, startPoint x: 1521, startPoint y: 41, endPoint x: 1526, endPoint y: 57, distance: 16.8
click at [1526, 57] on button "Open" at bounding box center [1537, 60] width 30 height 17
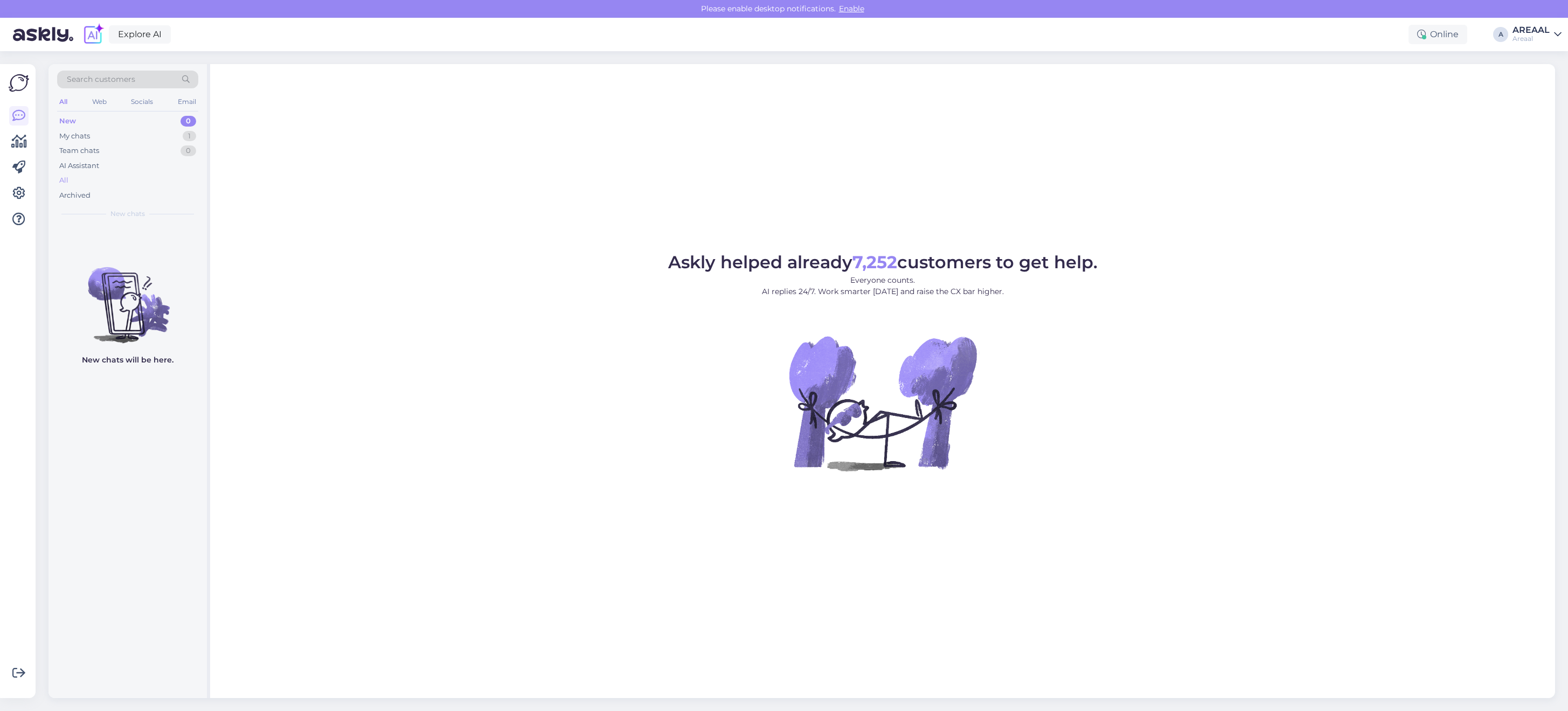
click at [169, 176] on div "All" at bounding box center [128, 180] width 141 height 15
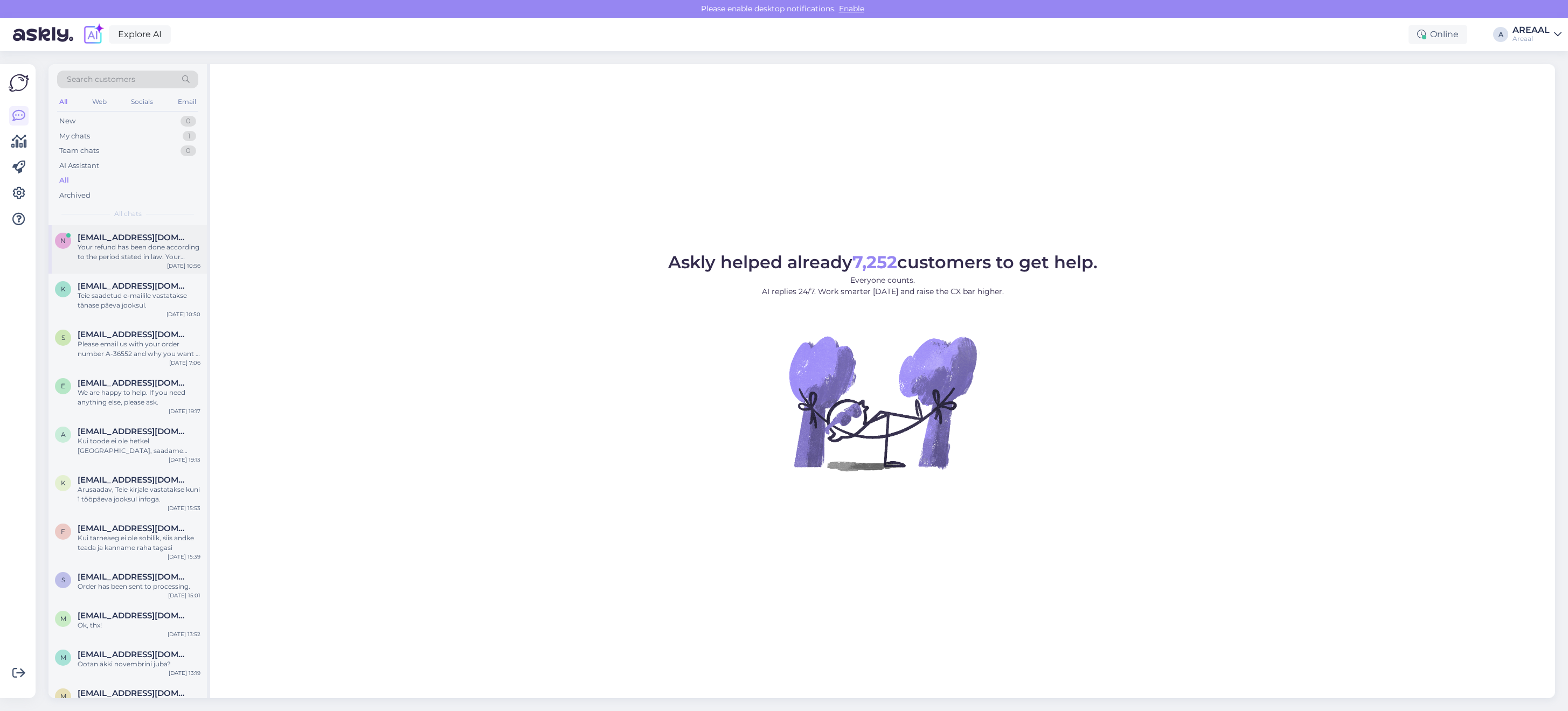
click at [165, 266] on div "n [EMAIL_ADDRESS][DOMAIN_NAME] Your refund has been done according to the perio…" at bounding box center [127, 249] width 159 height 48
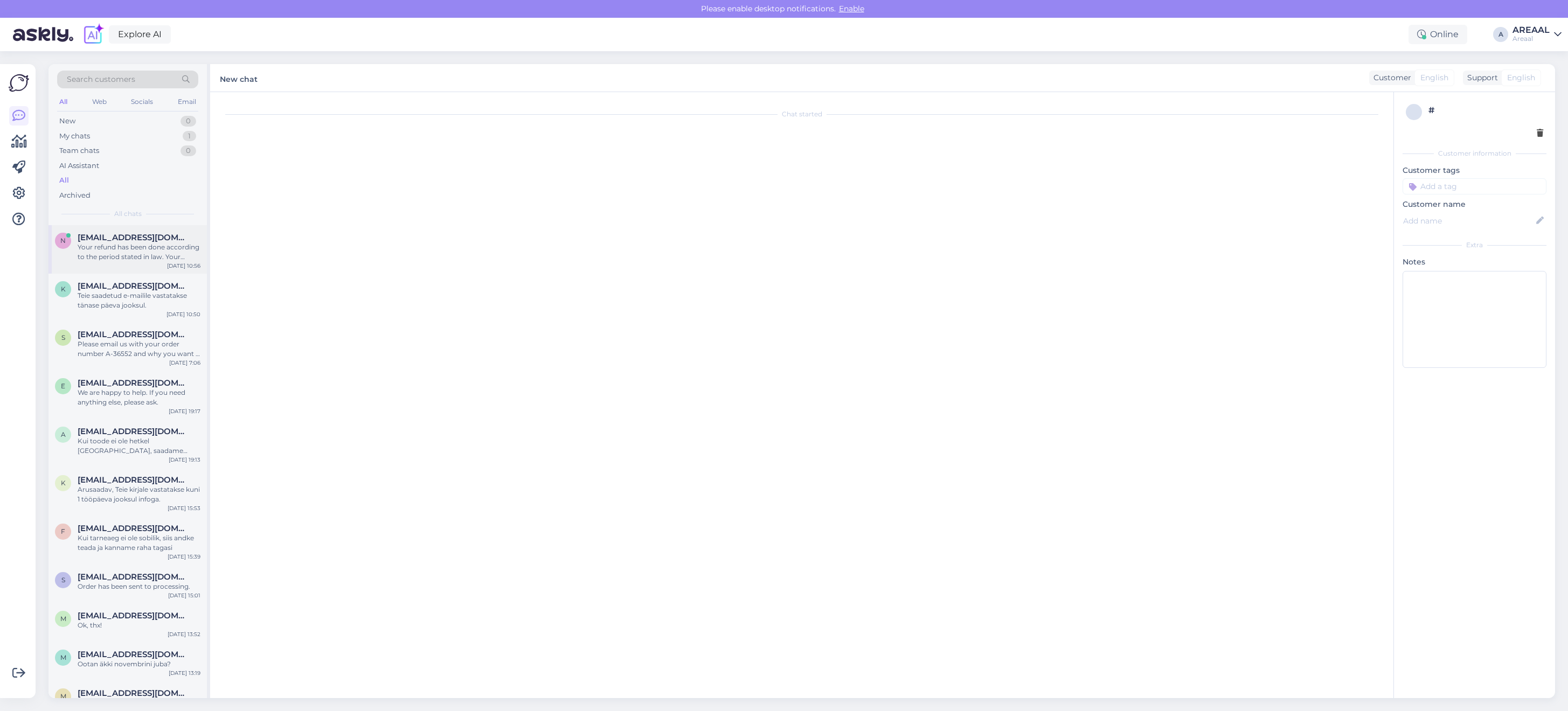
scroll to position [5580, 0]
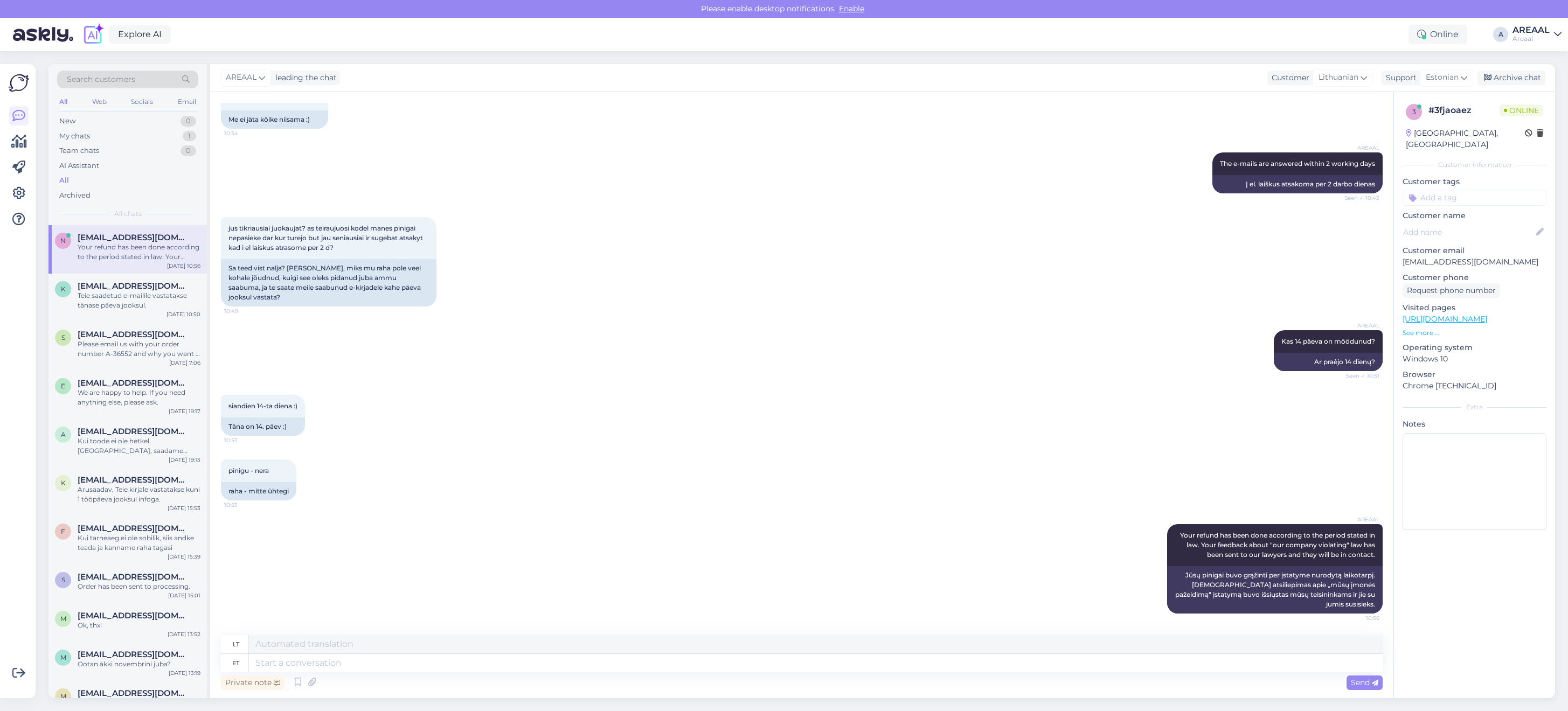
click at [888, 336] on div "AREAAL Kas 14 päeva on möödunud? Seen ✓ 10:51 Ar praėjo 14 dienų?" at bounding box center [801, 351] width 1162 height 65
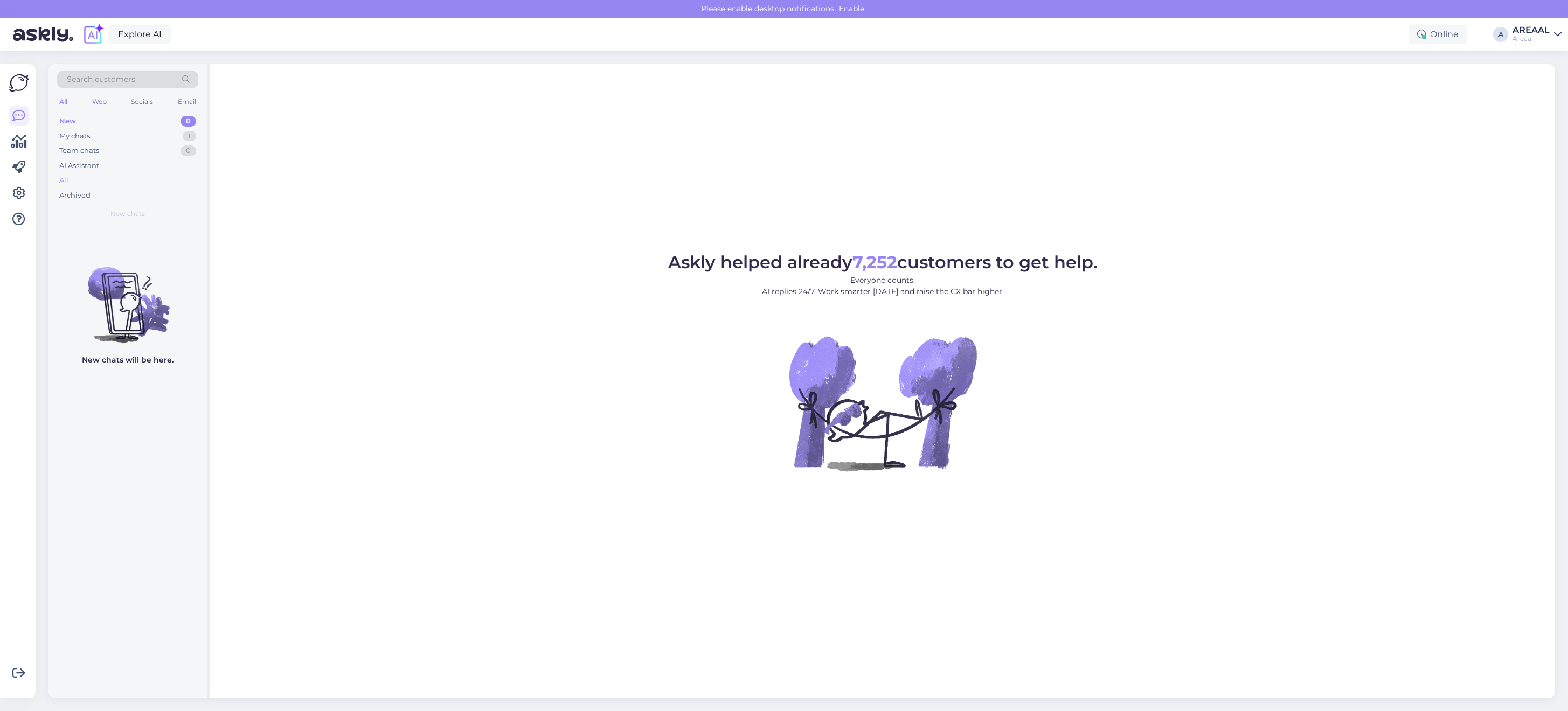
click at [151, 180] on div "All" at bounding box center [128, 180] width 141 height 15
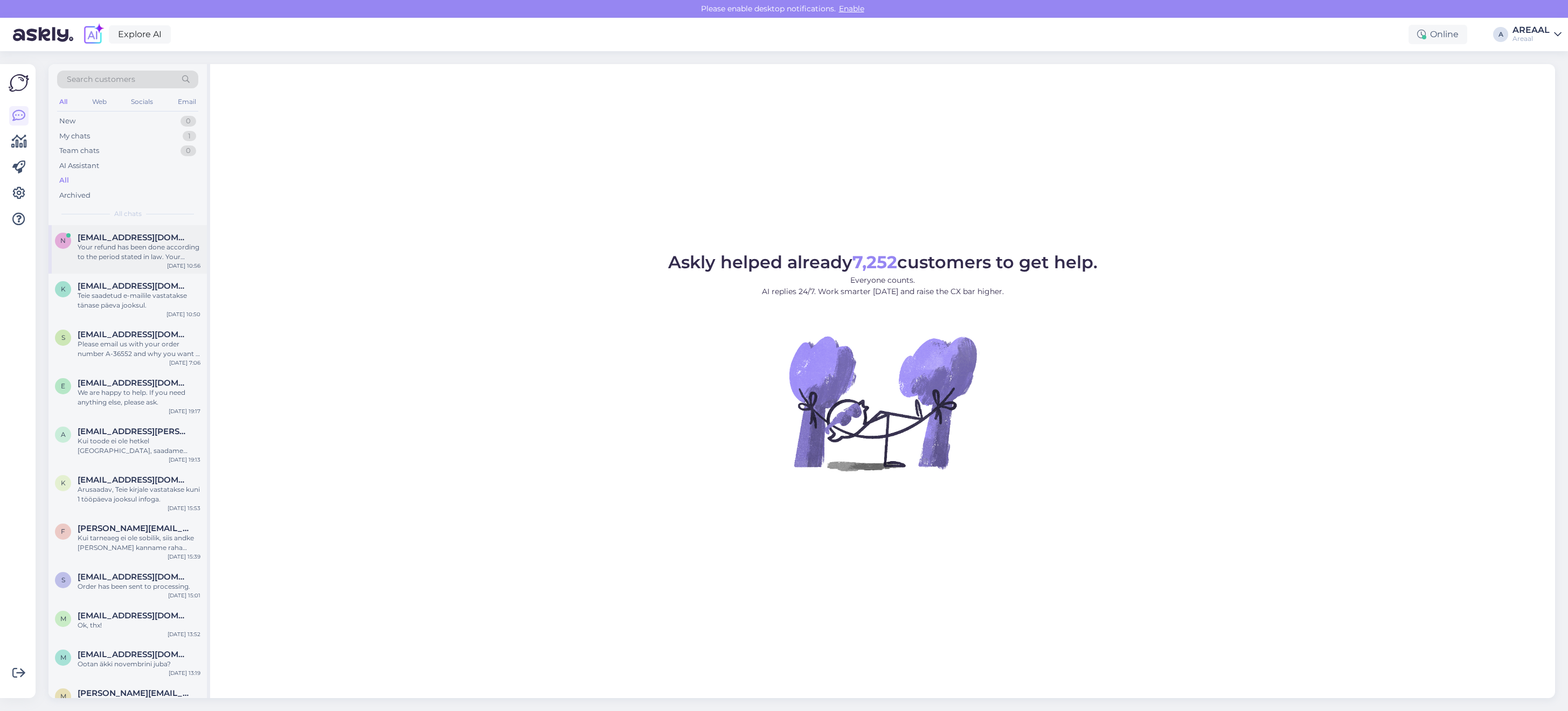
click at [146, 238] on span "[EMAIL_ADDRESS][DOMAIN_NAME]" at bounding box center [133, 238] width 112 height 10
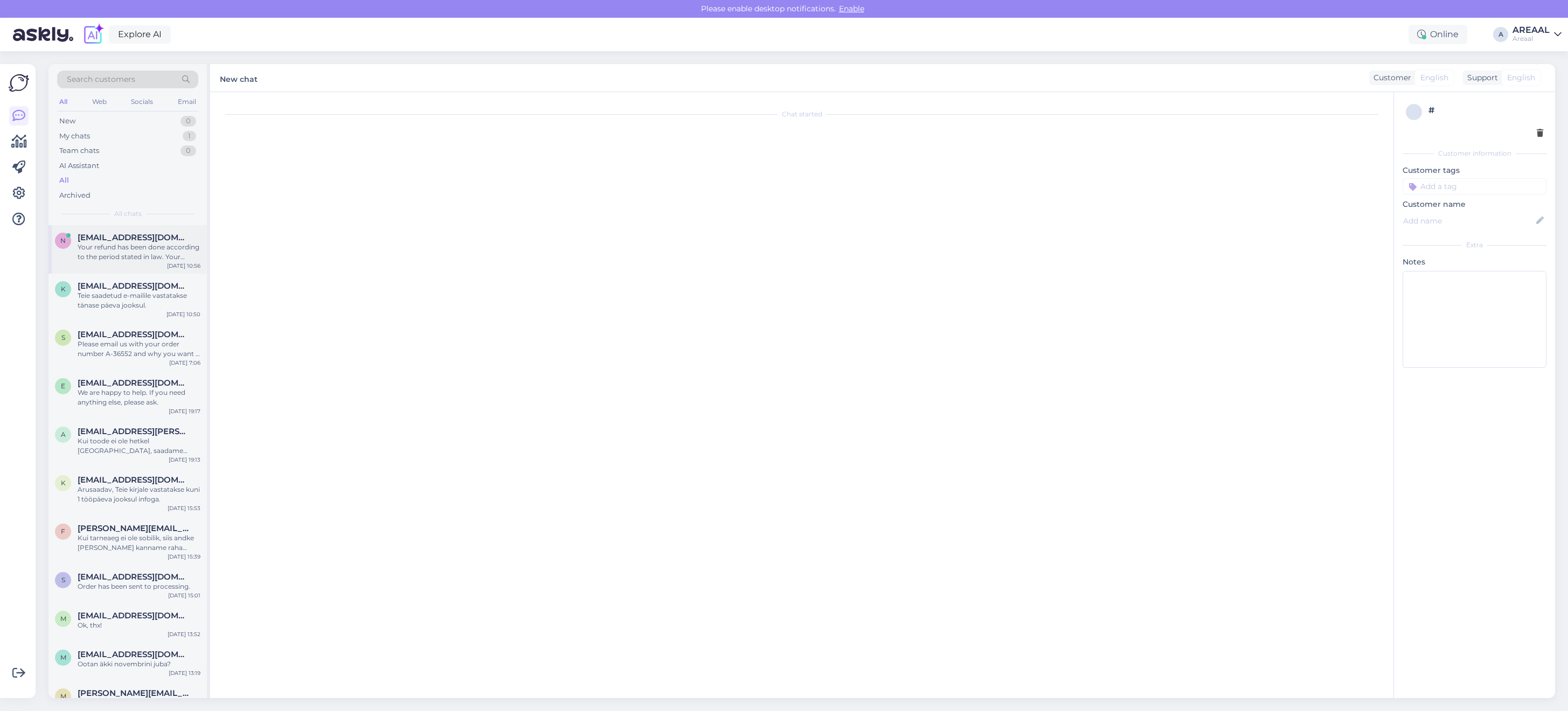
scroll to position [5580, 0]
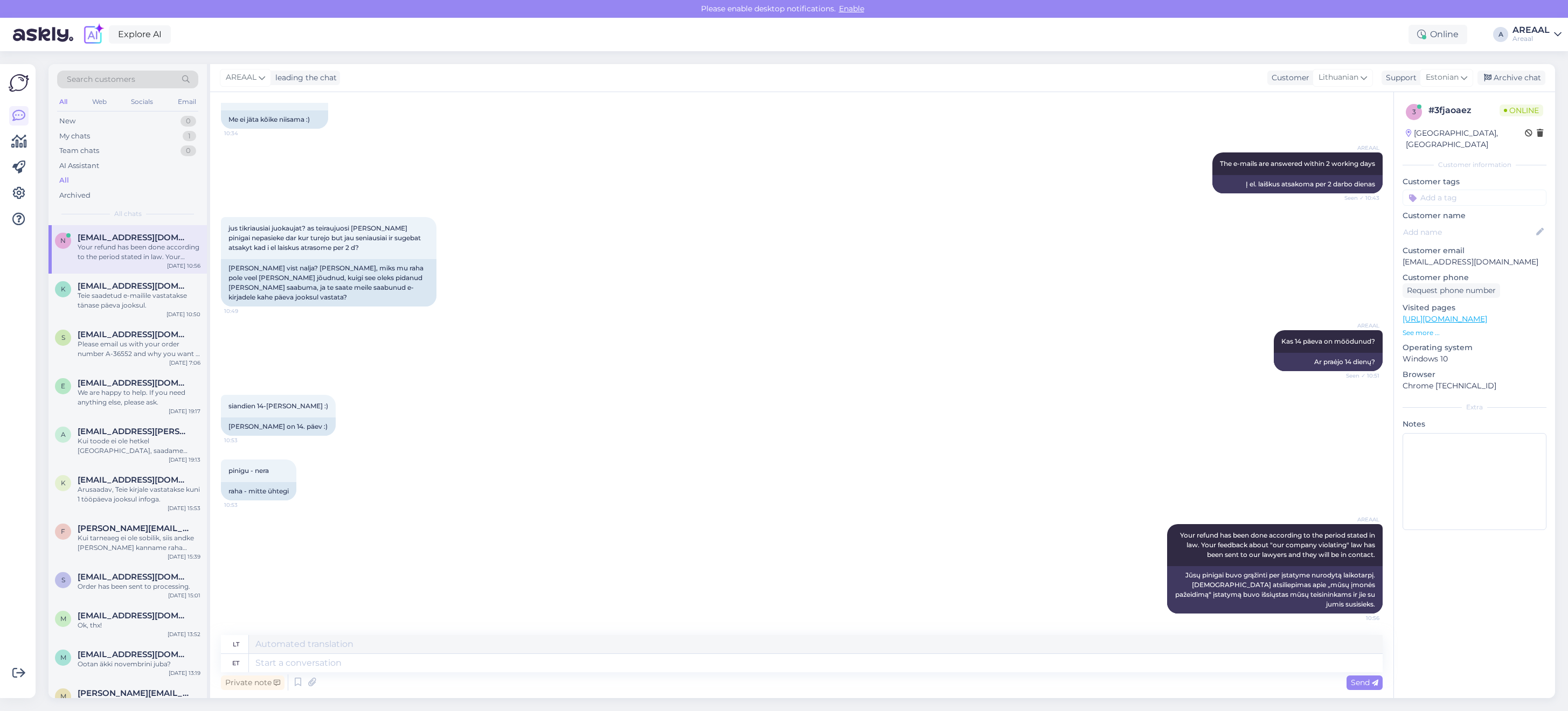
click at [1151, 290] on div "jus tikriausiai juokaujat? as teiraujuosi kodel manes pinigai nepasieke dar kur…" at bounding box center [801, 262] width 1162 height 113
click at [185, 140] on div "1" at bounding box center [189, 136] width 13 height 11
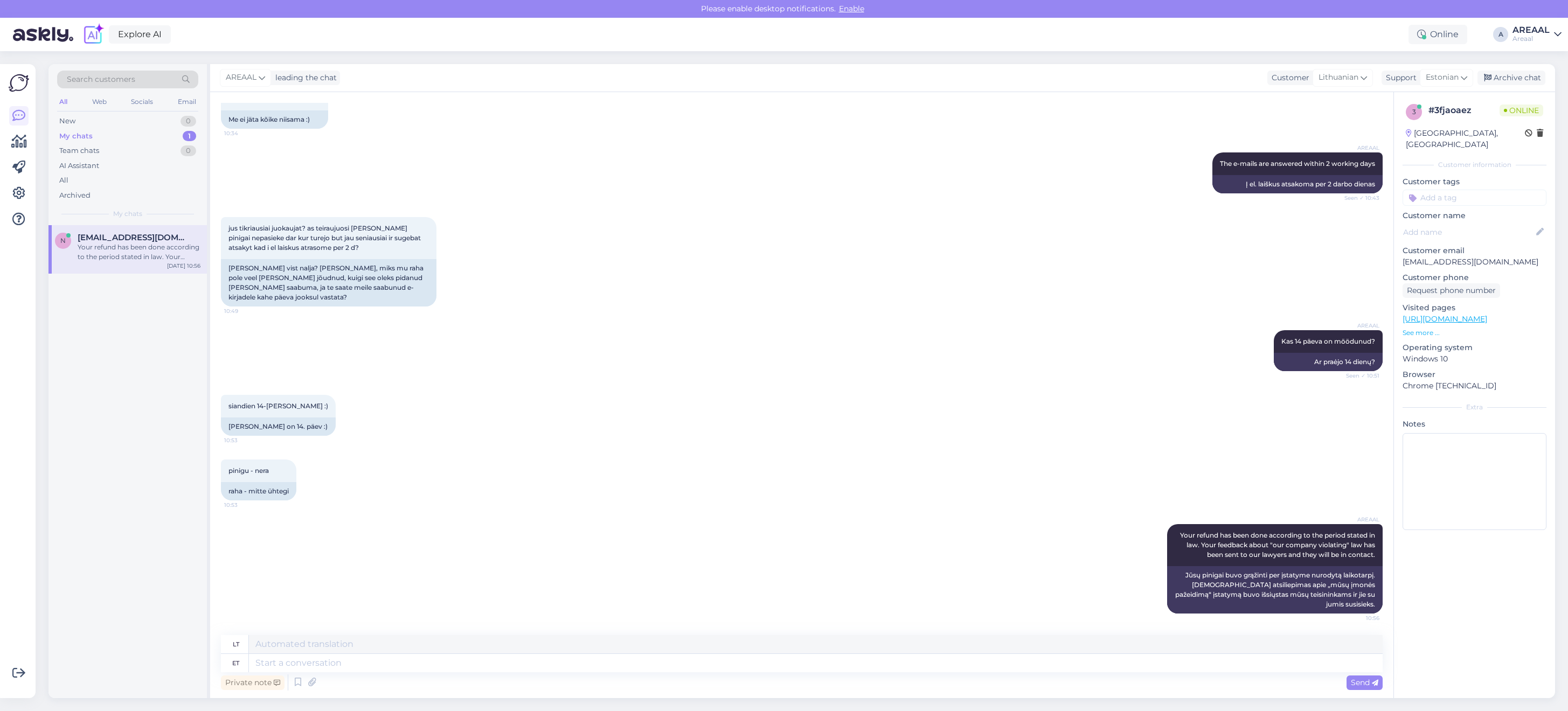
click at [151, 268] on div "n neringutea333@gmail.com Your refund has been done according to the period sta…" at bounding box center [127, 249] width 159 height 48
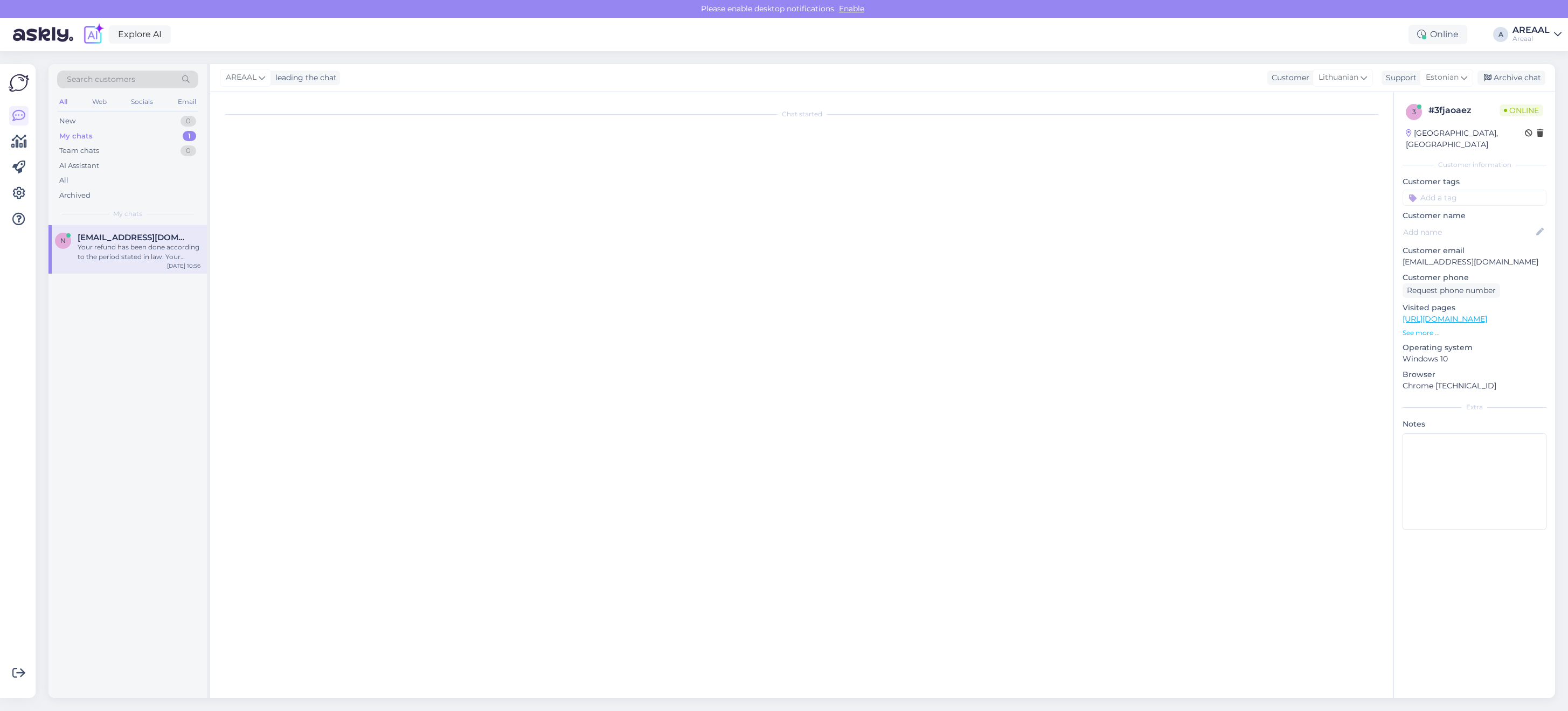
scroll to position [0, 0]
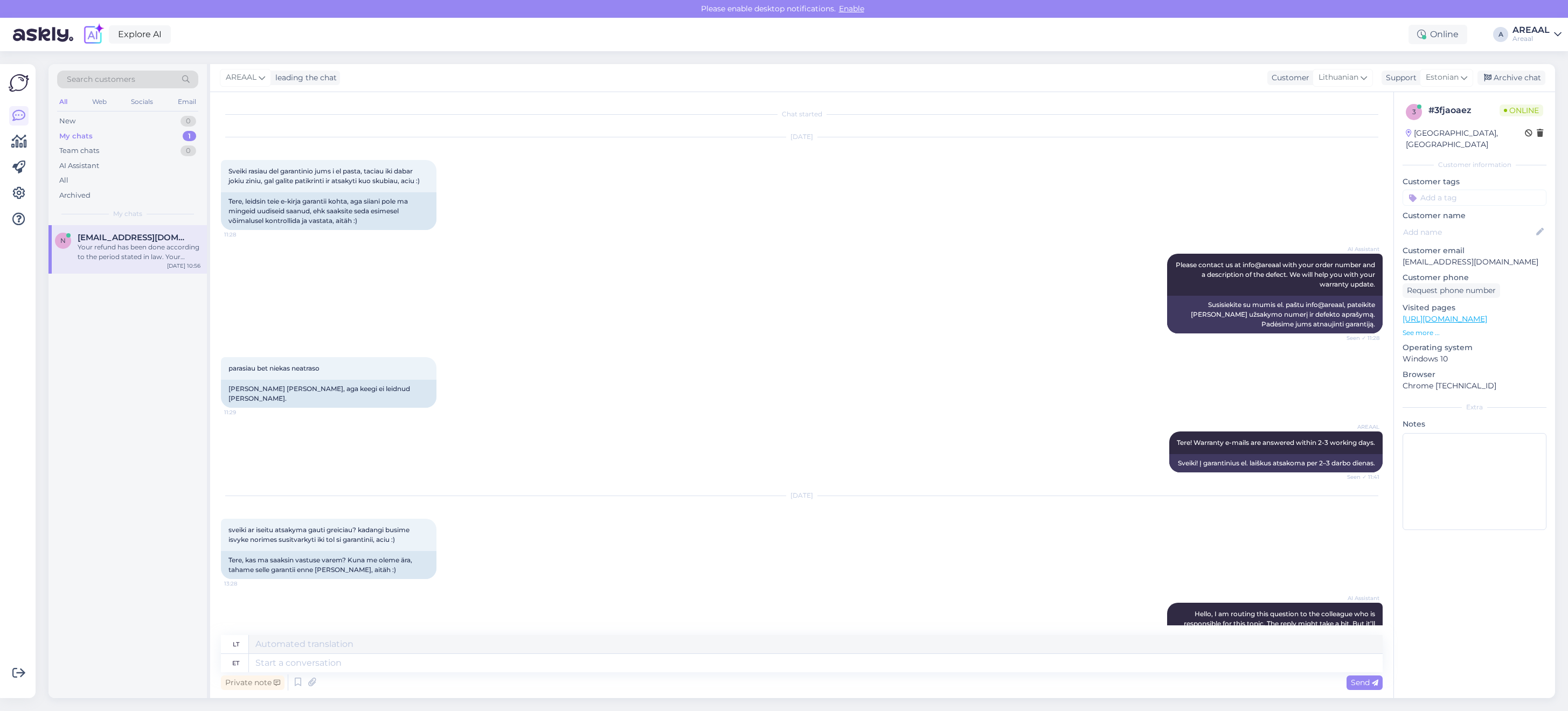
click at [1552, 82] on div "AREAAL leading the chat Customer Lithuanian Support Estonian Archive chat" at bounding box center [882, 78] width 1345 height 28
click at [1527, 76] on div "Archive chat" at bounding box center [1512, 78] width 68 height 15
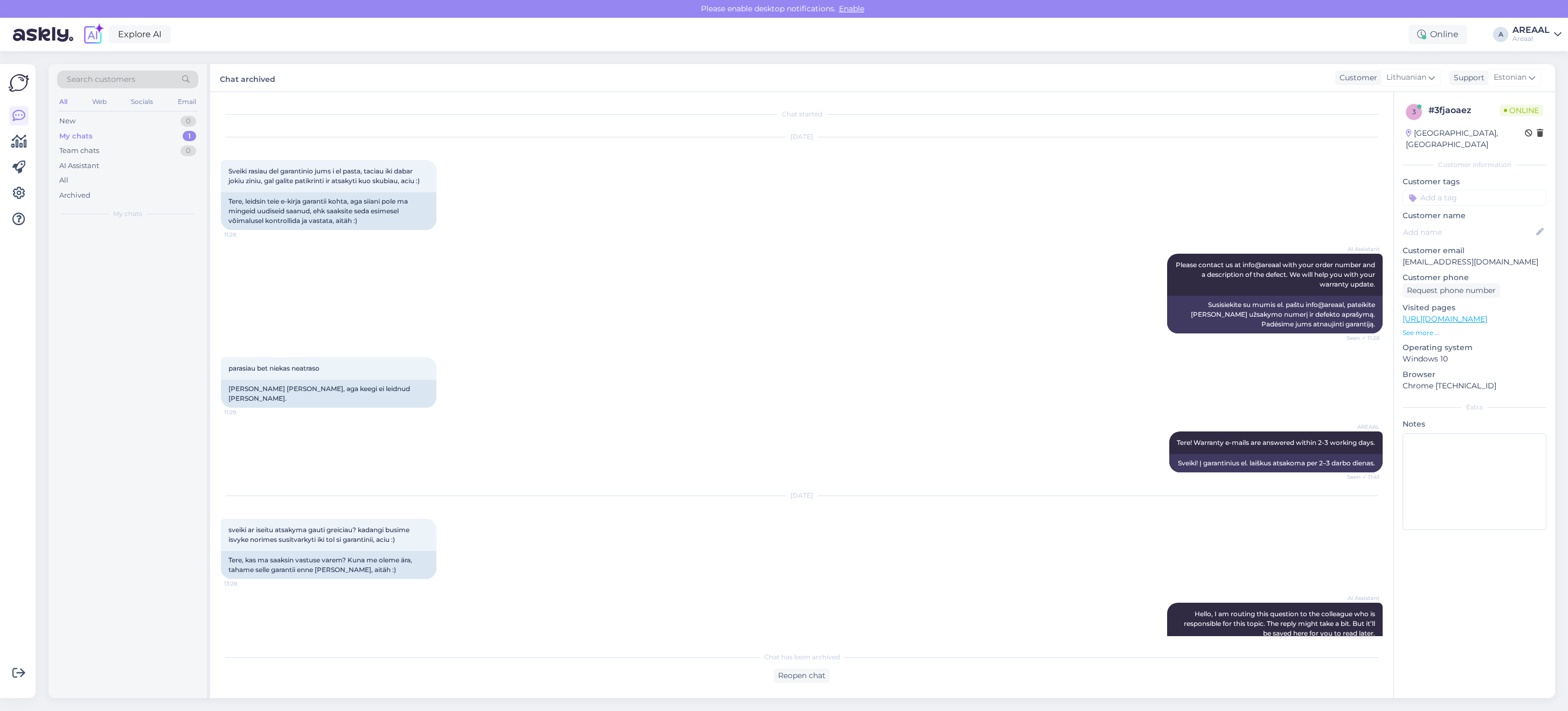
drag, startPoint x: 1538, startPoint y: 28, endPoint x: 1542, endPoint y: 39, distance: 11.7
click at [1538, 28] on div "AREAAL" at bounding box center [1531, 30] width 37 height 8
click at [1539, 80] on button "Open" at bounding box center [1537, 83] width 30 height 17
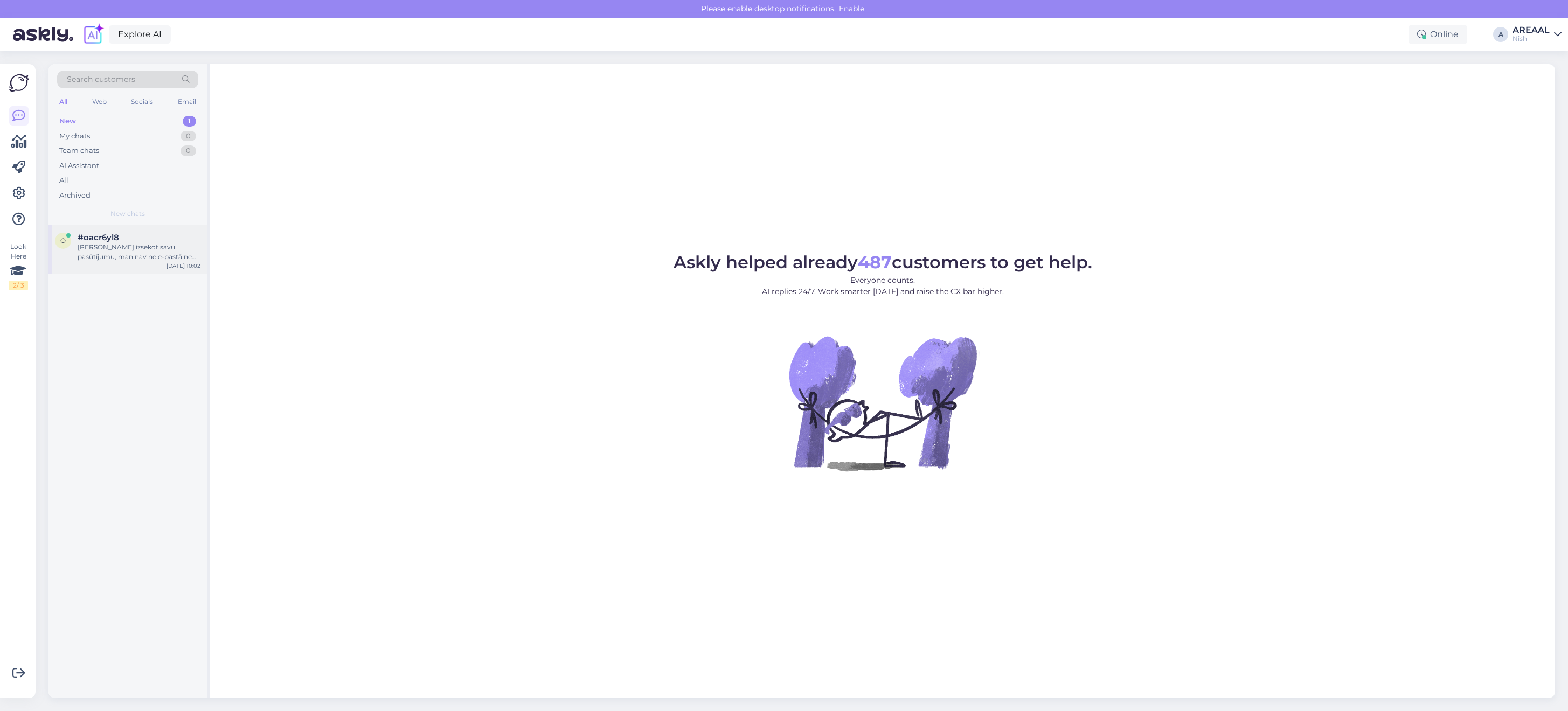
click at [168, 238] on div "#oacr6yl8" at bounding box center [139, 238] width 123 height 10
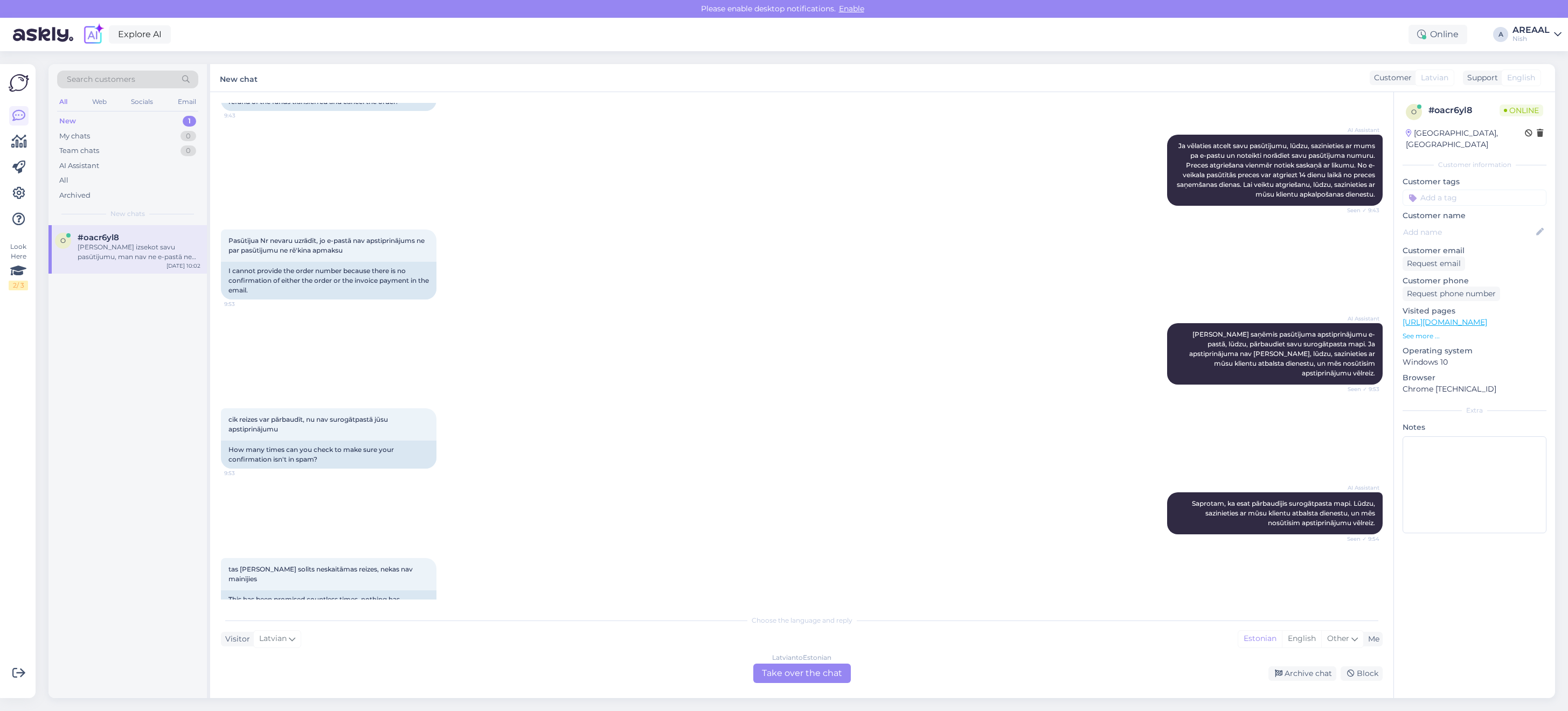
scroll to position [1407, 0]
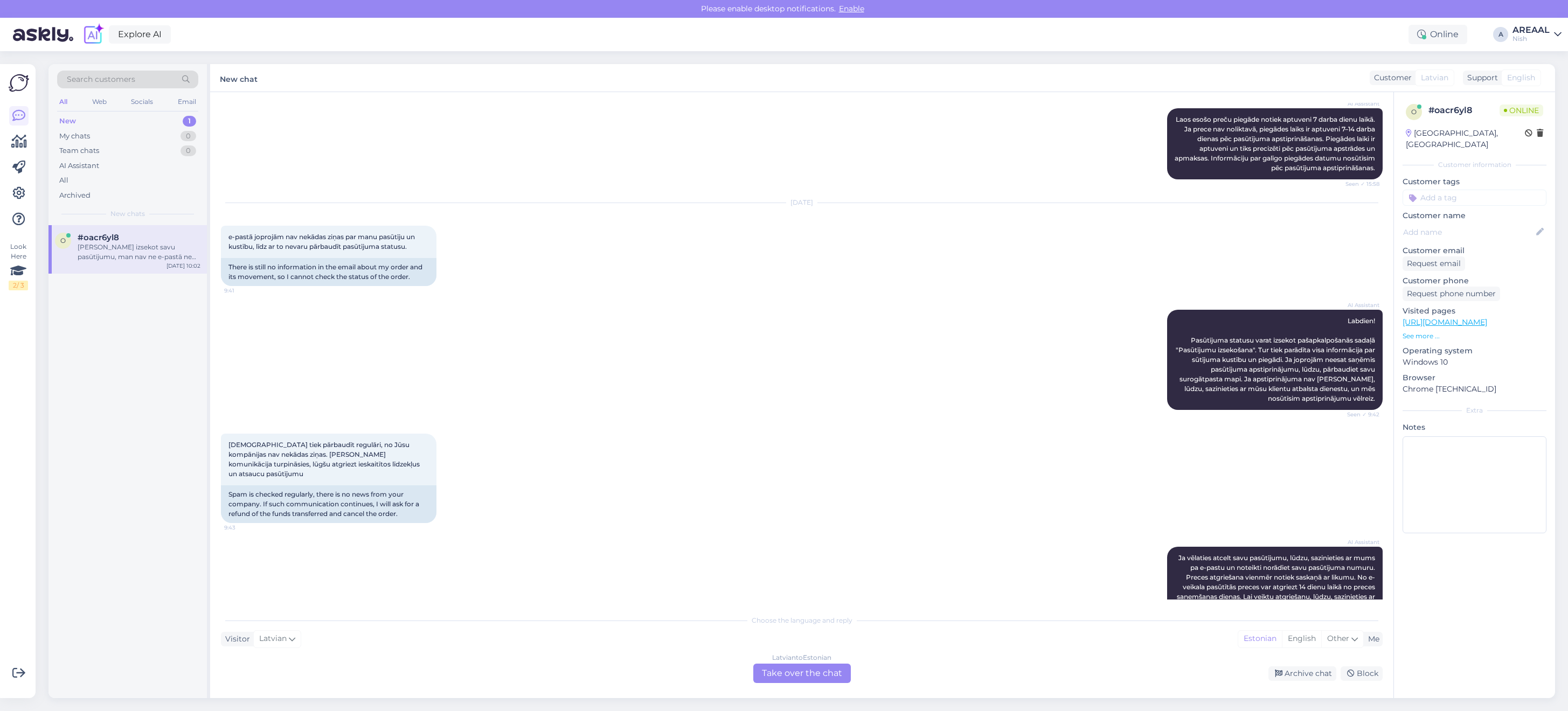
click at [590, 306] on div "AI Assistant Labdien! Pasūtījuma statusu varat izsekot pašapkalpošanās sadaļā "…" at bounding box center [801, 360] width 1162 height 124
drag, startPoint x: 596, startPoint y: 246, endPoint x: 606, endPoint y: 323, distance: 77.6
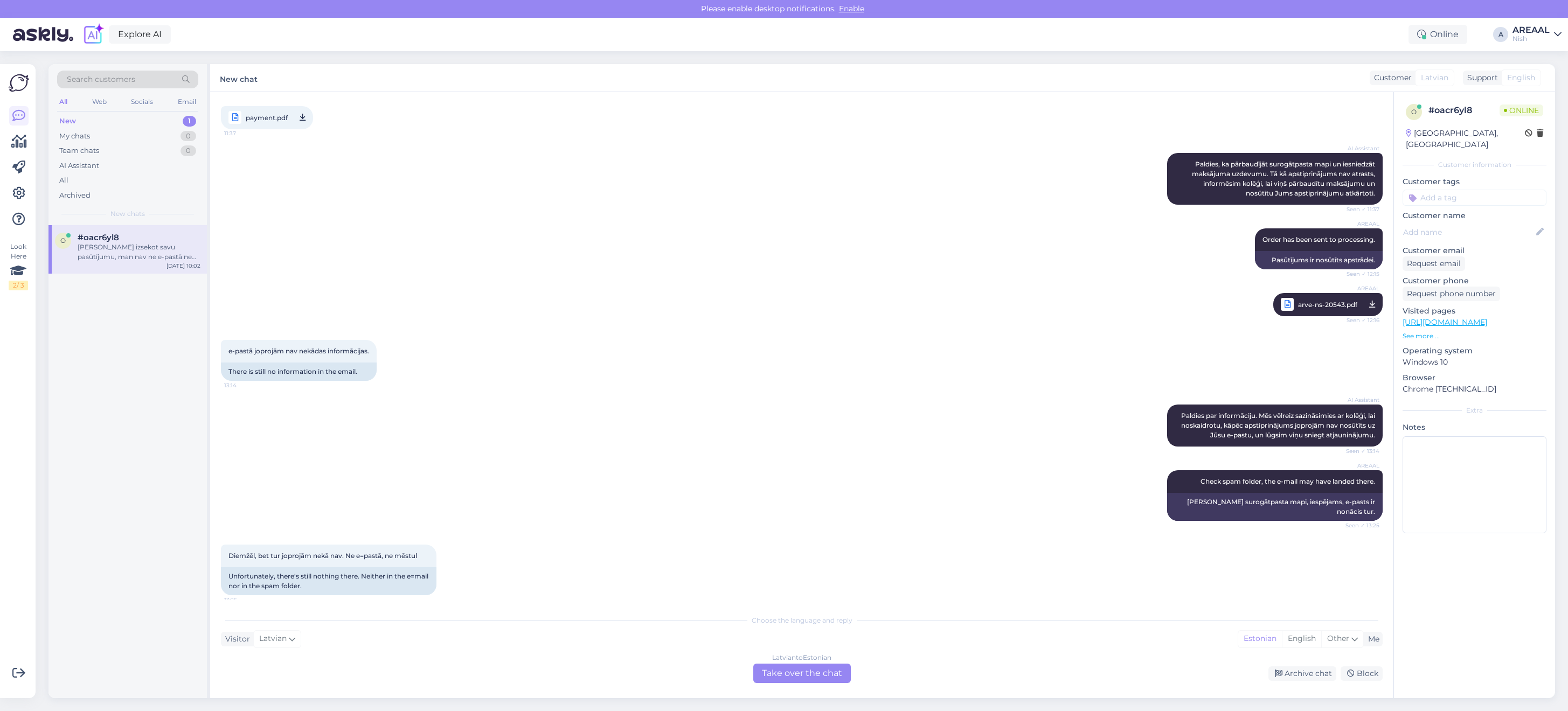
scroll to position [2081, 0]
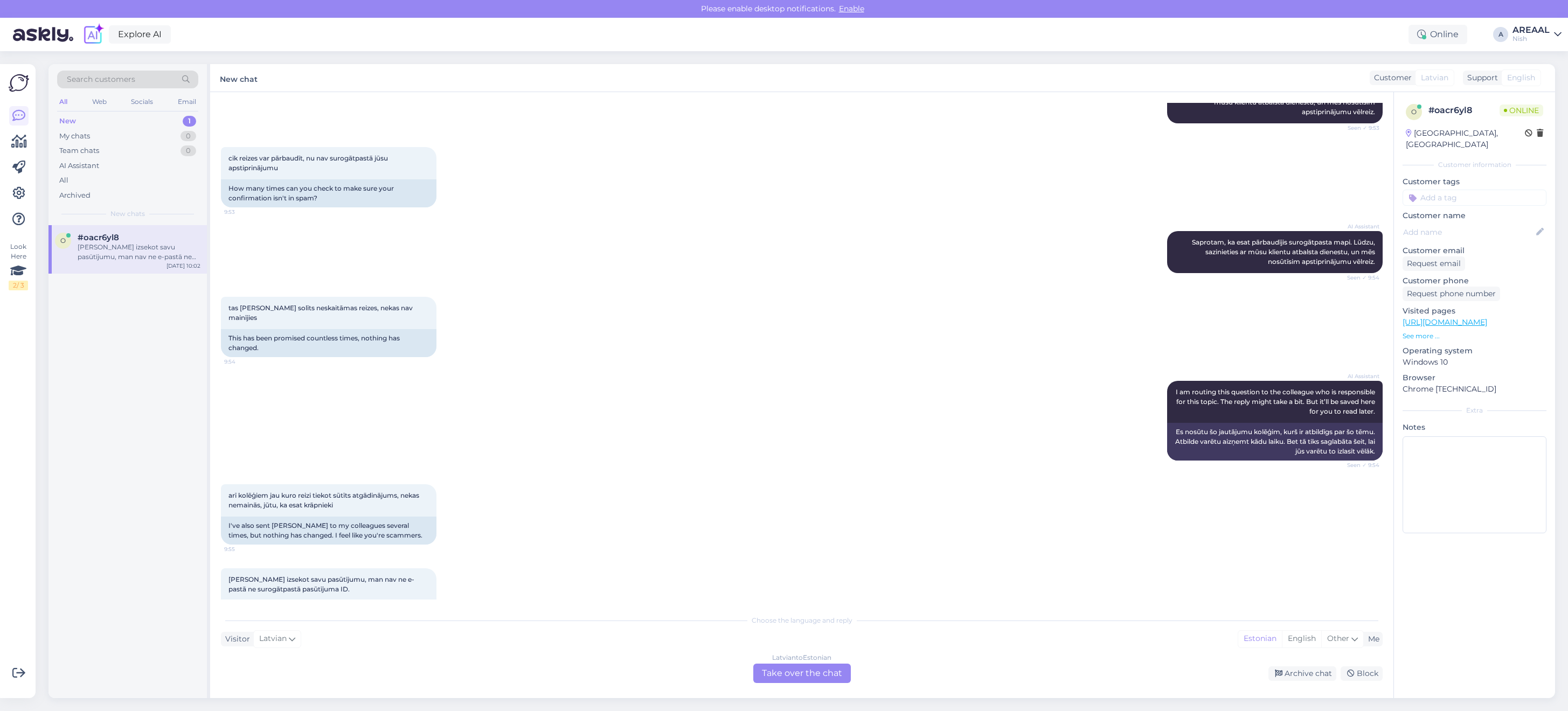
click at [611, 478] on div "arī kolēģiem jau kuro reizi tiekot sūtīts atgādinājums, nekas nemainās, jūtu, k…" at bounding box center [801, 514] width 1162 height 84
click at [626, 479] on div "arī kolēģiem jau kuro reizi tiekot sūtīts atgādinājums, nekas nemainās, jūtu, k…" at bounding box center [801, 514] width 1162 height 84
click at [604, 405] on div "AI Assistant I am routing this question to the colleague who is responsible for…" at bounding box center [801, 420] width 1162 height 104
click at [586, 376] on div "AI Assistant I am routing this question to the colleague who is responsible for…" at bounding box center [801, 420] width 1162 height 104
click at [769, 685] on div "Chat started Oct 6 2025 Vakar pasūtīju Fitbit Versa 4 pulksteni, veicu apmaksu,…" at bounding box center [801, 395] width 1183 height 606
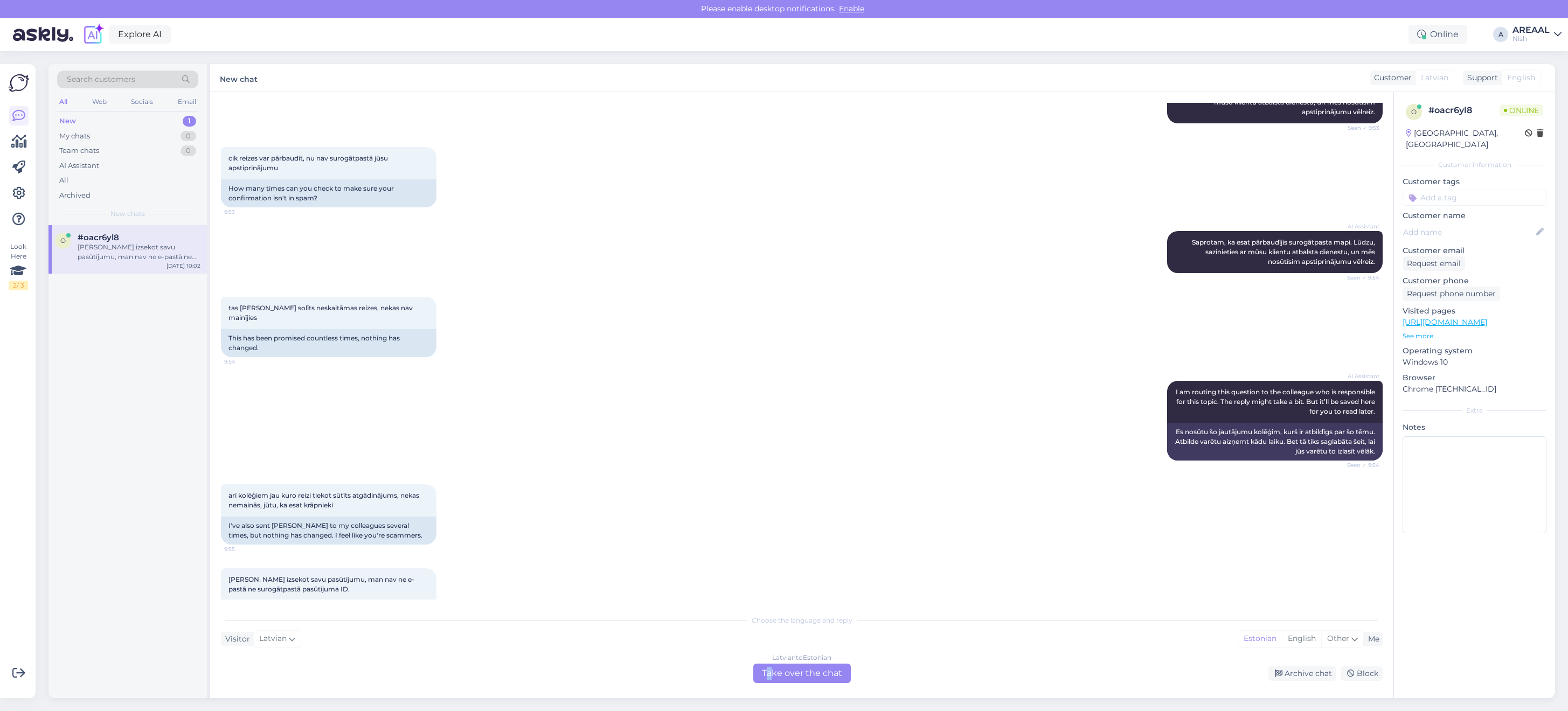
click at [771, 675] on div "Latvian to Estonian Take over the chat" at bounding box center [801, 673] width 97 height 19
click at [771, 672] on div "Latvian to Estonian Take over the chat" at bounding box center [801, 673] width 97 height 19
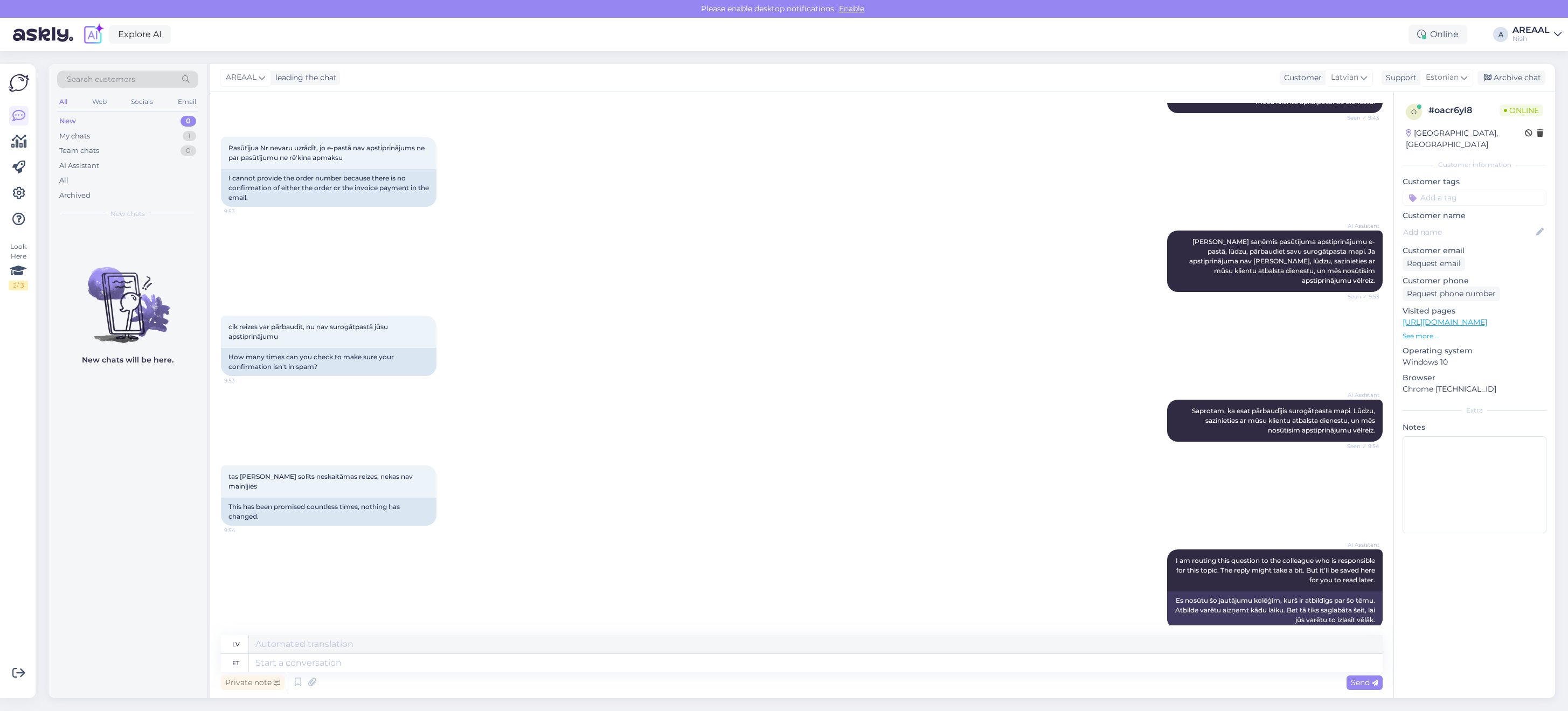
scroll to position [1381, 0]
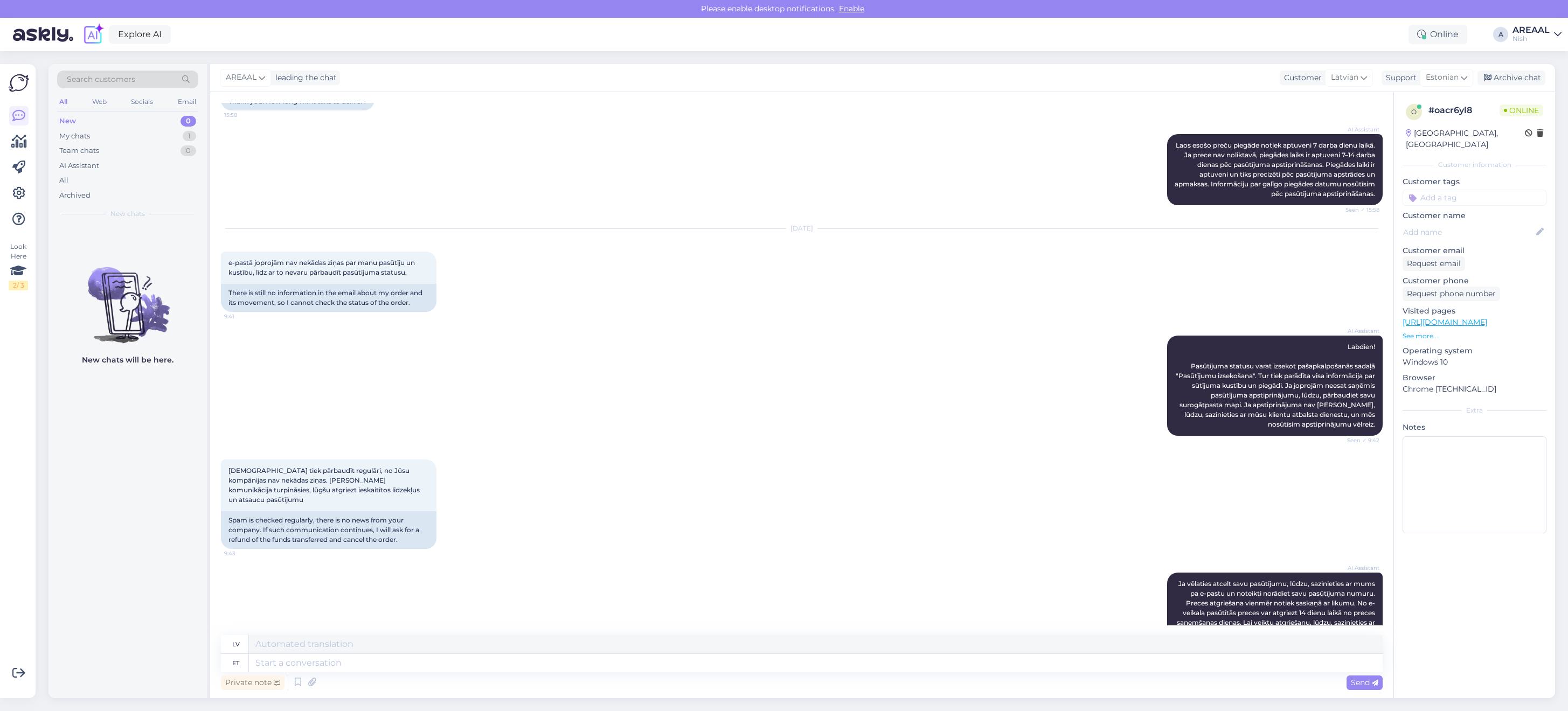
click at [841, 338] on div "AI Assistant Labdien! Pasūtījuma statusu varat izsekot pašapkalpošanās sadaļā "…" at bounding box center [801, 385] width 1162 height 124
click at [899, 248] on div "Oct 8 2025 e-pastā joprojām nav nekādas ziņas par manu pasūtīju un kustību, līd…" at bounding box center [801, 270] width 1162 height 106
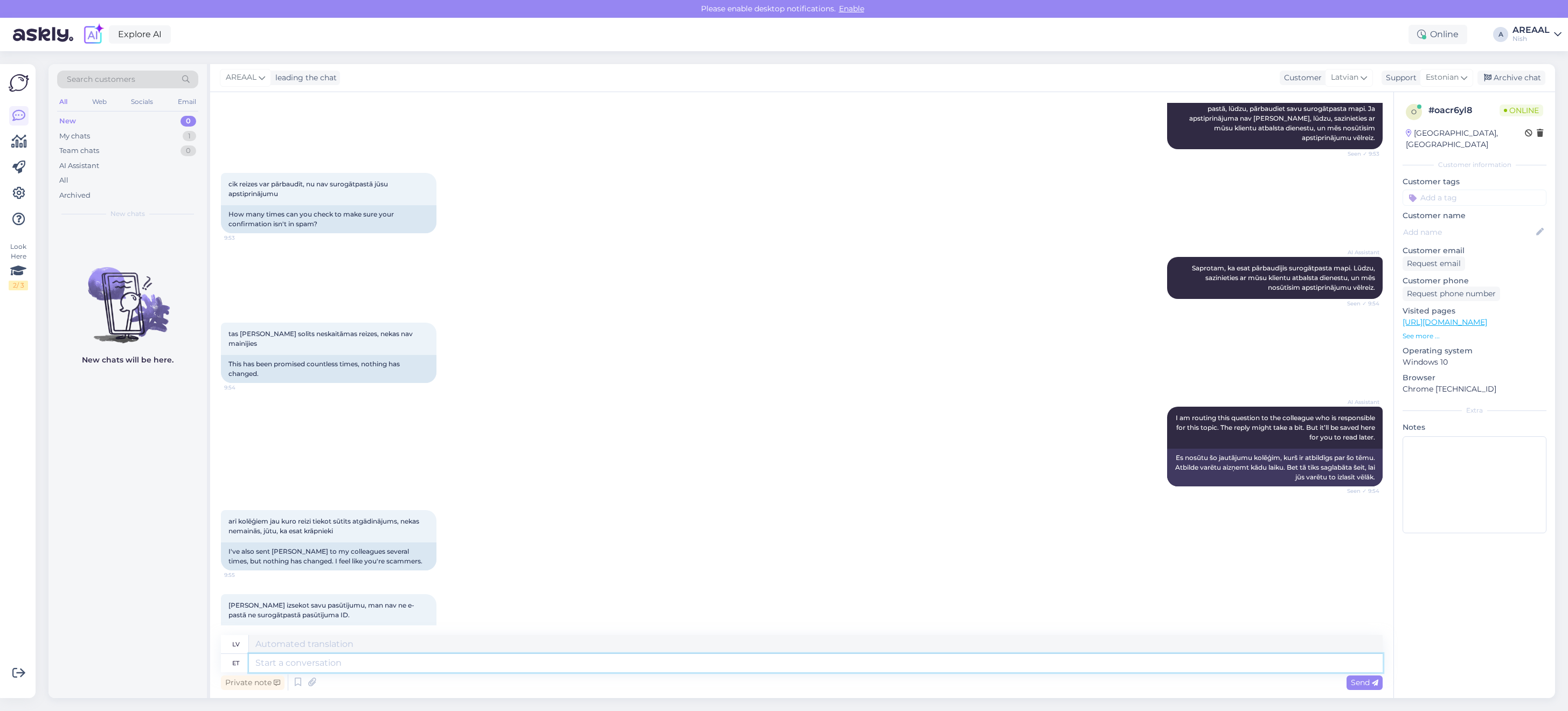
click at [1052, 666] on textarea at bounding box center [816, 664] width 1134 height 18
type textarea "Whbat ar"
type textarea "Kas tas ir?"
type textarea "Whbat a"
click at [967, 669] on textarea at bounding box center [816, 664] width 1134 height 18
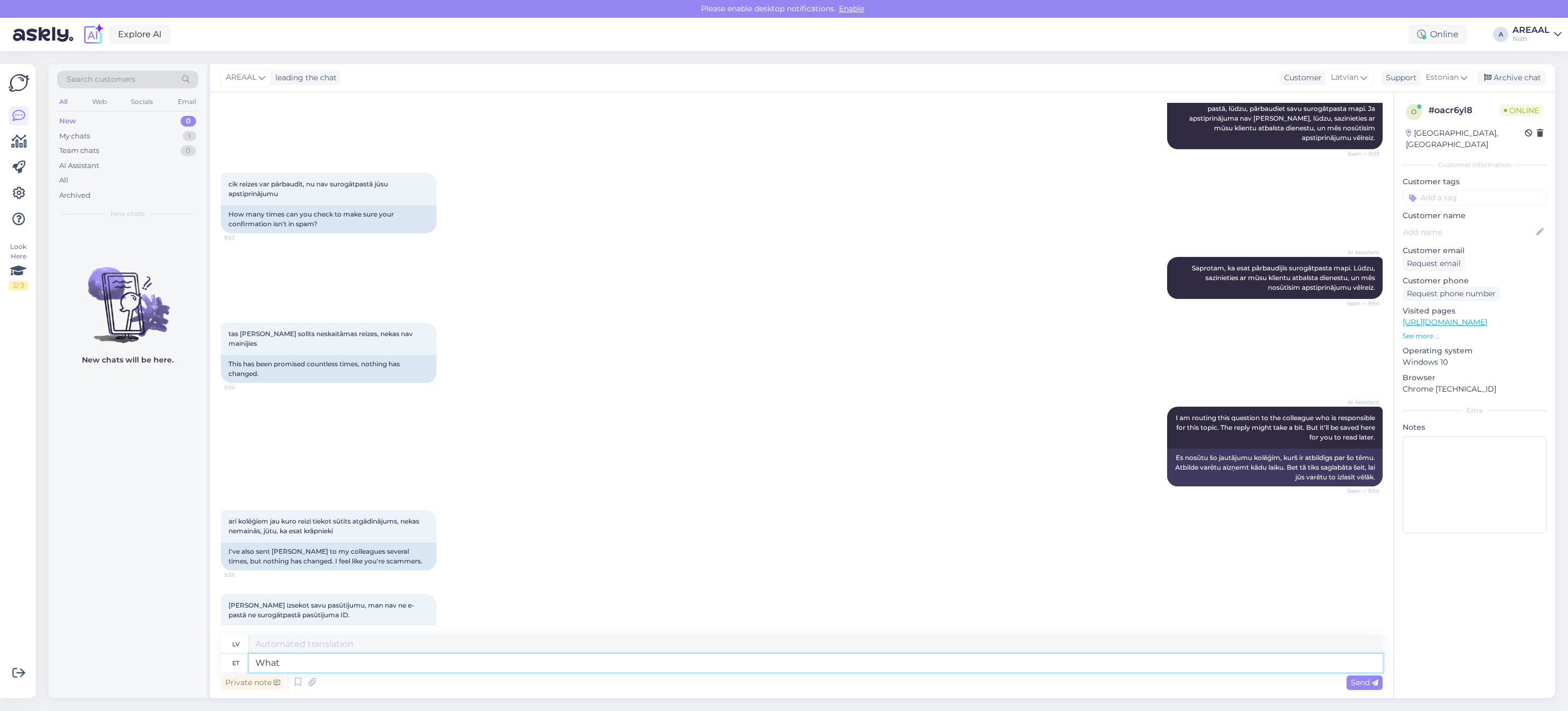
type textarea "What"
type textarea "Kas"
type textarea "O"
type textarea "Your o"
type textarea "Tavs"
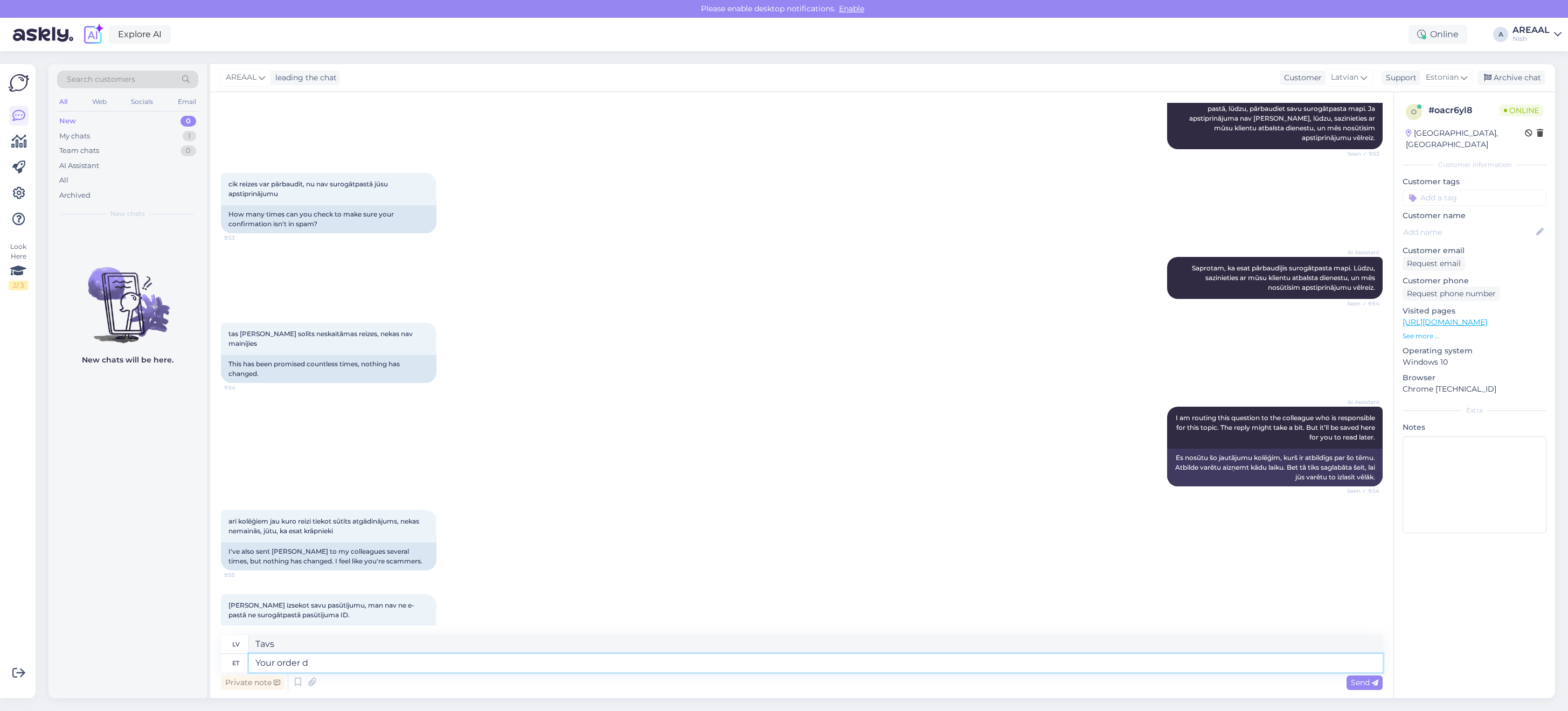
type textarea "Your order"
type textarea "Jūsu pasūtījums"
type textarea "Your order ID is"
type textarea "Jūsu pasūtījuma ID ir"
type textarea "Your order ID is NS-20543"
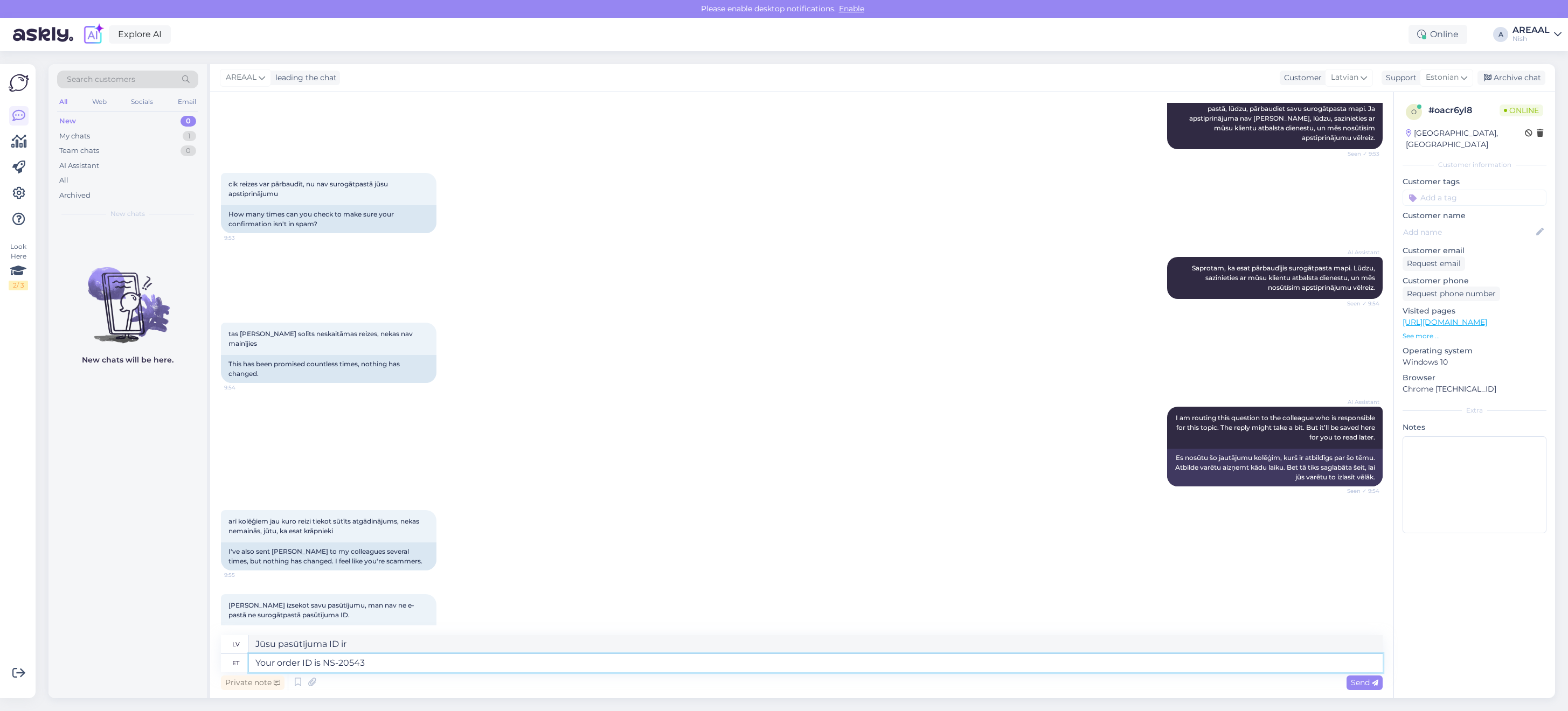
type textarea "Jūsu pasūtījuma ID ir NS-20543"
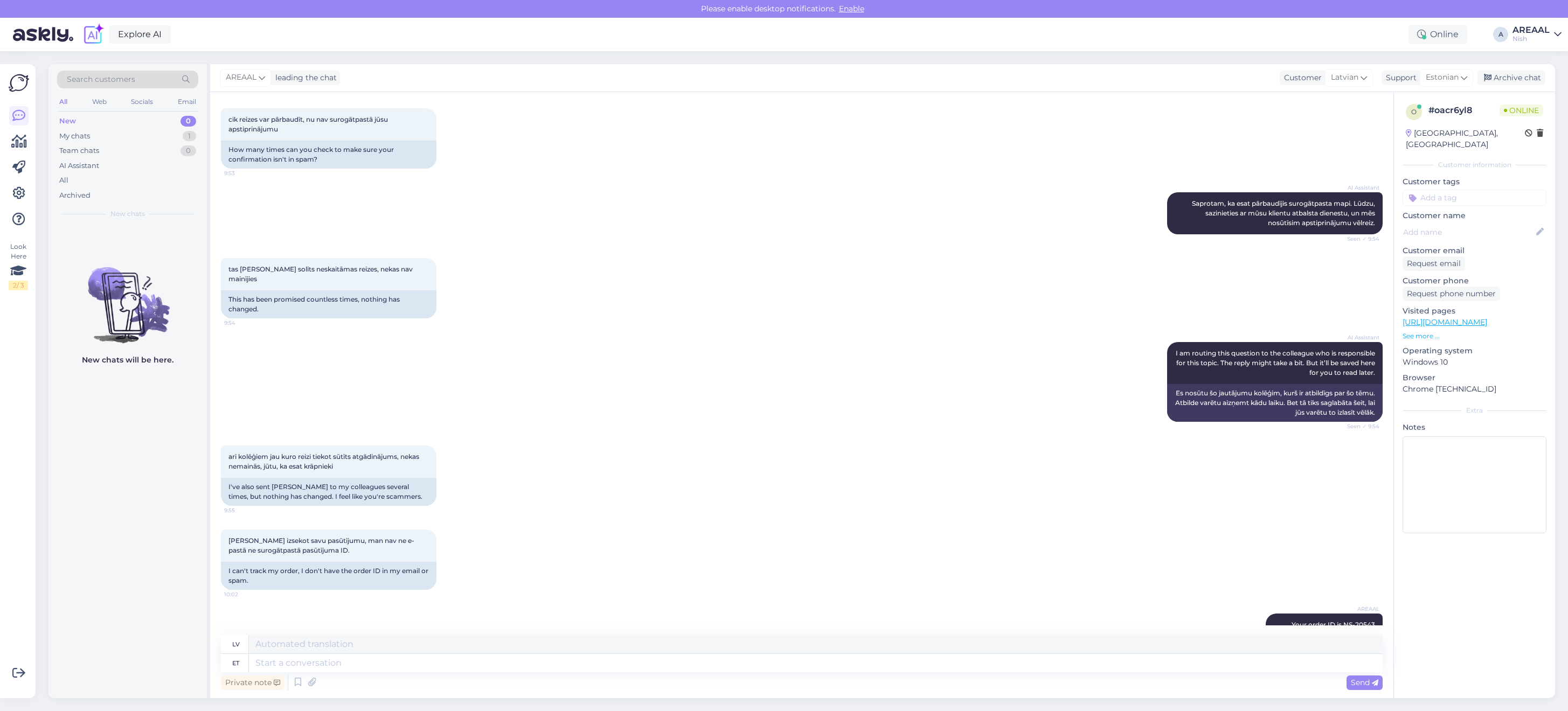
click at [321, 683] on div "Private note Send" at bounding box center [801, 683] width 1162 height 21
click at [316, 684] on icon at bounding box center [312, 682] width 15 height 16
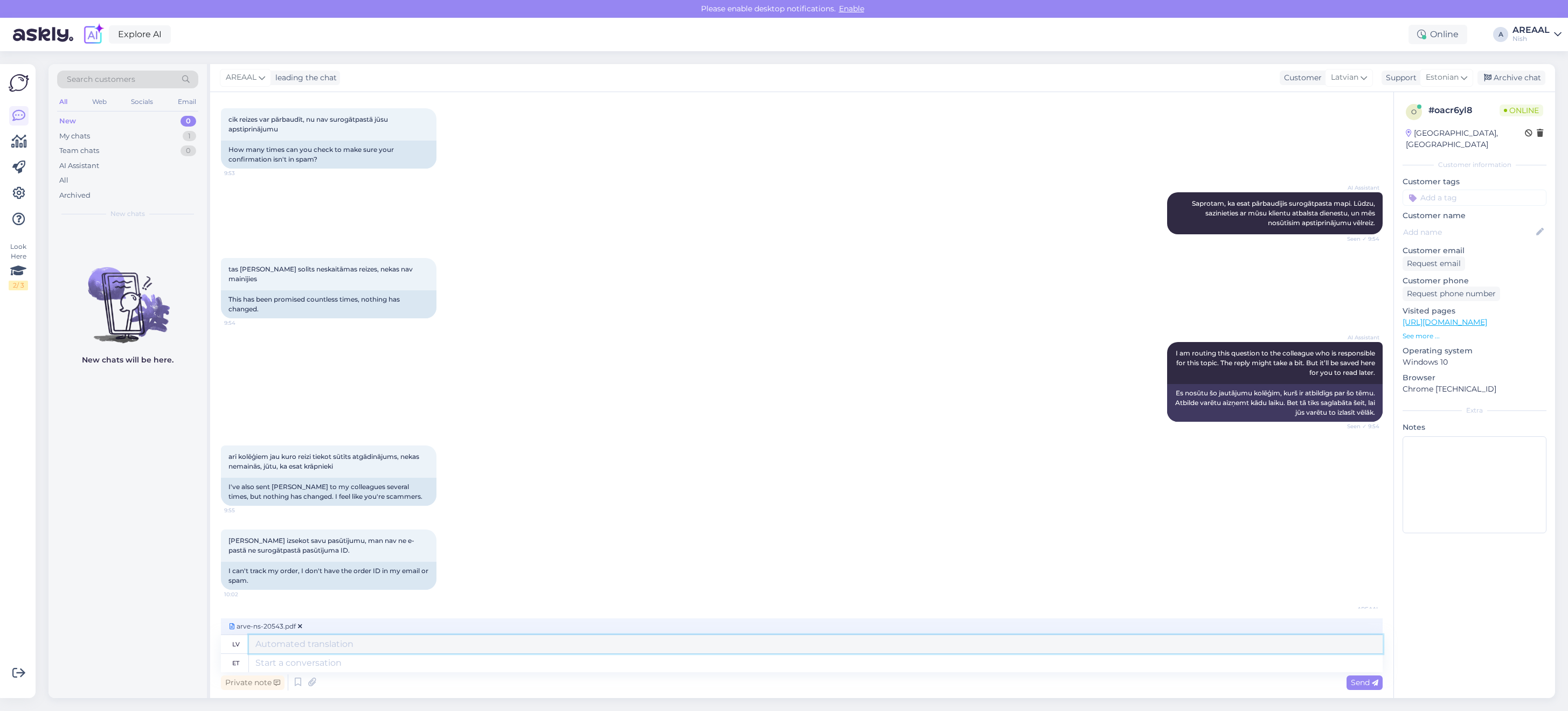
click at [426, 646] on textarea at bounding box center [816, 645] width 1134 height 18
click at [436, 656] on textarea at bounding box center [816, 664] width 1134 height 18
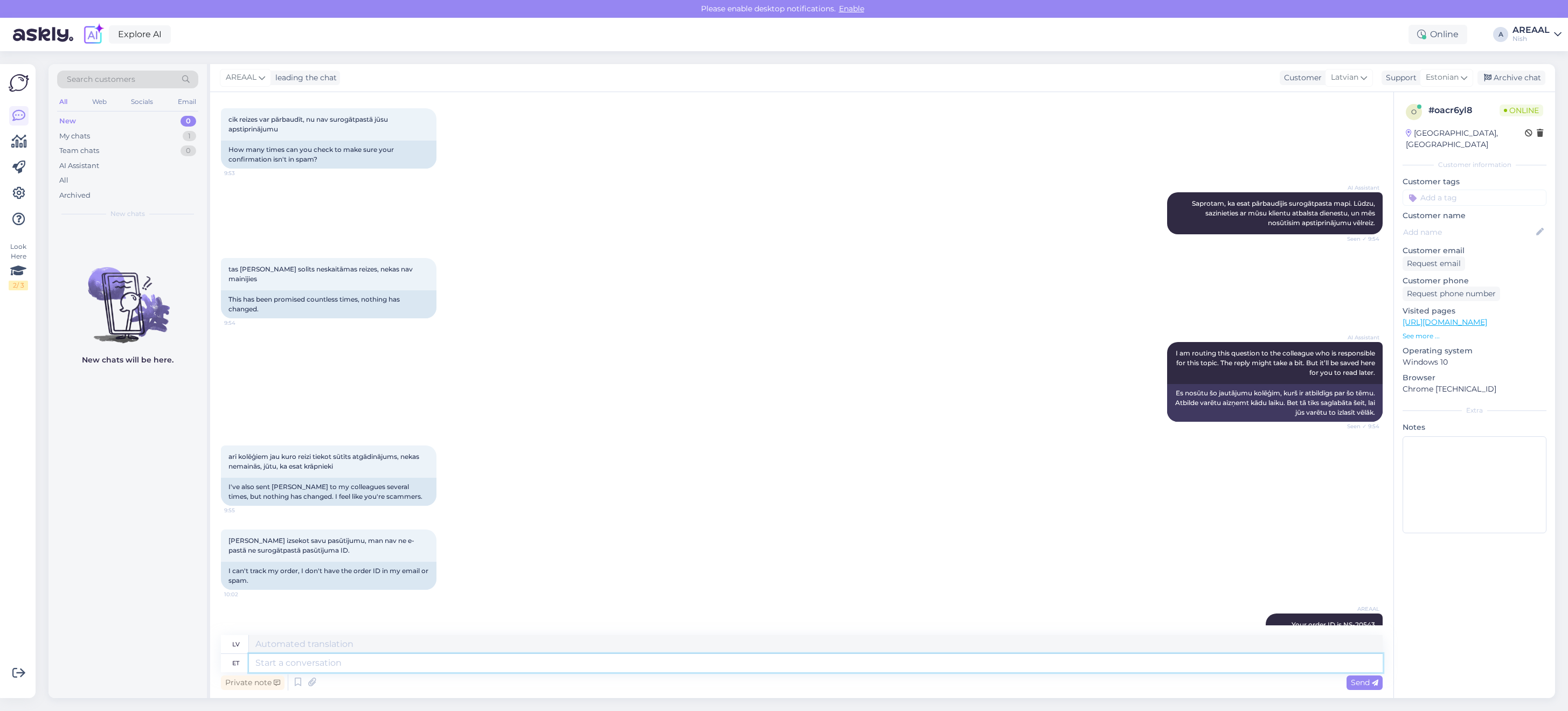
scroll to position [2167, 0]
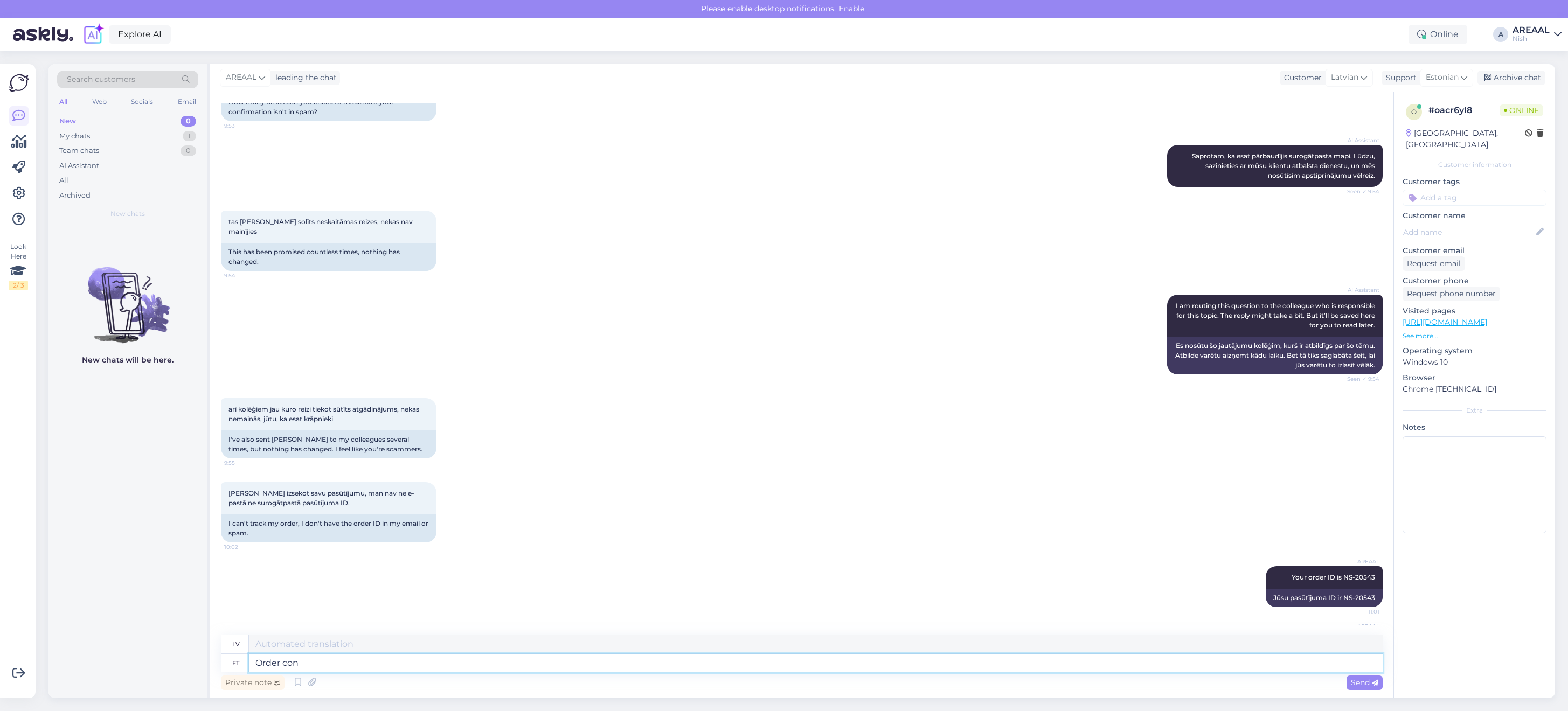
type textarea "Order conf"
type textarea "Pasūtījums"
type textarea "Order confirmation /"
type textarea "Pasūtījuma apstiprinājums"
type textarea "Order confirmation / invo"
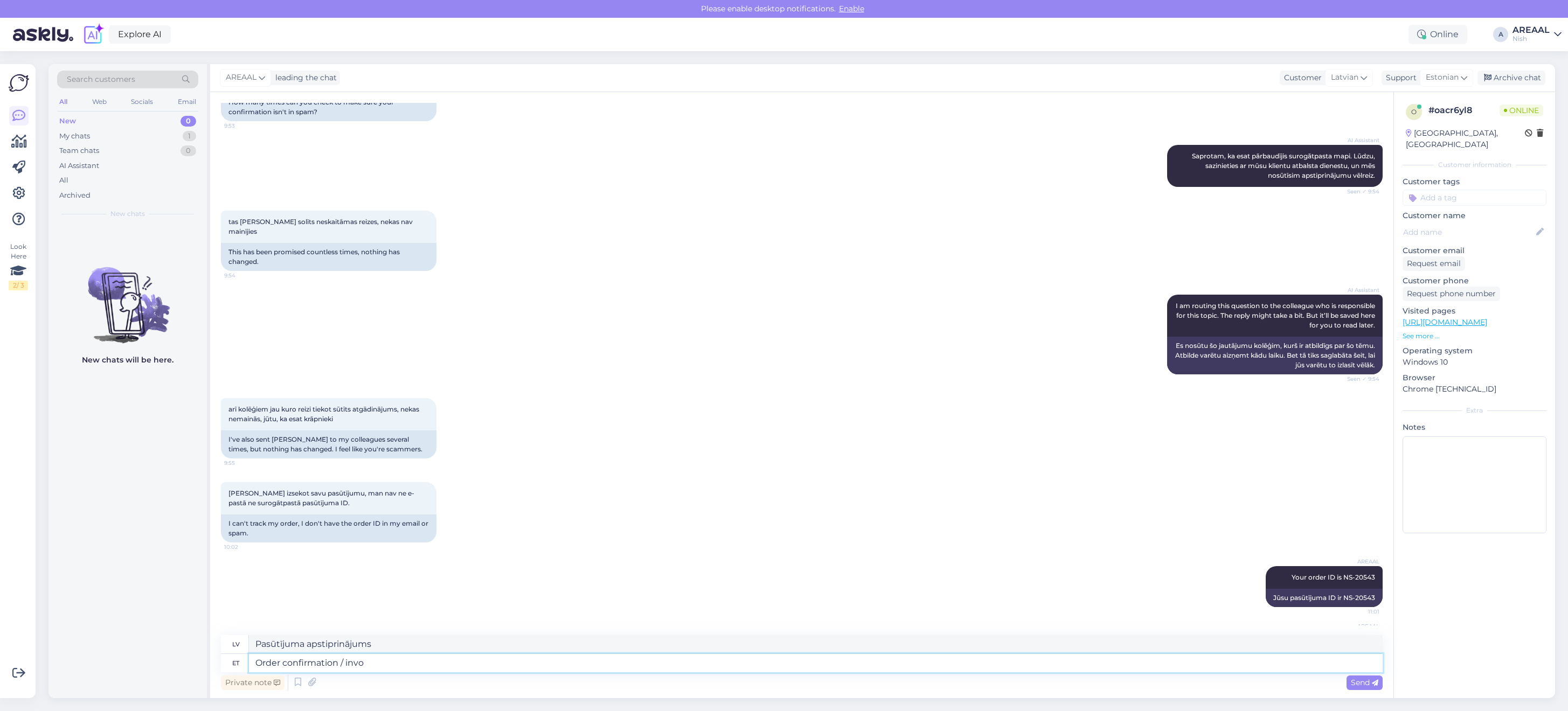
type textarea "Pasūtījuma apstiprinājums /"
type textarea "Order confirmation / invoice is"
type textarea "Pasūtījuma apstiprinājums / rēķins"
type textarea "Order confirmation / invoice is her"
type textarea "Pasūtījuma apstiprinājums/rēķins ir"
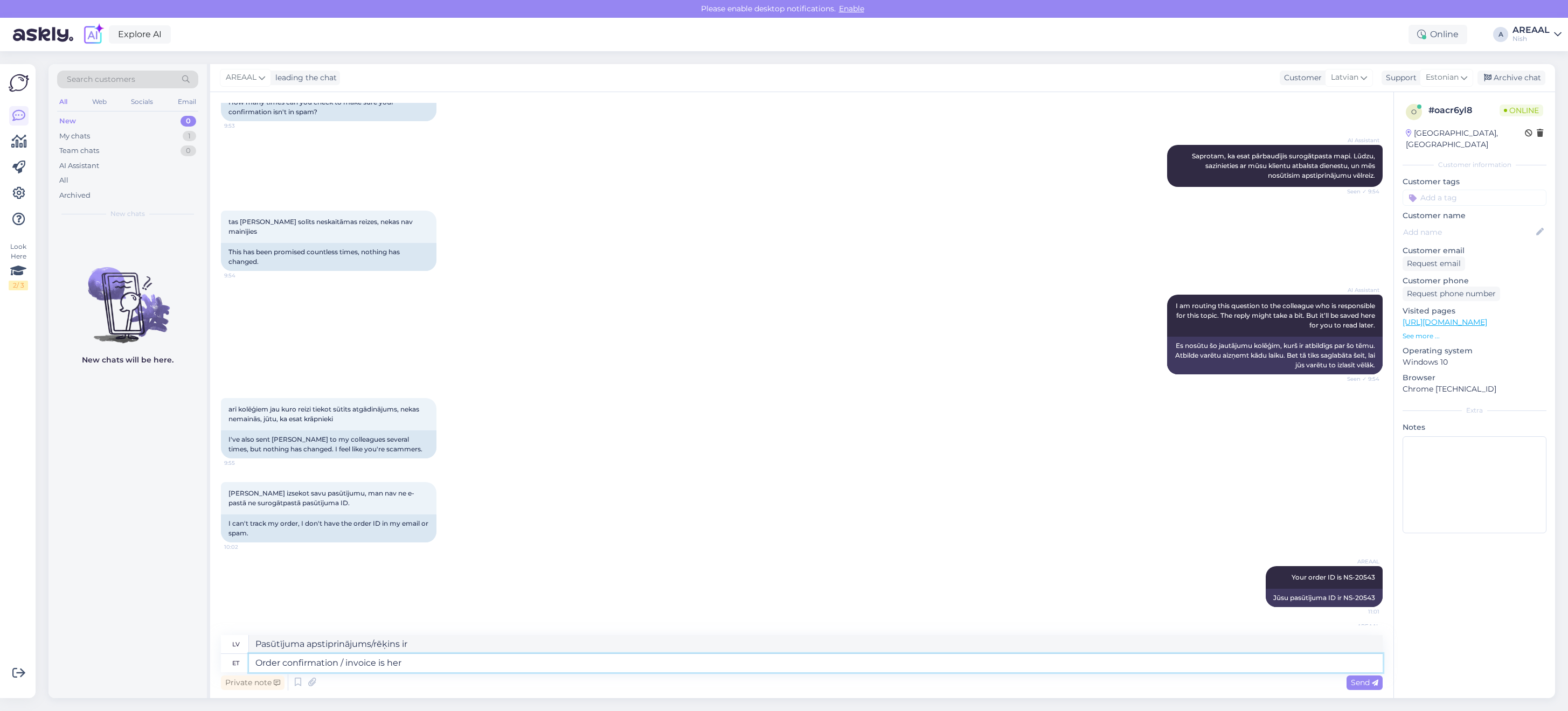
type textarea "Order confirmation / invoice is here"
type textarea "Pasūtījuma apstiprinājums/rēķins ir šeit"
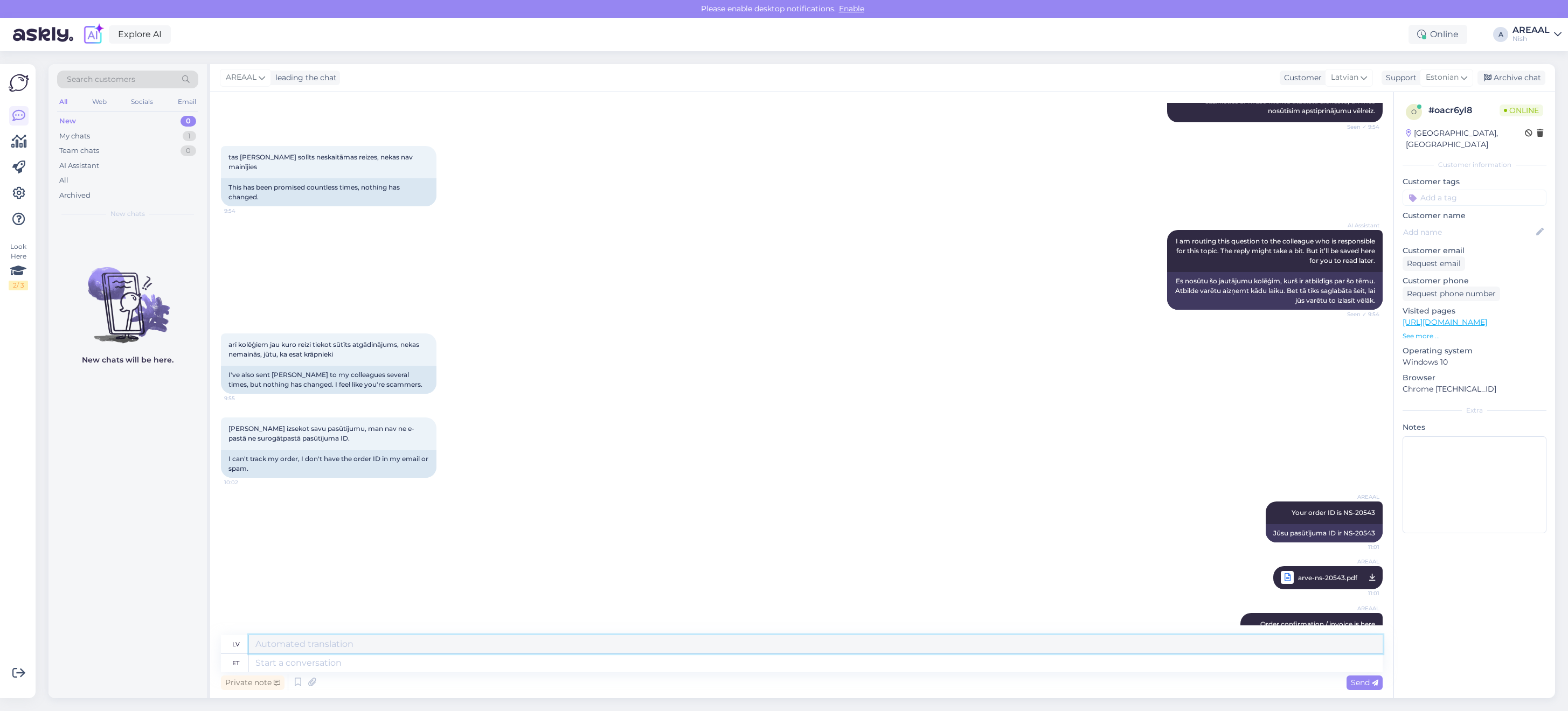
click at [1111, 654] on div "lv et" at bounding box center [801, 654] width 1162 height 37
click at [1117, 669] on textarea at bounding box center [816, 664] width 1134 height 18
type textarea "Approximate del"
type textarea "Aptuvens"
type textarea "Approximate delivery time i"
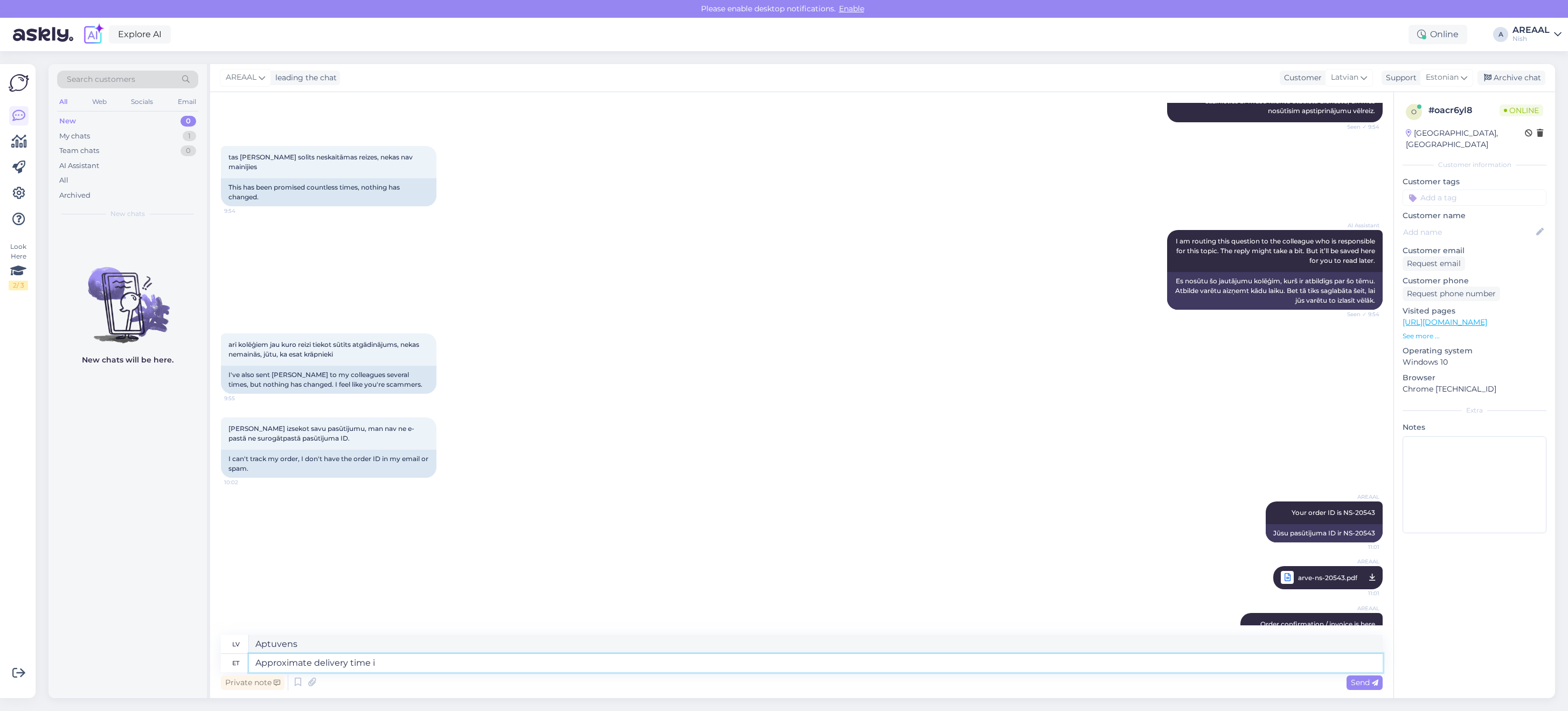
type textarea "Aptuvenais piegādes laiks"
type textarea "Approximate delivery time is bet"
type textarea "Aptuvenais piegādes laiks ir"
type textarea "Approximate delivery time is between 11-14"
type textarea "Aptuvenais piegādes laiks ir no plkst."
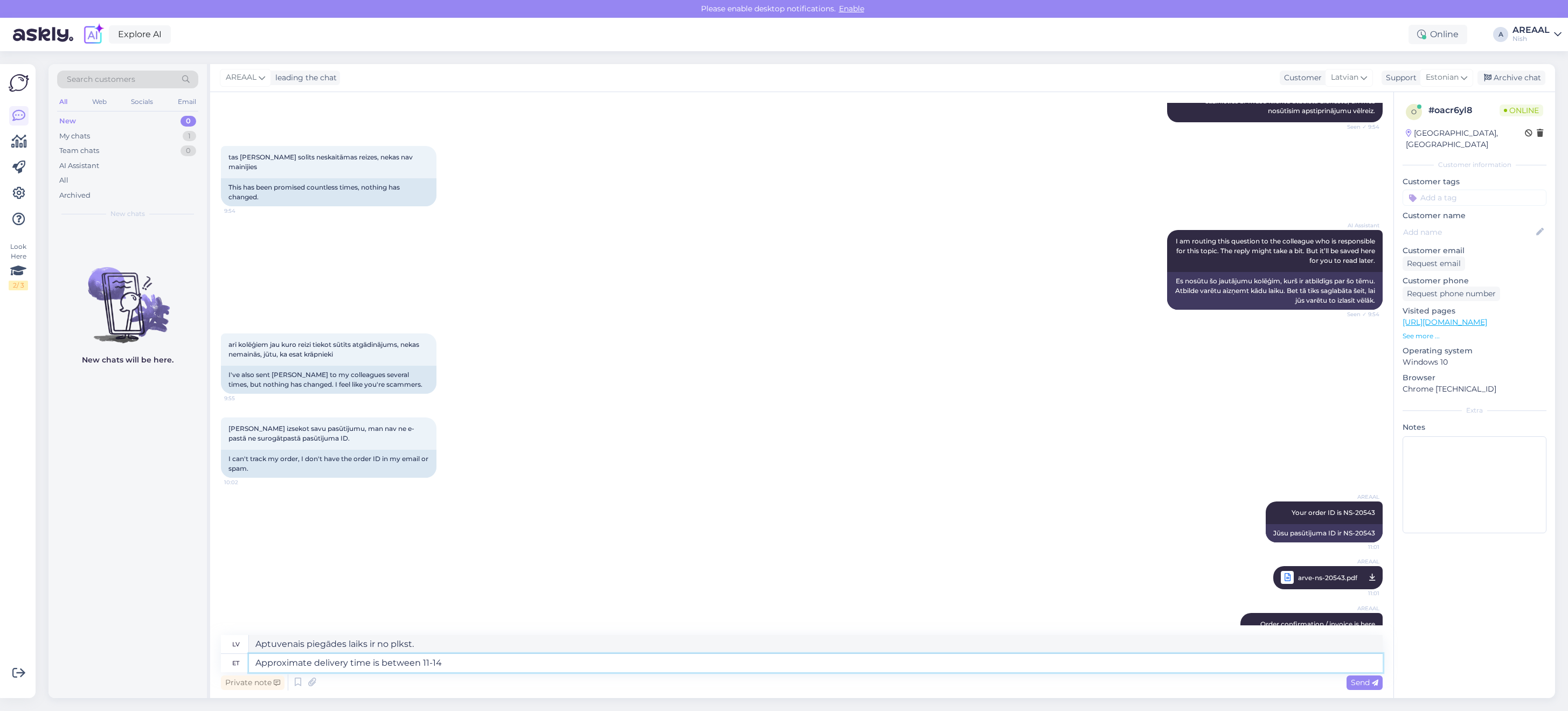
type textarea "Approximate delivery time is between 11-14"
type textarea "Aptuvenais piegādes laiks ir no 11 līdz 14"
type textarea "Approximate delivery time is between 11-14 october."
type textarea "Aptuvenais piegādes laiks ir no 11. līdz 14. oktobrim."
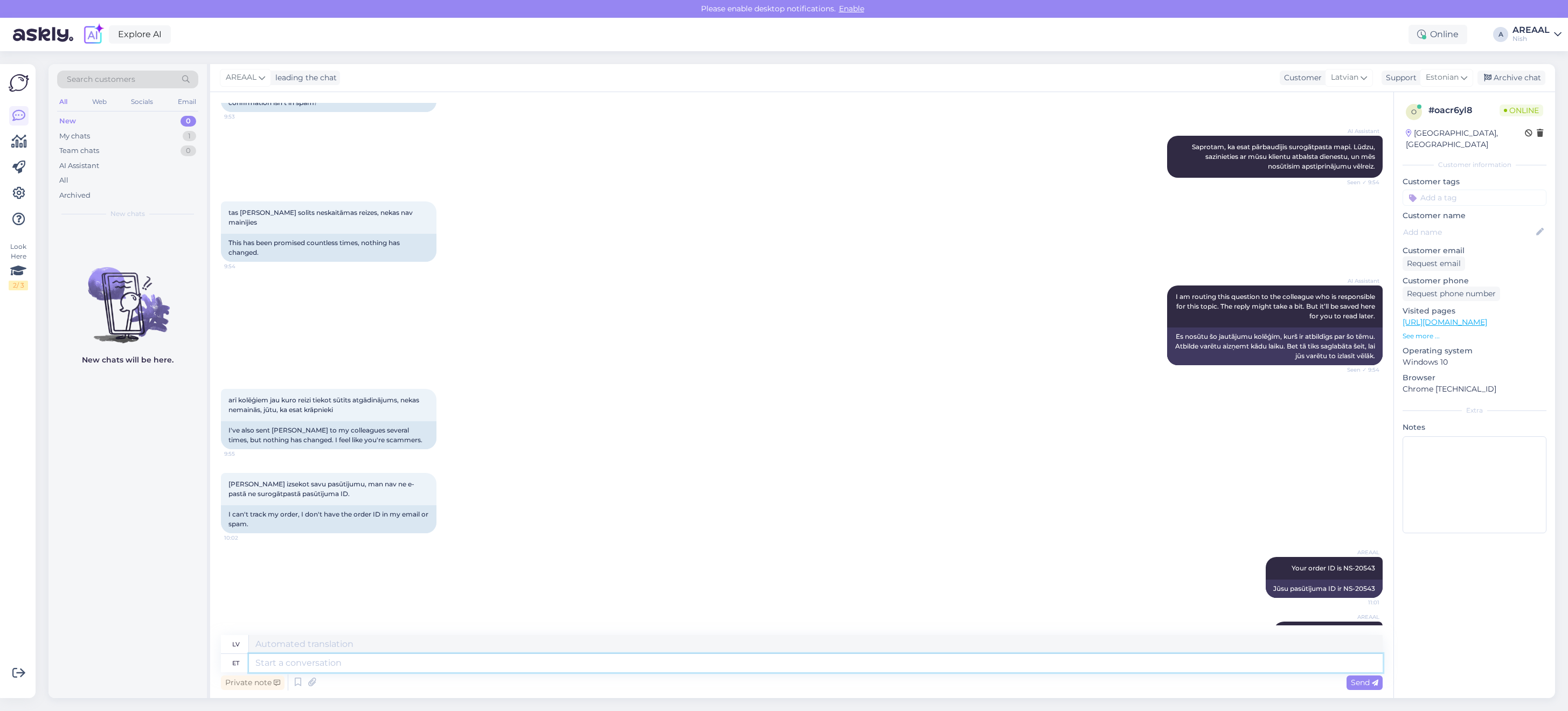
scroll to position [2296, 0]
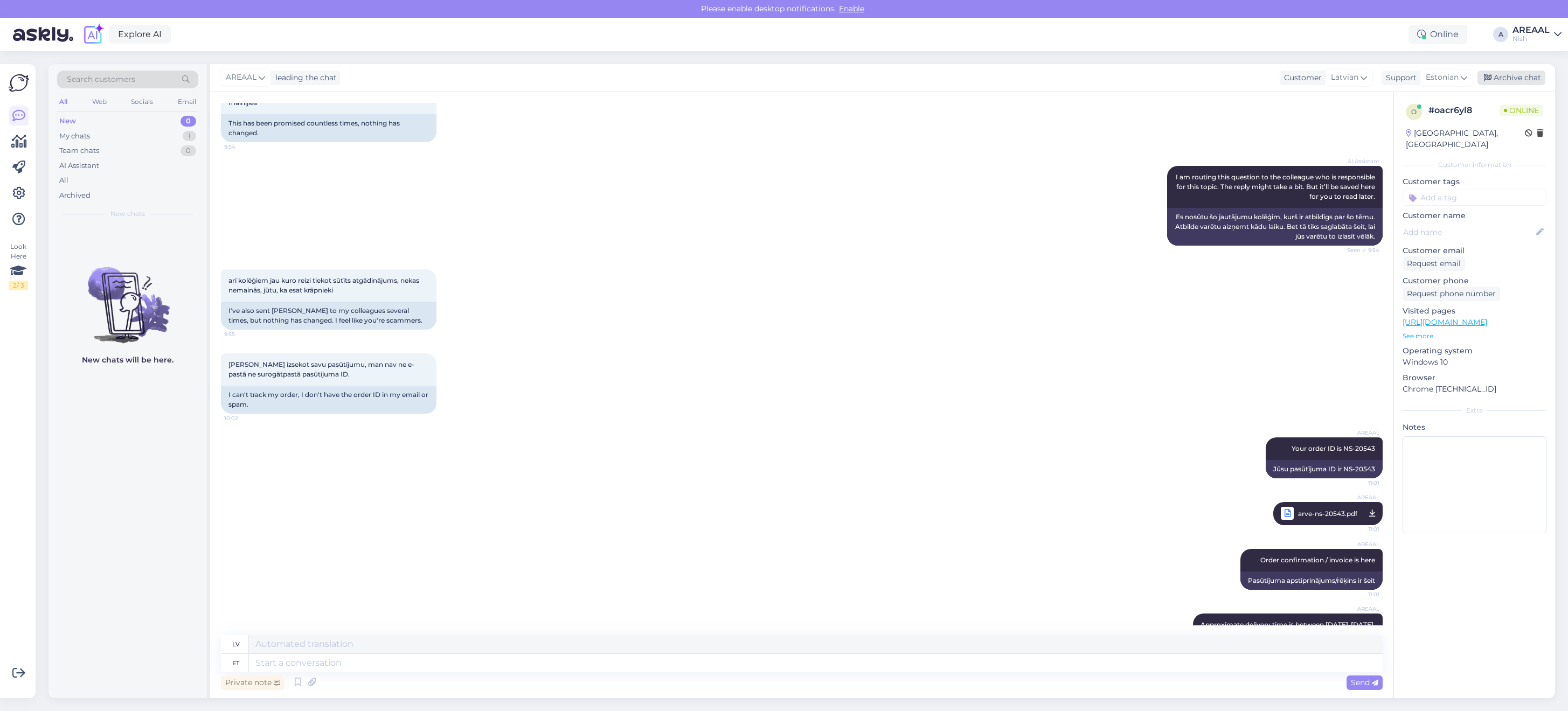
click at [1519, 73] on div "Archive chat" at bounding box center [1512, 78] width 68 height 15
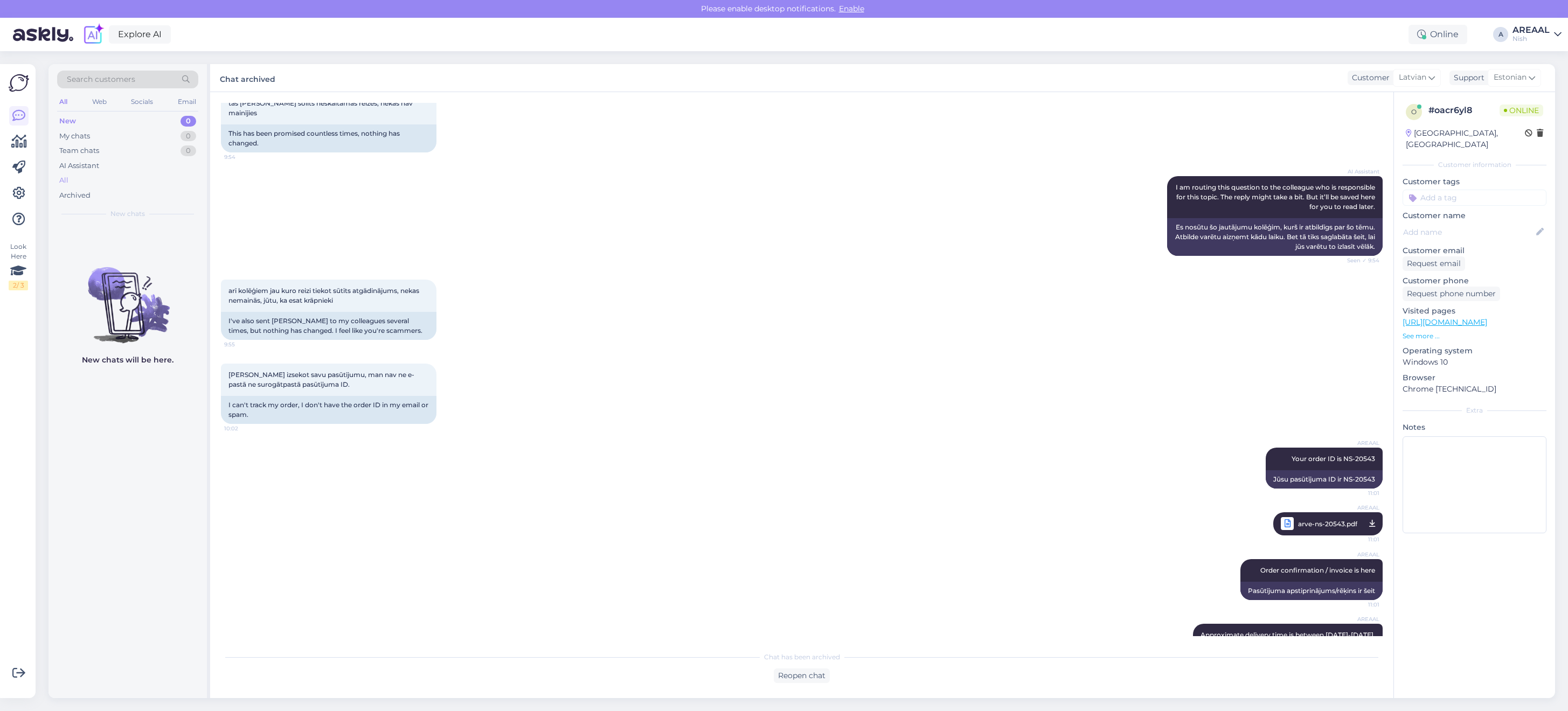
click at [138, 174] on div "All" at bounding box center [128, 180] width 141 height 15
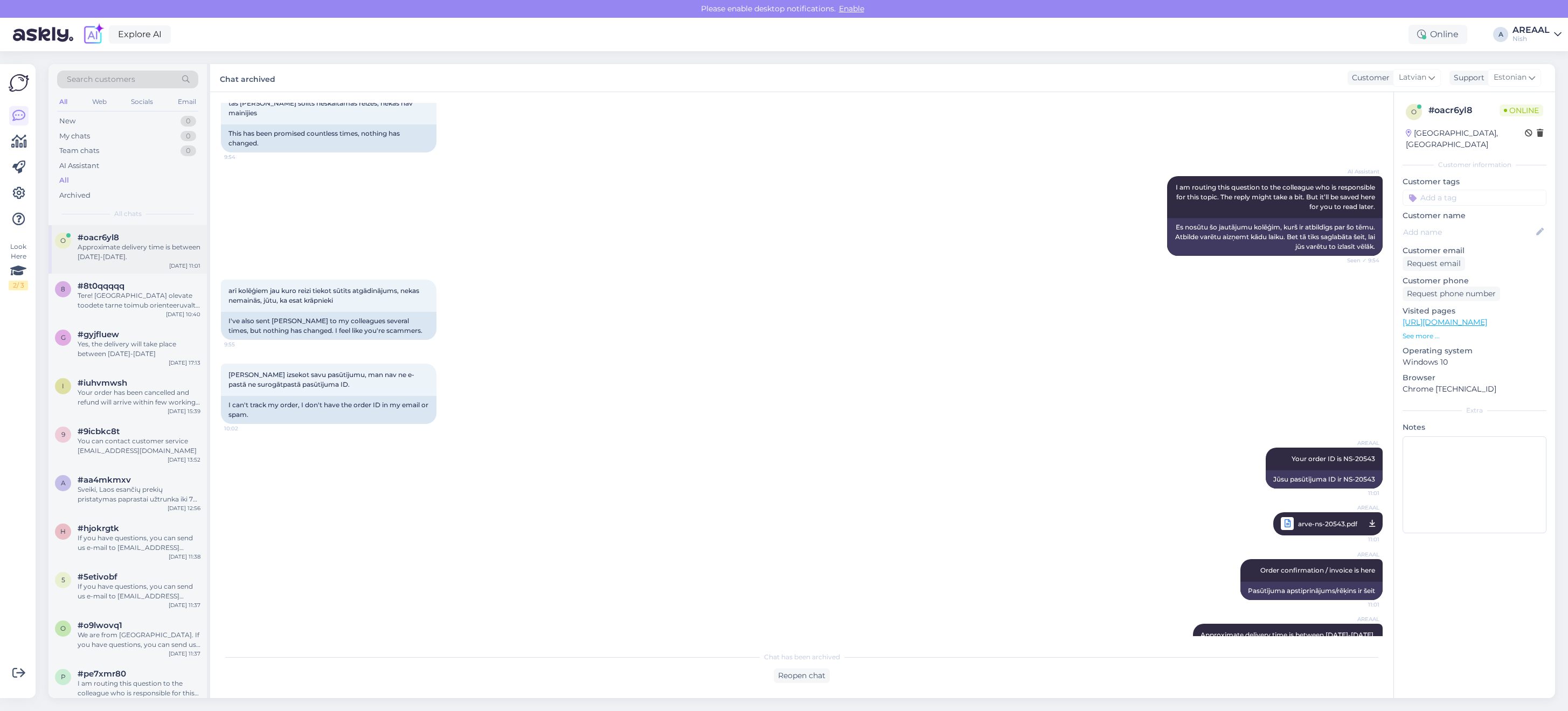
click at [145, 260] on div "Approximate delivery time is between 11-14 october." at bounding box center [139, 252] width 123 height 19
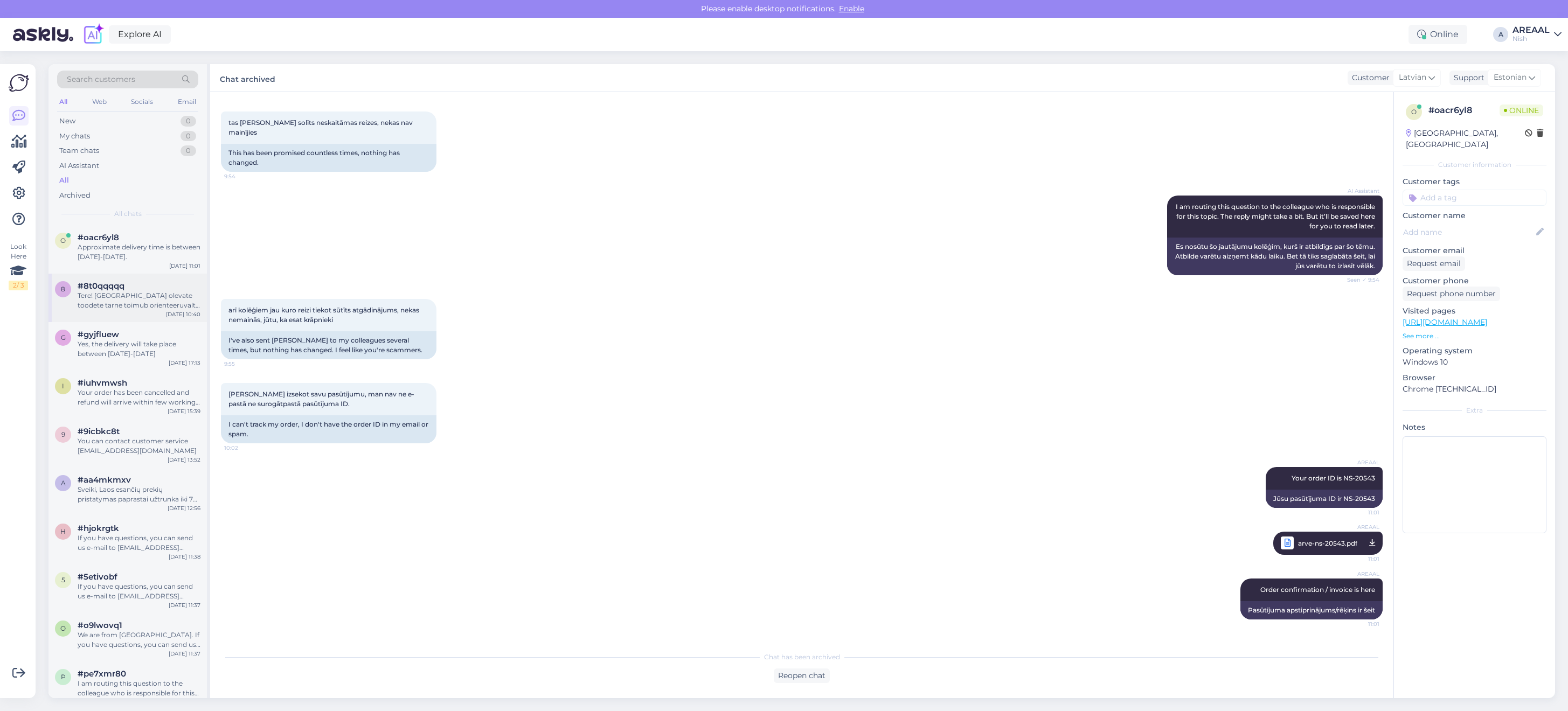
click at [145, 282] on div "#8t0qqqqq" at bounding box center [139, 287] width 123 height 10
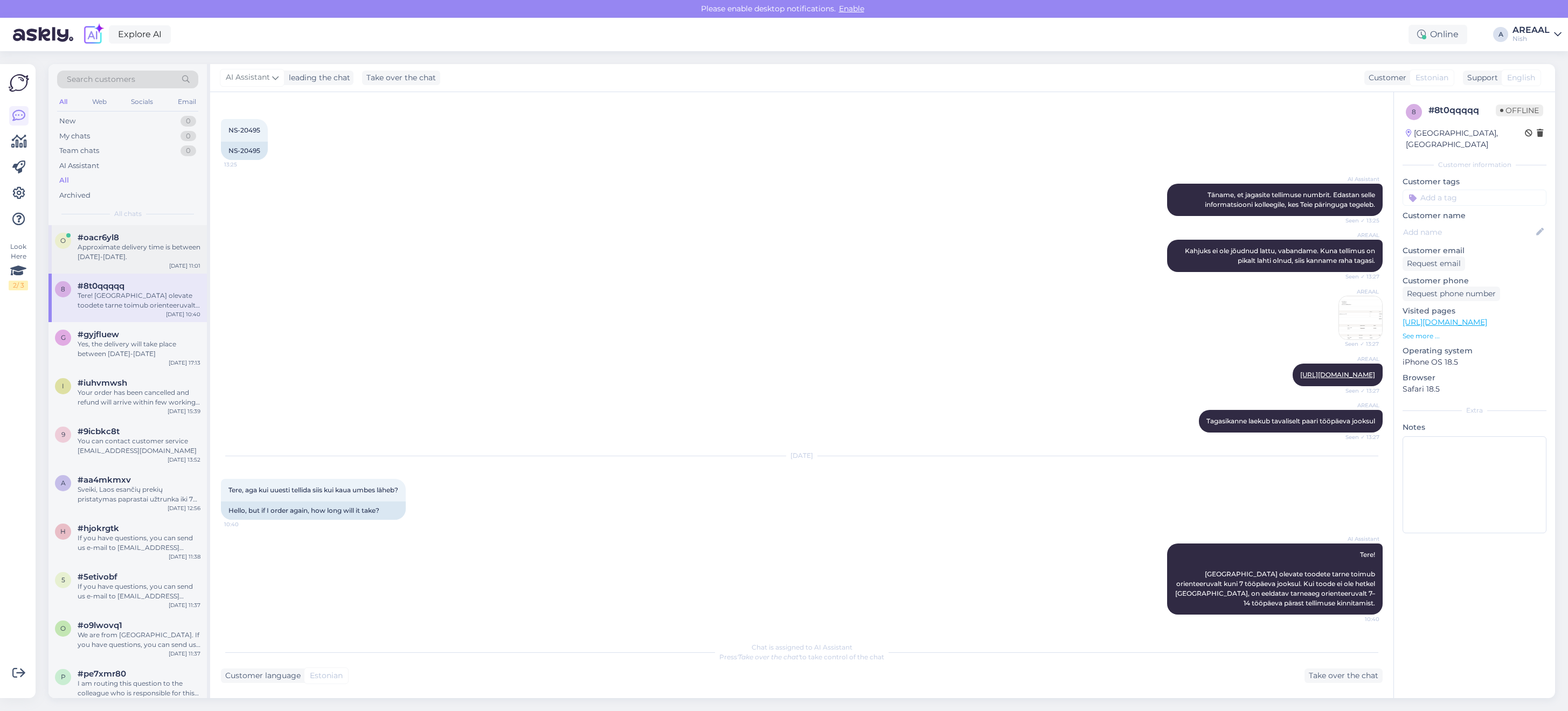
click at [151, 254] on div "Approximate delivery time is between 11-14 october." at bounding box center [139, 252] width 123 height 19
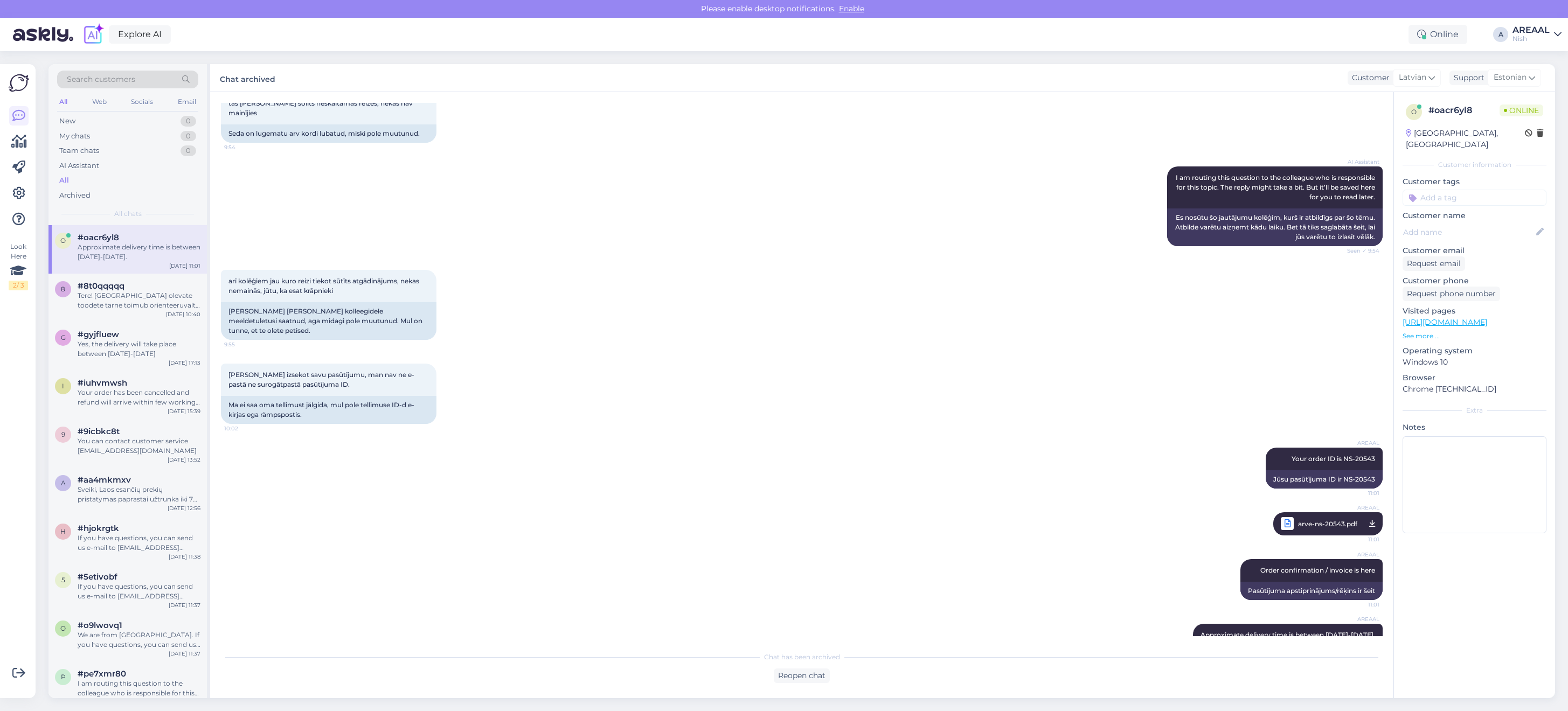
click at [1528, 44] on div "Explore AI Online A AREAAL Nish" at bounding box center [784, 34] width 1568 height 33
click at [1535, 32] on div "AREAAL" at bounding box center [1531, 30] width 37 height 8
click at [1536, 50] on div "Areaal Open" at bounding box center [1495, 60] width 132 height 23
click at [1537, 56] on button "Open" at bounding box center [1537, 60] width 30 height 17
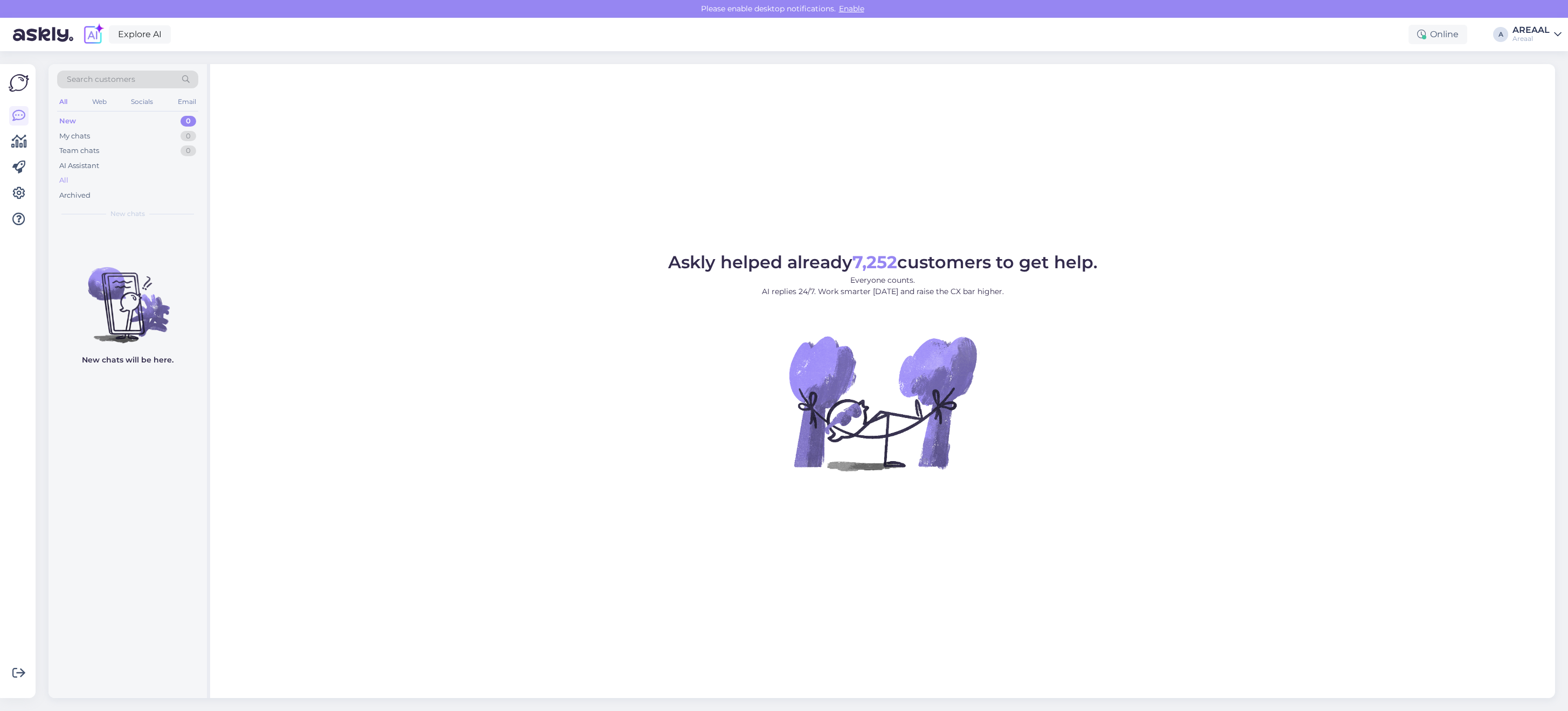
click at [122, 176] on div "All" at bounding box center [128, 180] width 141 height 15
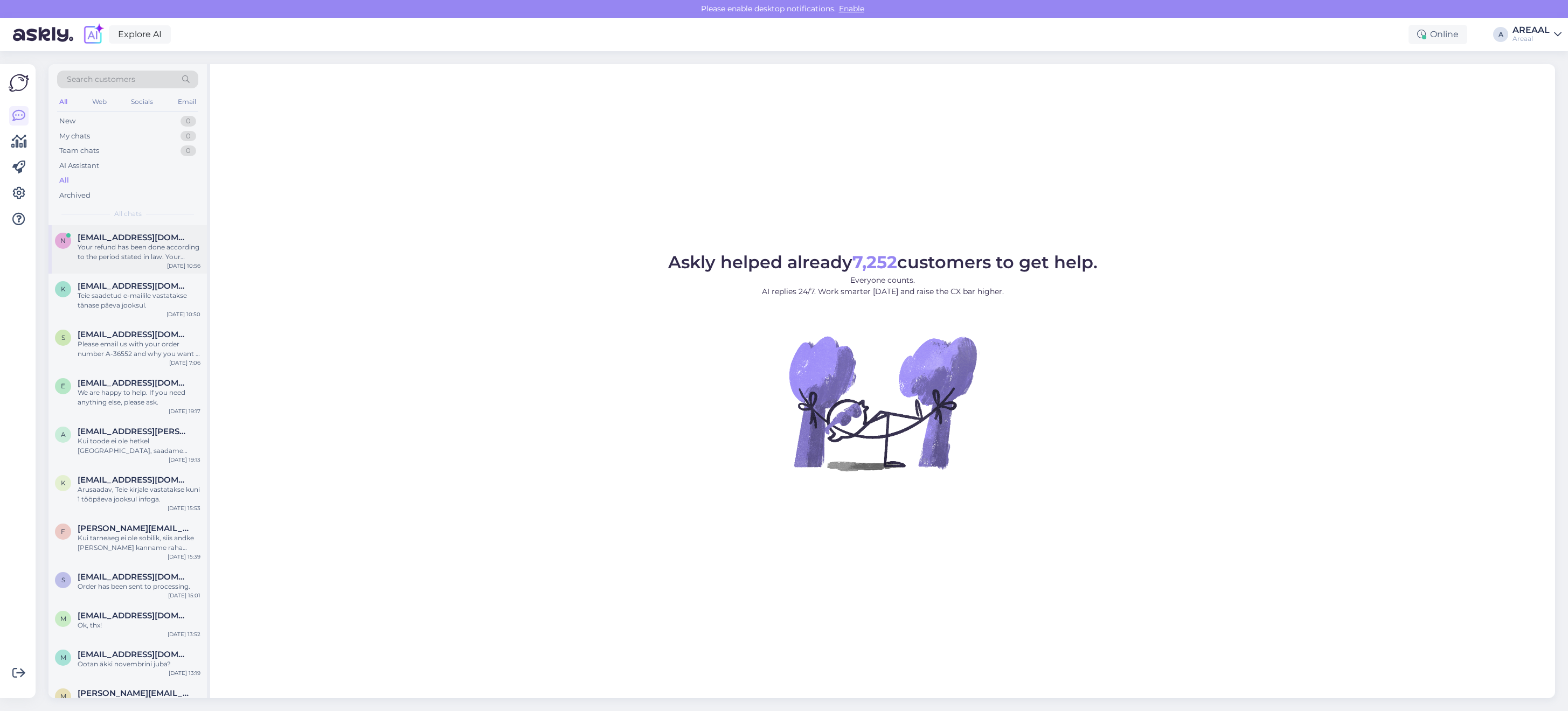
click at [153, 249] on div "Your refund has been done according to the period stated in law. Your feedback …" at bounding box center [139, 252] width 123 height 19
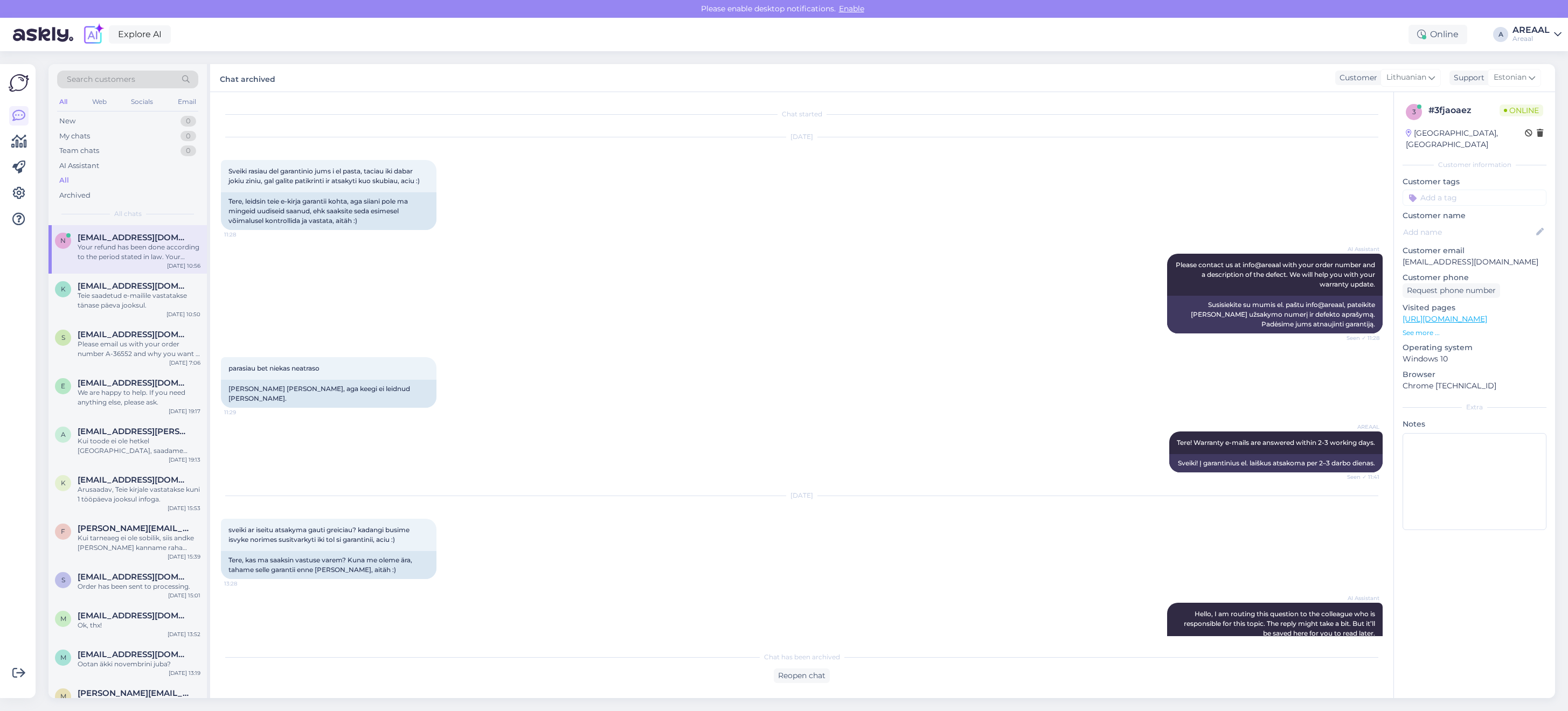
scroll to position [5569, 0]
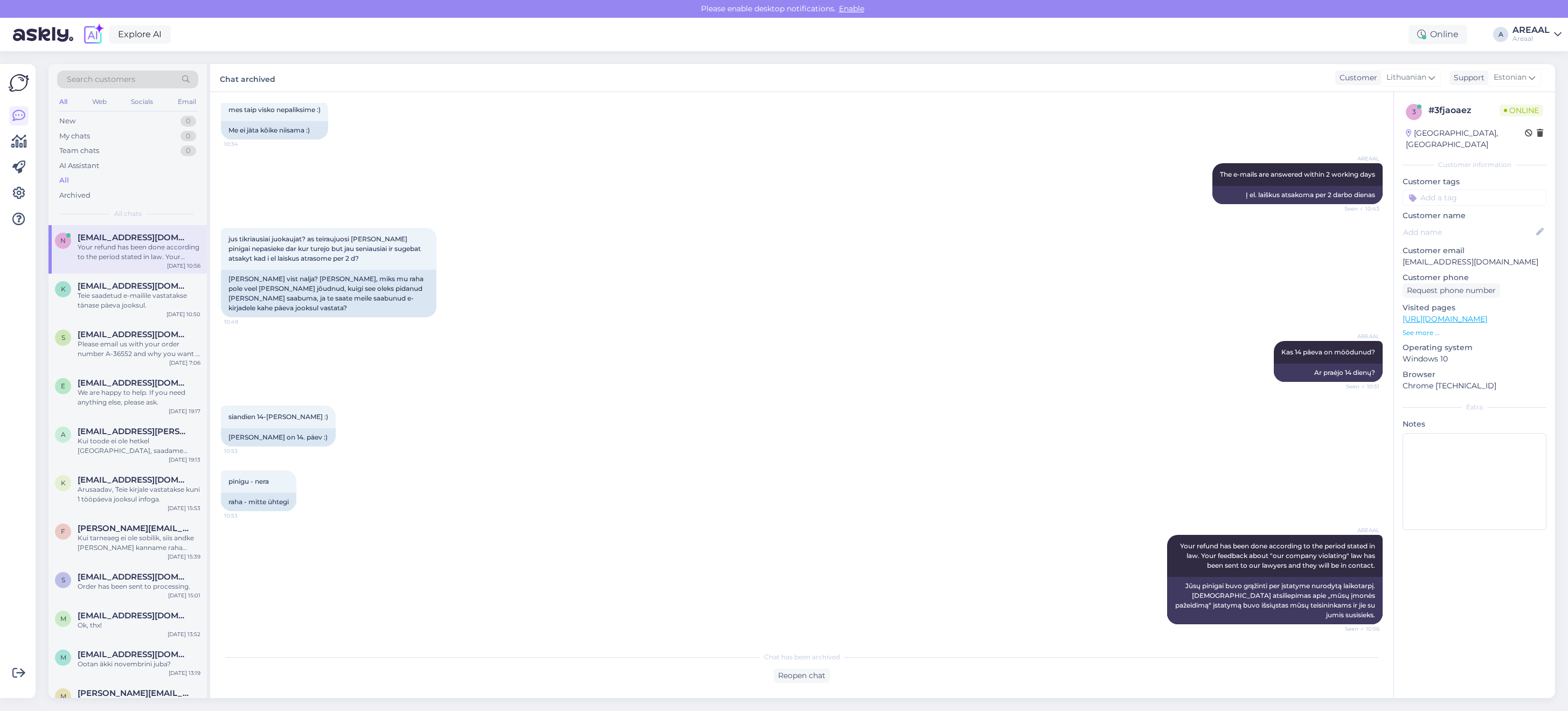
click at [645, 309] on div "jus tikriausiai juokaujat? as teiraujuosi kodel manes pinigai nepasieke dar kur…" at bounding box center [801, 272] width 1162 height 113
click at [998, 216] on div "AREAAL The e-mails are answered within 2 working days Seen ✓ 10:43 Į el. laišku…" at bounding box center [801, 184] width 1162 height 65
click at [812, 287] on div "jus tikriausiai juokaujat? as teiraujuosi kodel manes pinigai nepasieke dar kur…" at bounding box center [801, 272] width 1162 height 113
click at [801, 289] on div "jus tikriausiai juokaujat? as teiraujuosi kodel manes pinigai nepasieke dar kur…" at bounding box center [801, 272] width 1162 height 113
click at [1012, 216] on div "AREAAL The e-mails are answered within 2 working days Seen ✓ 10:43 Į el. laišku…" at bounding box center [801, 184] width 1162 height 65
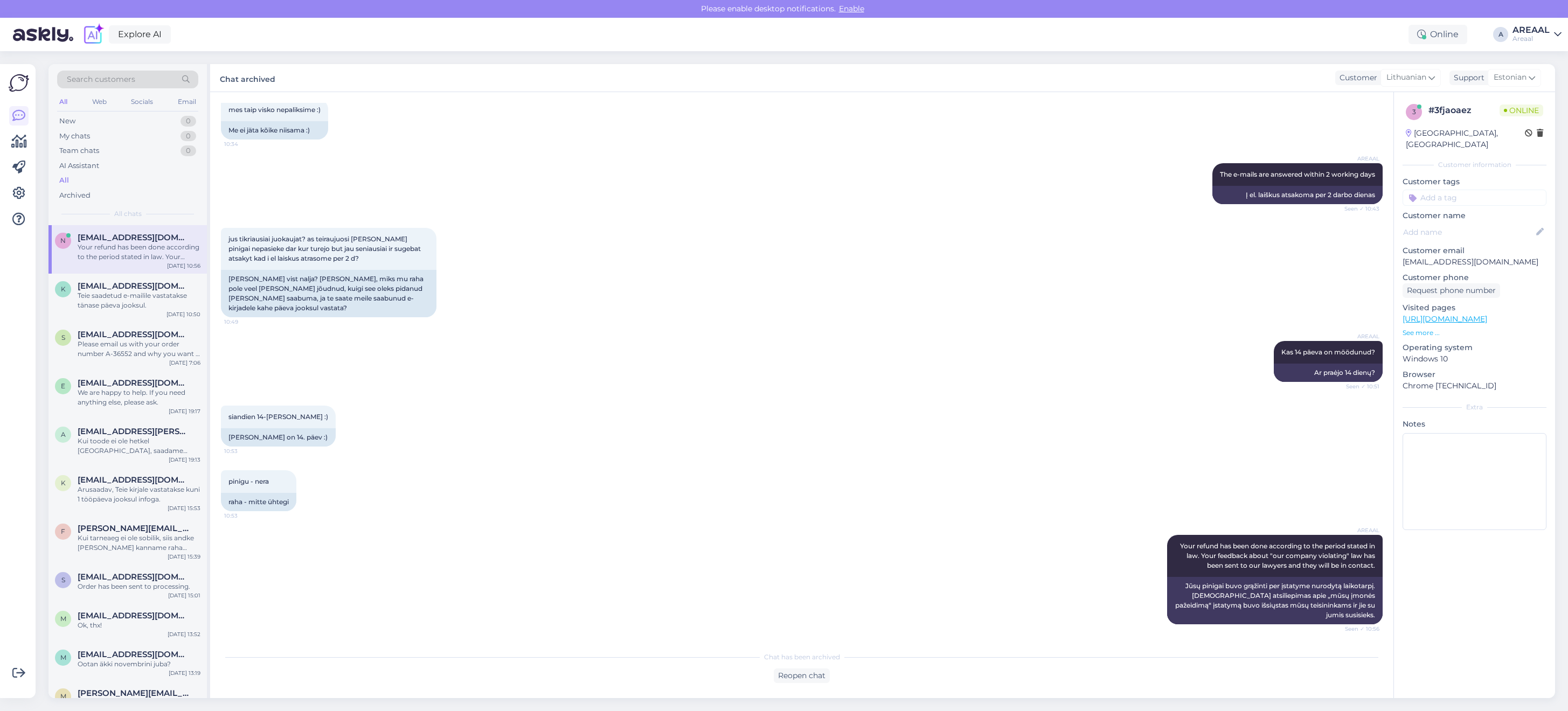
click at [1056, 228] on div "jus tikriausiai juokaujat? as teiraujuosi kodel manes pinigai nepasieke dar kur…" at bounding box center [801, 272] width 1162 height 113
click at [1066, 248] on div "jus tikriausiai juokaujat? as teiraujuosi kodel manes pinigai nepasieke dar kur…" at bounding box center [801, 272] width 1162 height 113
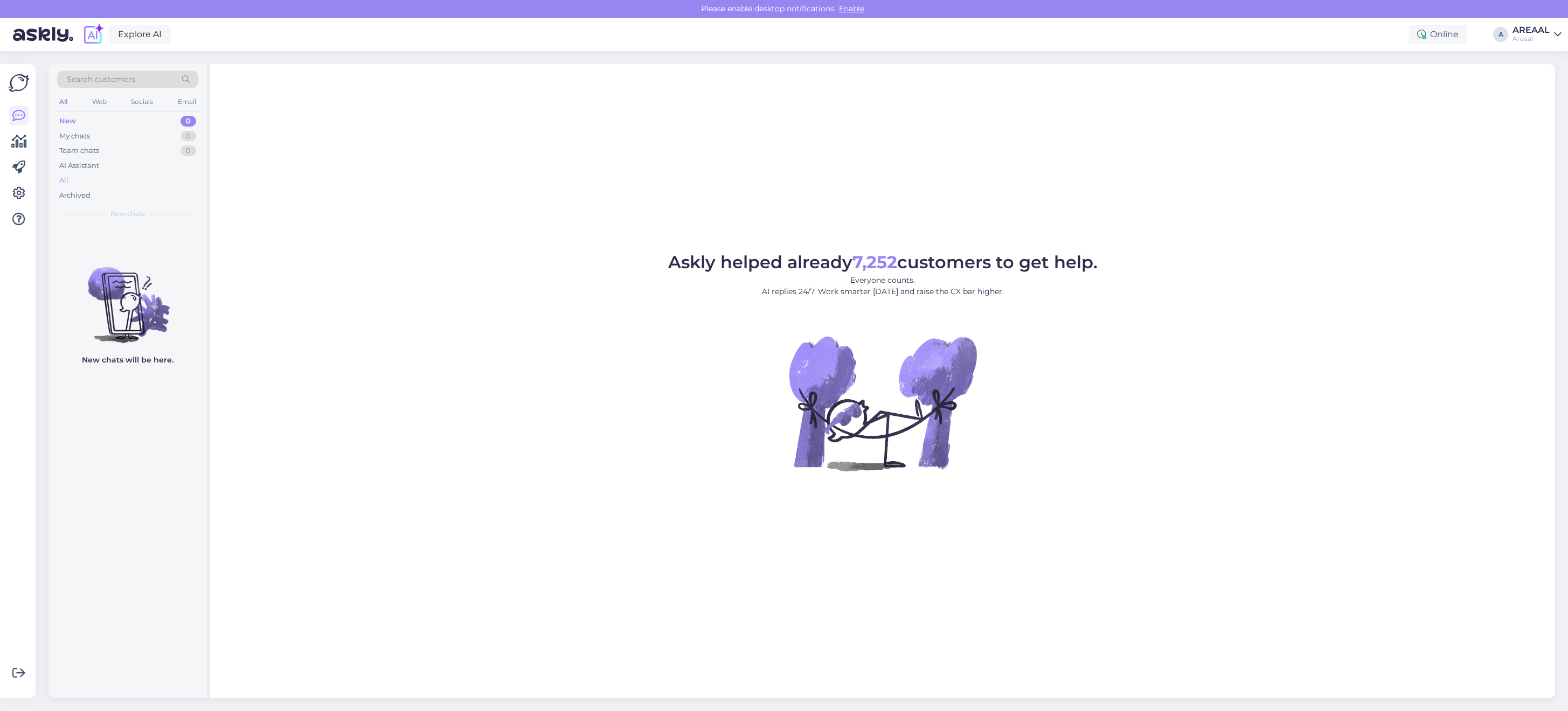
click at [132, 175] on div "All" at bounding box center [128, 180] width 141 height 15
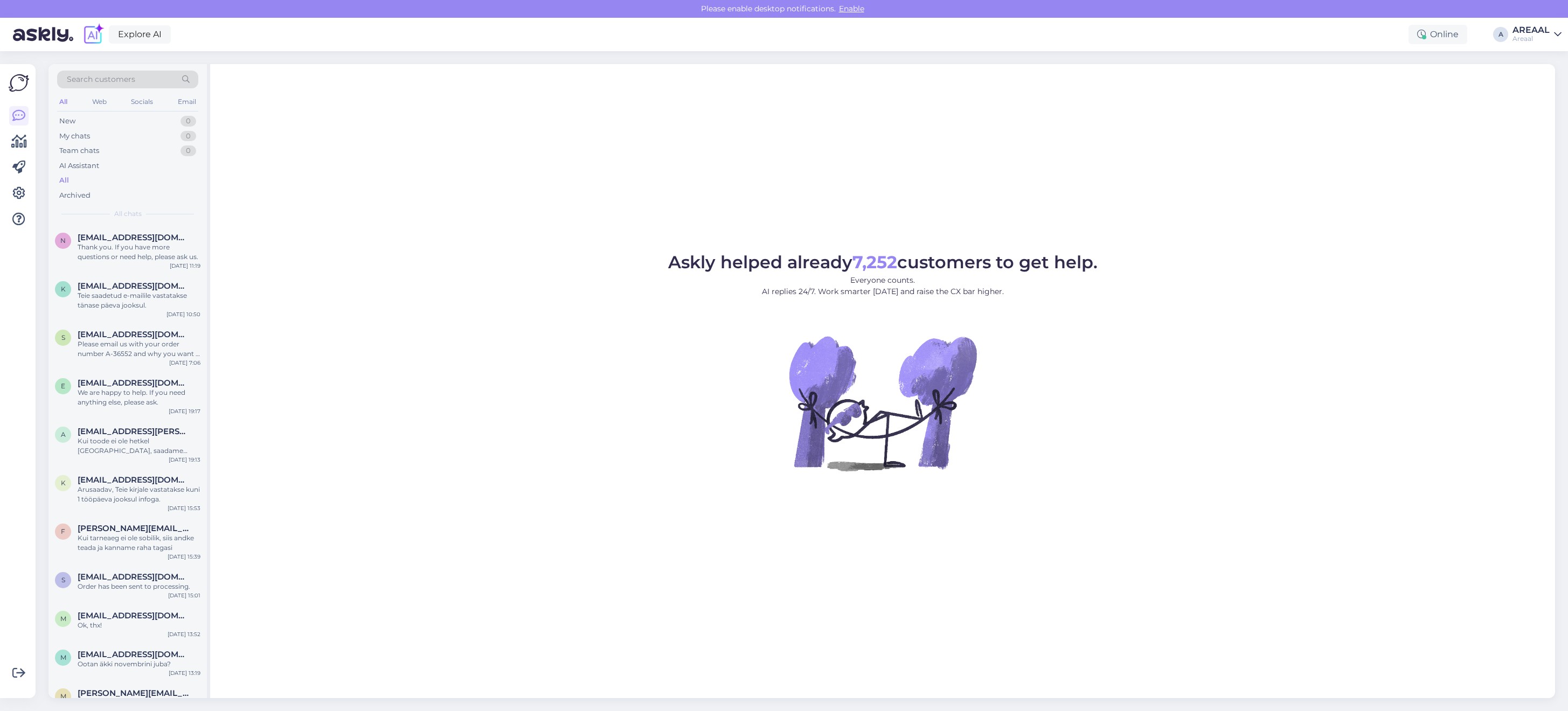
click at [1545, 31] on div "AREAAL" at bounding box center [1531, 30] width 37 height 8
click at [1545, 88] on button "Open" at bounding box center [1537, 83] width 30 height 17
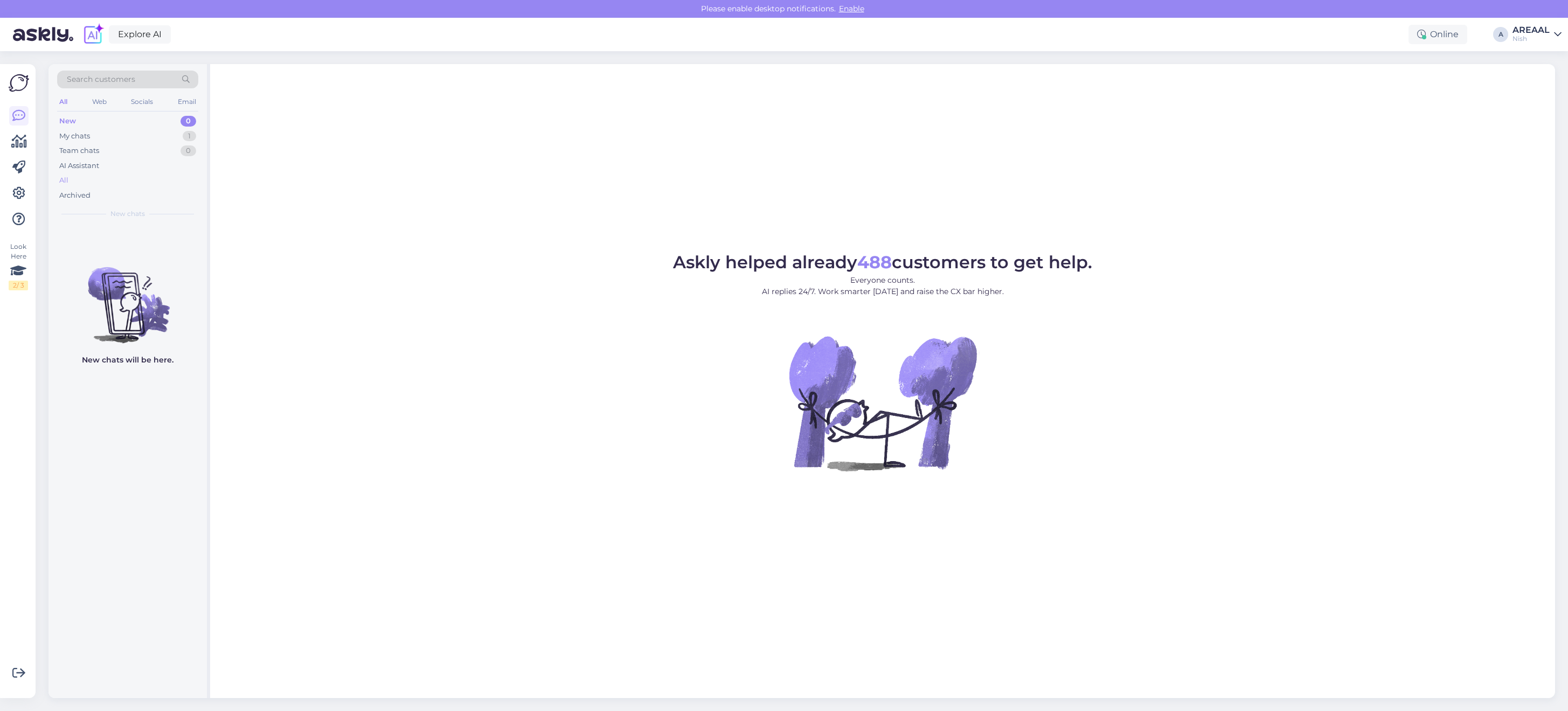
click at [115, 174] on div "All" at bounding box center [128, 180] width 141 height 15
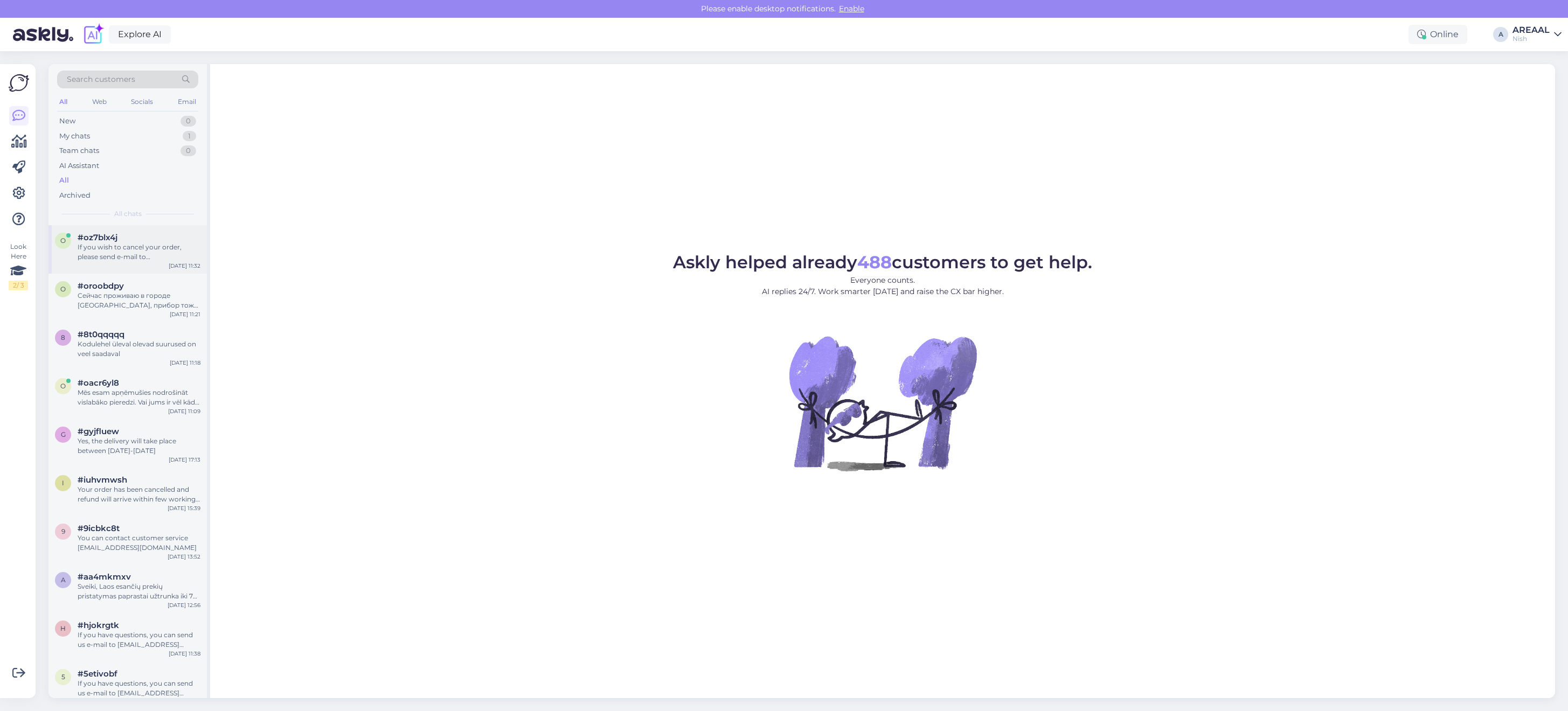
click at [117, 249] on div "If you wish to cancel your order, please send e-mail to [EMAIL_ADDRESS][DOMAIN_…" at bounding box center [139, 252] width 123 height 19
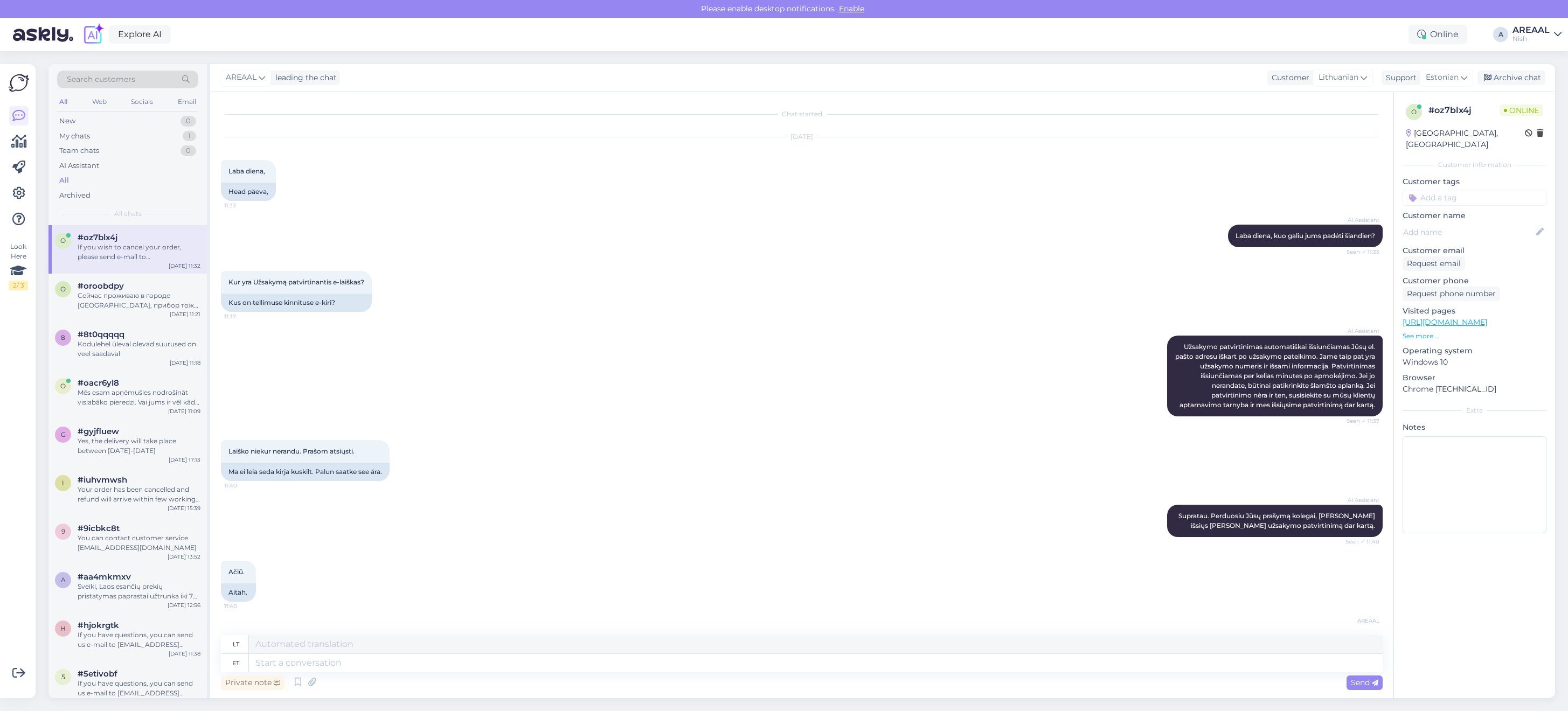
scroll to position [2211, 0]
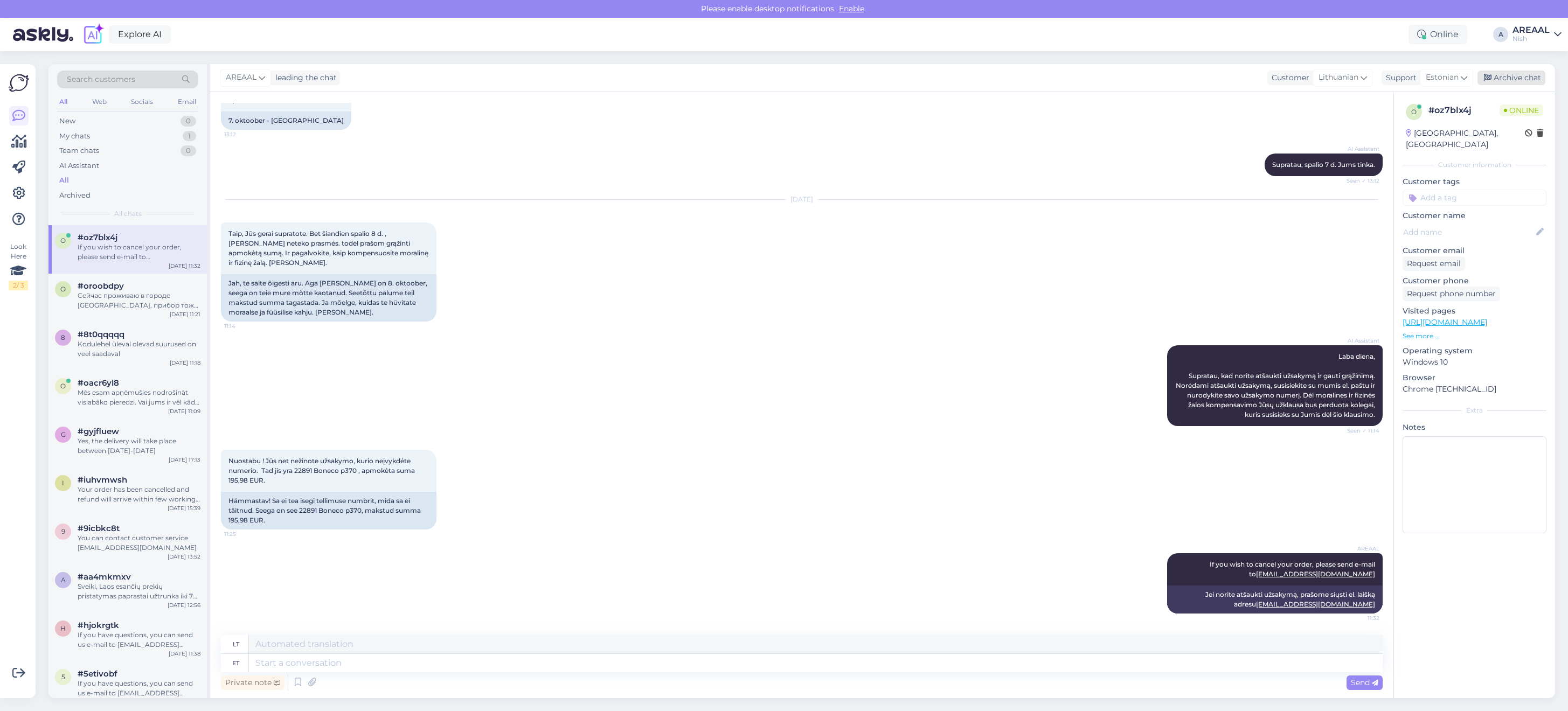
click at [1536, 76] on div "Archive chat" at bounding box center [1512, 78] width 68 height 15
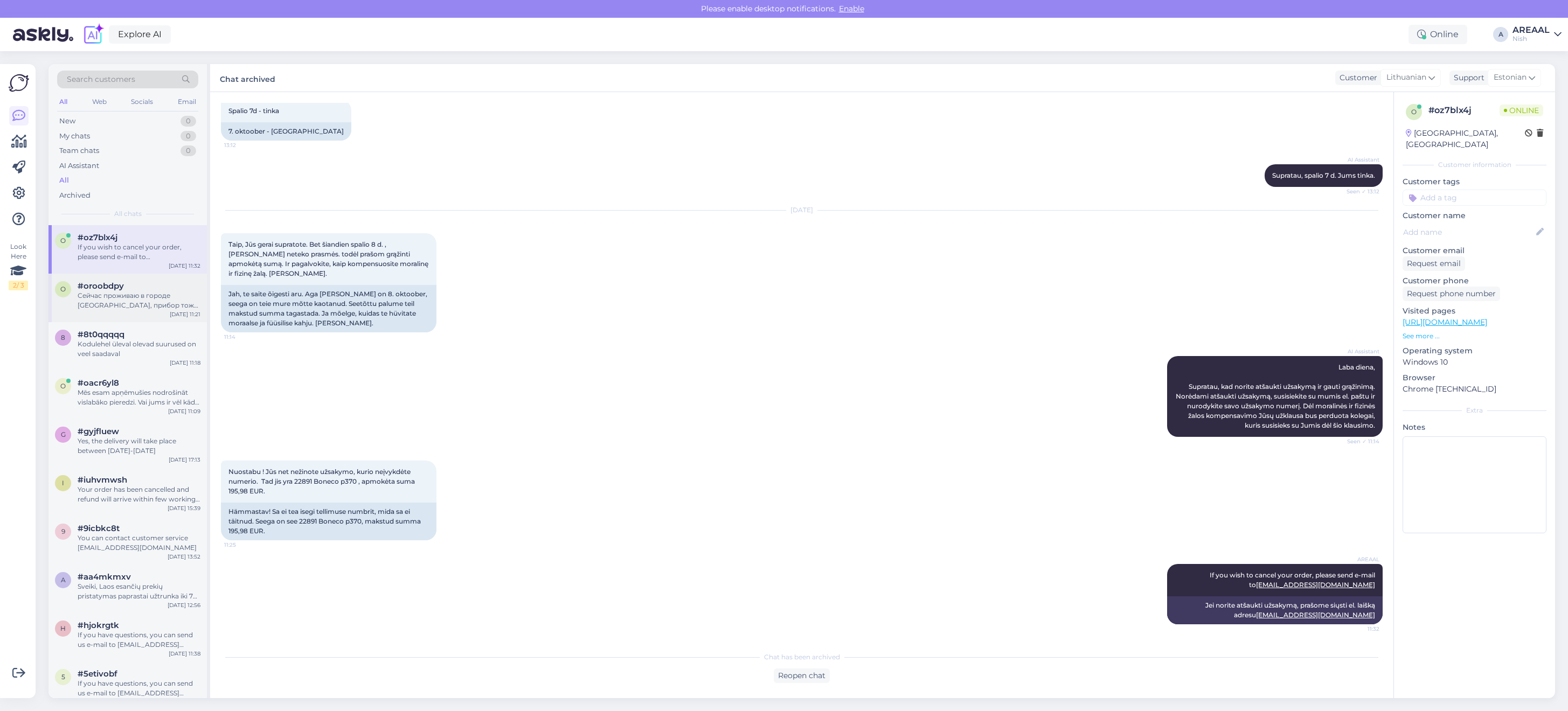
click at [100, 311] on div "o #oroobdpy Сейчас проживаю в городе Нарва, прибор тоже тут Oct 8 11:21" at bounding box center [127, 298] width 159 height 48
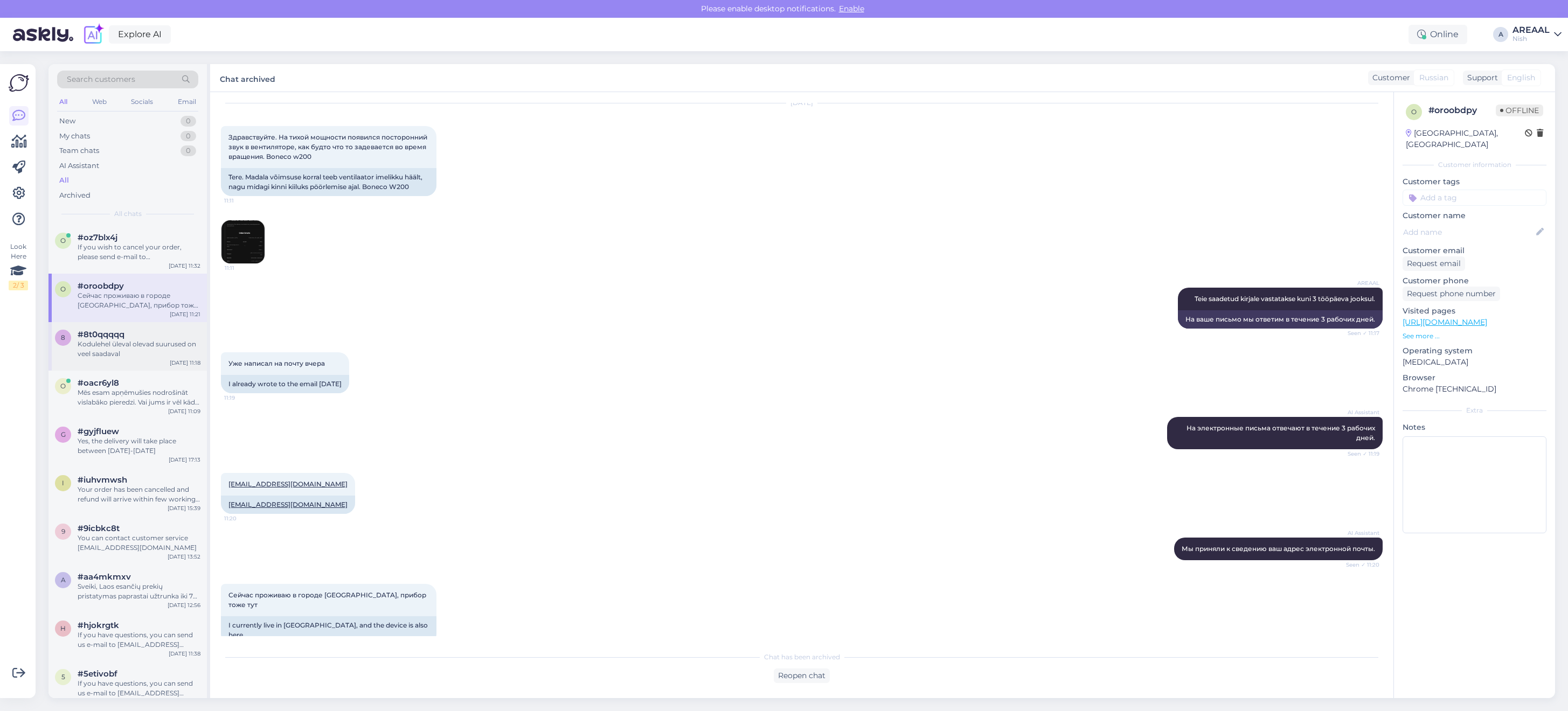
click at [125, 349] on div "Kodulehel üleval olevad suurused on veel saadaval" at bounding box center [139, 349] width 123 height 19
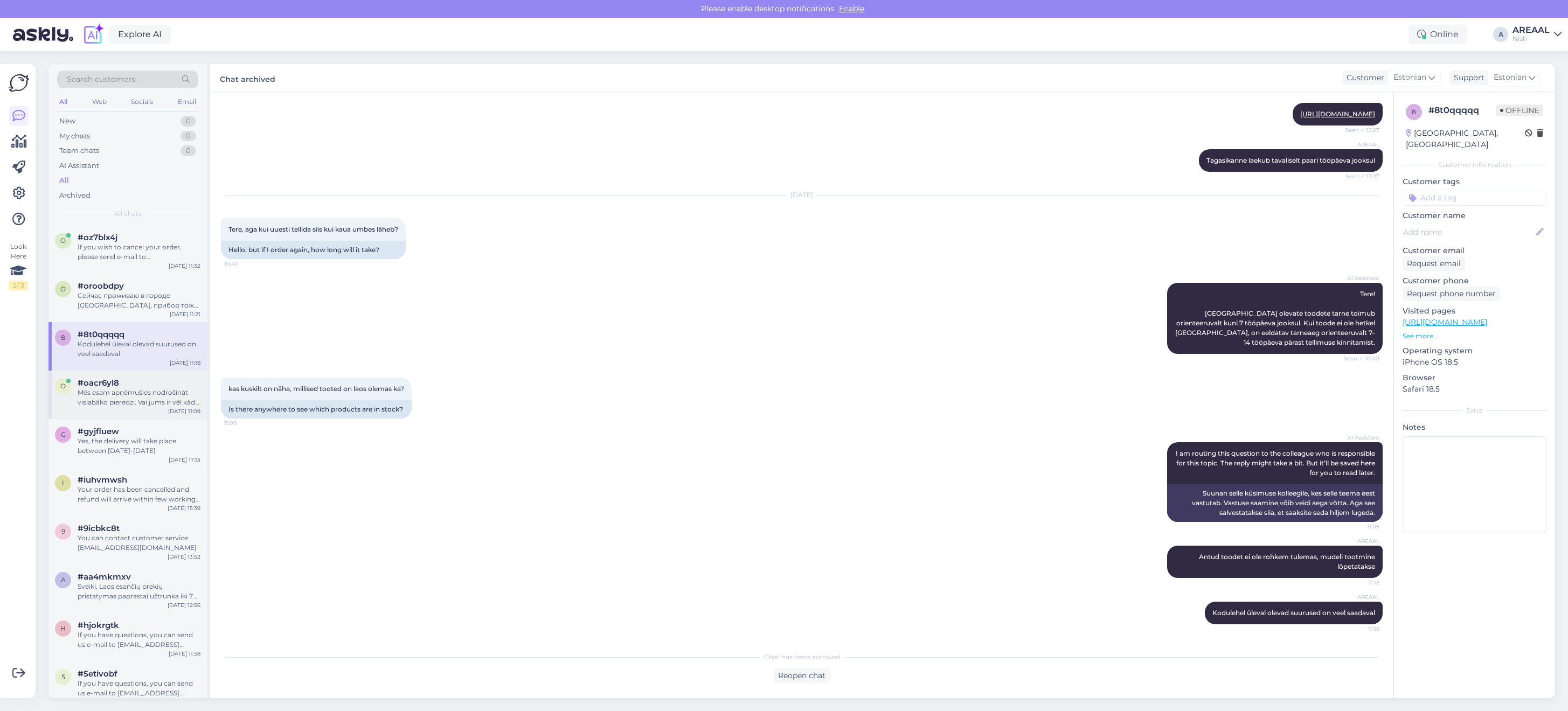
click at [132, 378] on div "#oacr6yl8" at bounding box center [139, 383] width 123 height 10
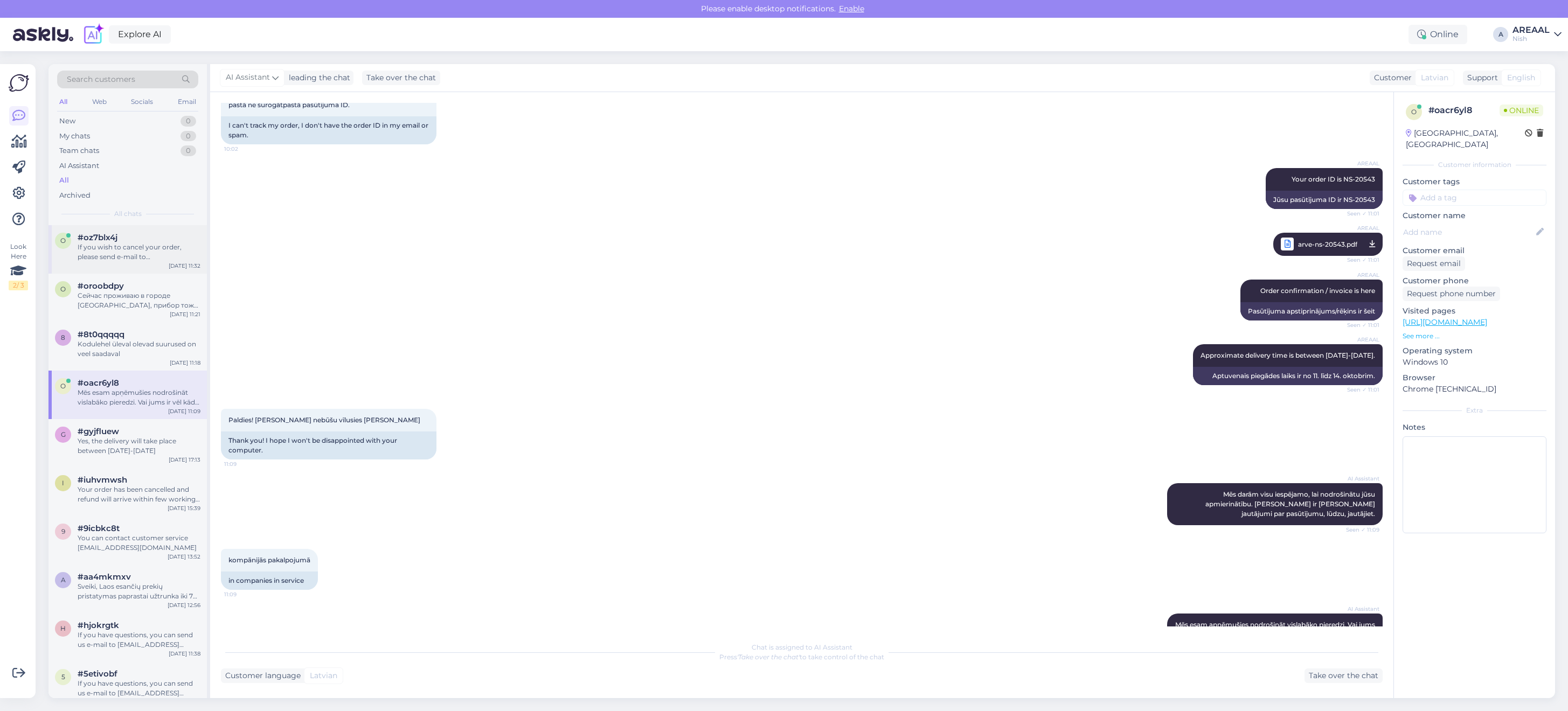
click at [140, 243] on div "If you wish to cancel your order, please send e-mail to info@oroklimatas.lt" at bounding box center [139, 252] width 123 height 19
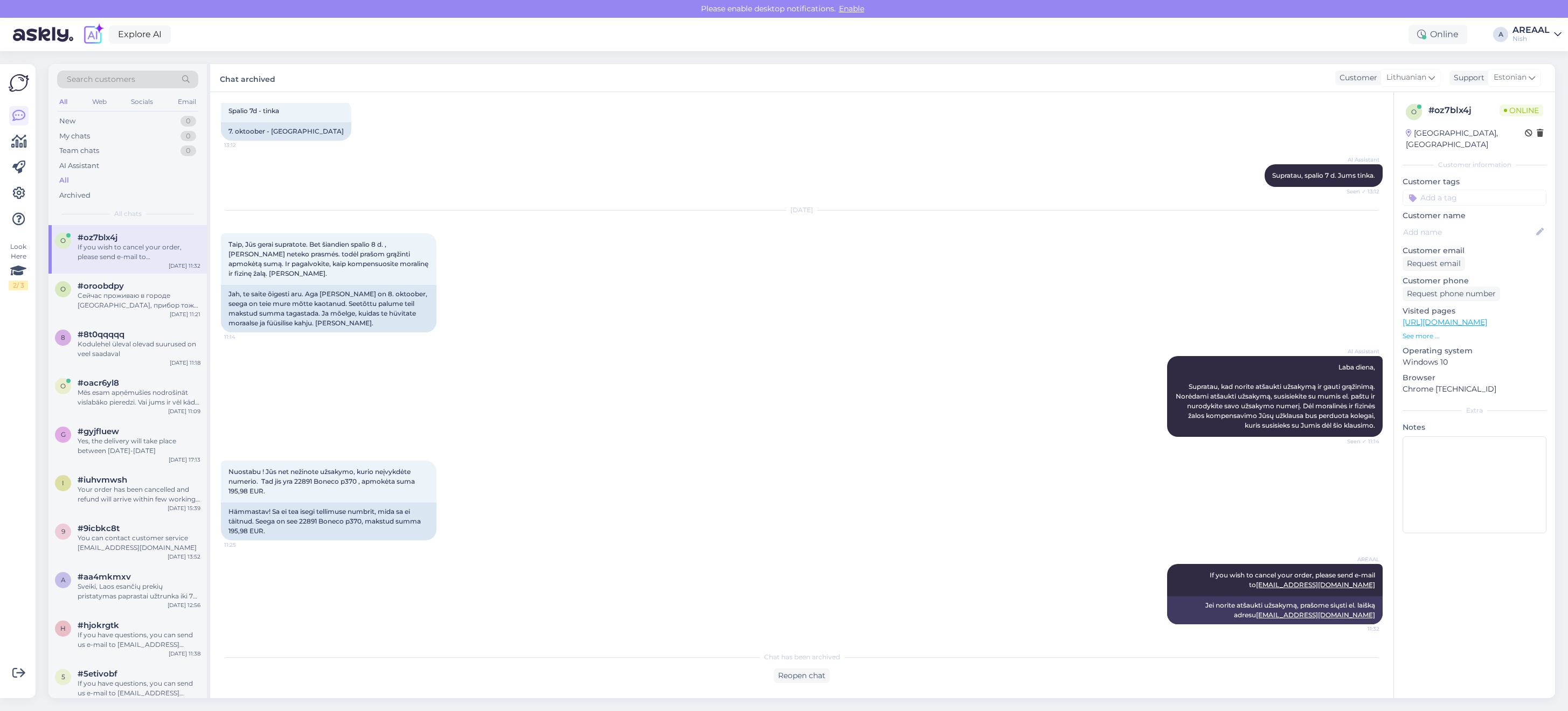
click at [1541, 22] on div "Explore AI Online A AREAAL Nish" at bounding box center [784, 34] width 1568 height 33
click at [92, 421] on div "g #gyjfluew Yes, the delivery will take place between 10-15 October Oct 7 17:13" at bounding box center [127, 444] width 159 height 48
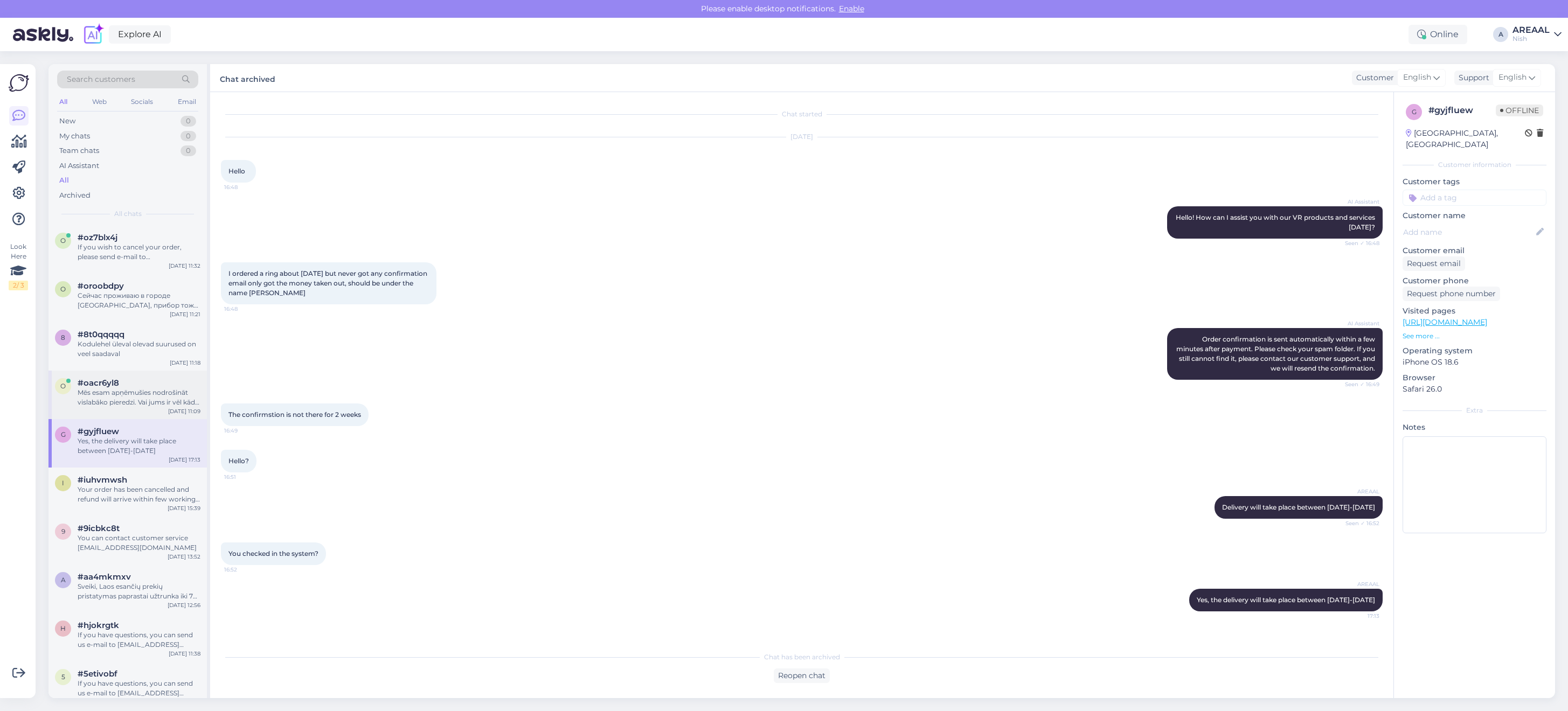
click at [101, 406] on div "Mēs esam apņēmušies nodrošināt vislabāko pieredzi. Vai jums ir vēl kādi jautāju…" at bounding box center [139, 397] width 123 height 19
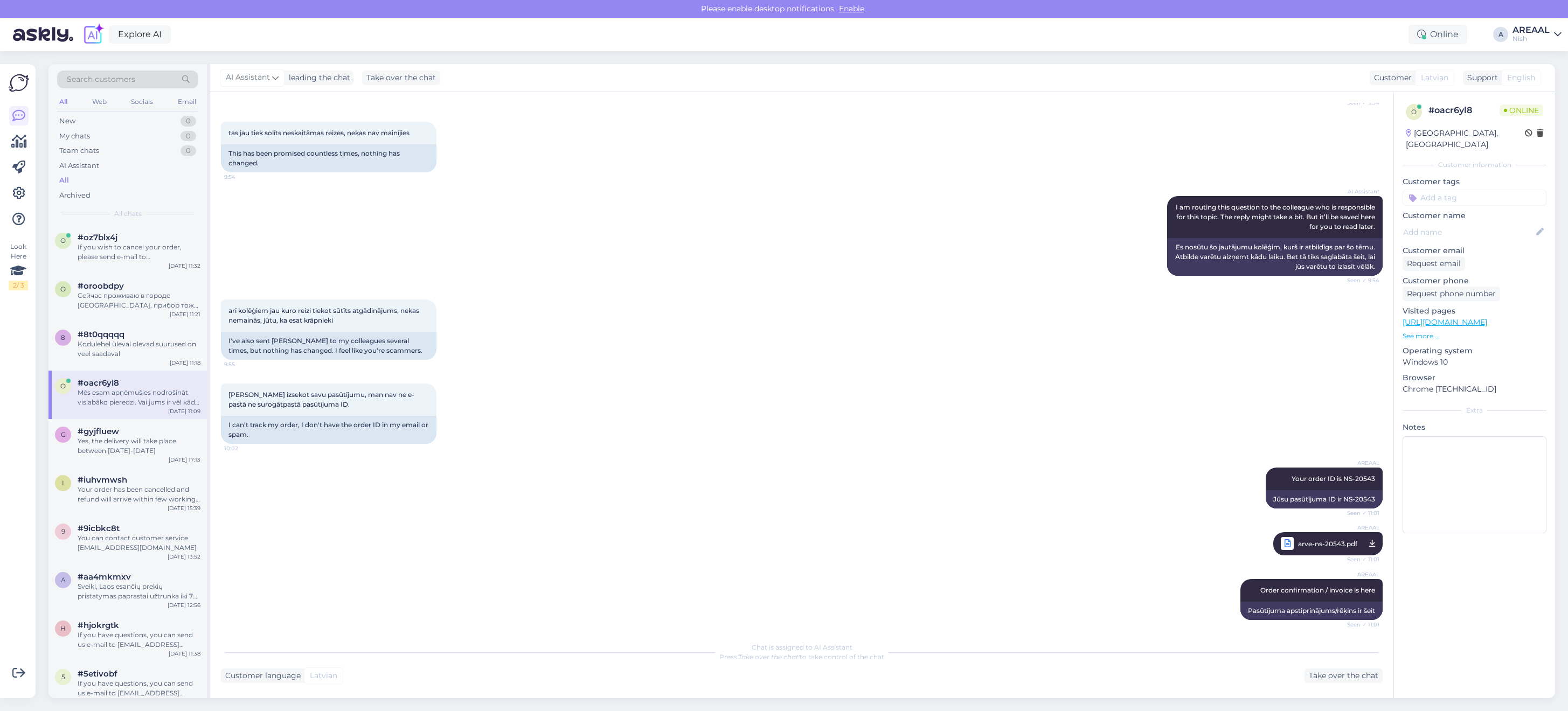
scroll to position [1881, 0]
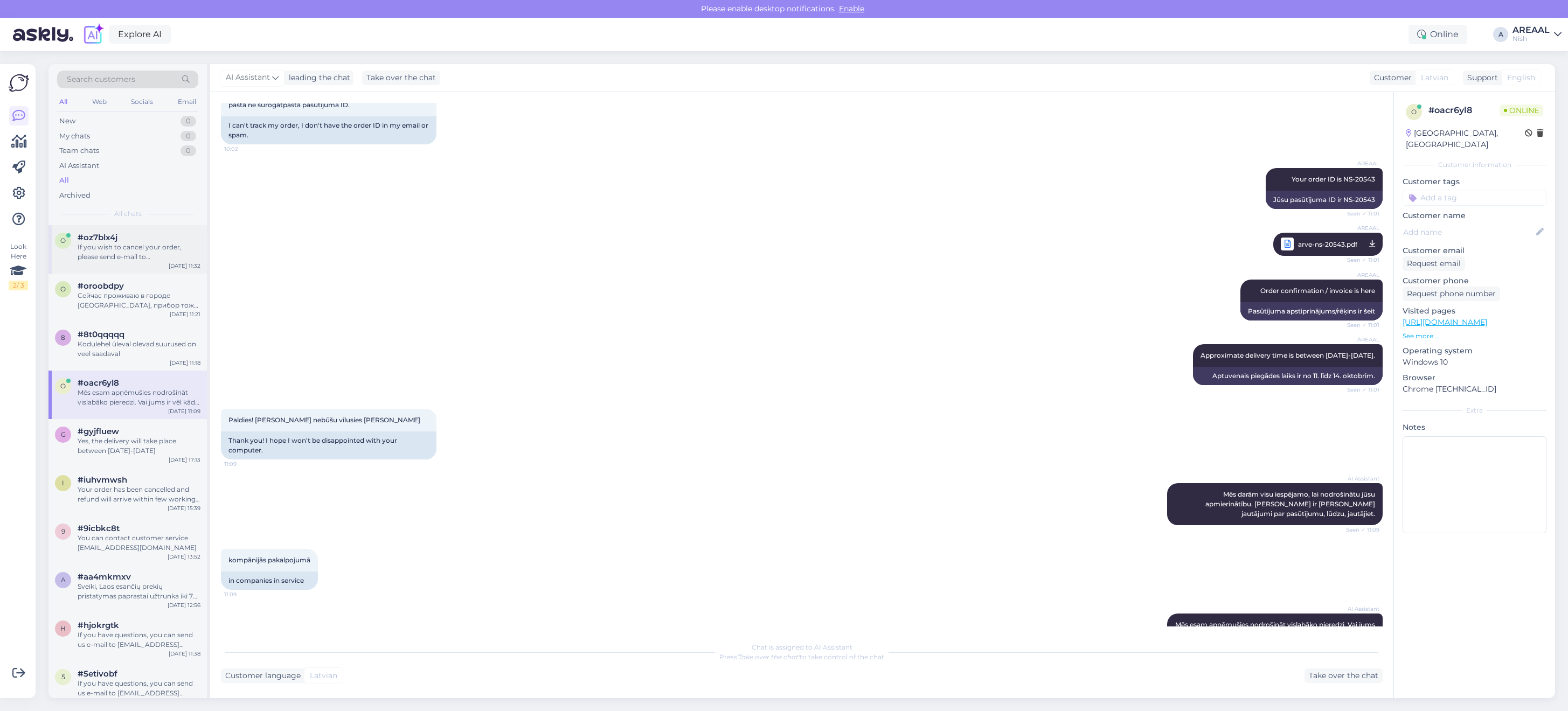
click at [147, 257] on div "If you wish to cancel your order, please send e-mail to info@oroklimatas.lt" at bounding box center [139, 252] width 123 height 19
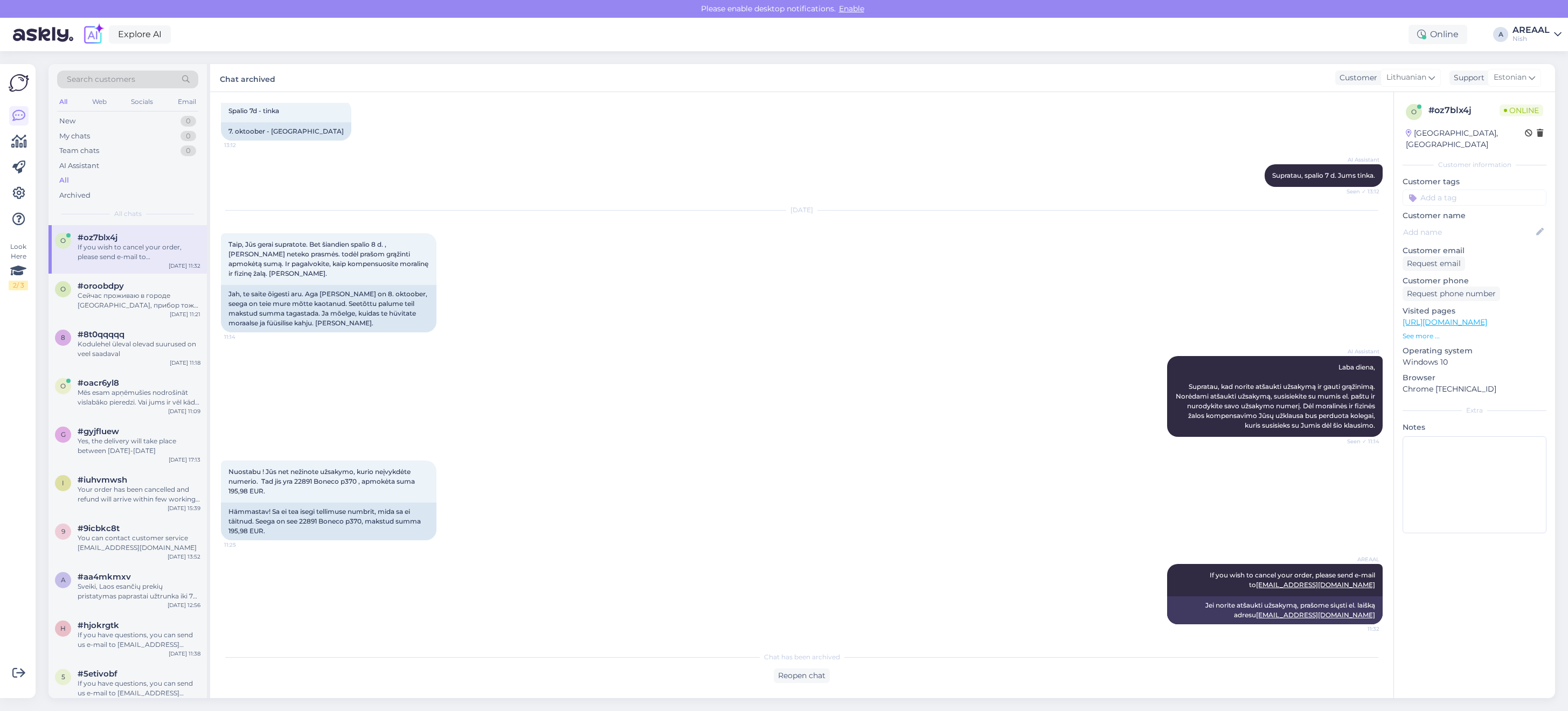
click at [1539, 28] on div "AREAAL" at bounding box center [1531, 30] width 37 height 8
click at [1537, 54] on button "Open" at bounding box center [1537, 60] width 30 height 17
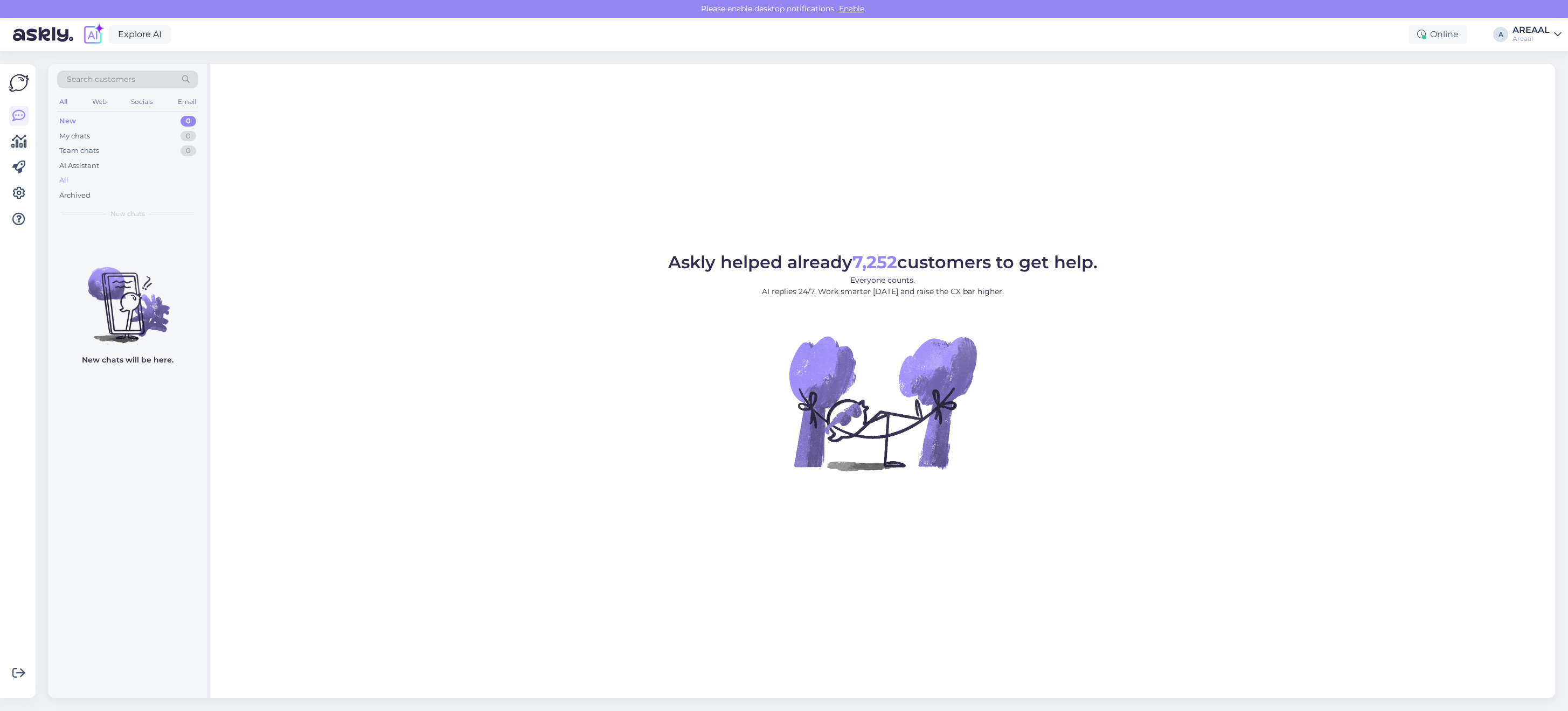
click at [110, 184] on div "All" at bounding box center [128, 180] width 141 height 15
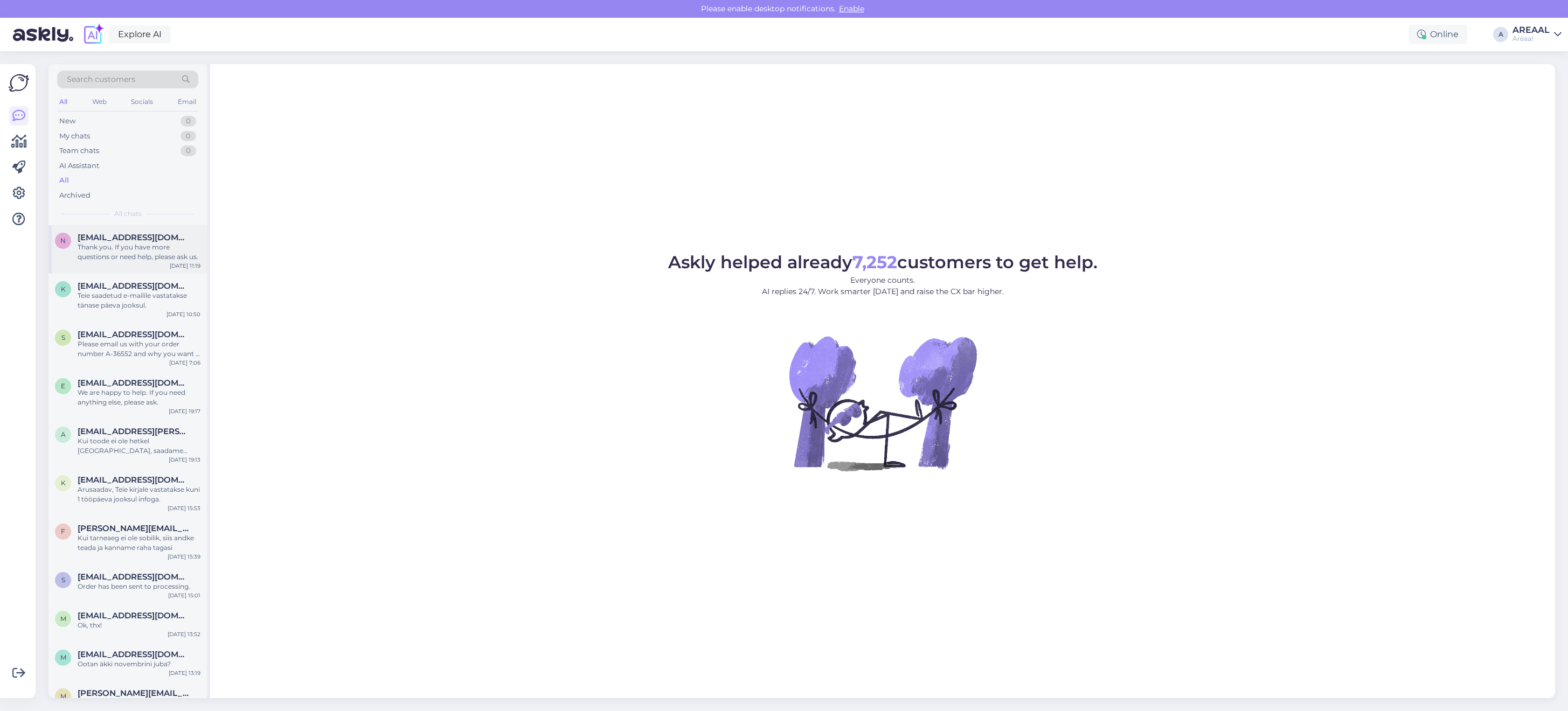
click at [124, 232] on div "n neringutea333@gmail.com Thank you. If you have more questions or need help, p…" at bounding box center [127, 249] width 159 height 48
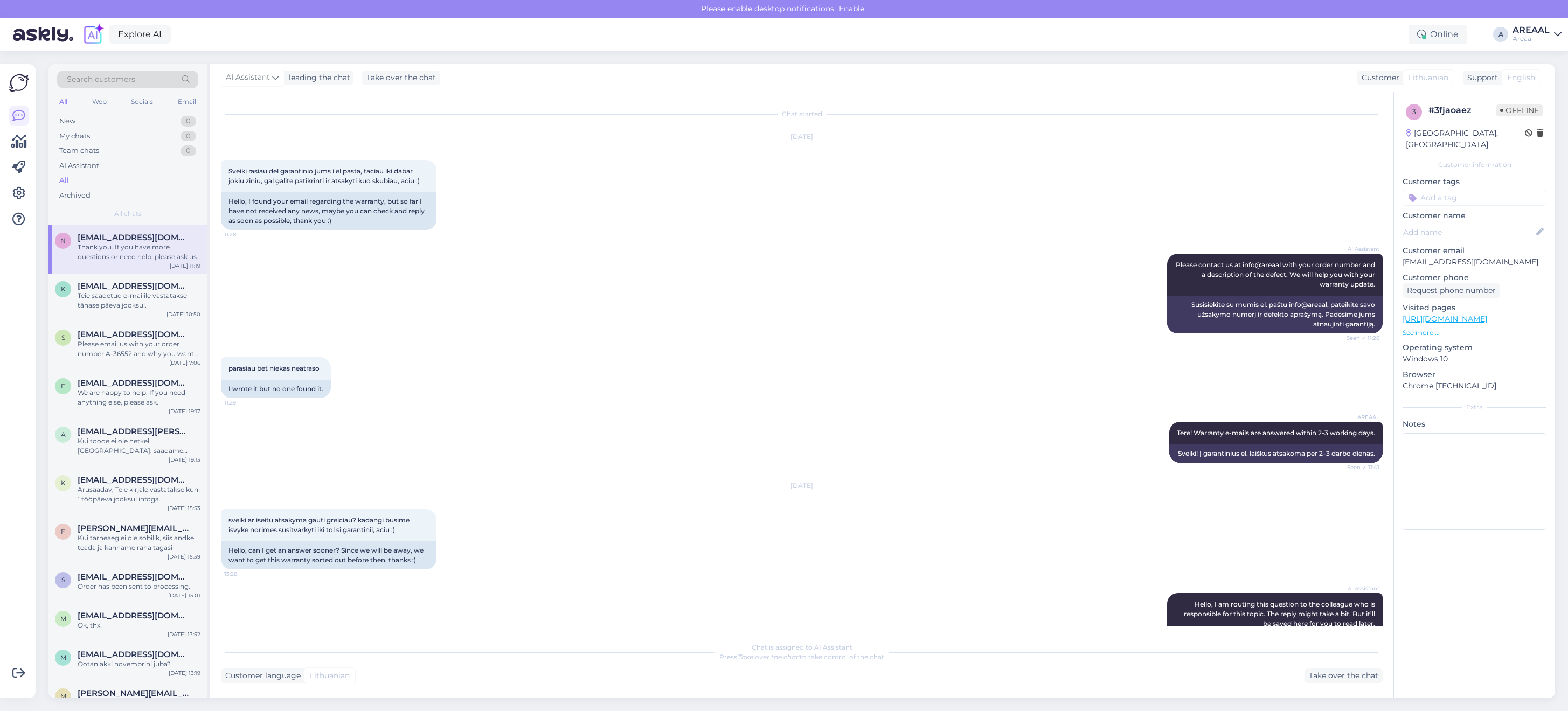
scroll to position [6907, 0]
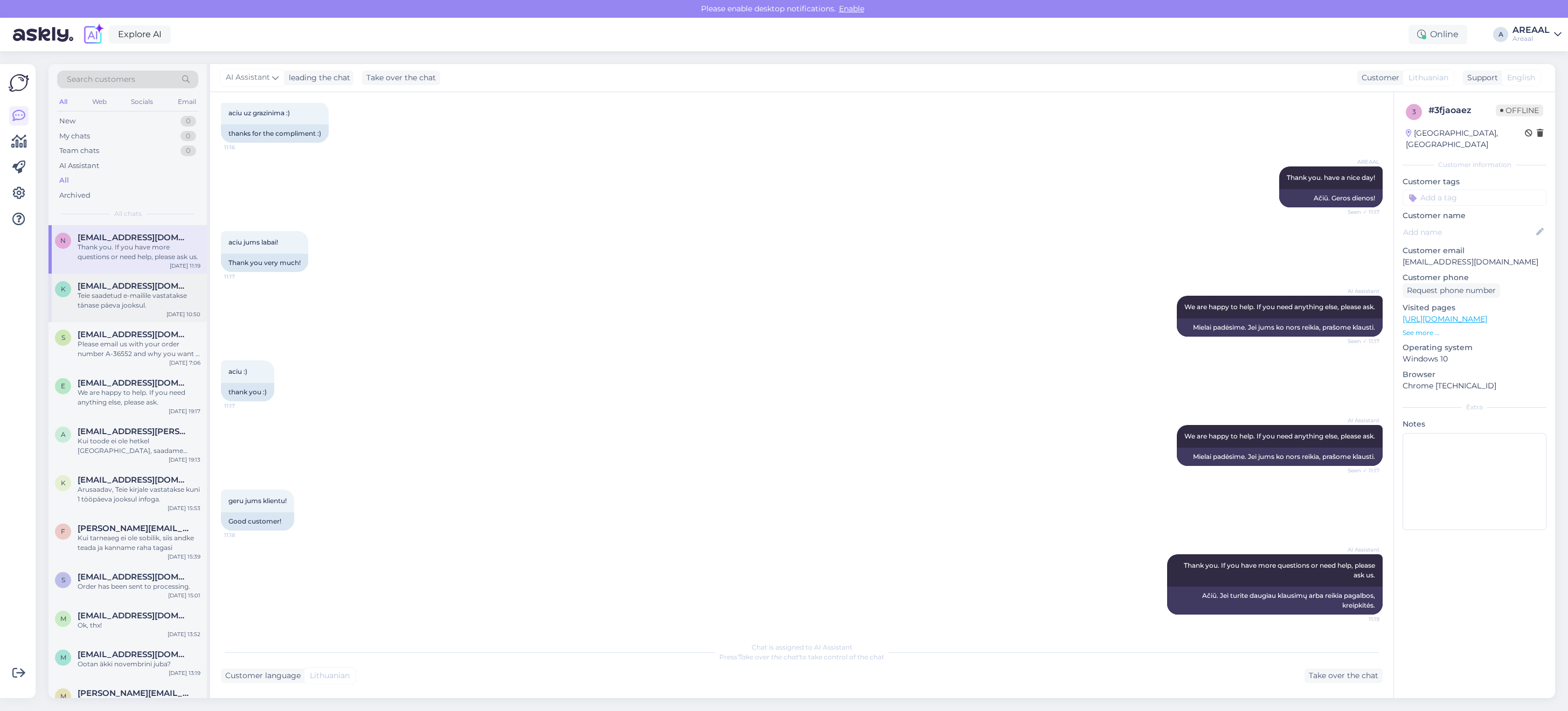
click at [121, 316] on div "k kerli.otsus@gmail.com Teie saadetud e-mailile vastatakse tänase päeva jooksul…" at bounding box center [127, 298] width 159 height 48
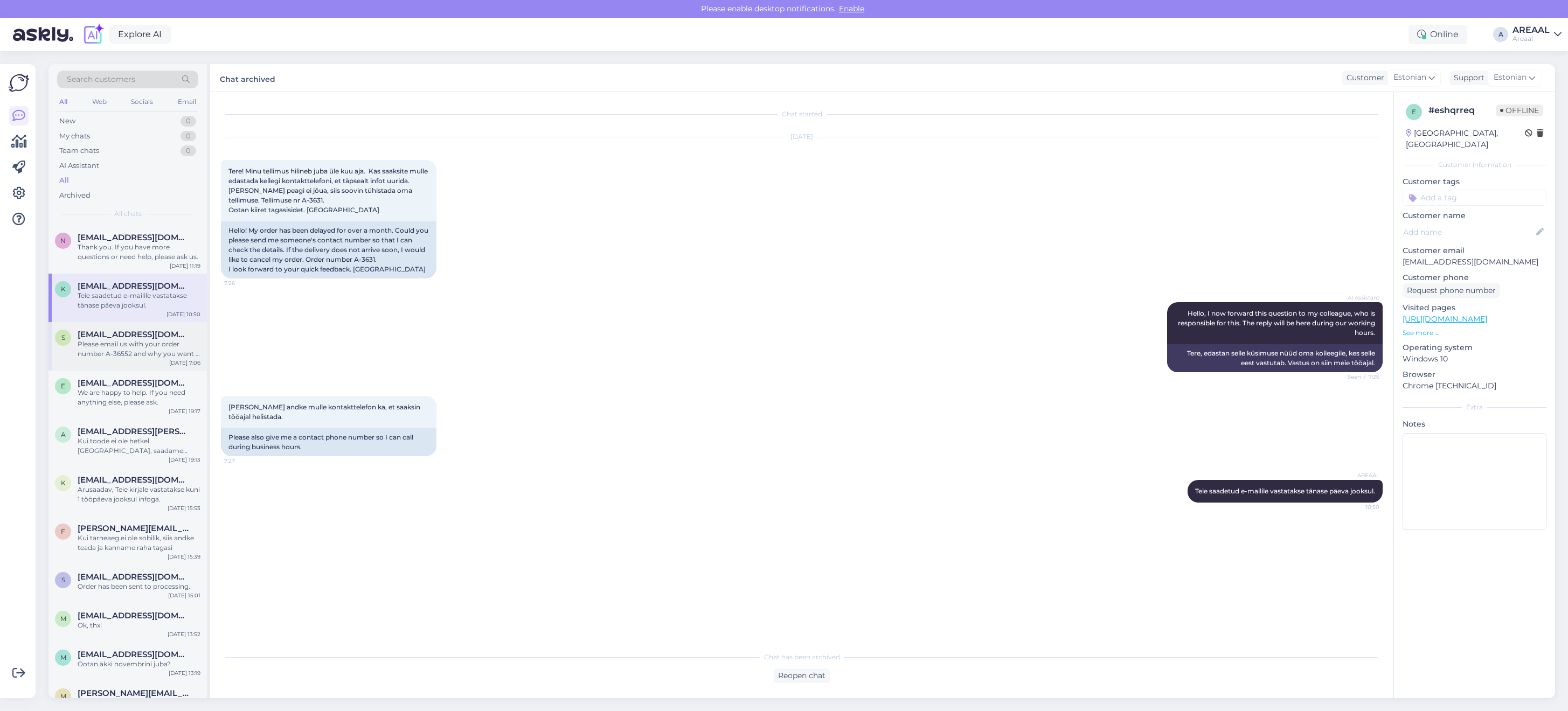
click at [124, 341] on div "Please email us with your order number A-36552 and why you want a refund. We wi…" at bounding box center [139, 349] width 123 height 19
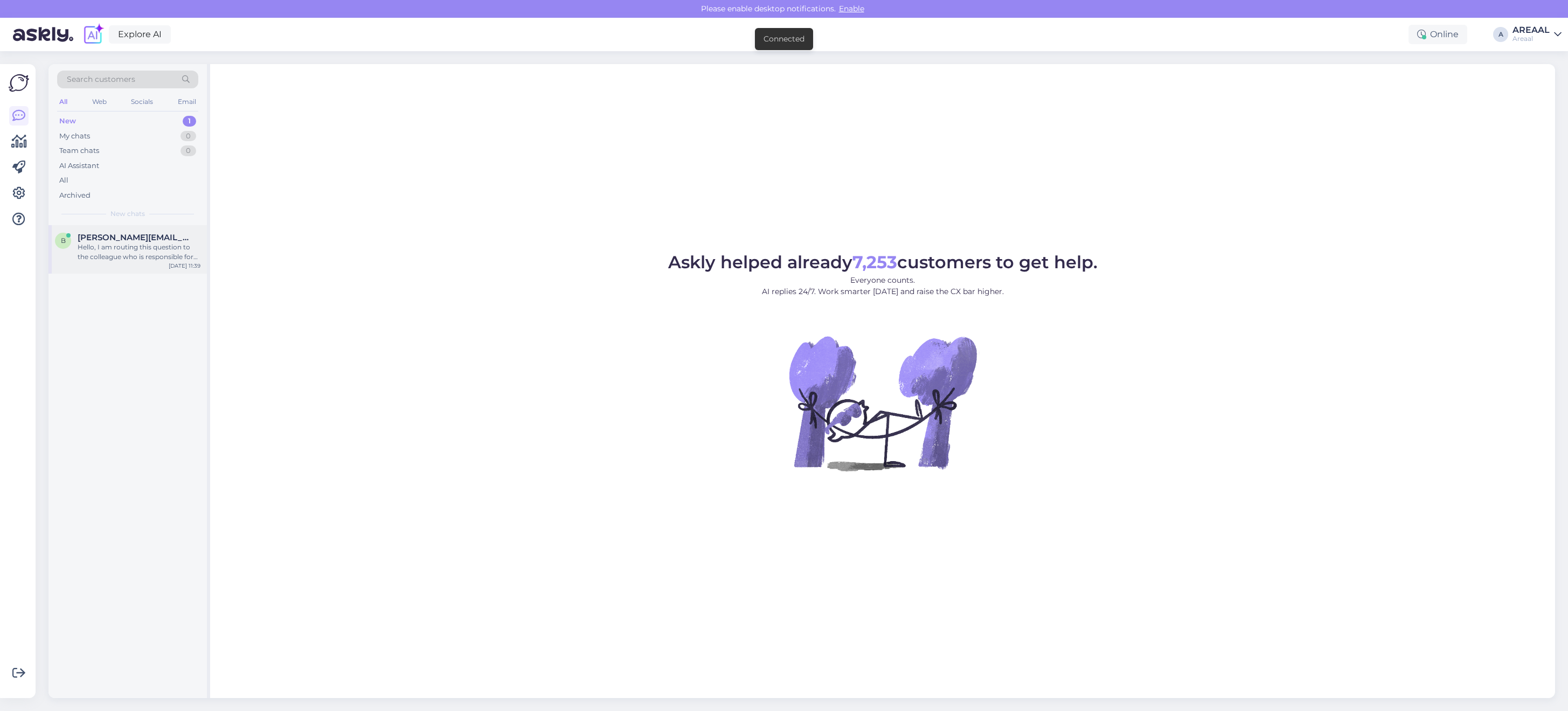
click at [166, 242] on div "[PERSON_NAME][EMAIL_ADDRESS][PERSON_NAME][DOMAIN_NAME]" at bounding box center [139, 238] width 123 height 10
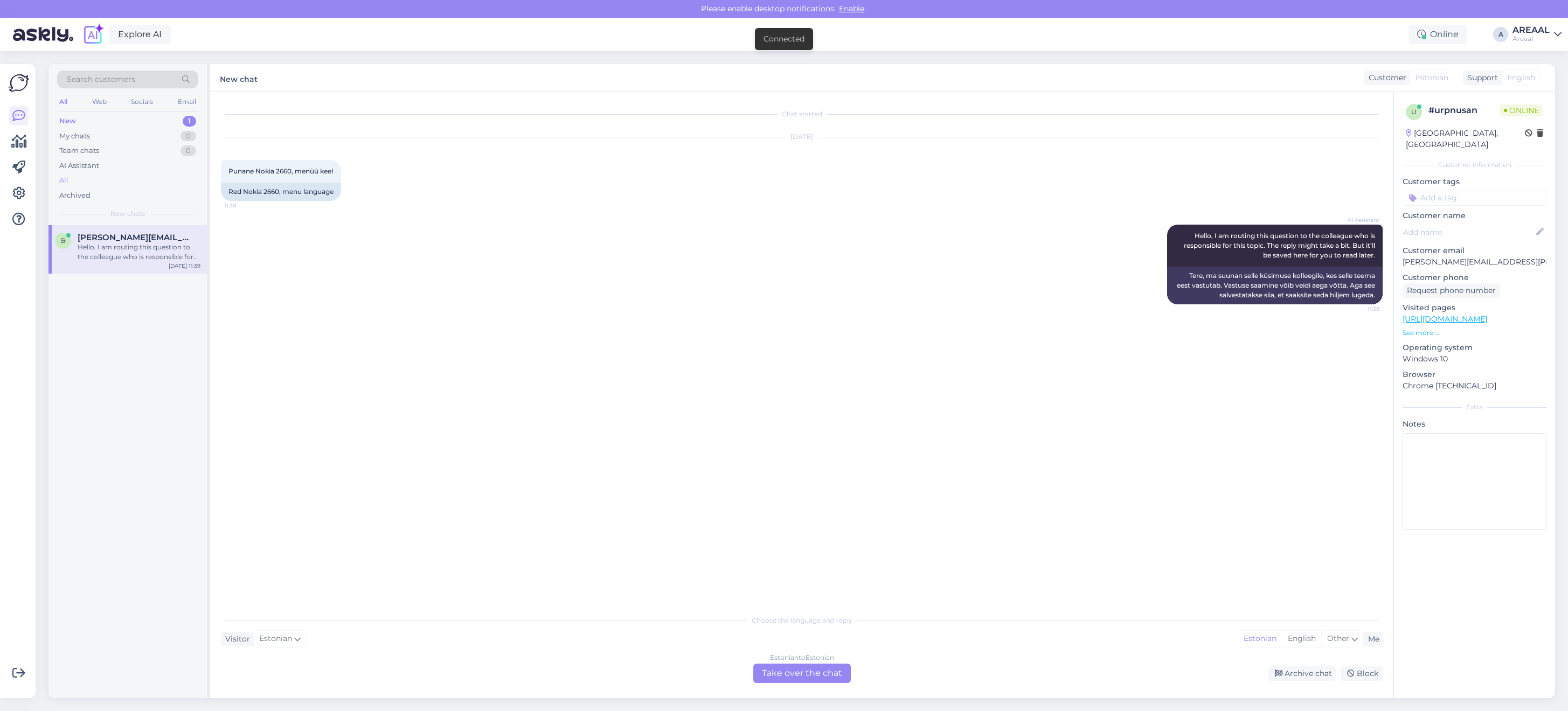
click at [156, 176] on div "All" at bounding box center [128, 180] width 141 height 15
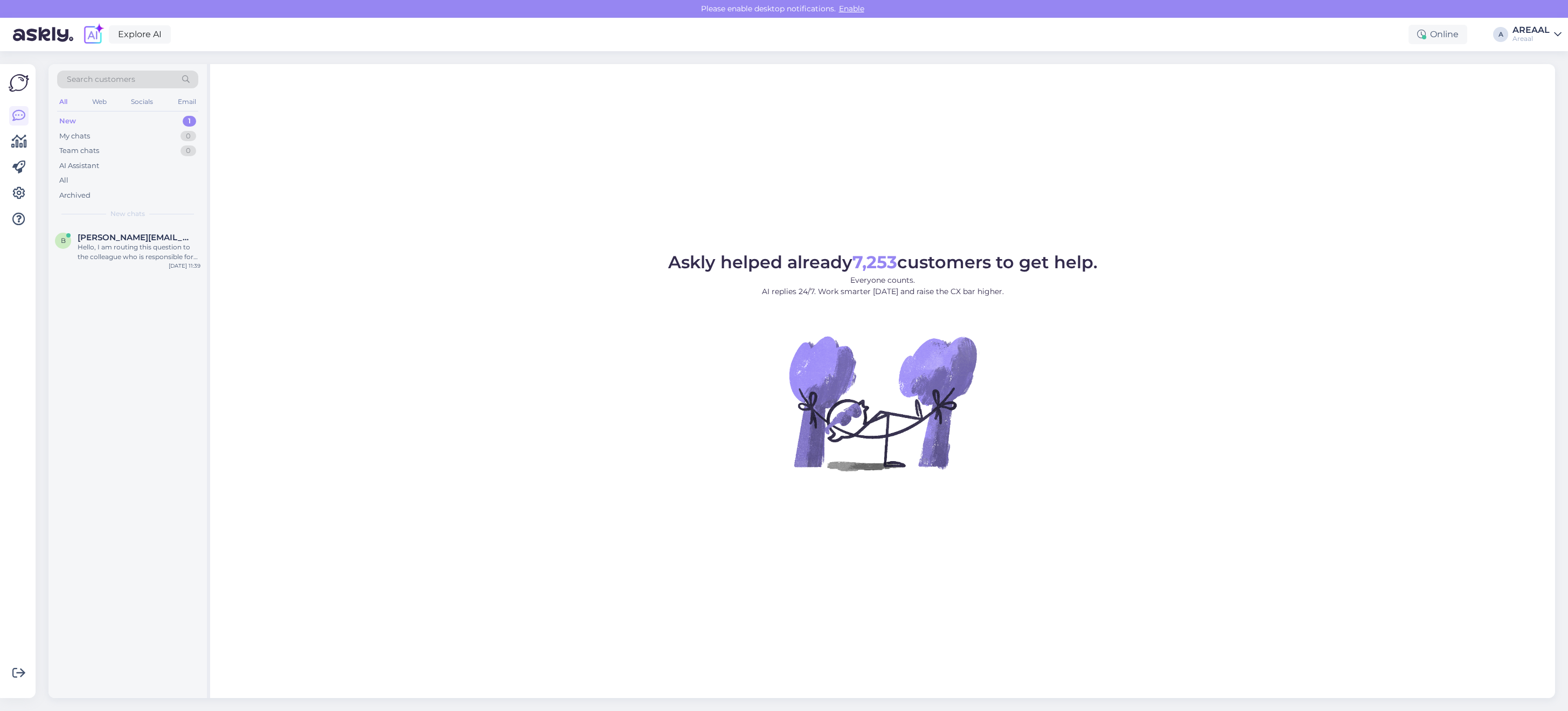
click at [807, 260] on span "Askly helped already 7,253 customers to get help." at bounding box center [882, 262] width 429 height 21
click at [157, 243] on div "ok" at bounding box center [139, 248] width 123 height 10
